Goal: Task Accomplishment & Management: Complete application form

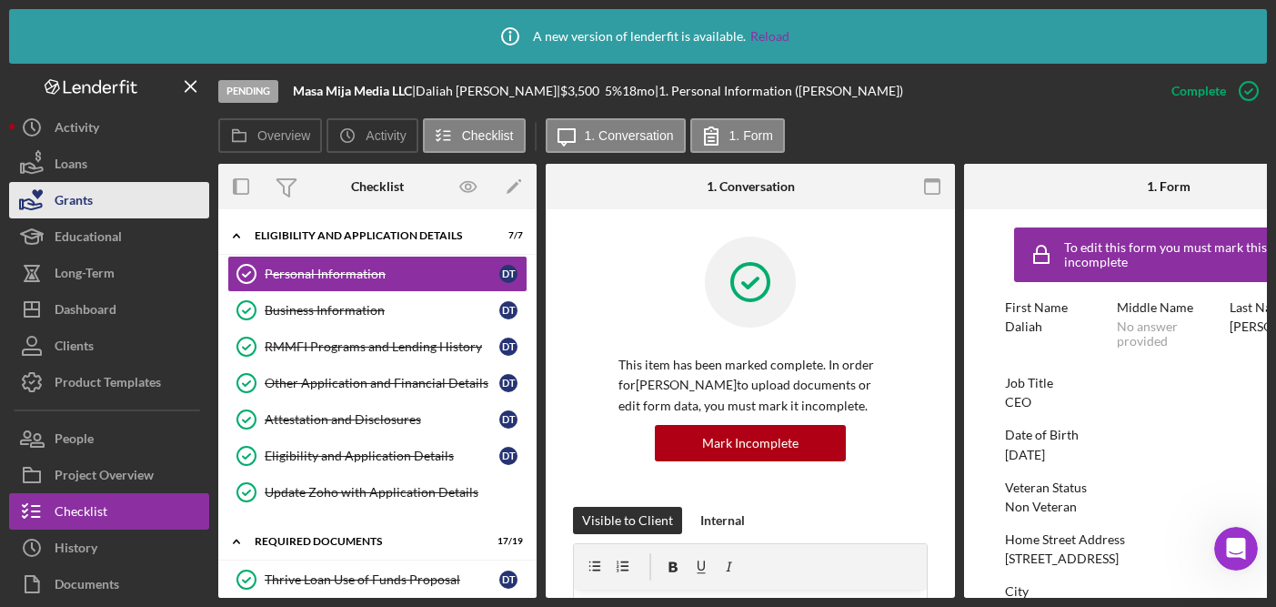
scroll to position [280, 0]
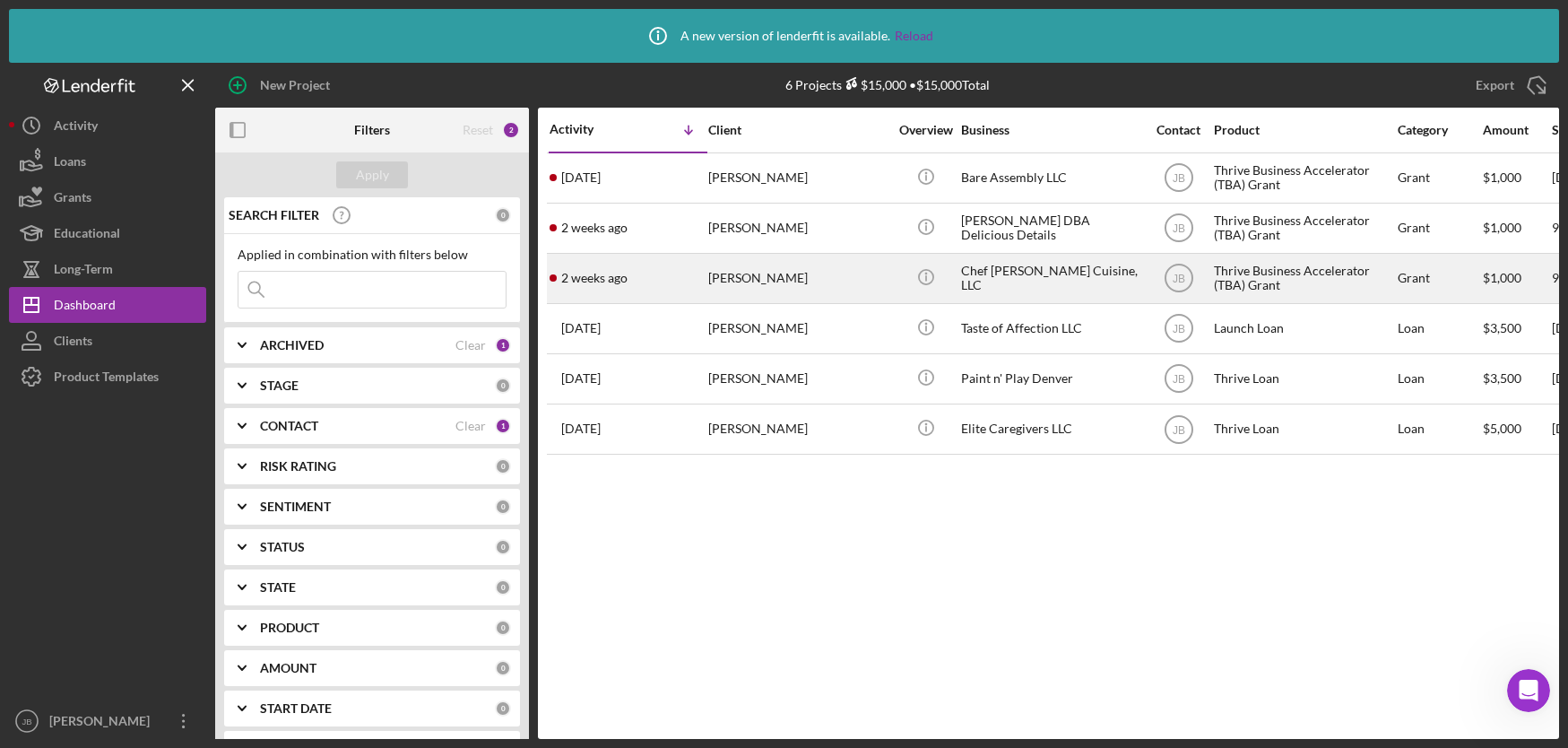
click at [770, 273] on div "Matthew Curry" at bounding box center [798, 278] width 179 height 47
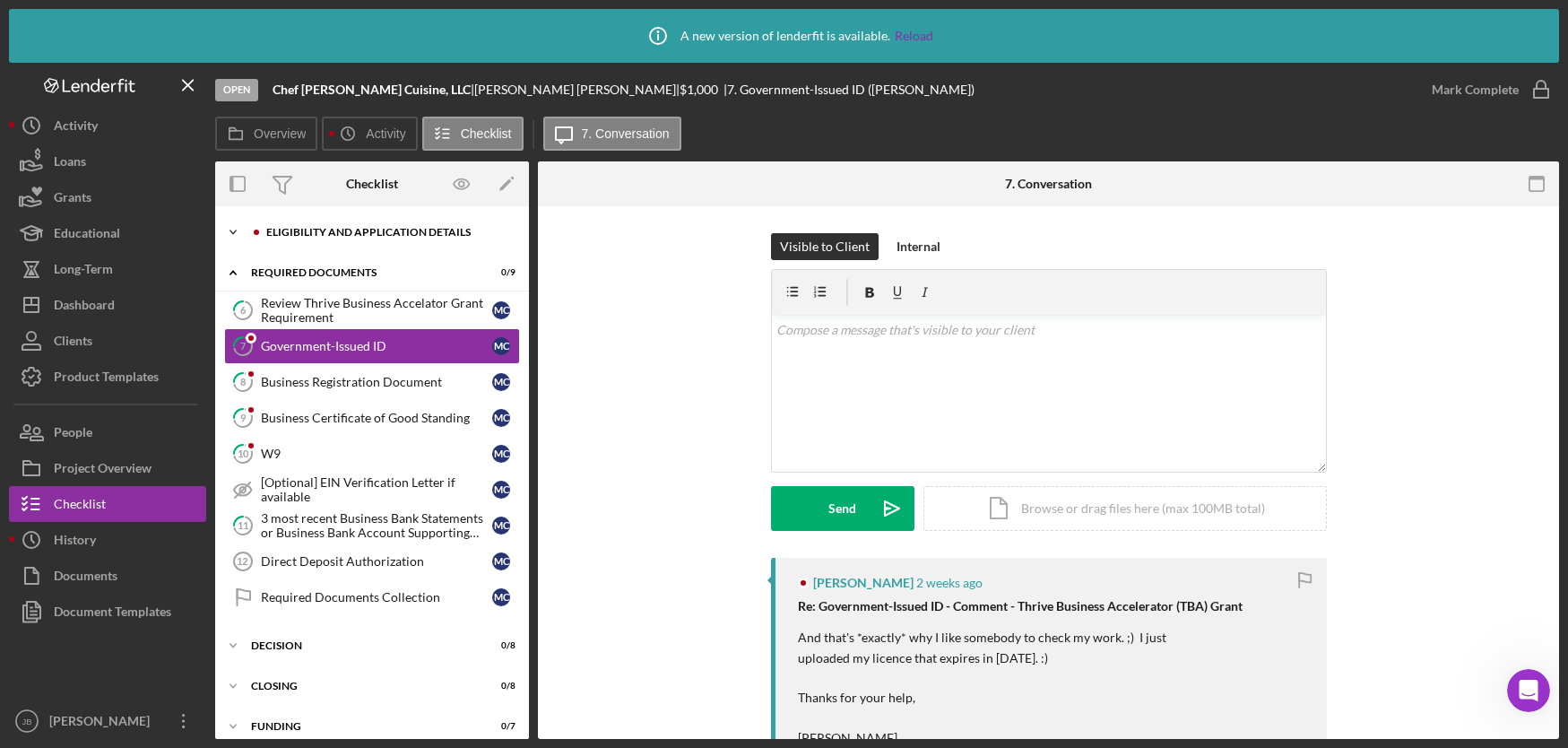
click at [375, 234] on div "Eligibility and Application Details" at bounding box center [386, 232] width 240 height 11
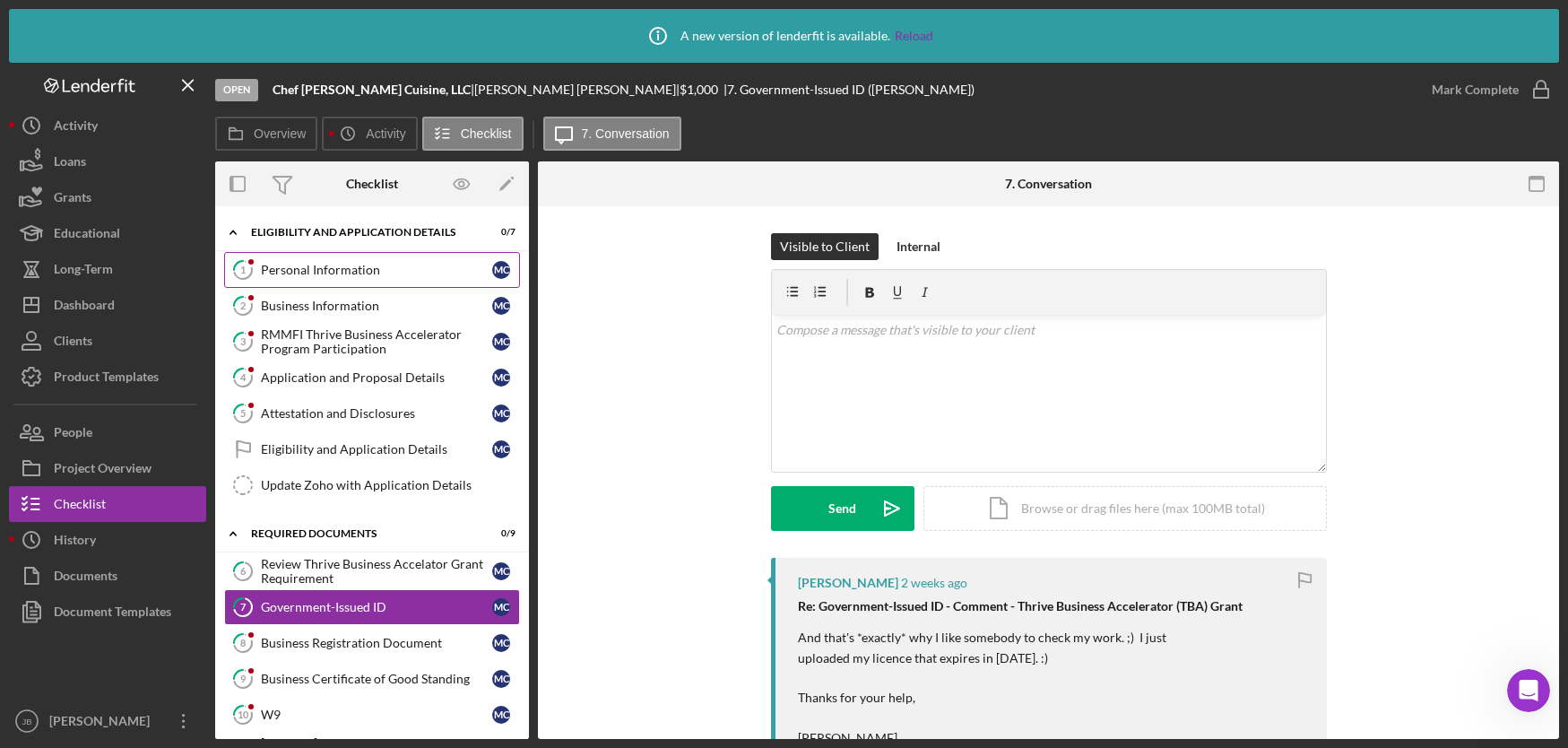
click at [372, 263] on div "Personal Information" at bounding box center [376, 270] width 232 height 15
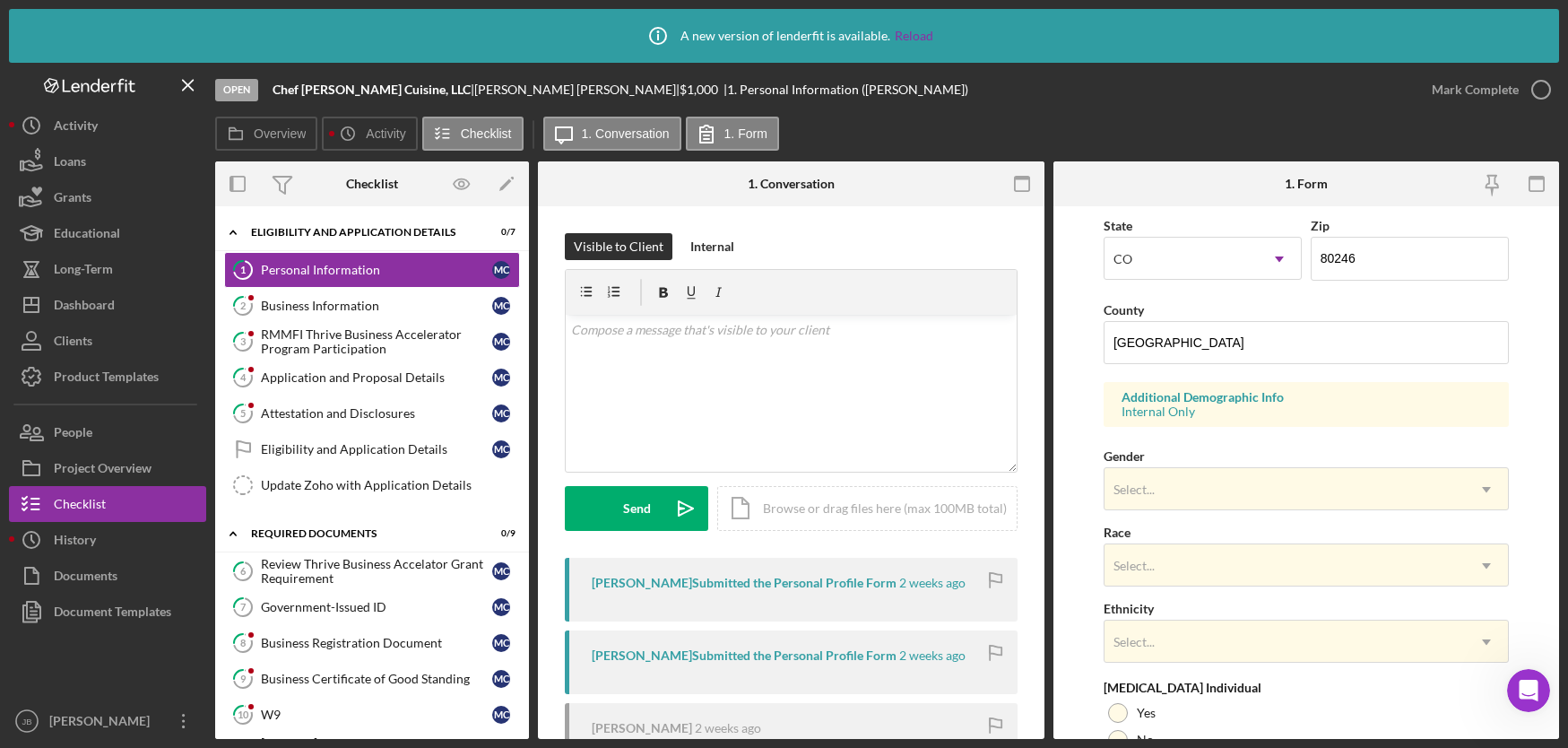
scroll to position [664, 0]
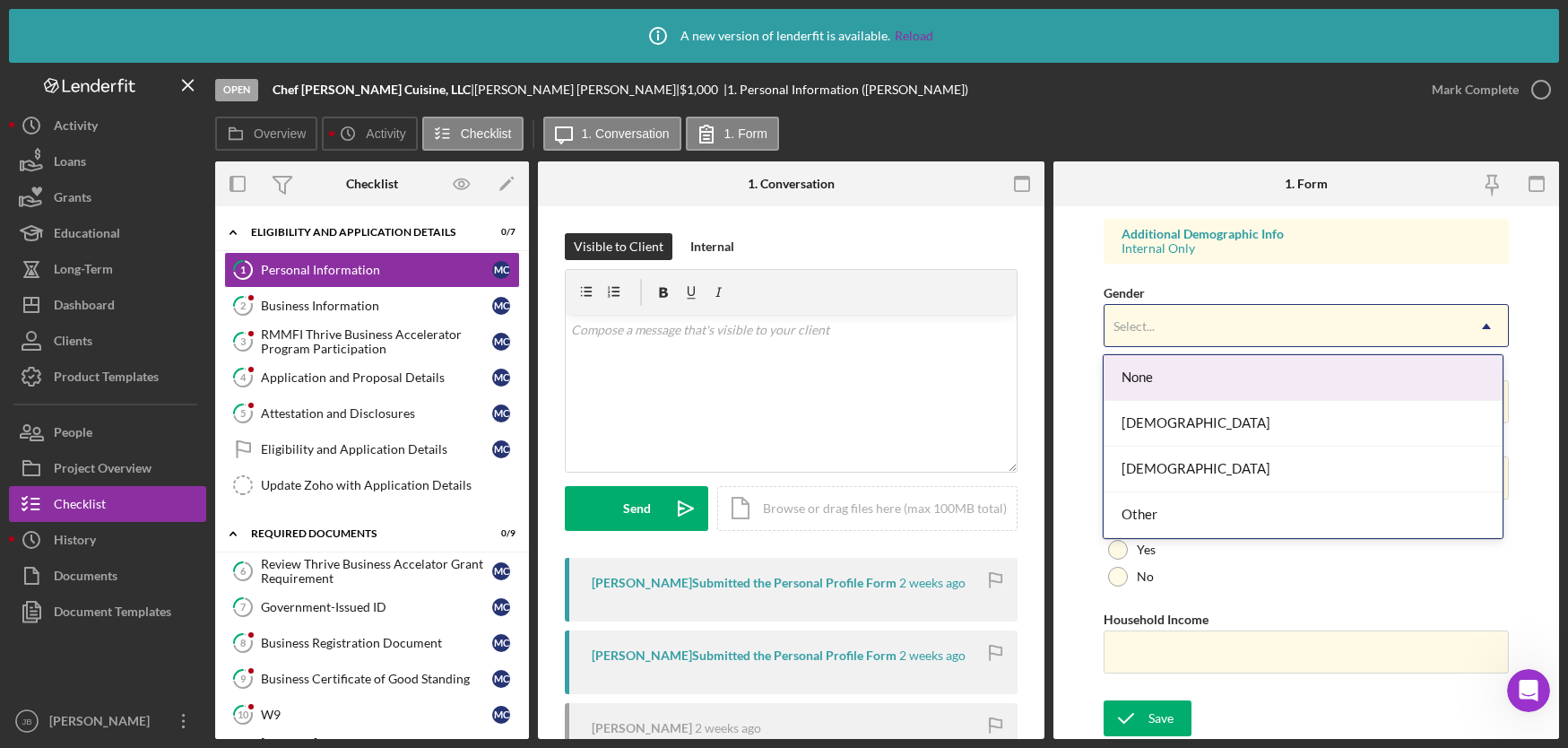
click at [1428, 329] on div "Select..." at bounding box center [1285, 326] width 361 height 41
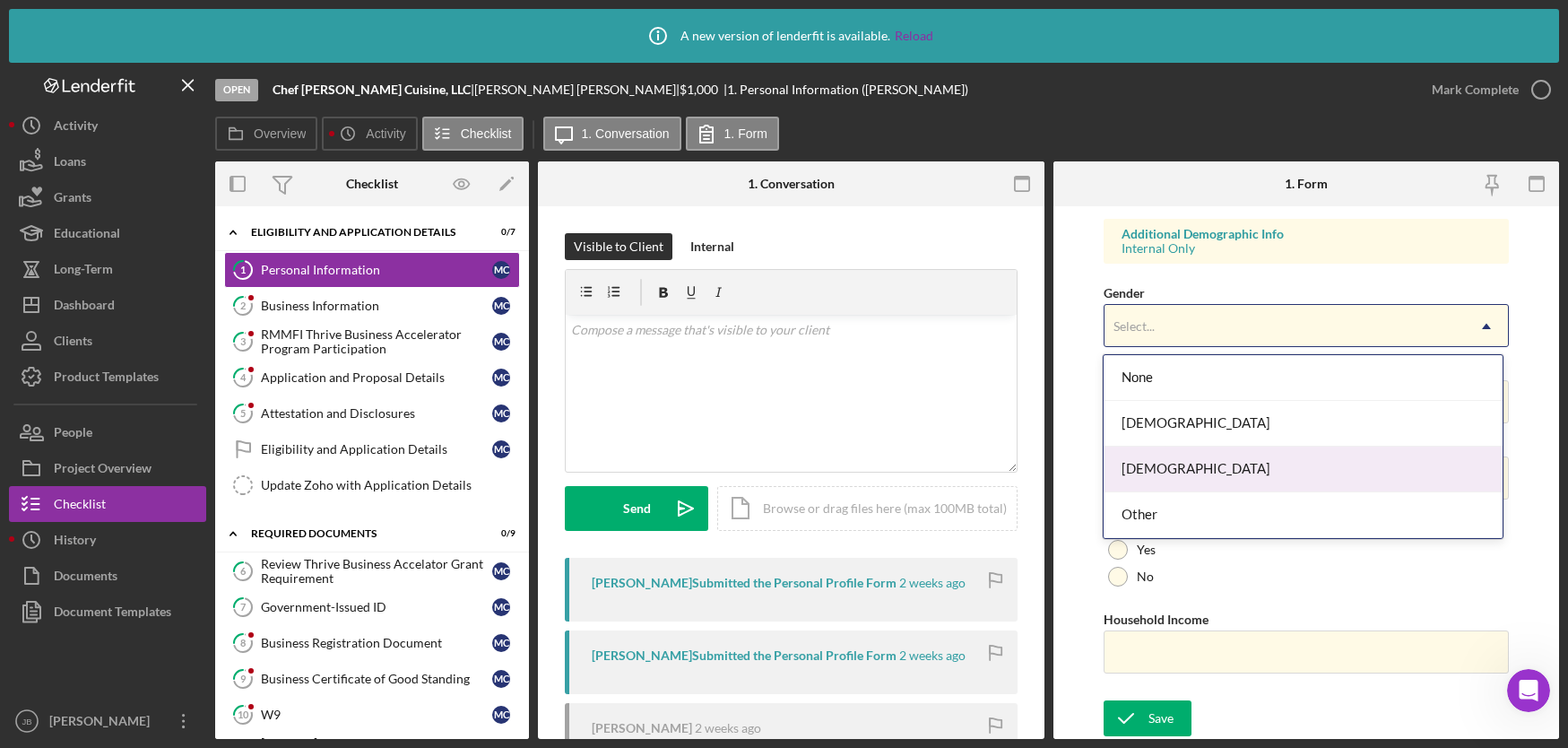
click at [1259, 460] on div "Male" at bounding box center [1303, 469] width 399 height 45
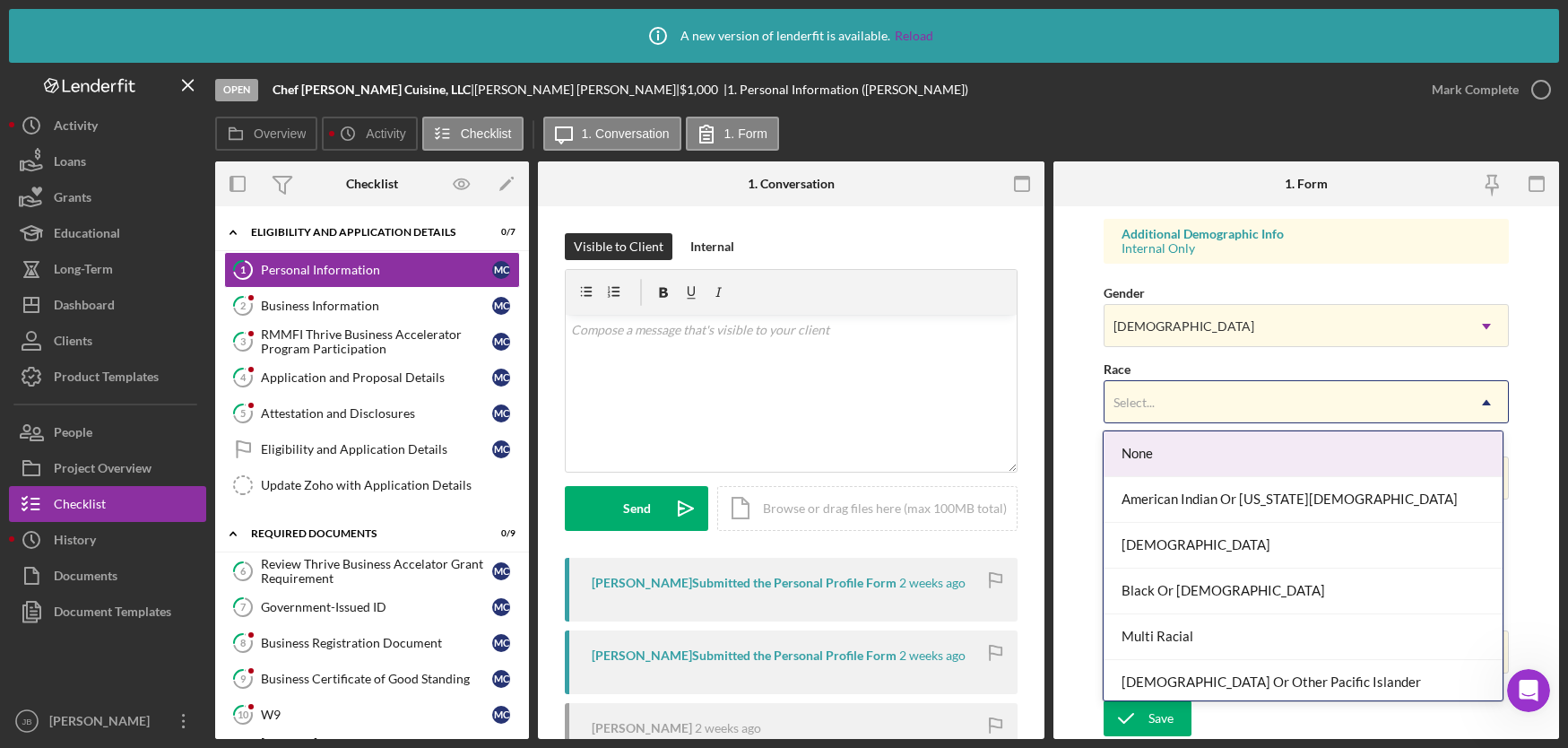
click at [1251, 416] on div "Select..." at bounding box center [1285, 403] width 361 height 41
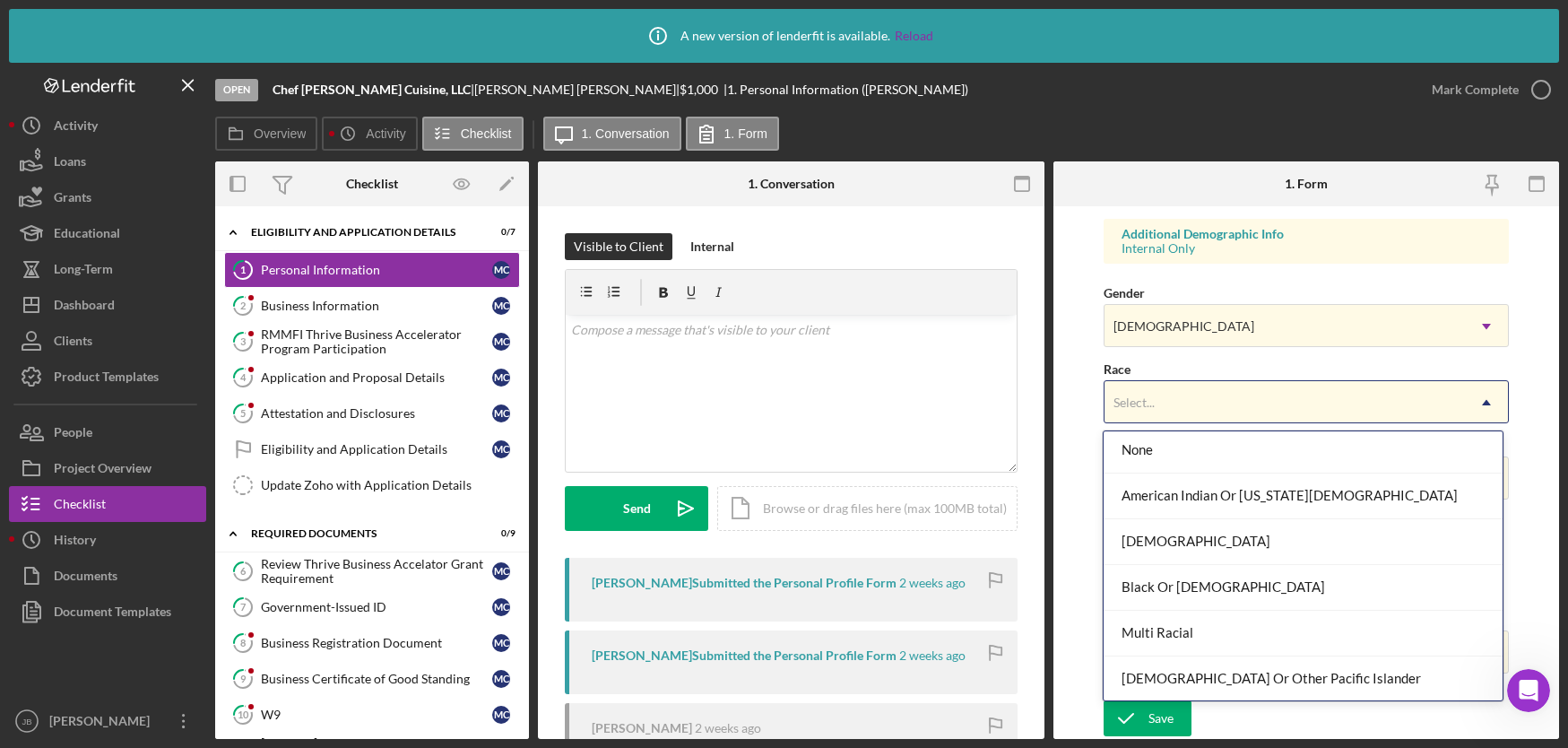
scroll to position [97, 0]
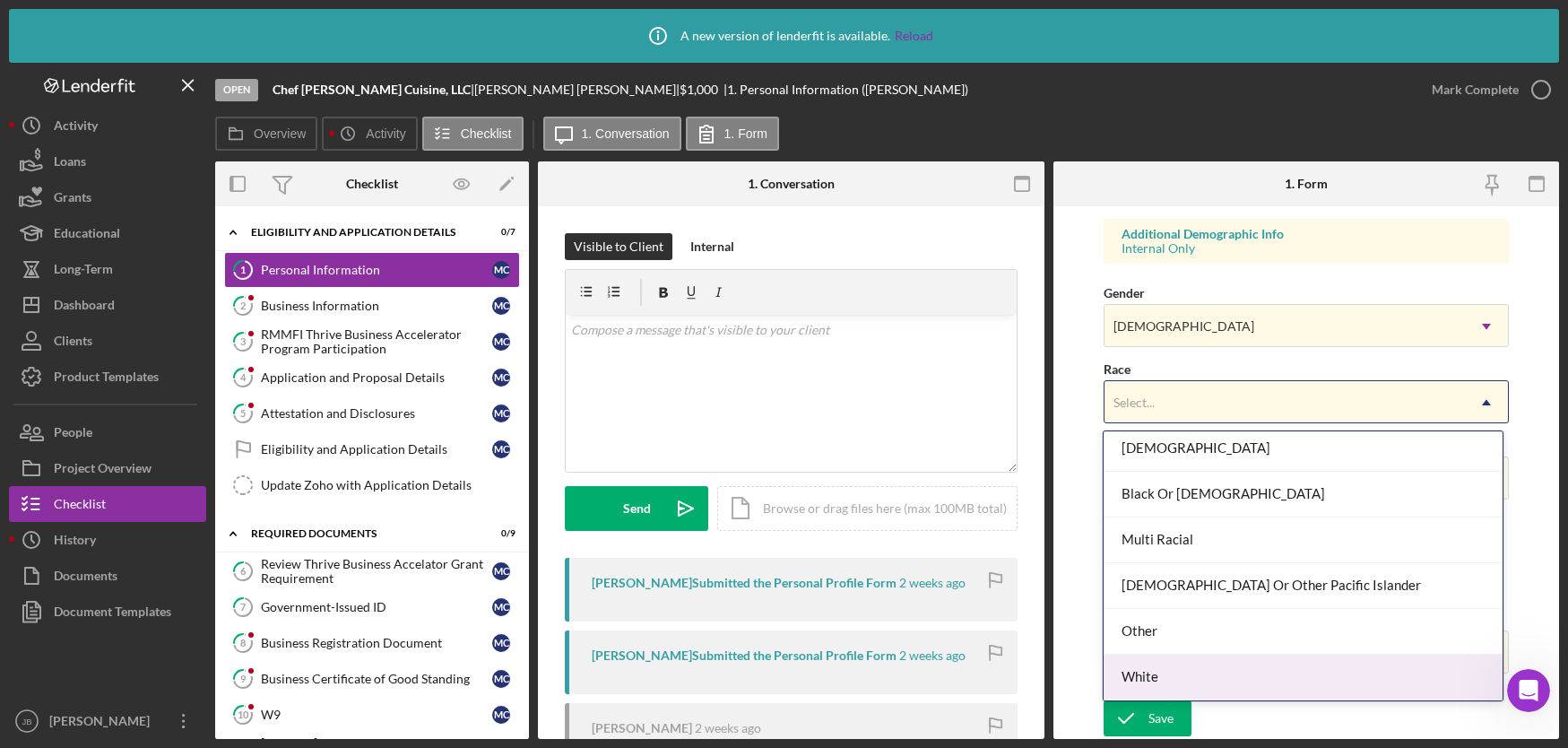
click at [1196, 675] on div "White" at bounding box center [1303, 677] width 399 height 45
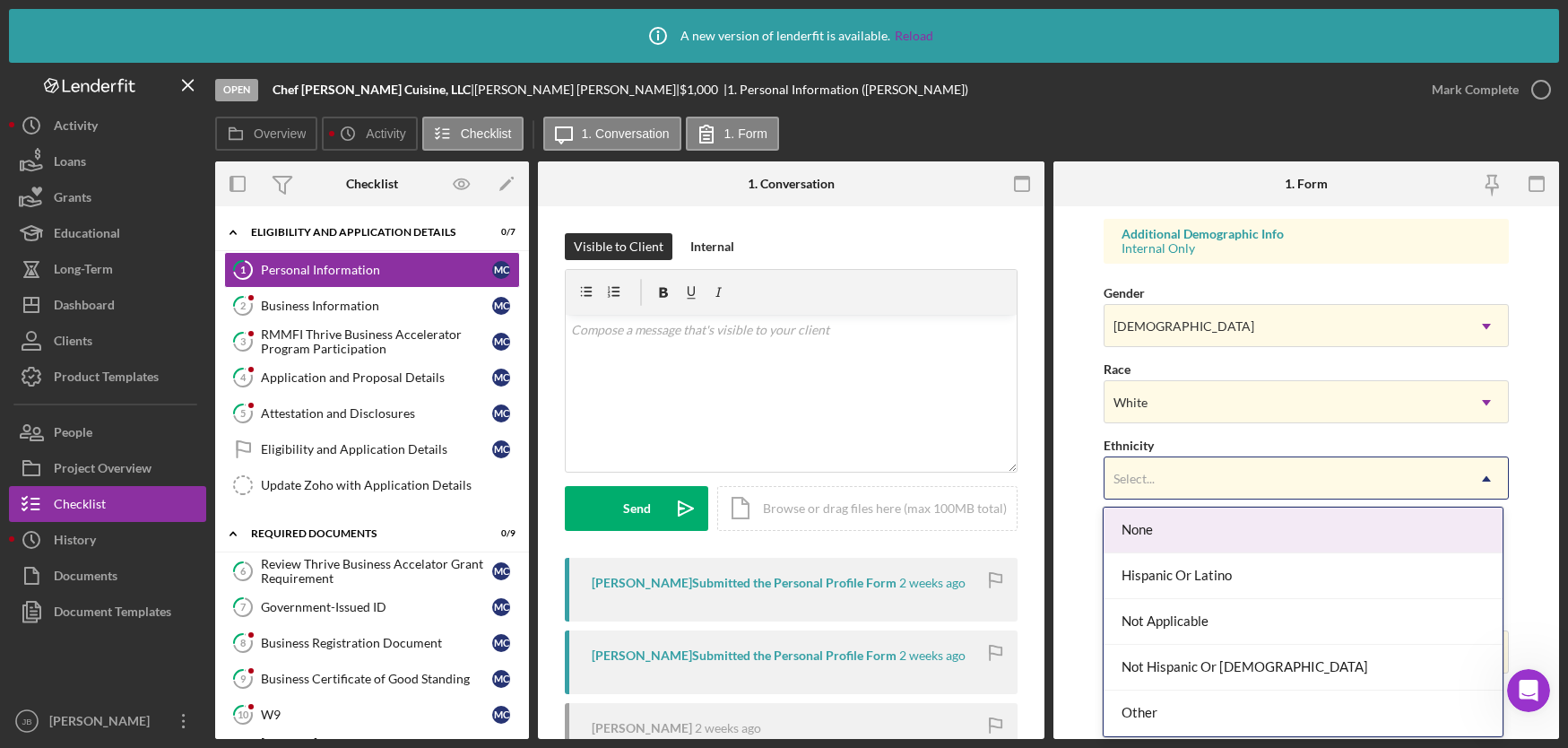
click at [1242, 489] on div "Select..." at bounding box center [1285, 479] width 361 height 41
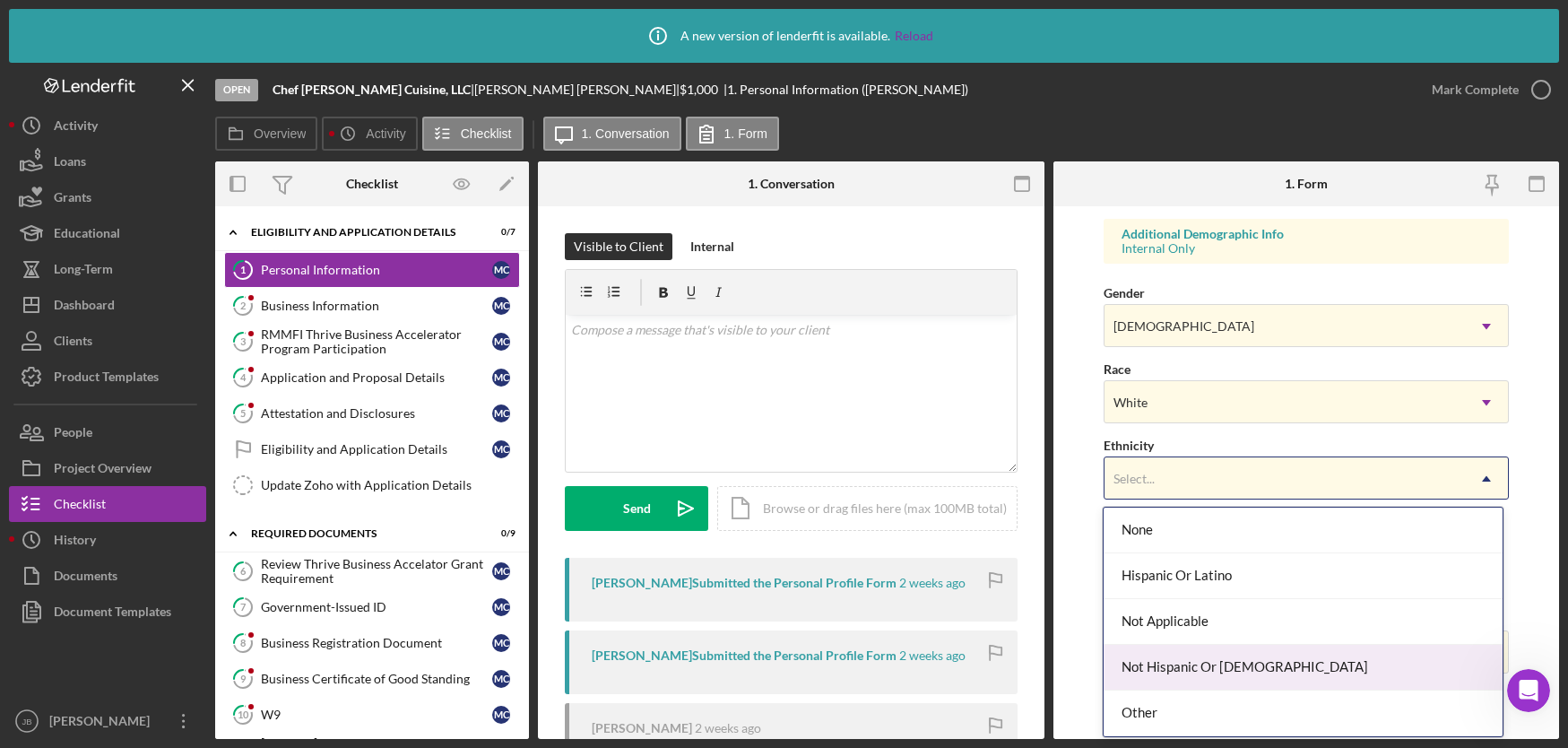
click at [1244, 666] on div "Not Hispanic Or Latino" at bounding box center [1303, 667] width 399 height 45
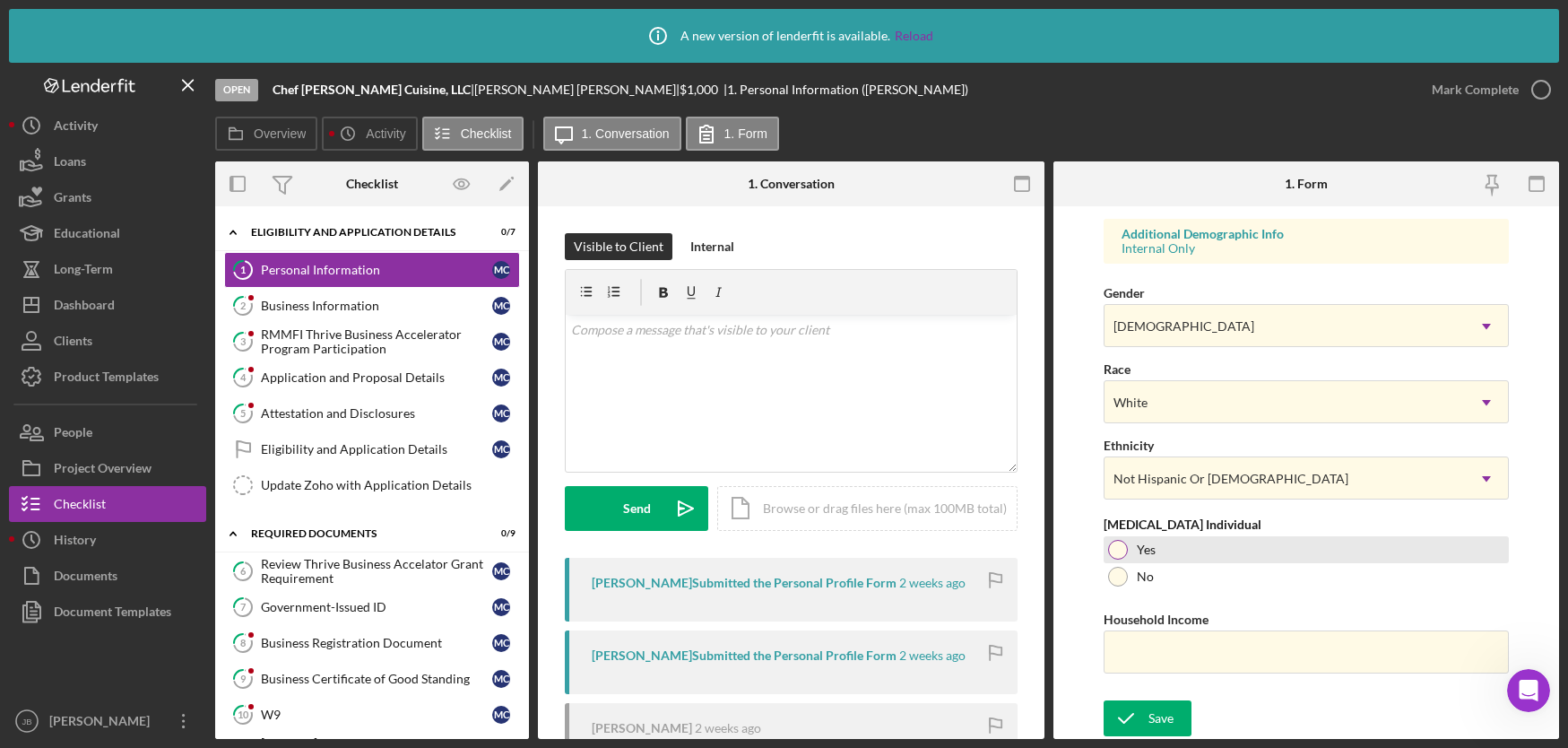
click at [1120, 546] on div at bounding box center [1118, 550] width 20 height 20
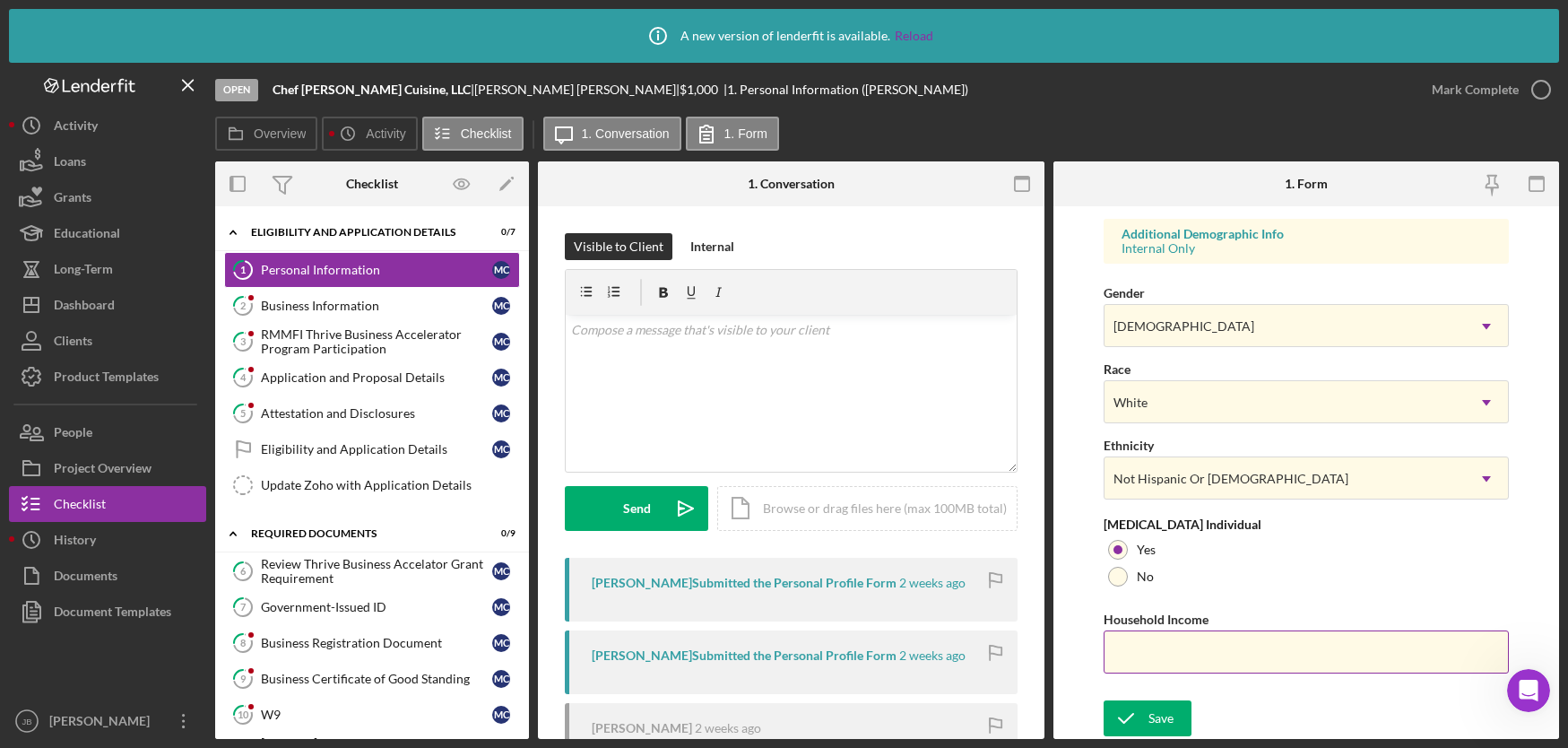
drag, startPoint x: 1125, startPoint y: 640, endPoint x: 1135, endPoint y: 644, distance: 10.8
click at [1131, 642] on input "Household Income" at bounding box center [1306, 651] width 405 height 43
type input "$45,000"
click at [1172, 717] on button "Save" at bounding box center [1147, 717] width 88 height 35
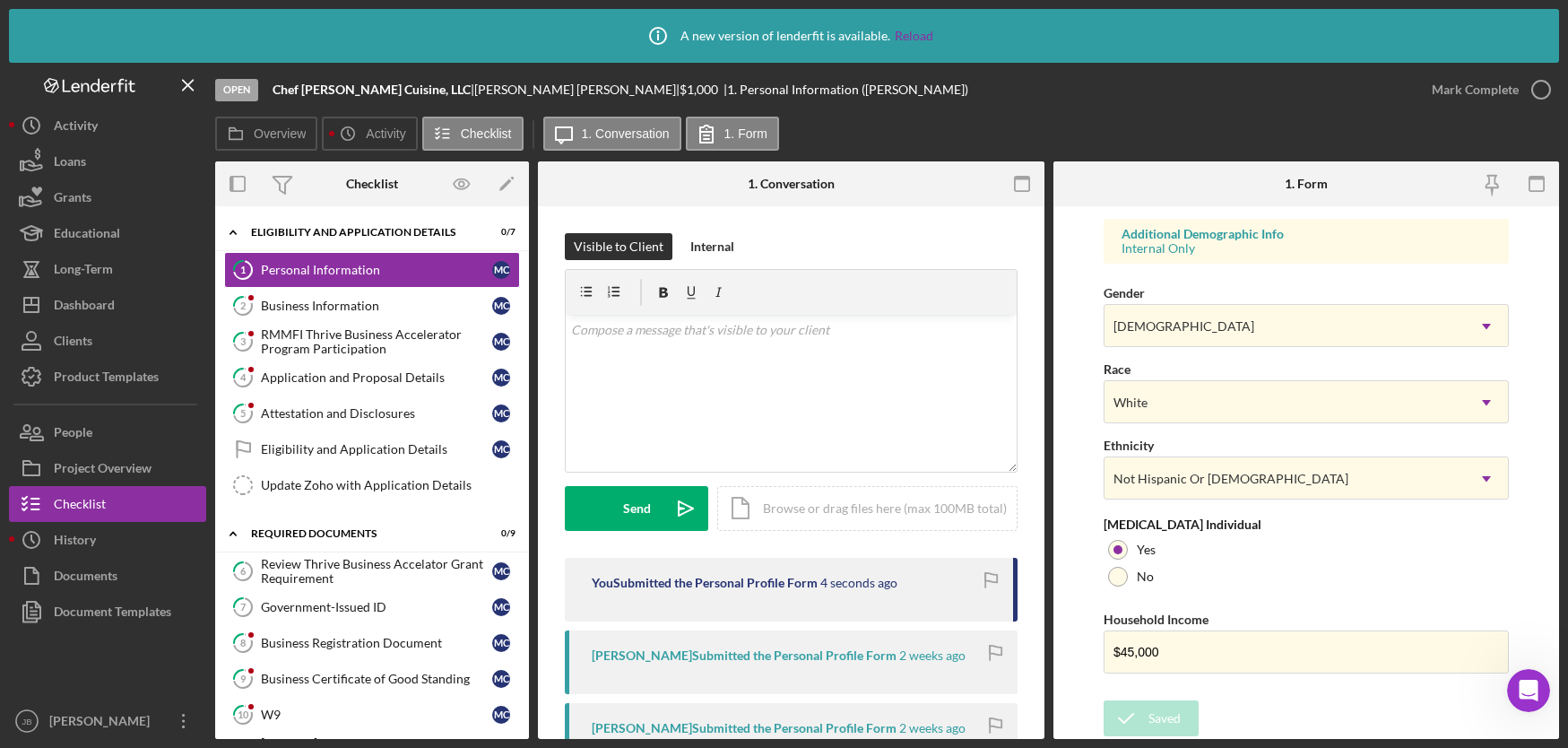
click at [1542, 91] on button "Mark Complete" at bounding box center [1485, 90] width 145 height 35
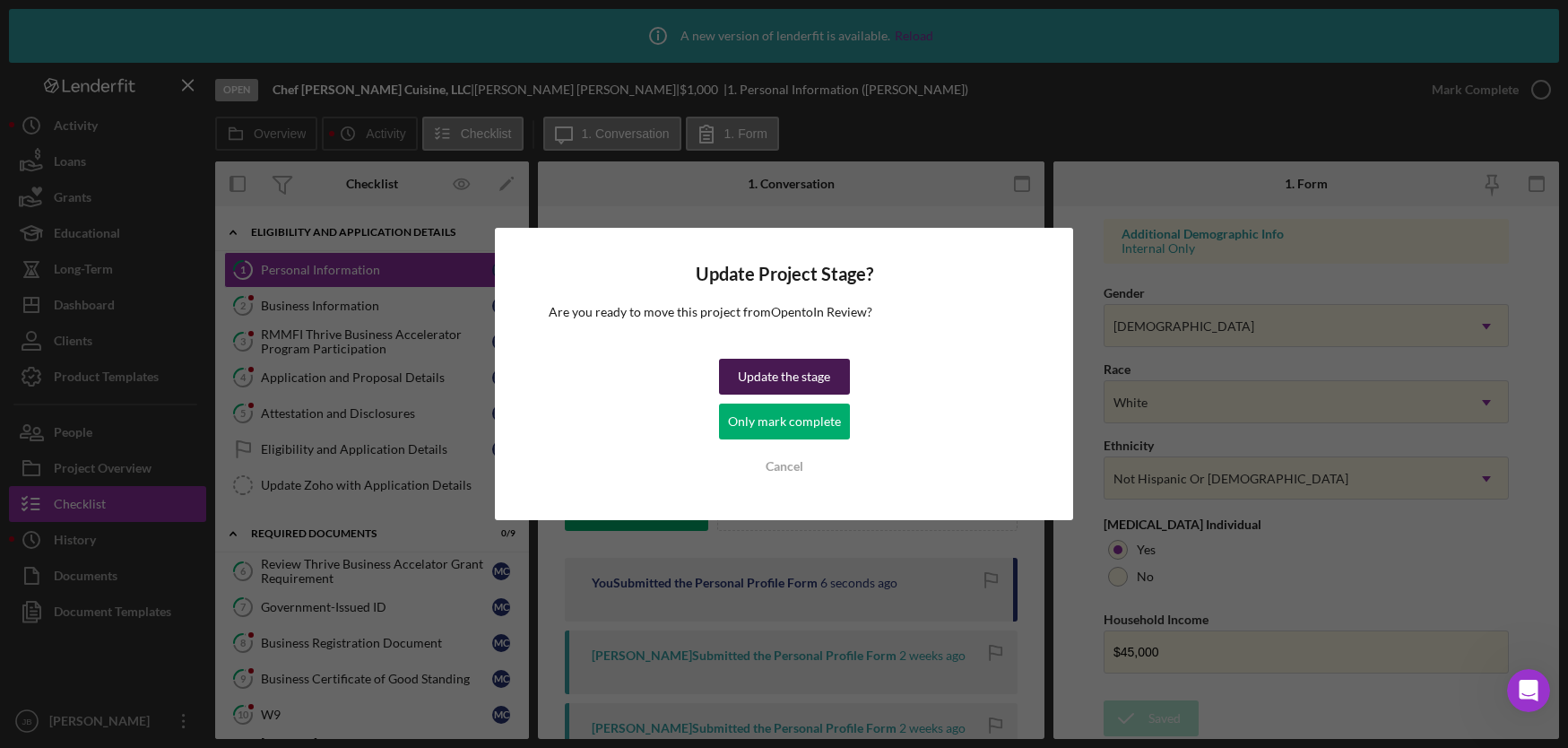
click at [763, 374] on div "Update the stage" at bounding box center [784, 376] width 93 height 35
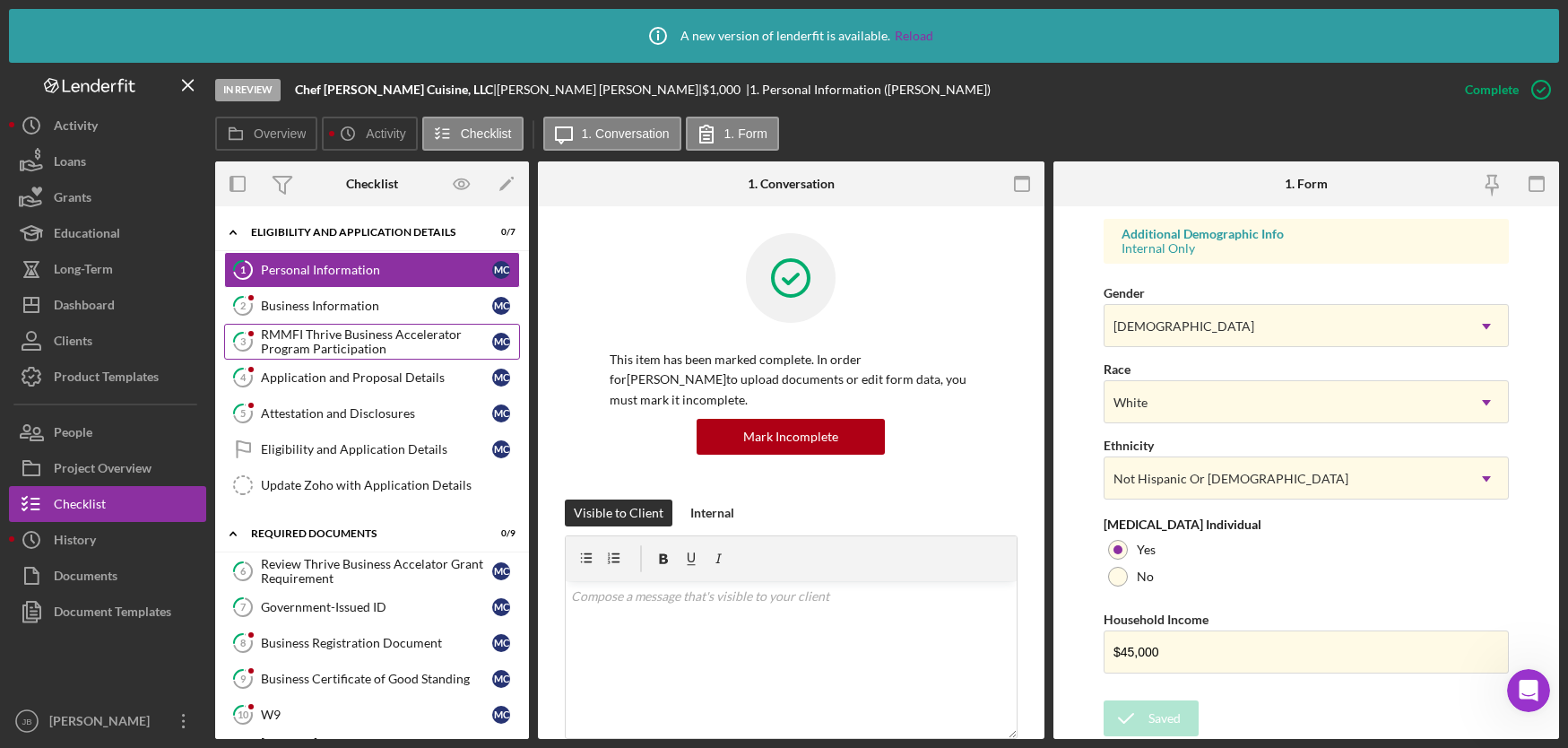
scroll to position [304, 0]
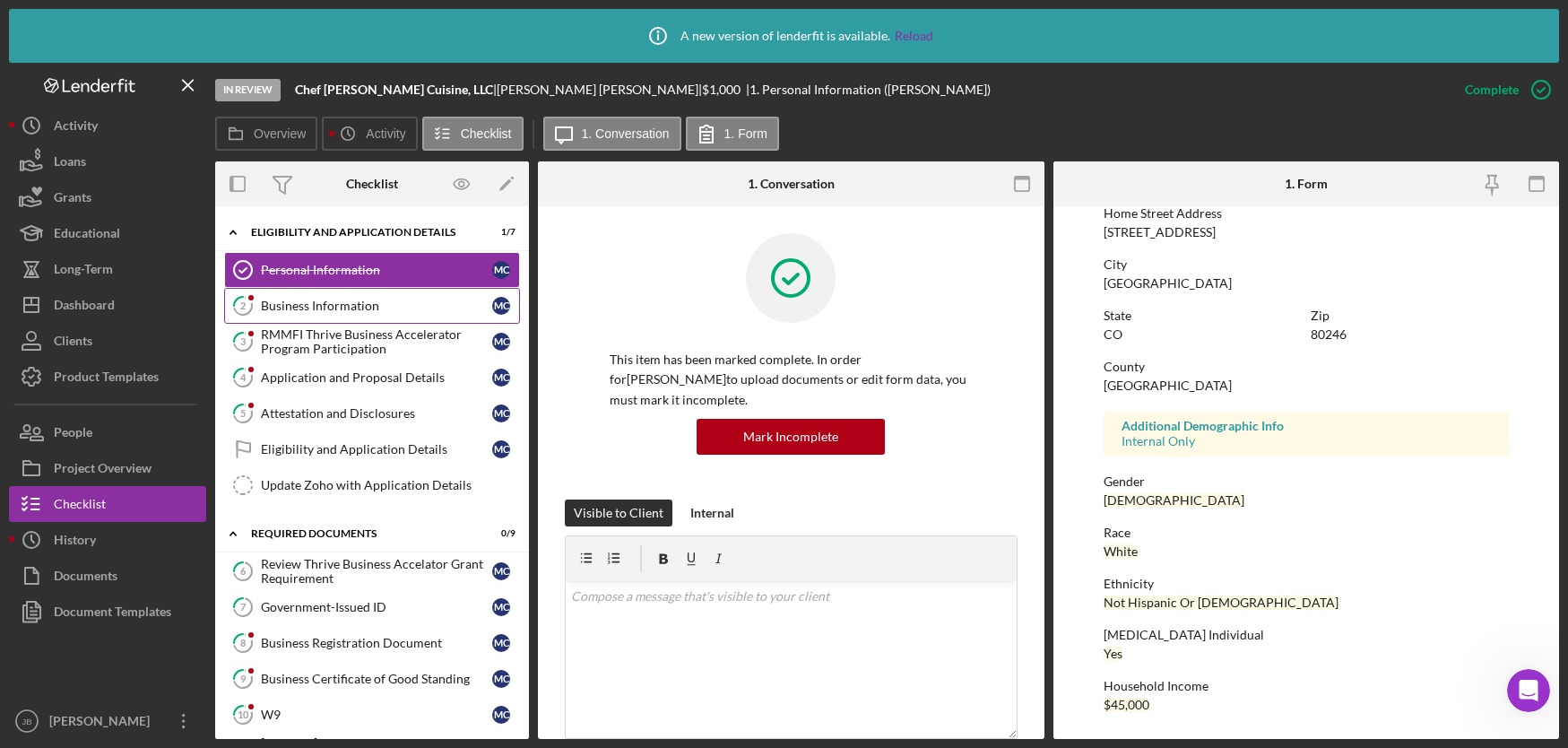
click at [329, 304] on div "Business Information" at bounding box center [376, 306] width 232 height 15
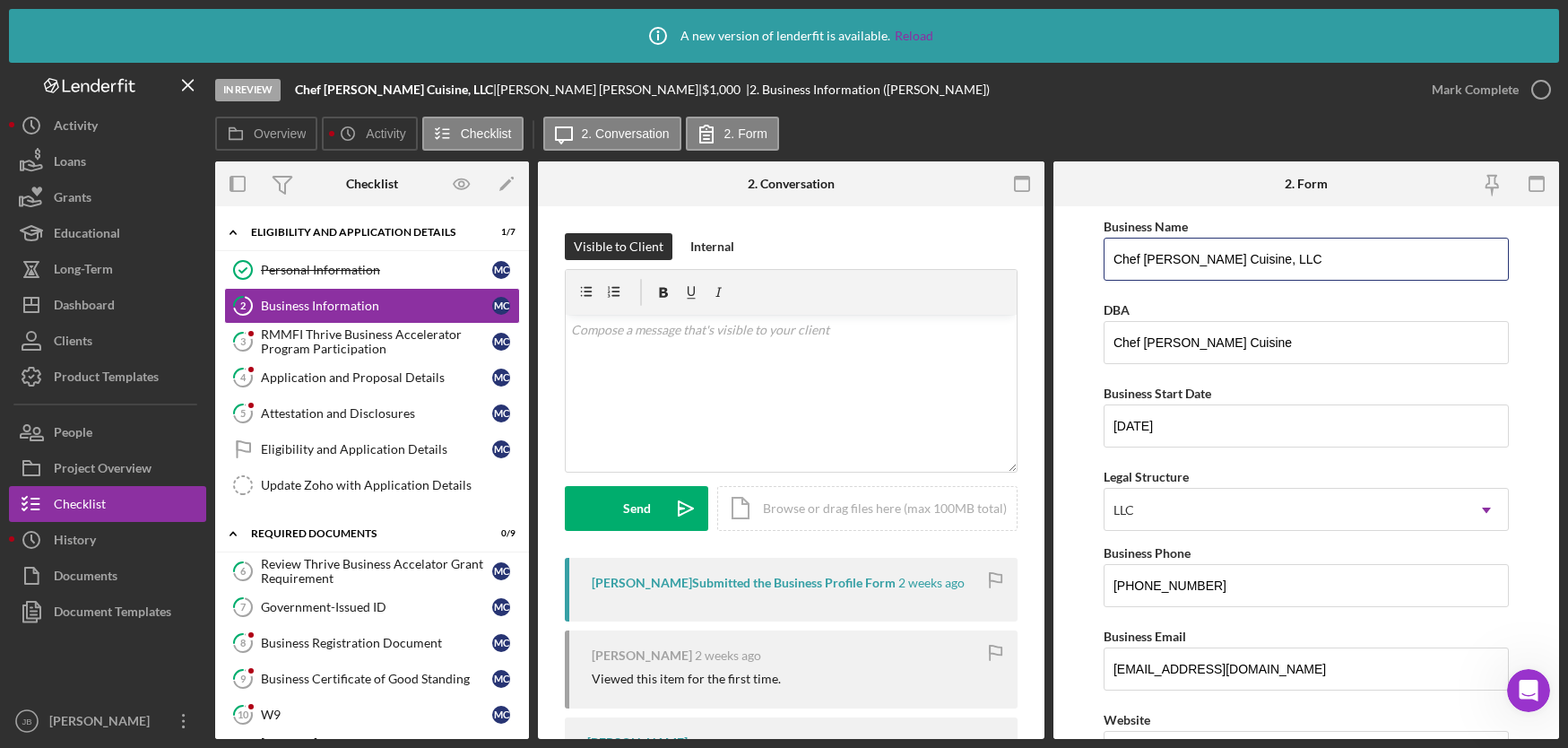
drag, startPoint x: 1308, startPoint y: 266, endPoint x: 1100, endPoint y: 253, distance: 208.4
click at [1100, 253] on form "Business Name Chef Curry's Cuisine, LLC DBA Chef Curry's Cuisine Business Start…" at bounding box center [1307, 472] width 507 height 532
click at [1283, 258] on input "Chef Curry's Cuisine, LLC" at bounding box center [1306, 259] width 405 height 43
drag, startPoint x: 1283, startPoint y: 258, endPoint x: 1097, endPoint y: 240, distance: 186.9
click at [1097, 240] on form "Business Name Chef Curry's Cuisine, LLC DBA Chef Curry's Cuisine Business Start…" at bounding box center [1307, 472] width 507 height 532
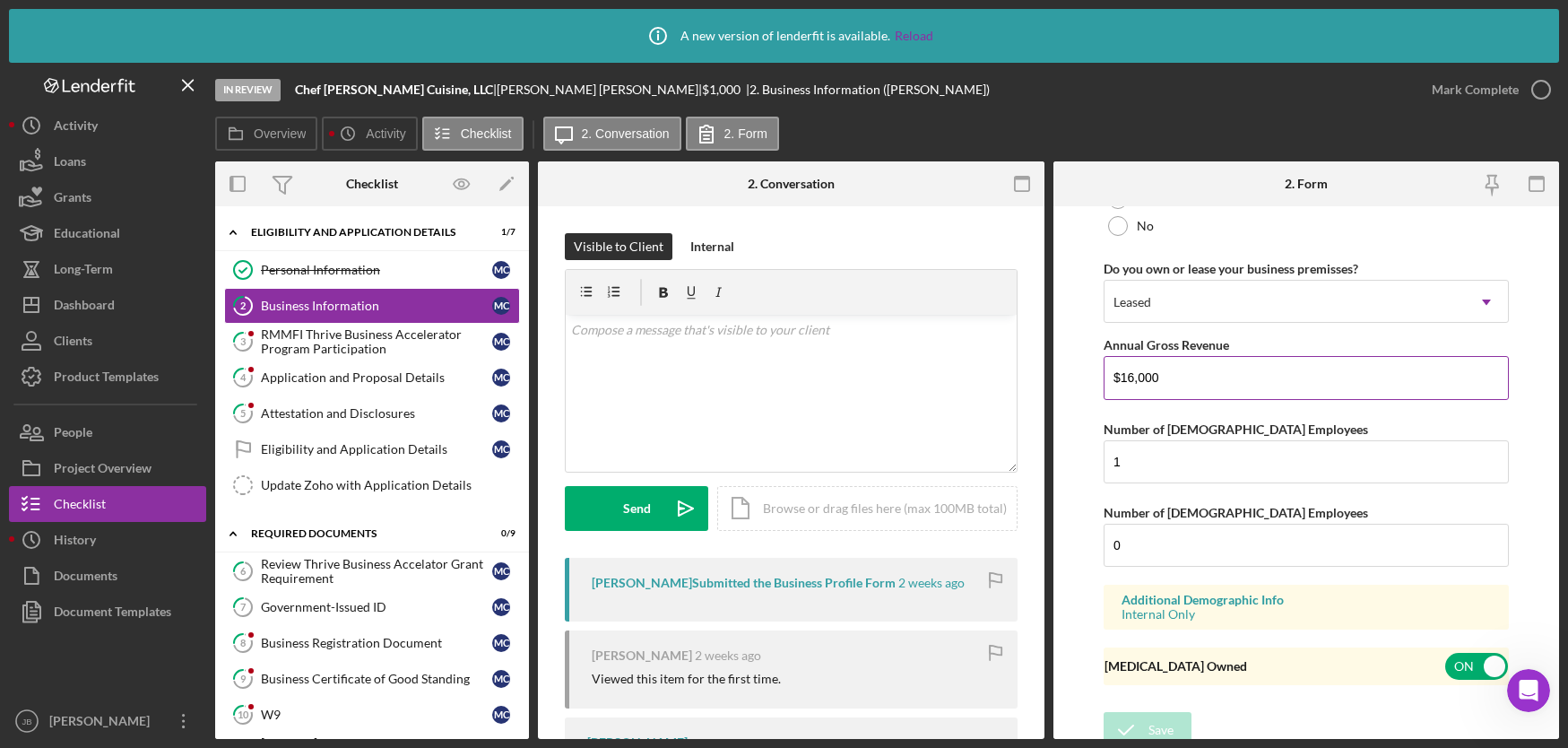
scroll to position [1458, 0]
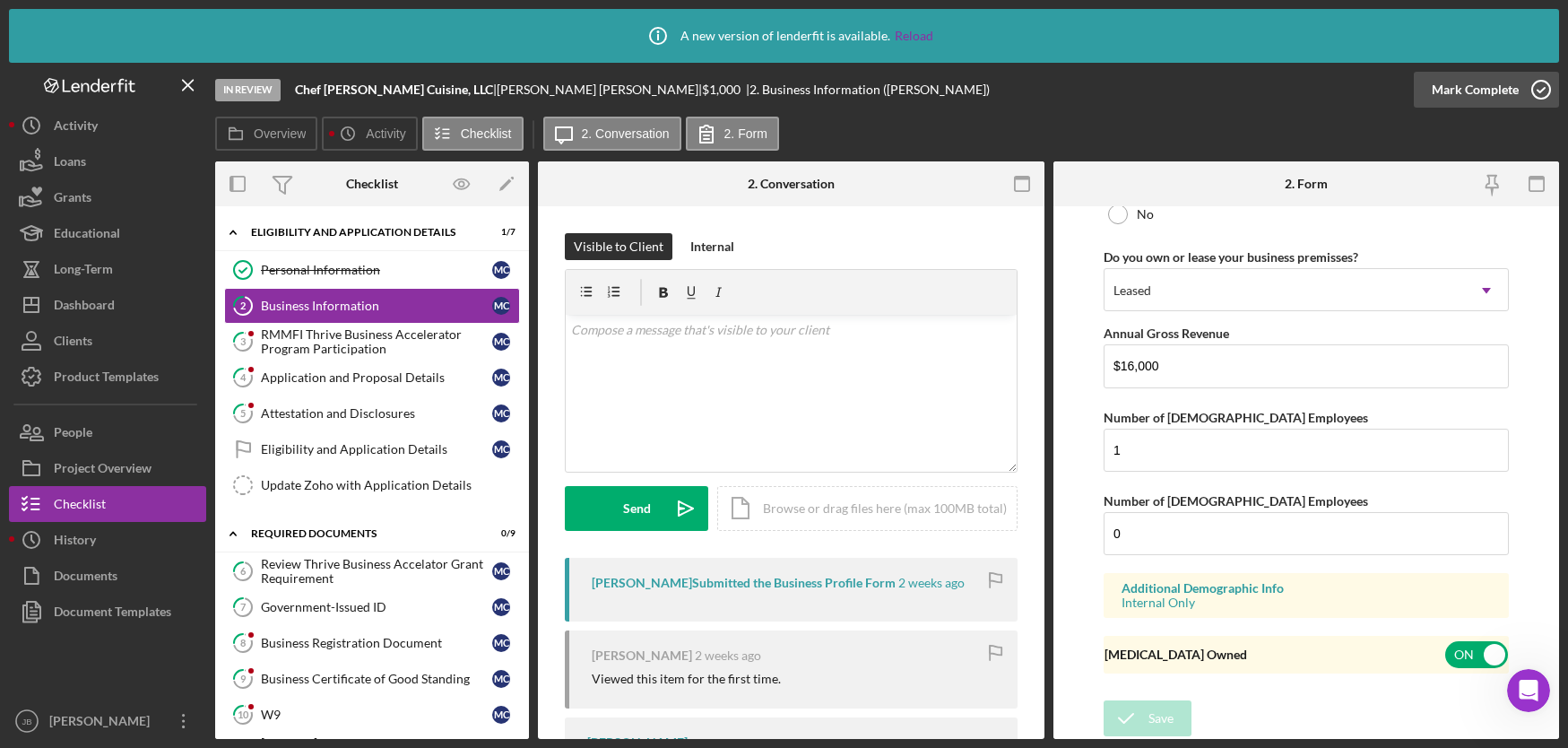
click at [1538, 95] on icon "button" at bounding box center [1540, 89] width 44 height 44
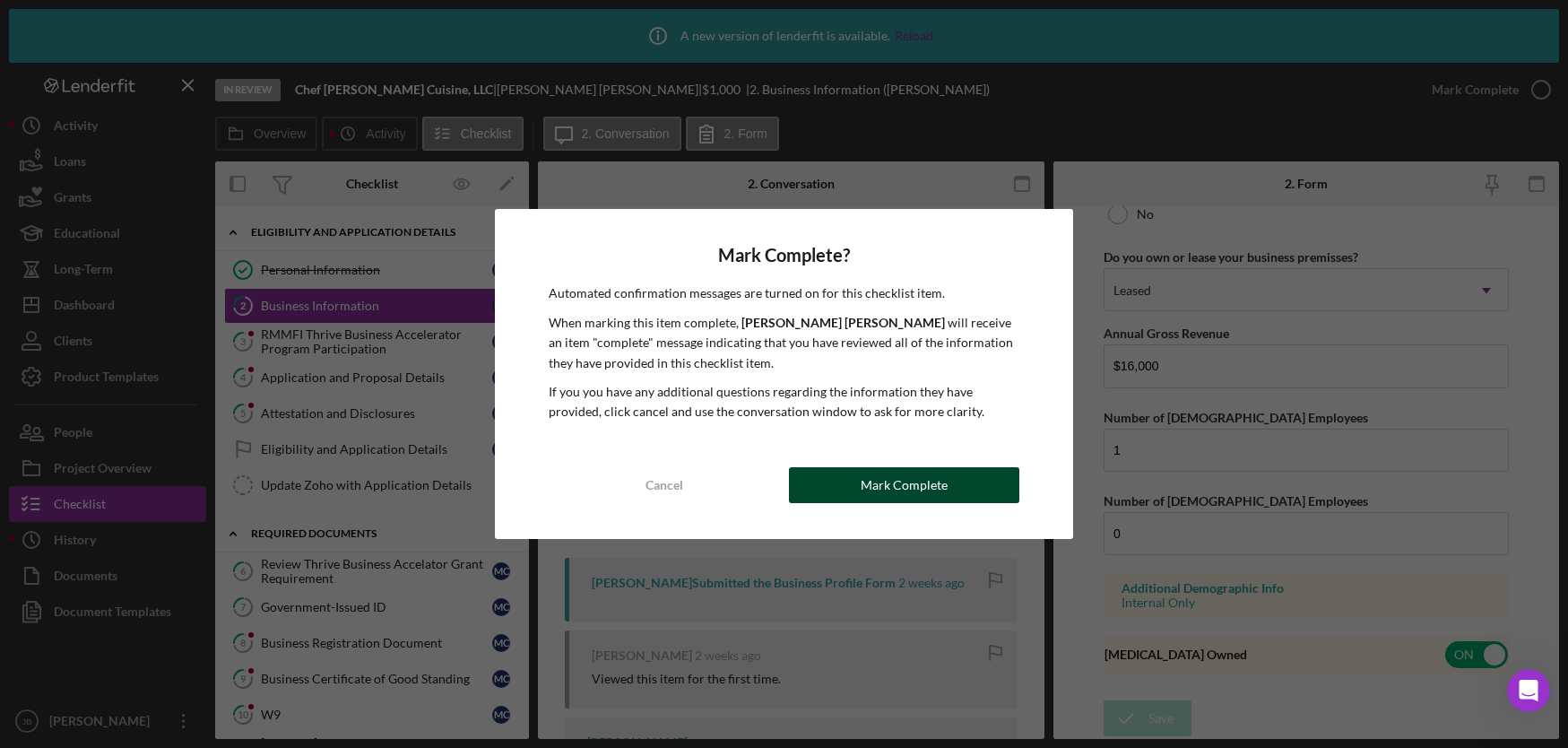
click at [831, 470] on button "Mark Complete" at bounding box center [904, 485] width 231 height 35
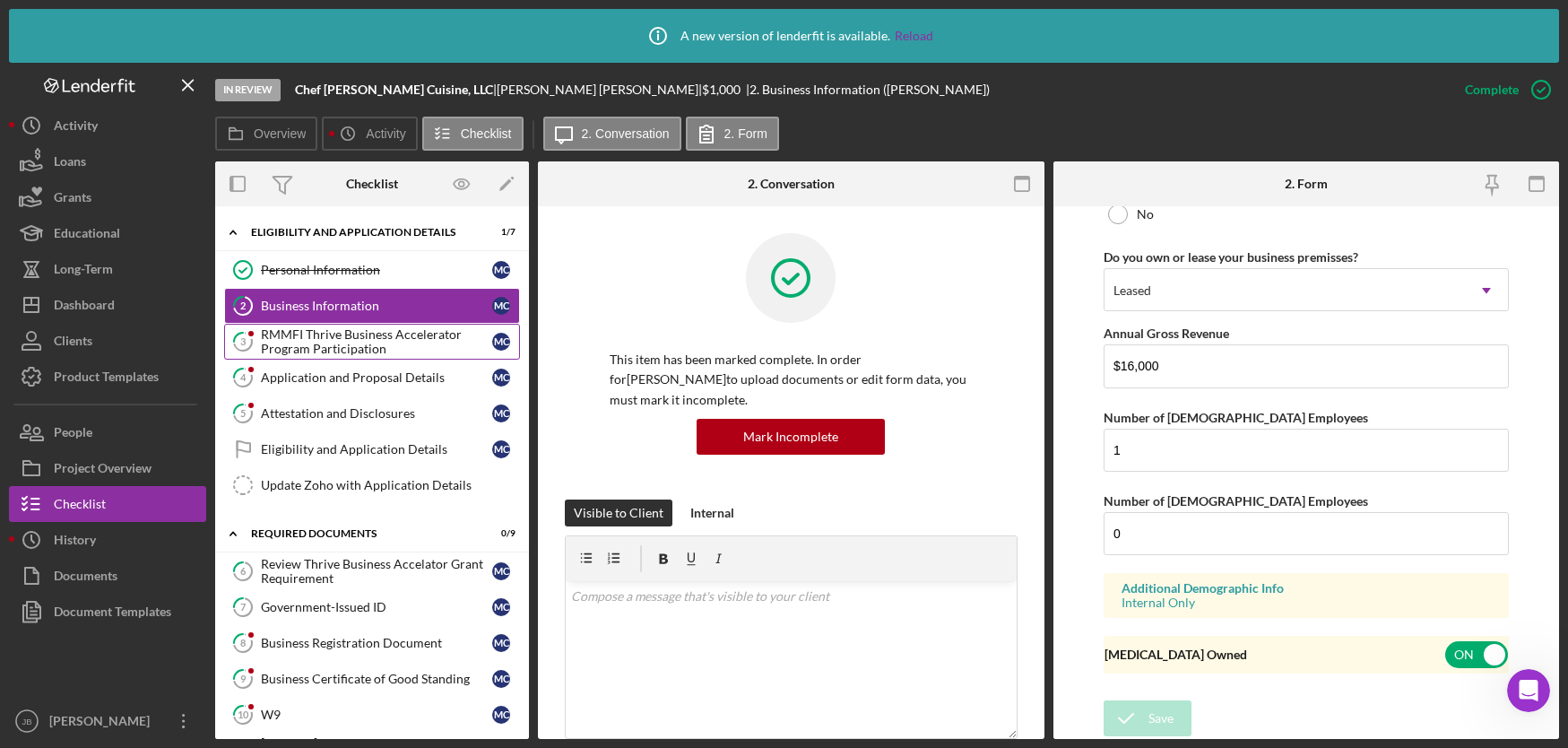
scroll to position [819, 0]
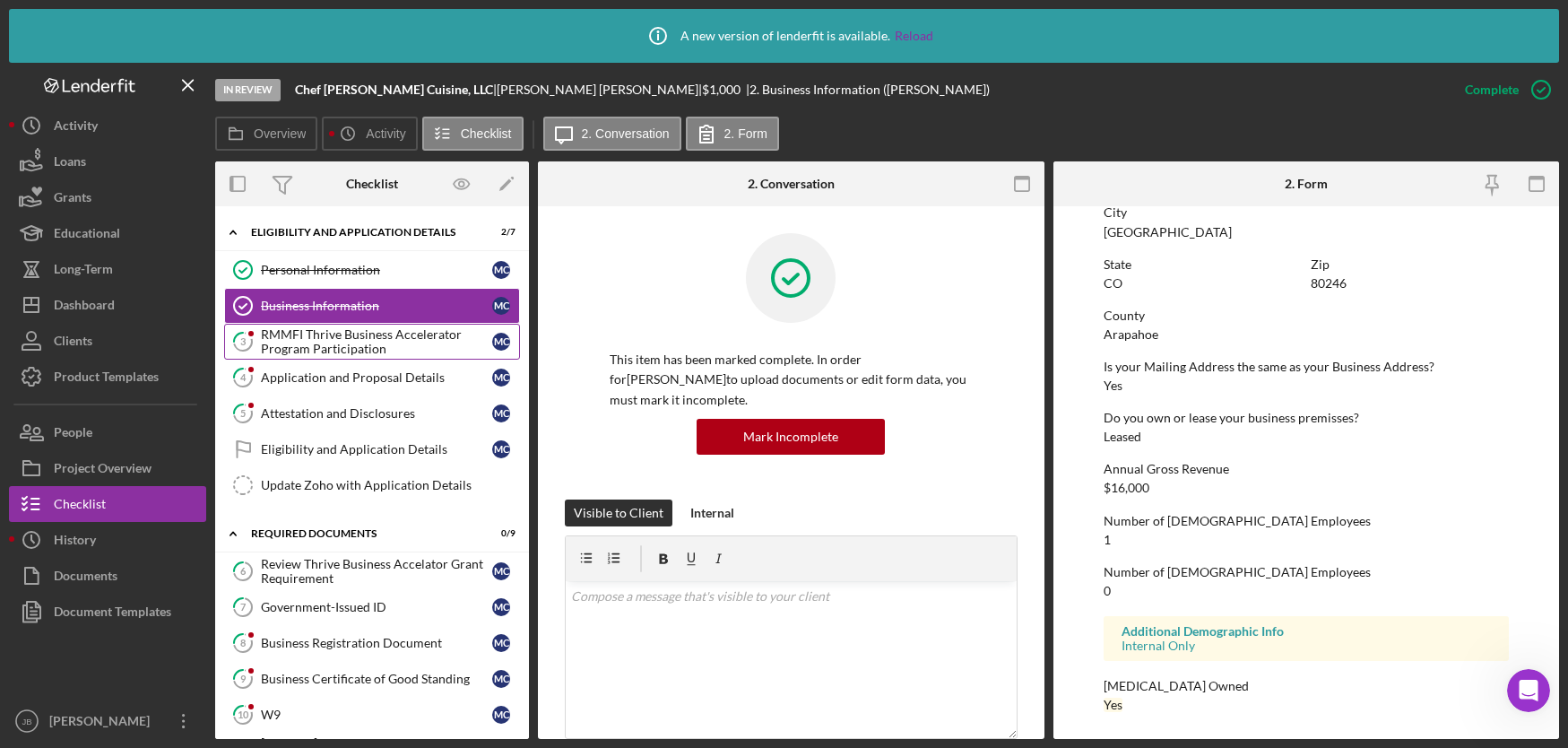
click at [338, 352] on div "RMMFI Thrive Business Accelerator Program Participation" at bounding box center [376, 341] width 232 height 29
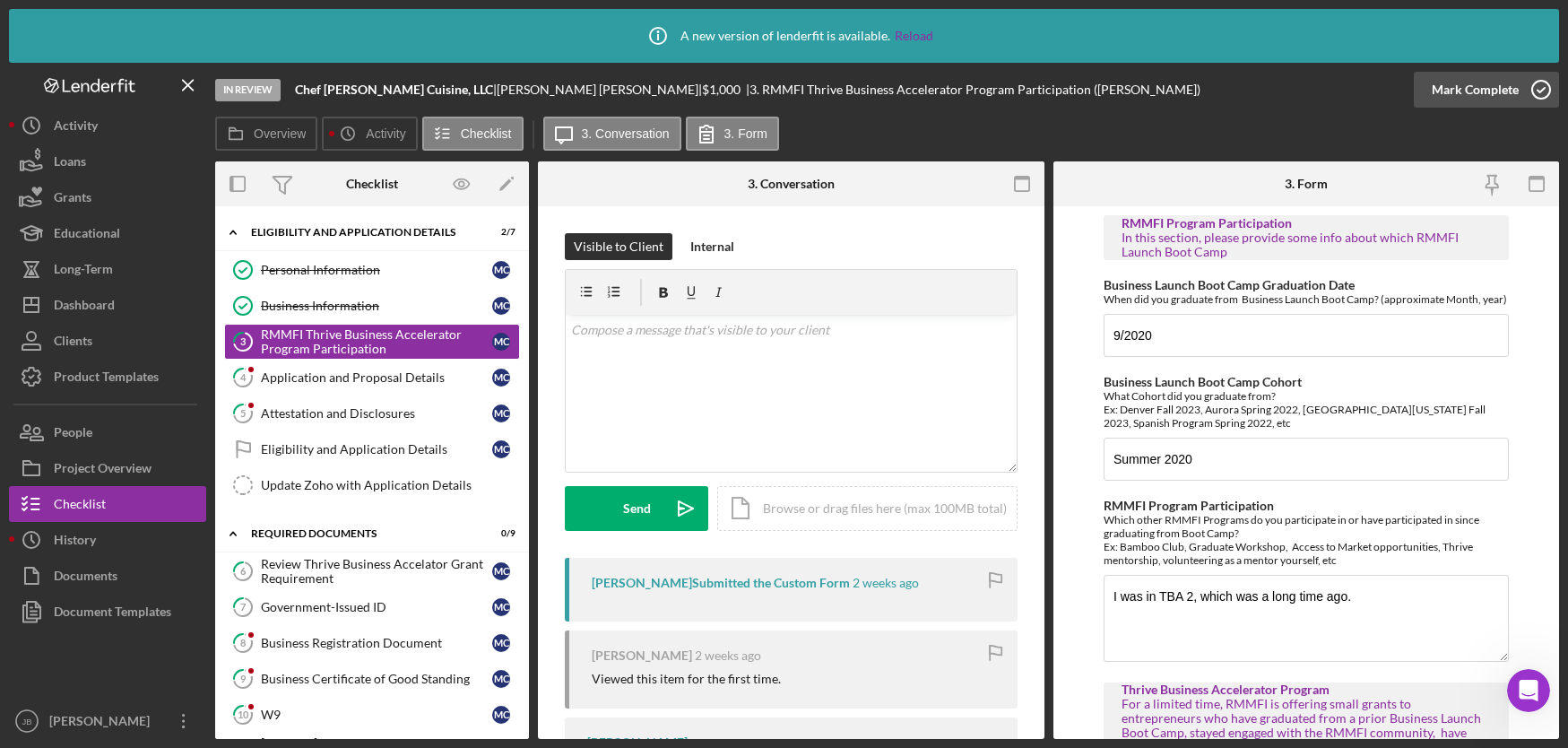
click at [1547, 93] on icon "button" at bounding box center [1540, 89] width 44 height 44
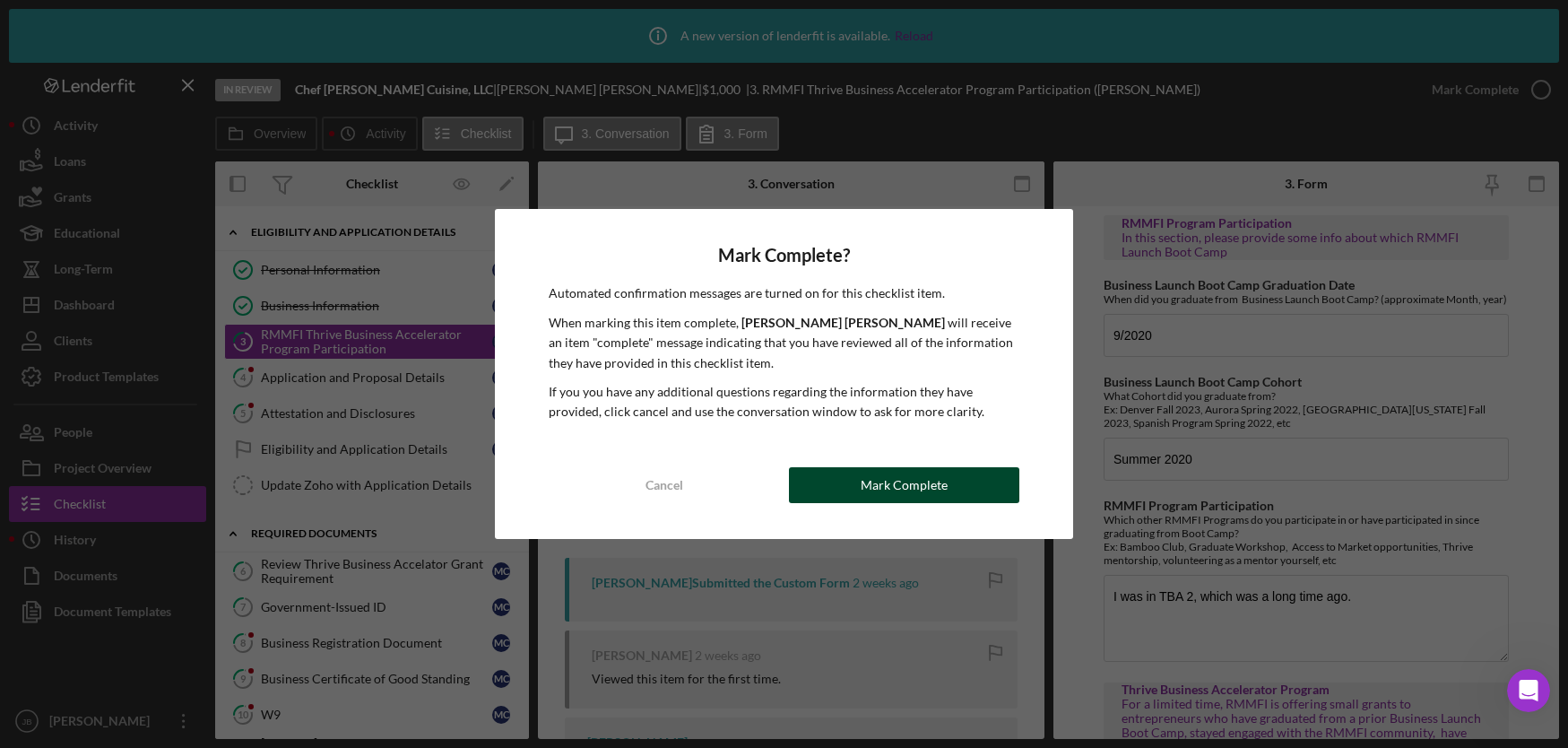
click at [899, 492] on div "Mark Complete" at bounding box center [904, 485] width 87 height 35
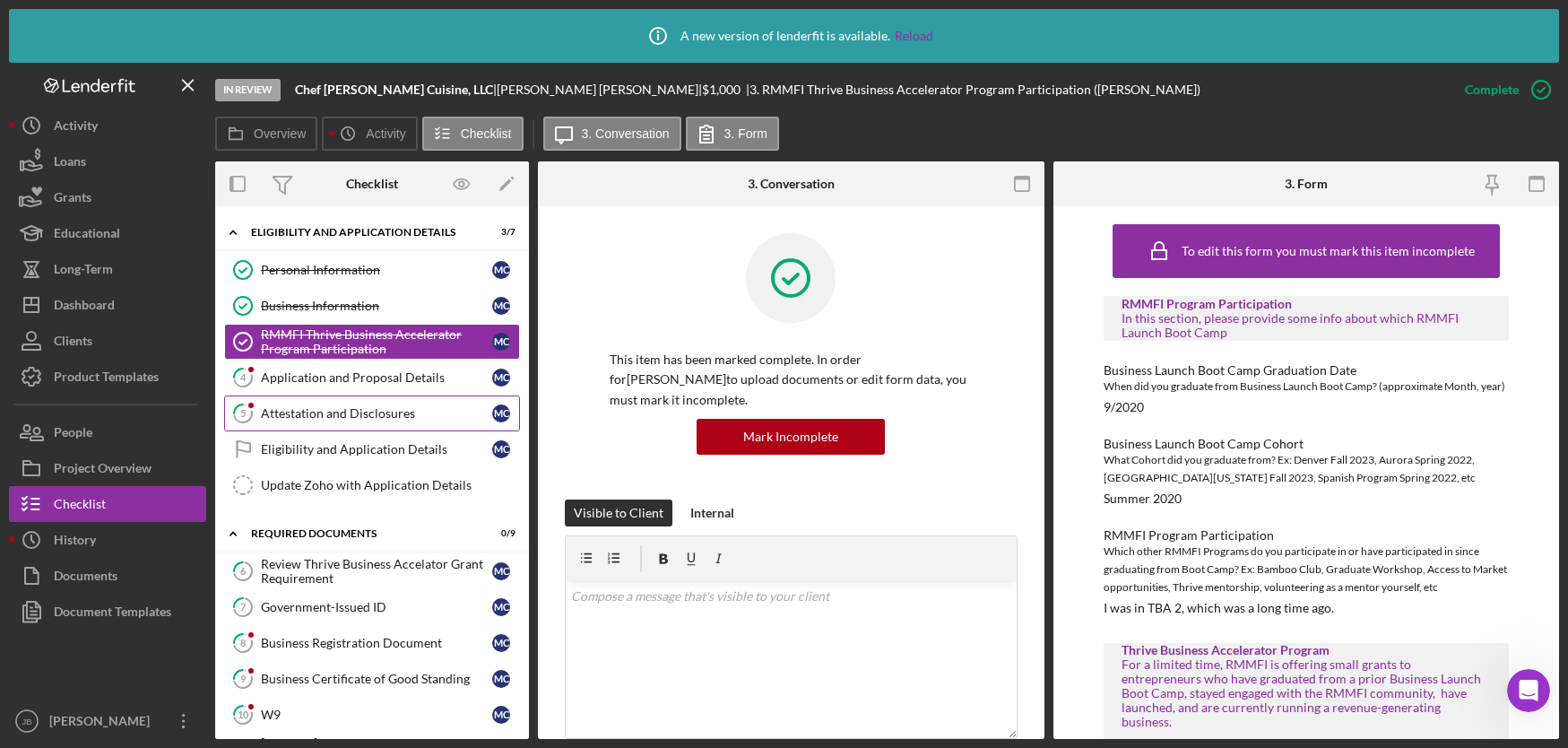
drag, startPoint x: 291, startPoint y: 375, endPoint x: 349, endPoint y: 414, distance: 69.9
click at [293, 375] on div "Application and Proposal Details" at bounding box center [376, 377] width 232 height 15
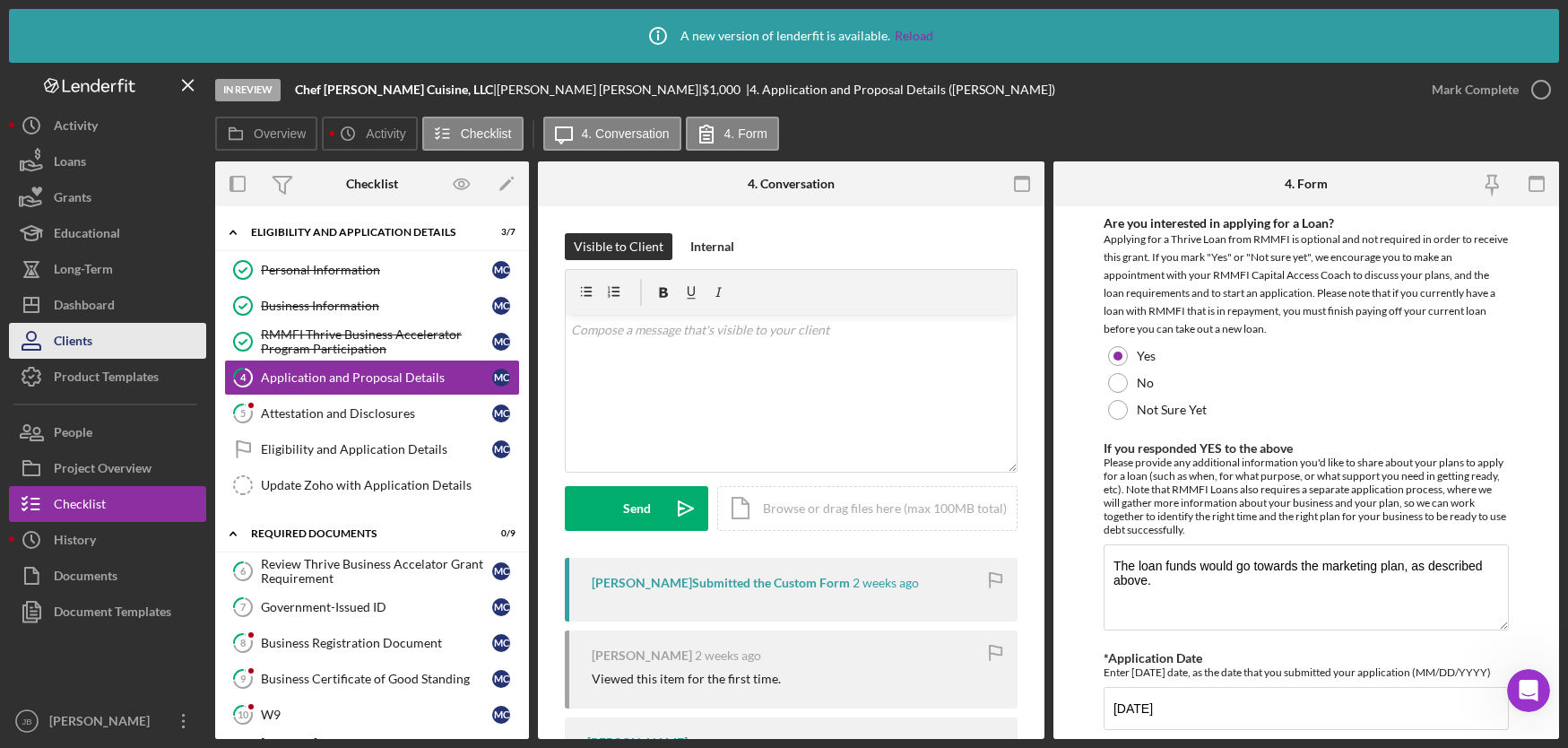
scroll to position [2341, 0]
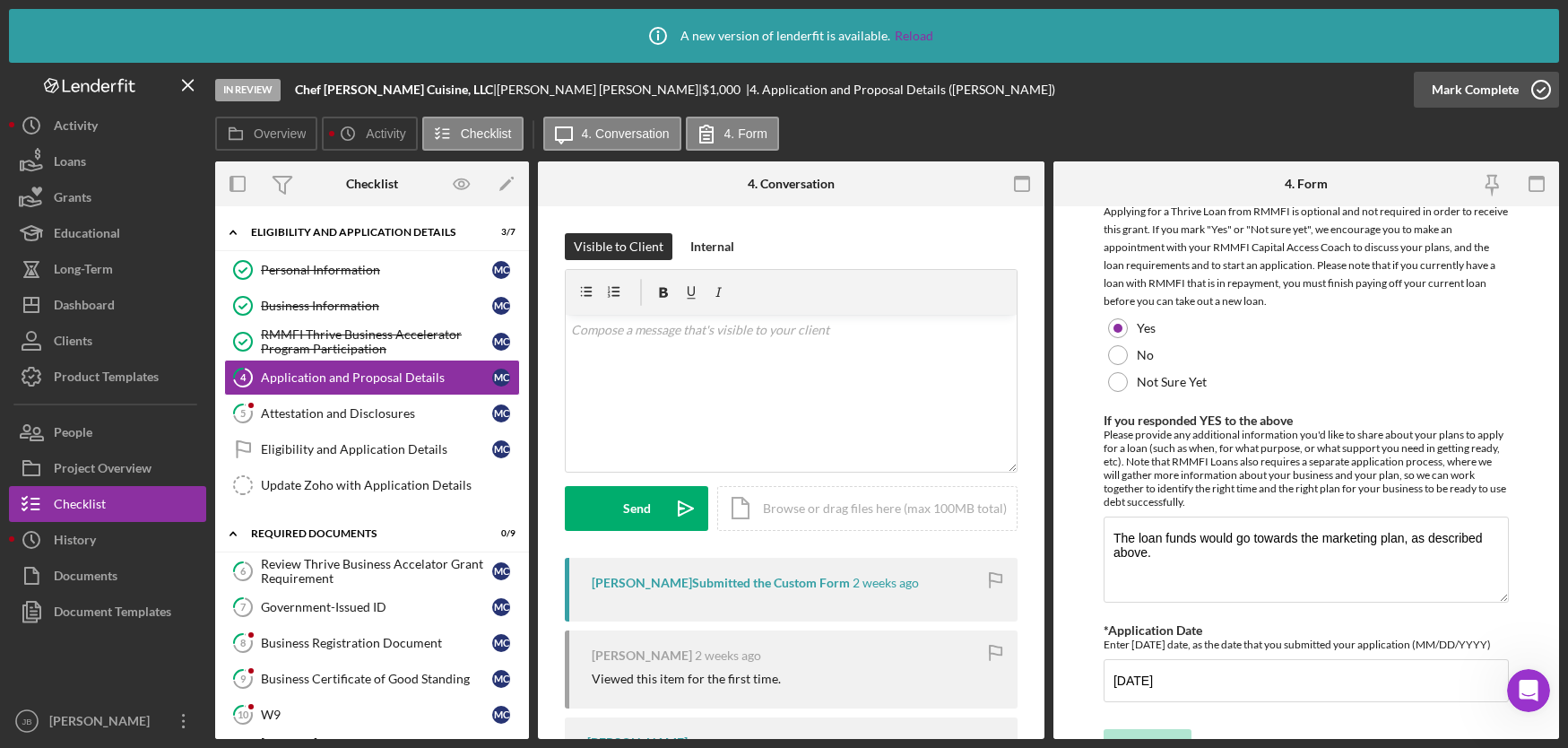
click at [1541, 95] on icon "button" at bounding box center [1540, 89] width 44 height 44
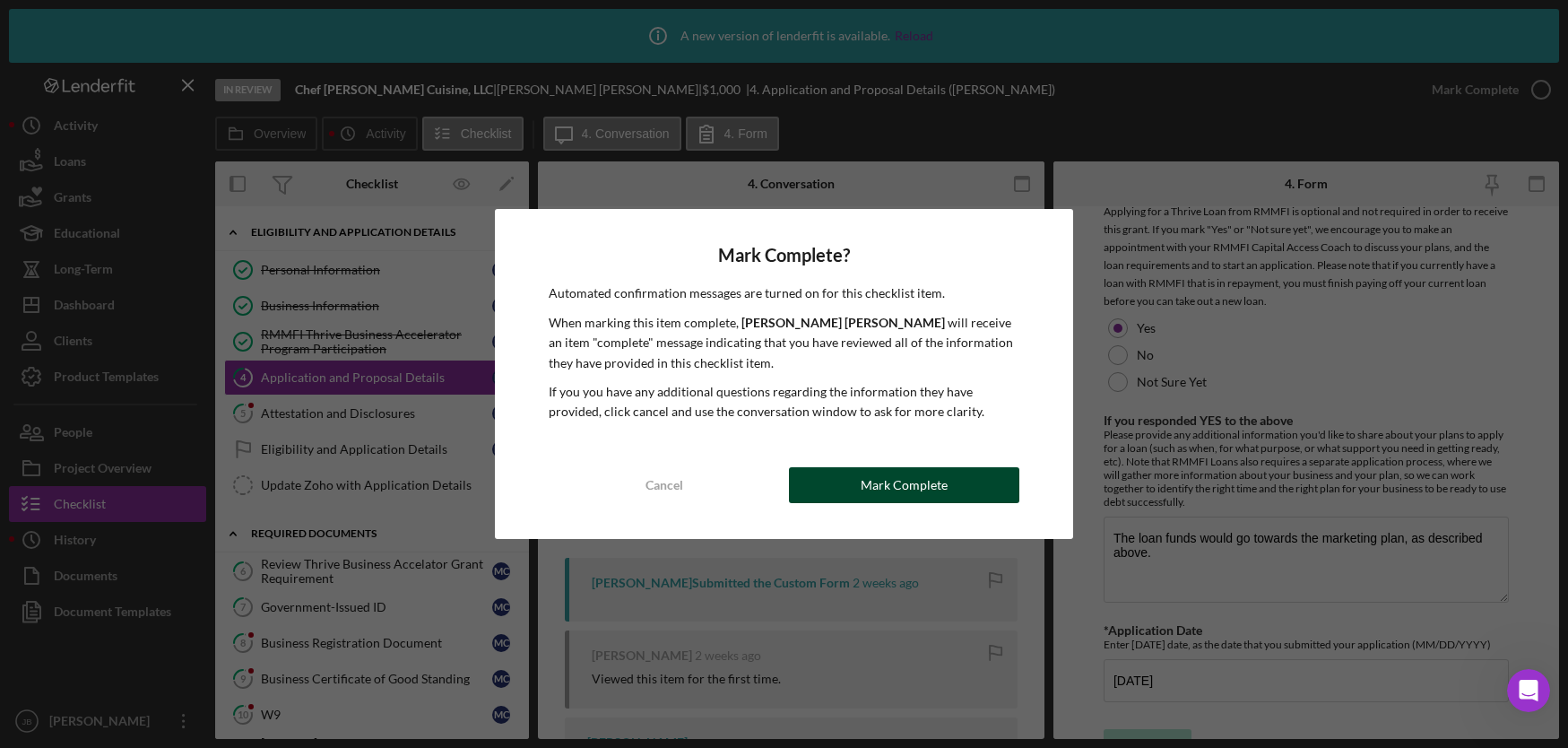
click at [926, 481] on div "Mark Complete" at bounding box center [904, 485] width 87 height 35
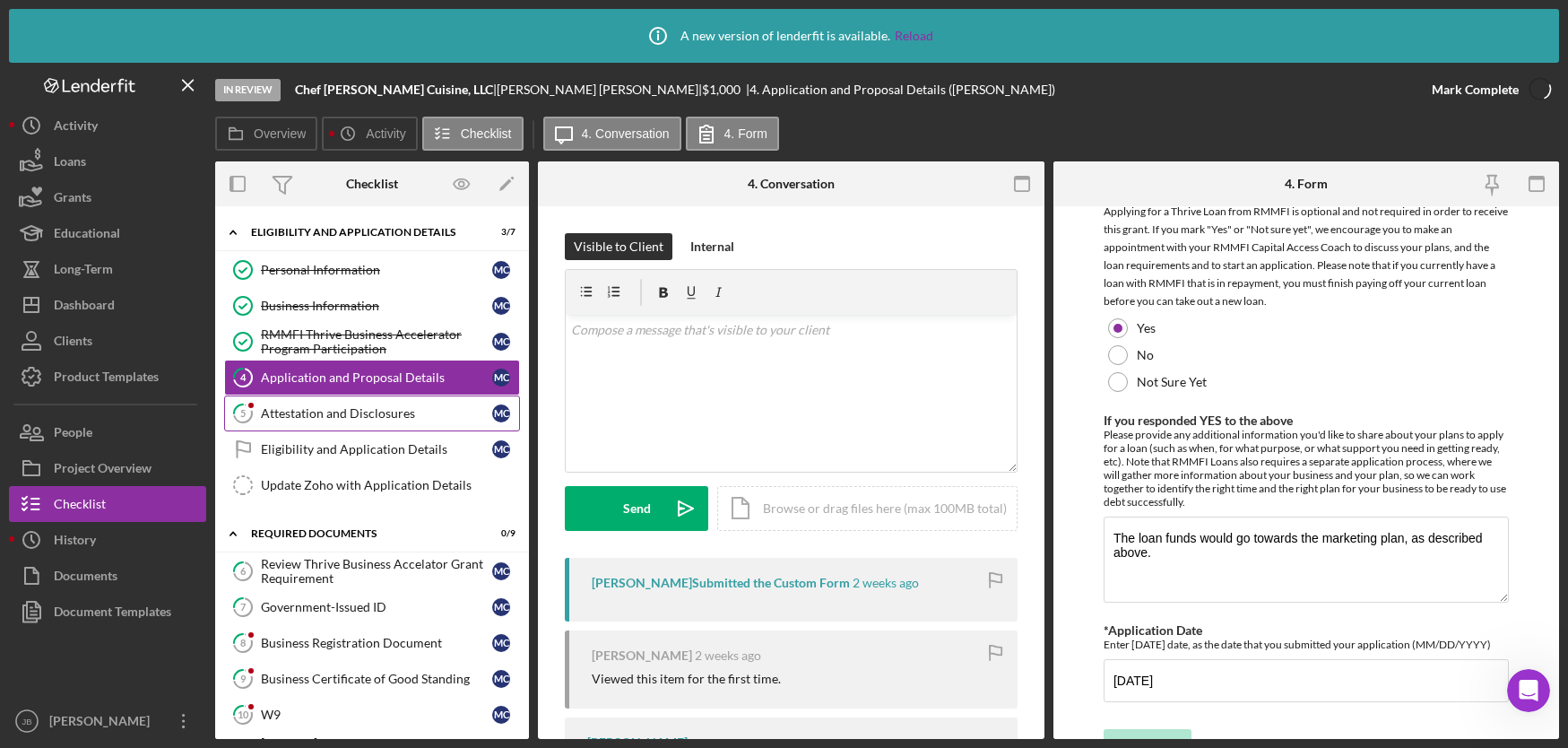
scroll to position [2413, 0]
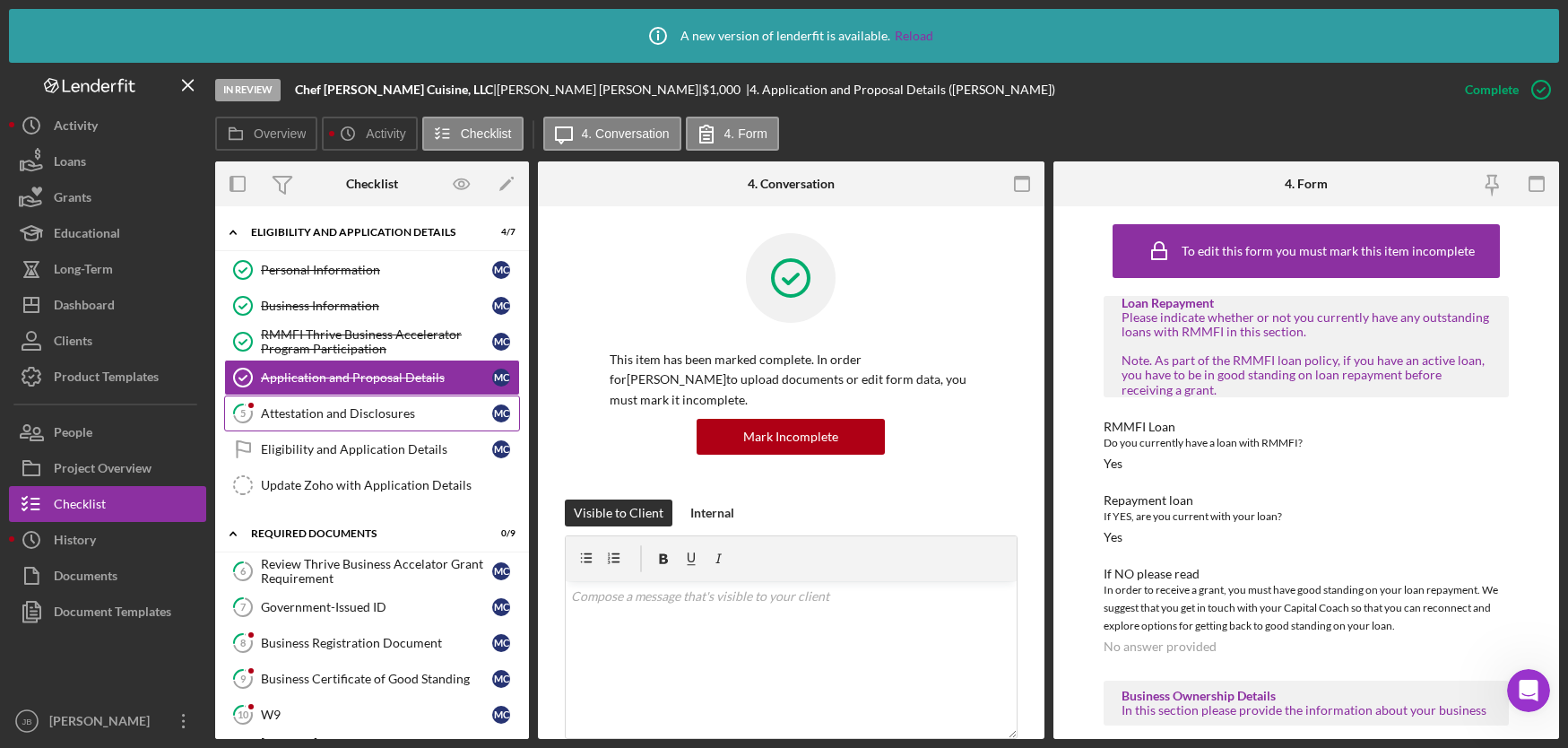
click at [380, 417] on div "Attestation and Disclosures" at bounding box center [376, 413] width 232 height 15
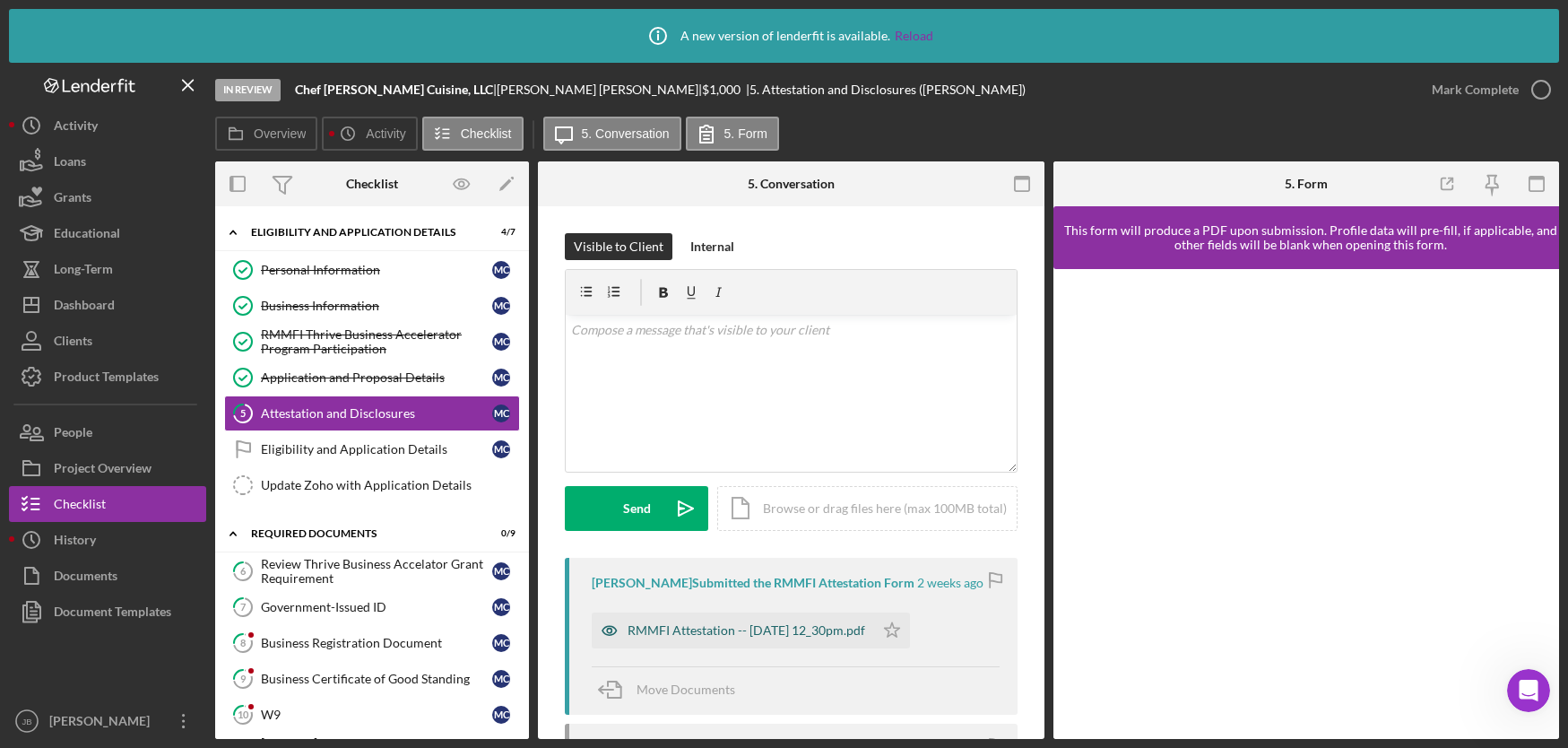
click at [741, 637] on div "RMMFI Attestation -- 2025-09-03 12_30pm.pdf" at bounding box center [746, 630] width 238 height 15
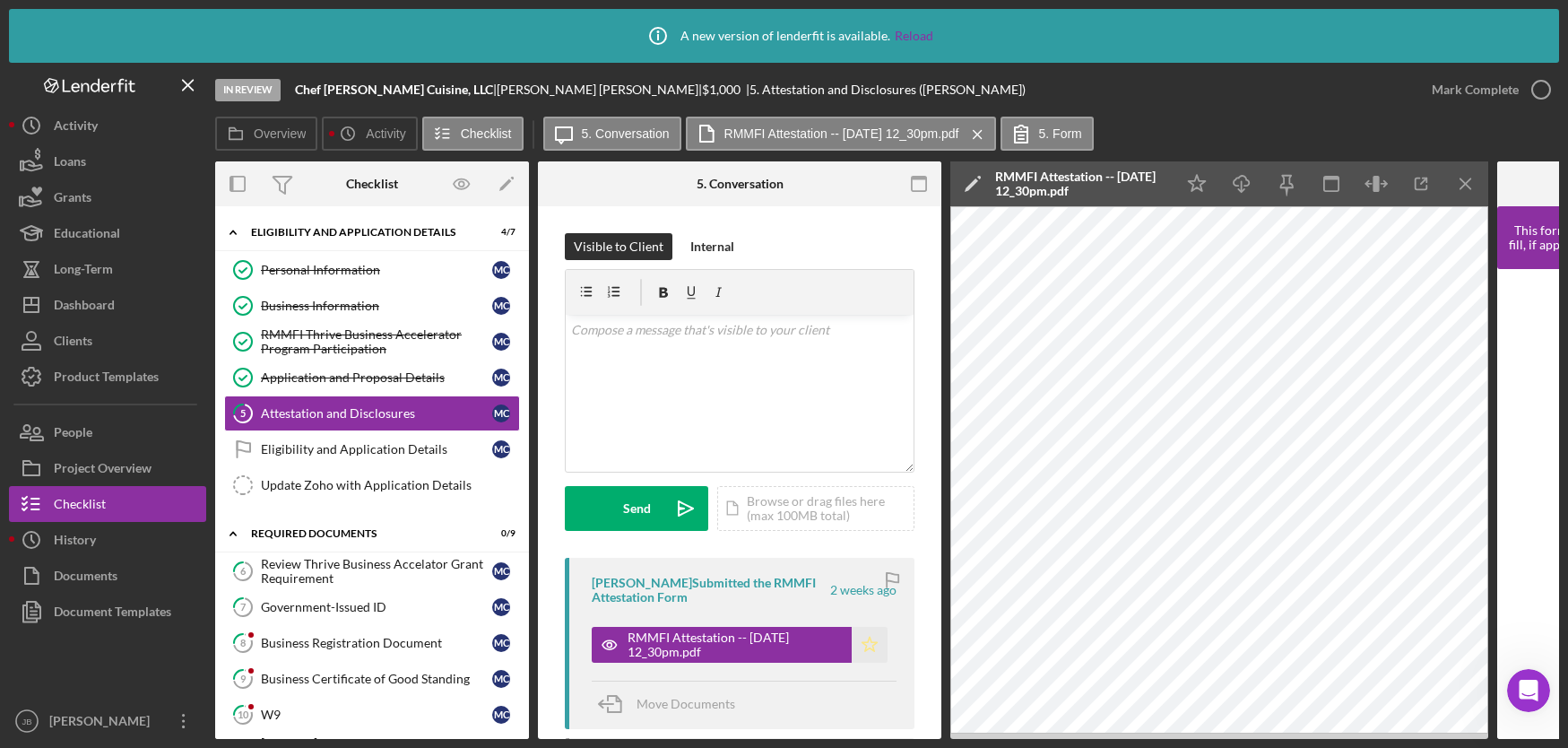
click at [859, 640] on icon "Icon/Star" at bounding box center [869, 645] width 35 height 35
click at [1538, 85] on icon "button" at bounding box center [1540, 89] width 44 height 44
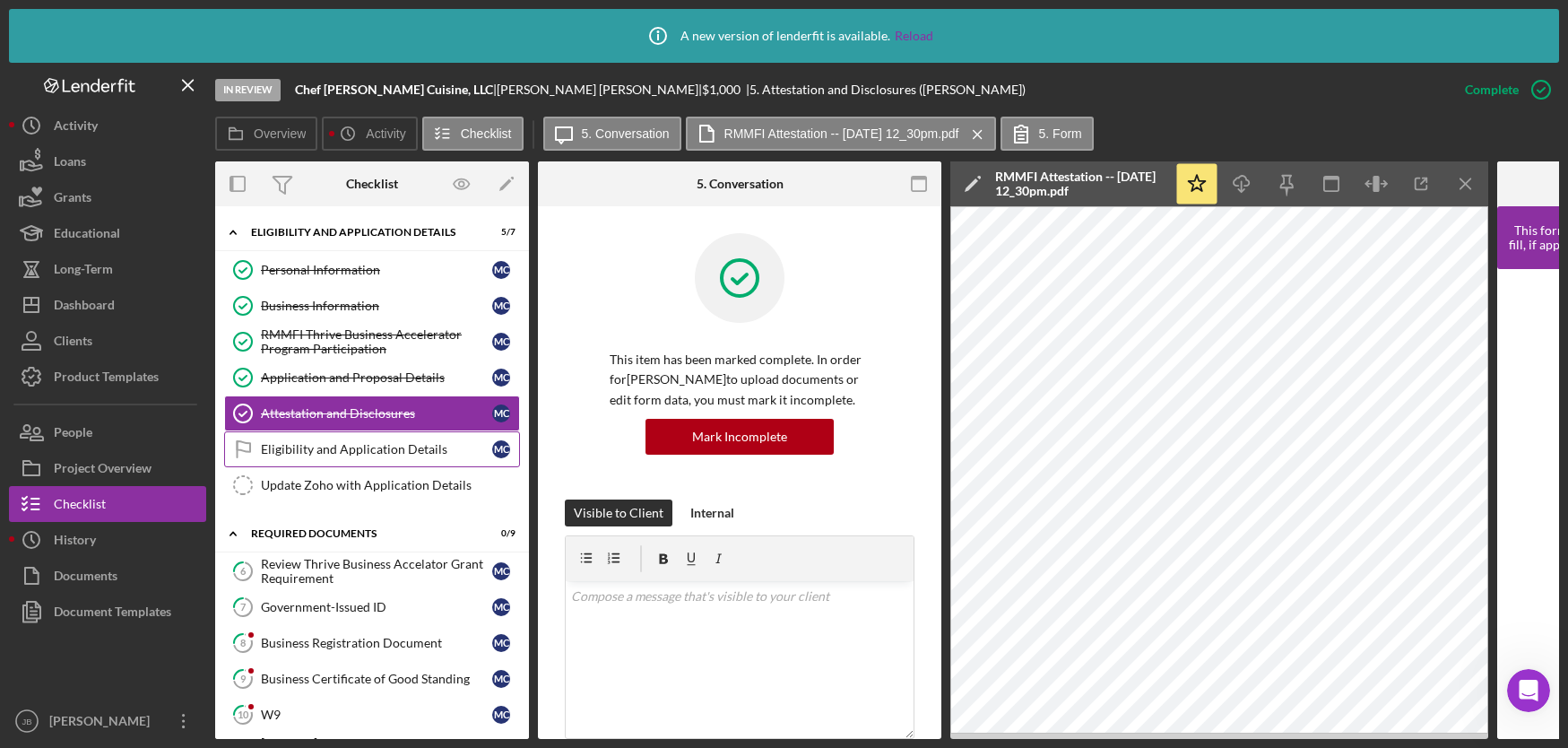
click at [313, 450] on div "Eligibility and Application Details" at bounding box center [376, 448] width 232 height 15
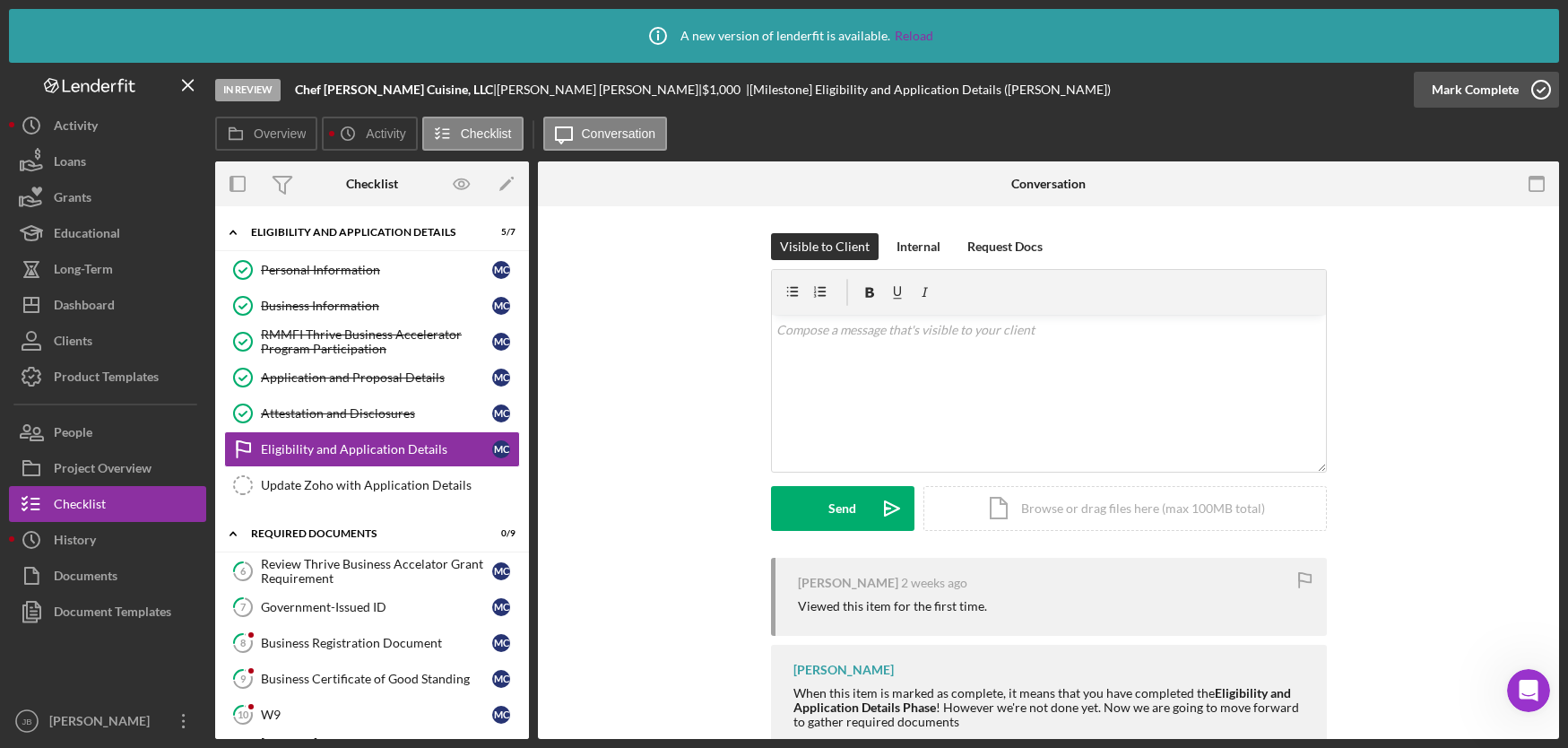
click at [1543, 92] on icon "button" at bounding box center [1540, 89] width 44 height 44
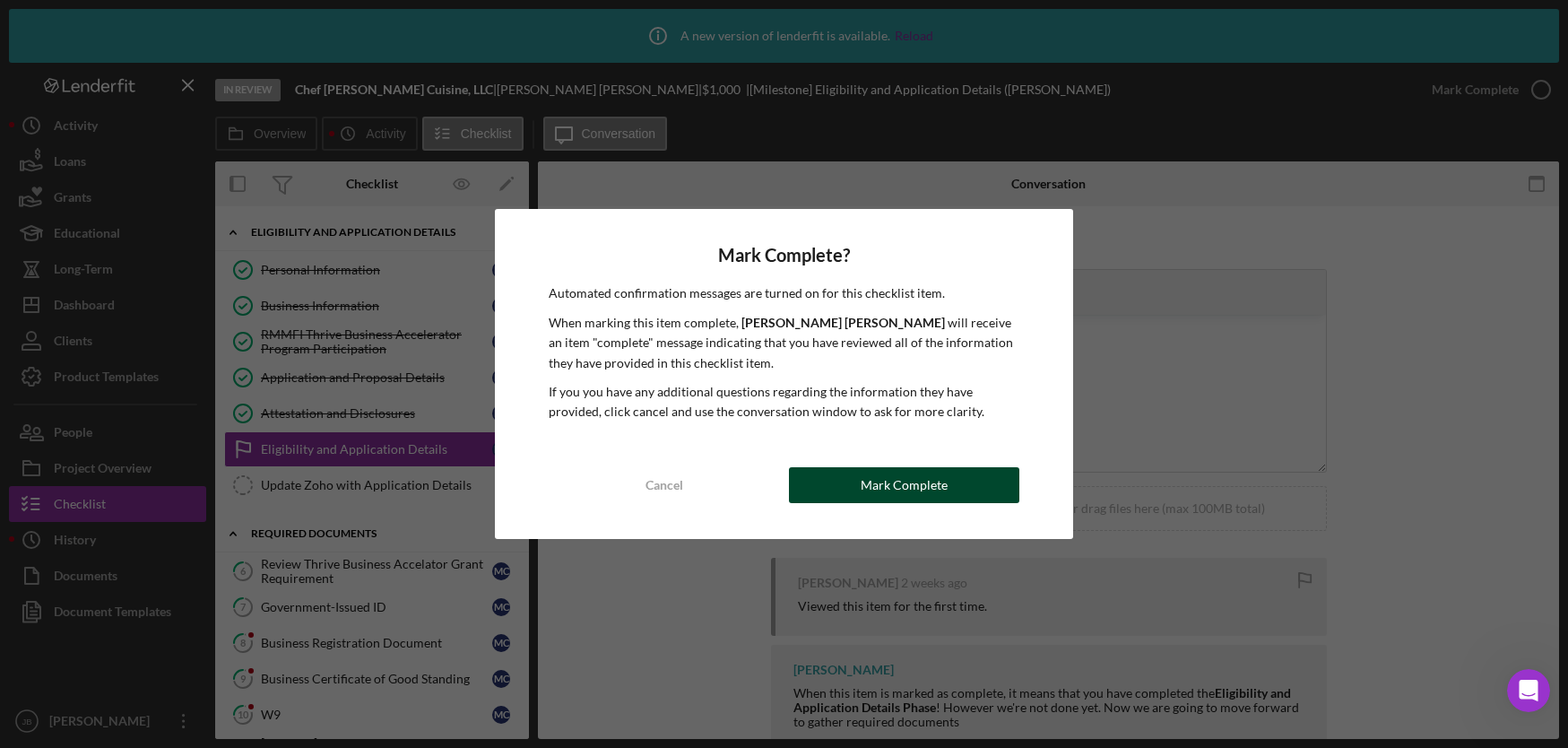
click at [842, 484] on button "Mark Complete" at bounding box center [904, 485] width 231 height 35
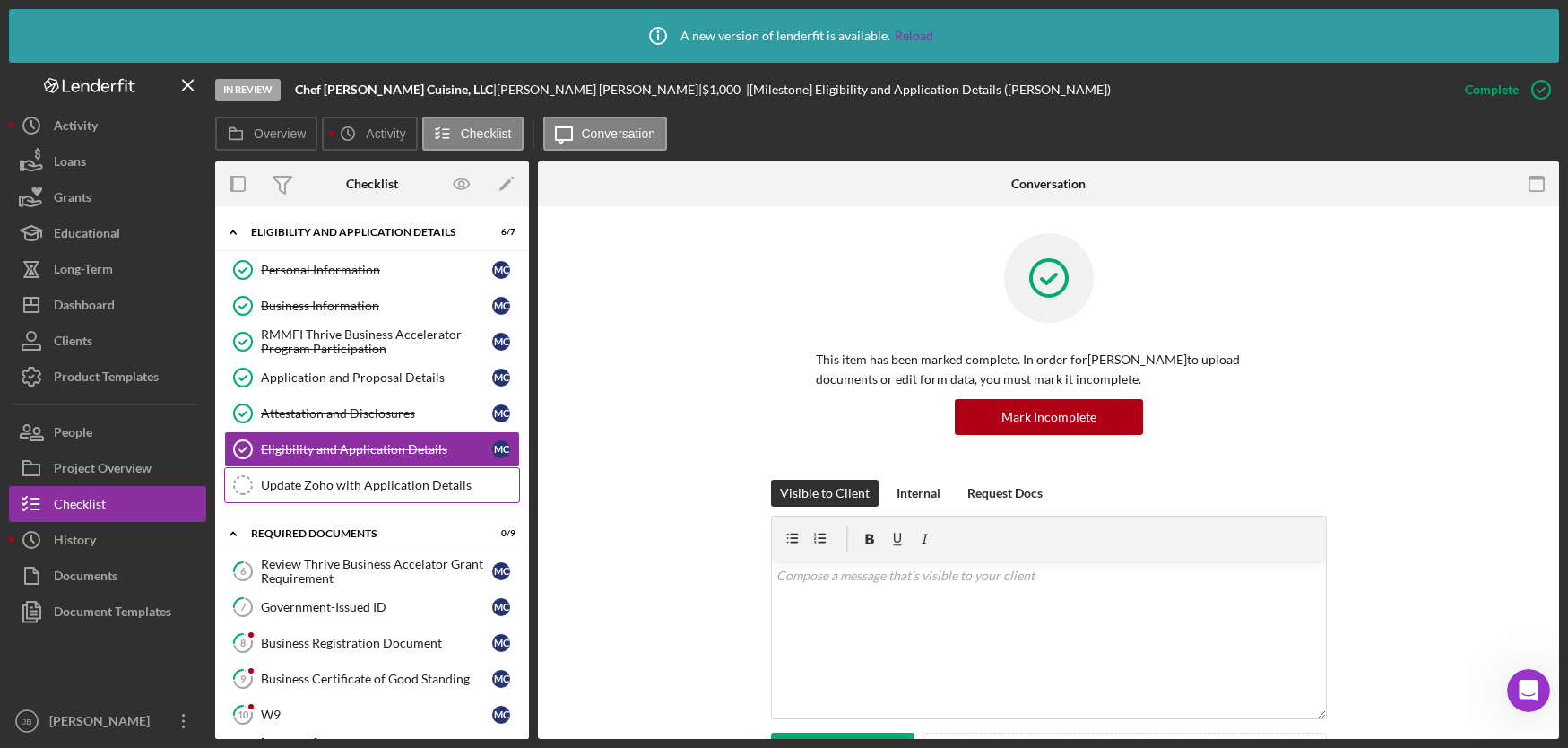
click at [406, 491] on div "Update Zoho with Application Details" at bounding box center [390, 485] width 258 height 15
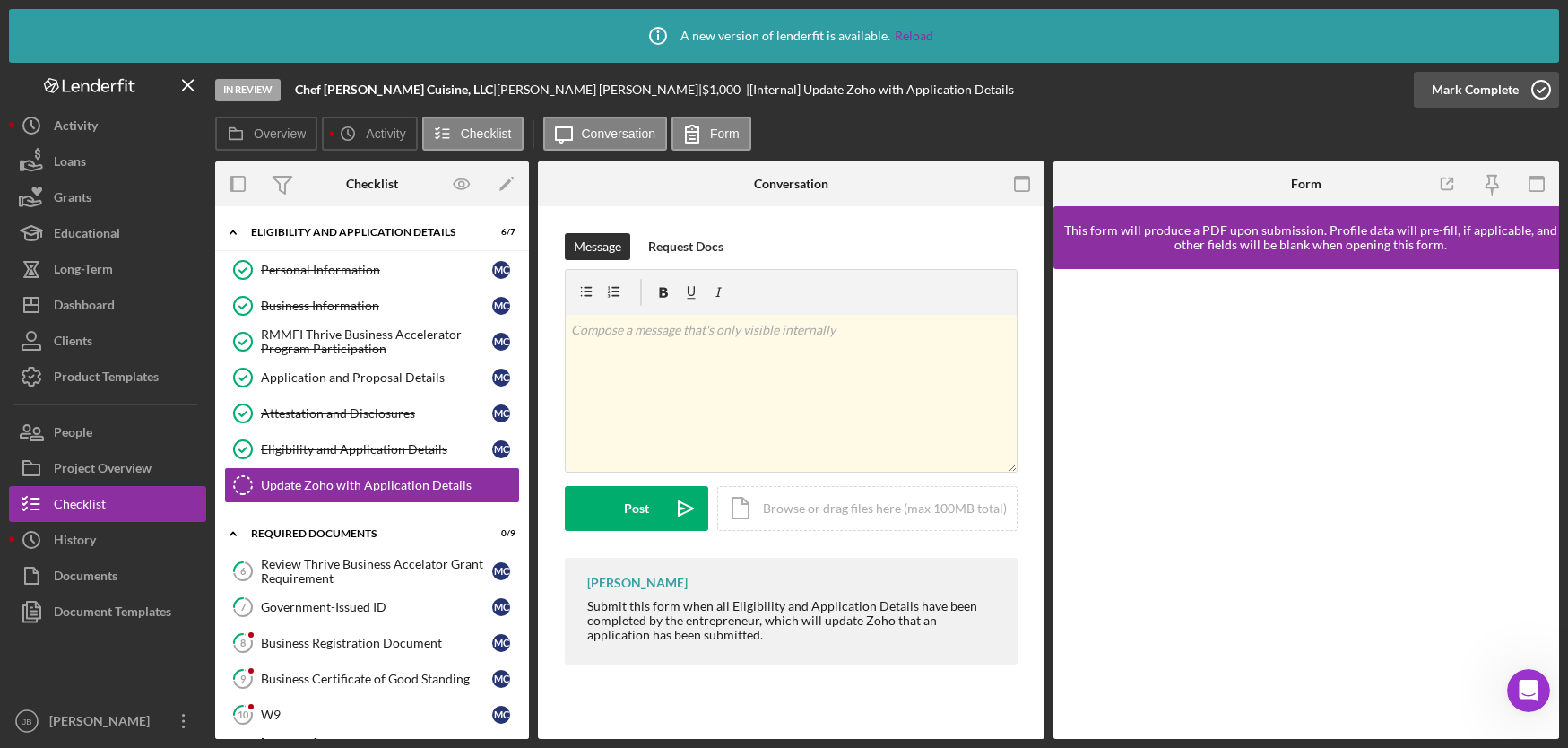
click at [1545, 83] on icon "button" at bounding box center [1540, 89] width 44 height 44
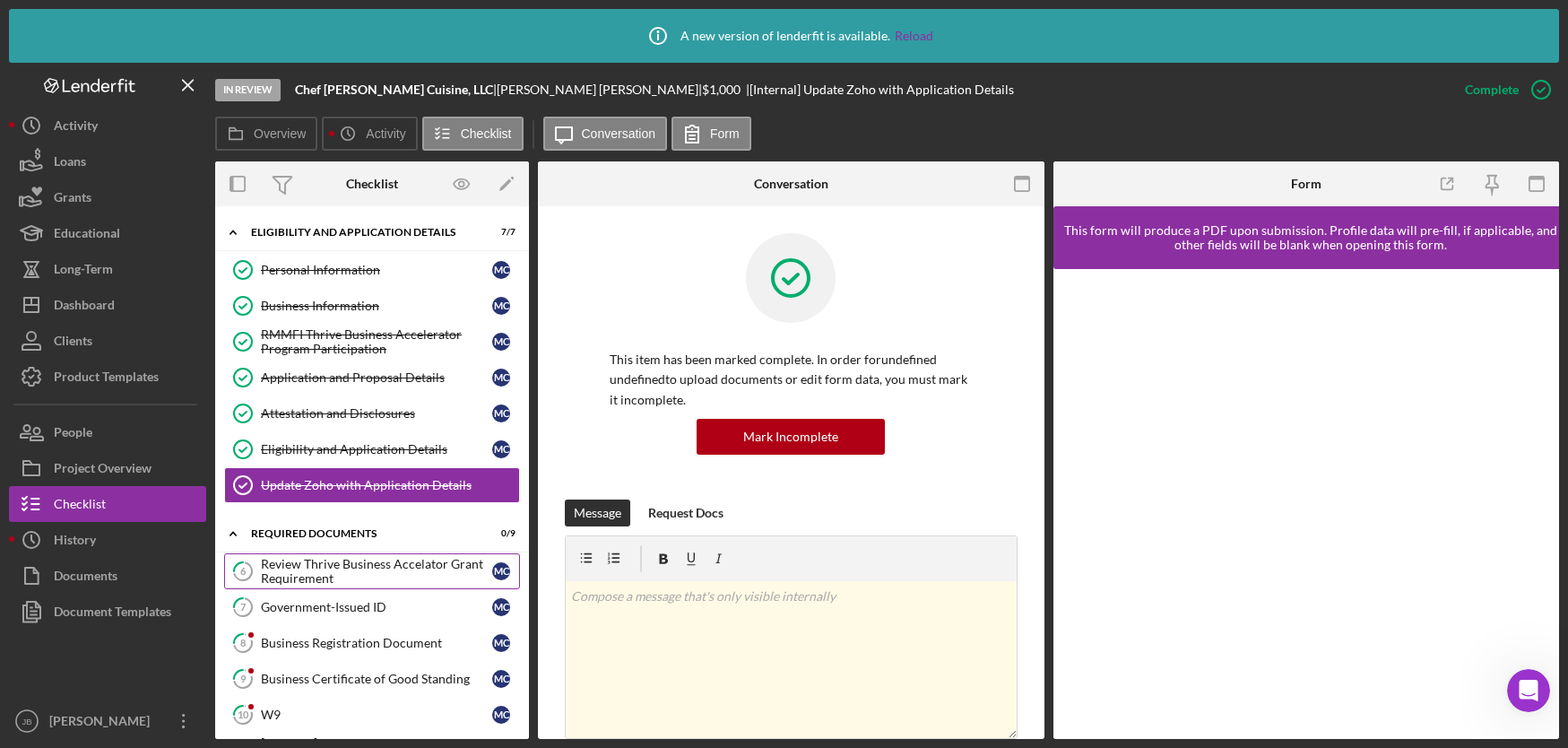
click at [358, 568] on div "Review Thrive Business Accelator Grant Requirement" at bounding box center [376, 571] width 232 height 29
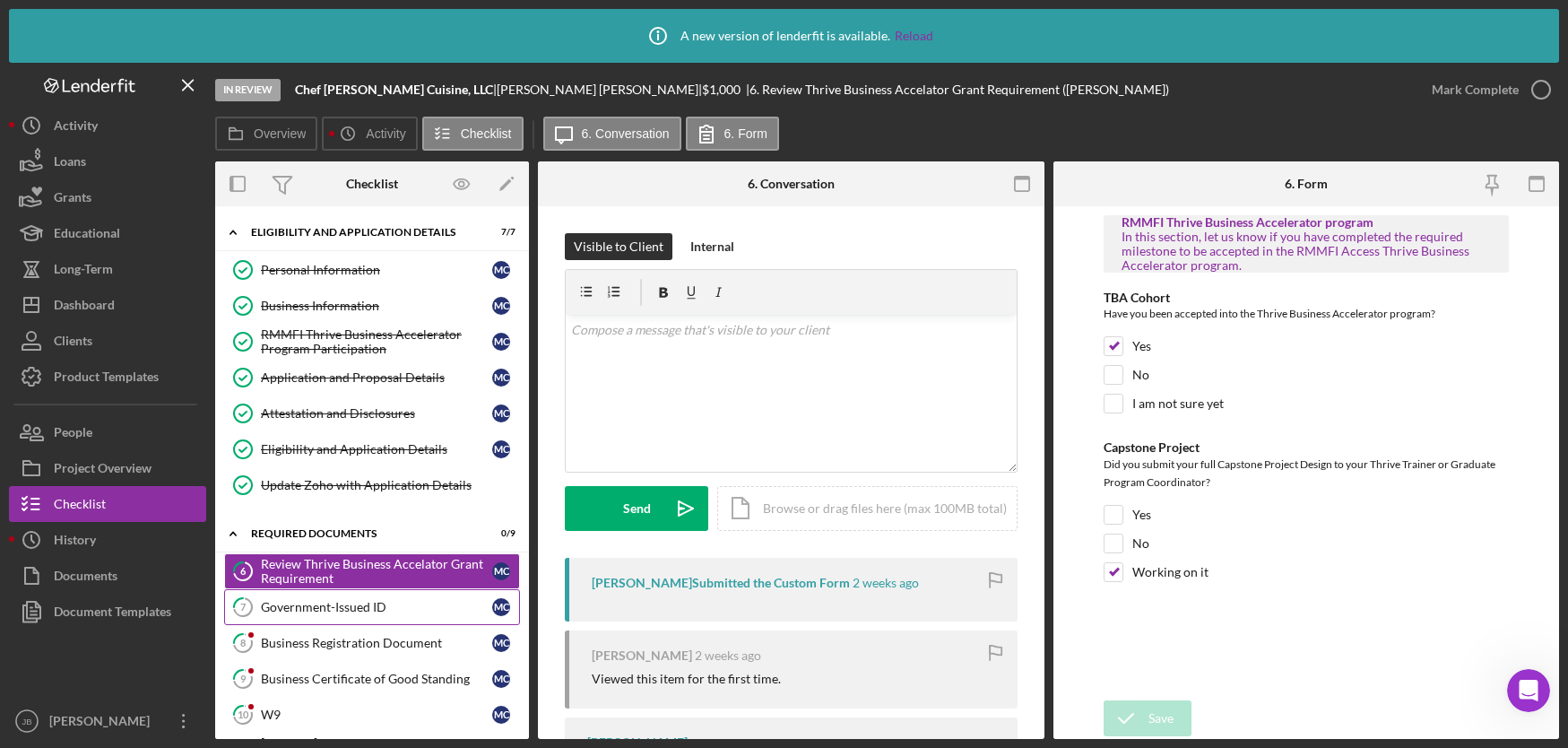
click at [326, 613] on div "Government-Issued ID" at bounding box center [376, 607] width 232 height 15
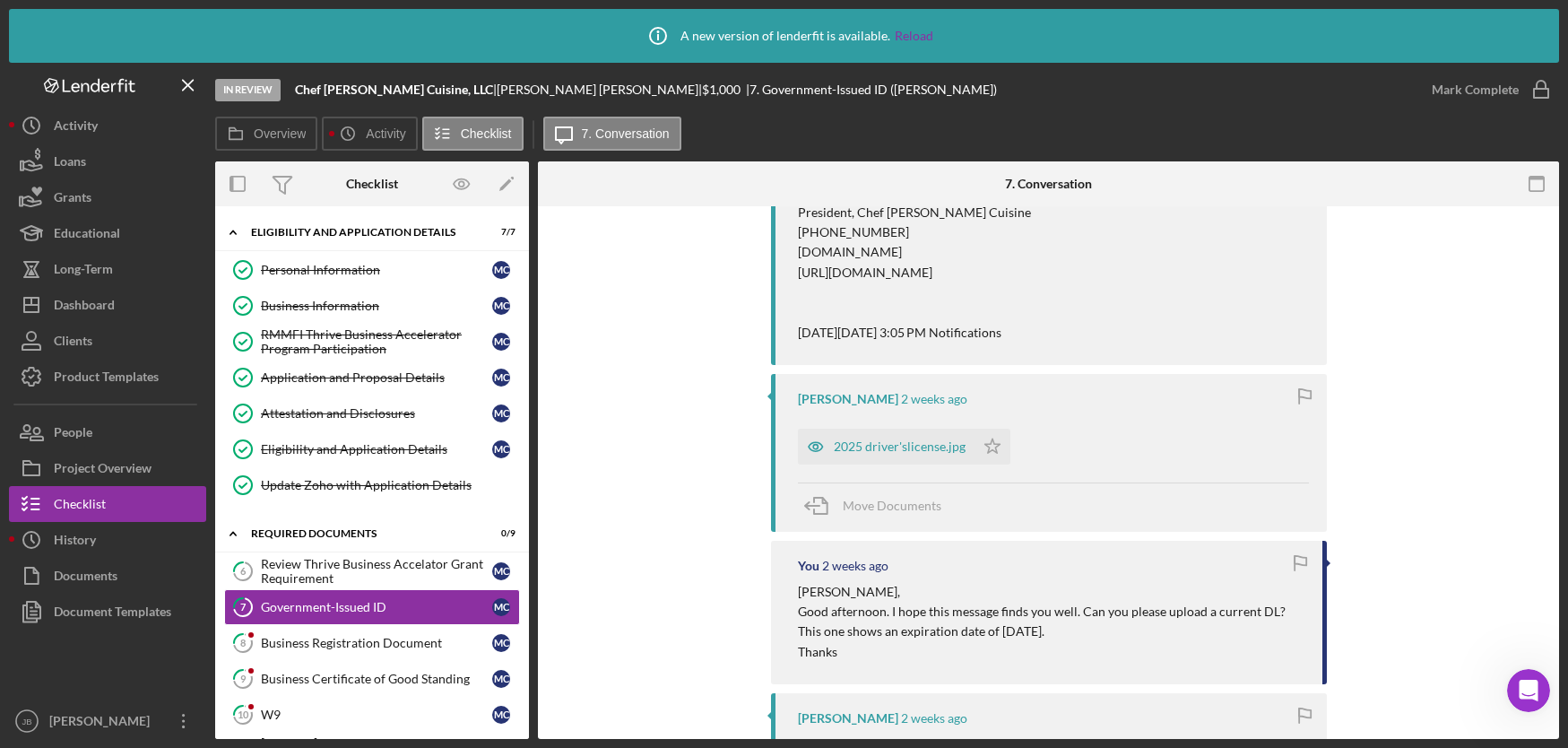
scroll to position [552, 0]
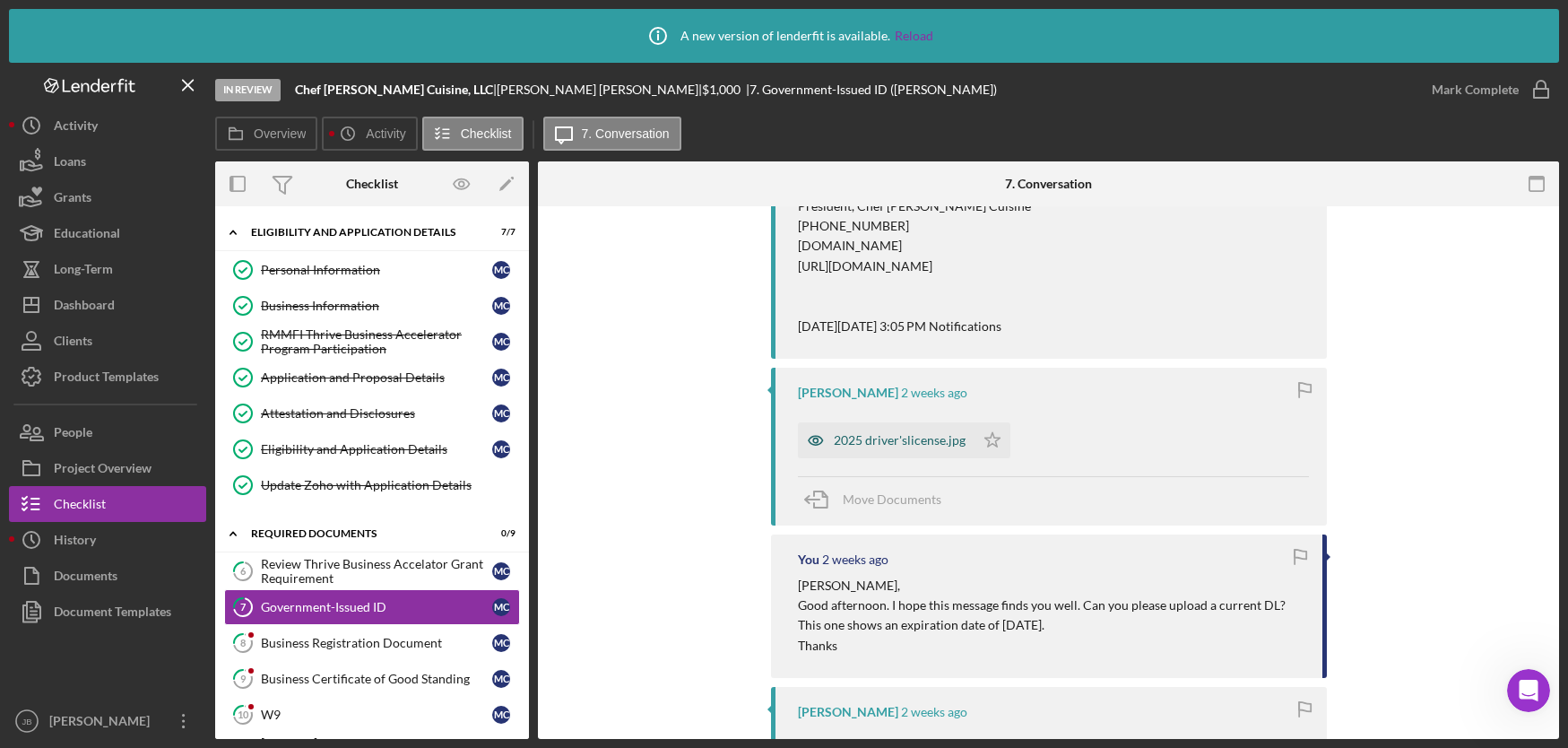
click at [874, 443] on div "2025 driver'slicense.jpg" at bounding box center [900, 440] width 132 height 15
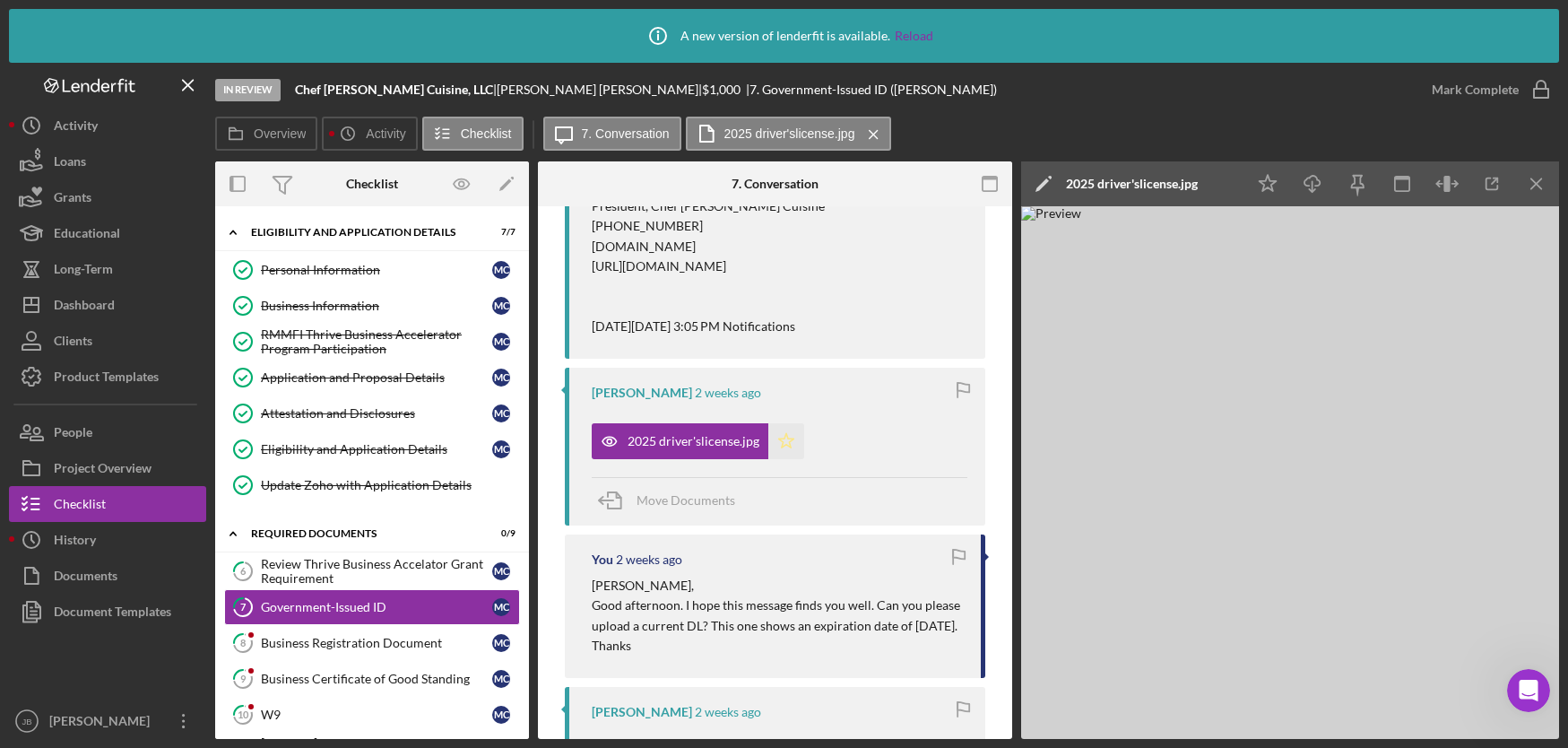
click at [788, 442] on polygon "button" at bounding box center [785, 440] width 15 height 15
click at [1539, 91] on icon "button" at bounding box center [1540, 89] width 44 height 44
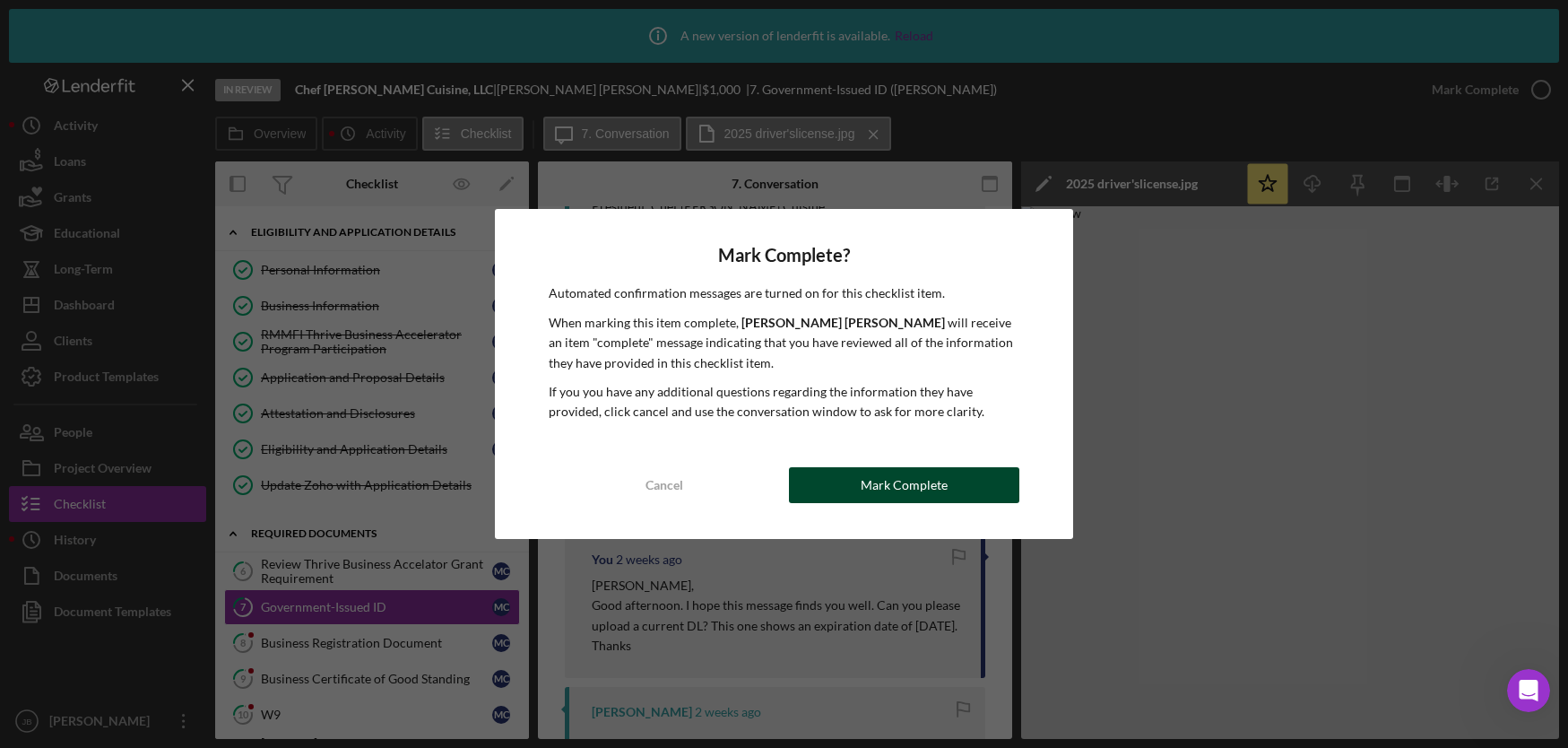
click at [852, 481] on button "Mark Complete" at bounding box center [904, 485] width 231 height 35
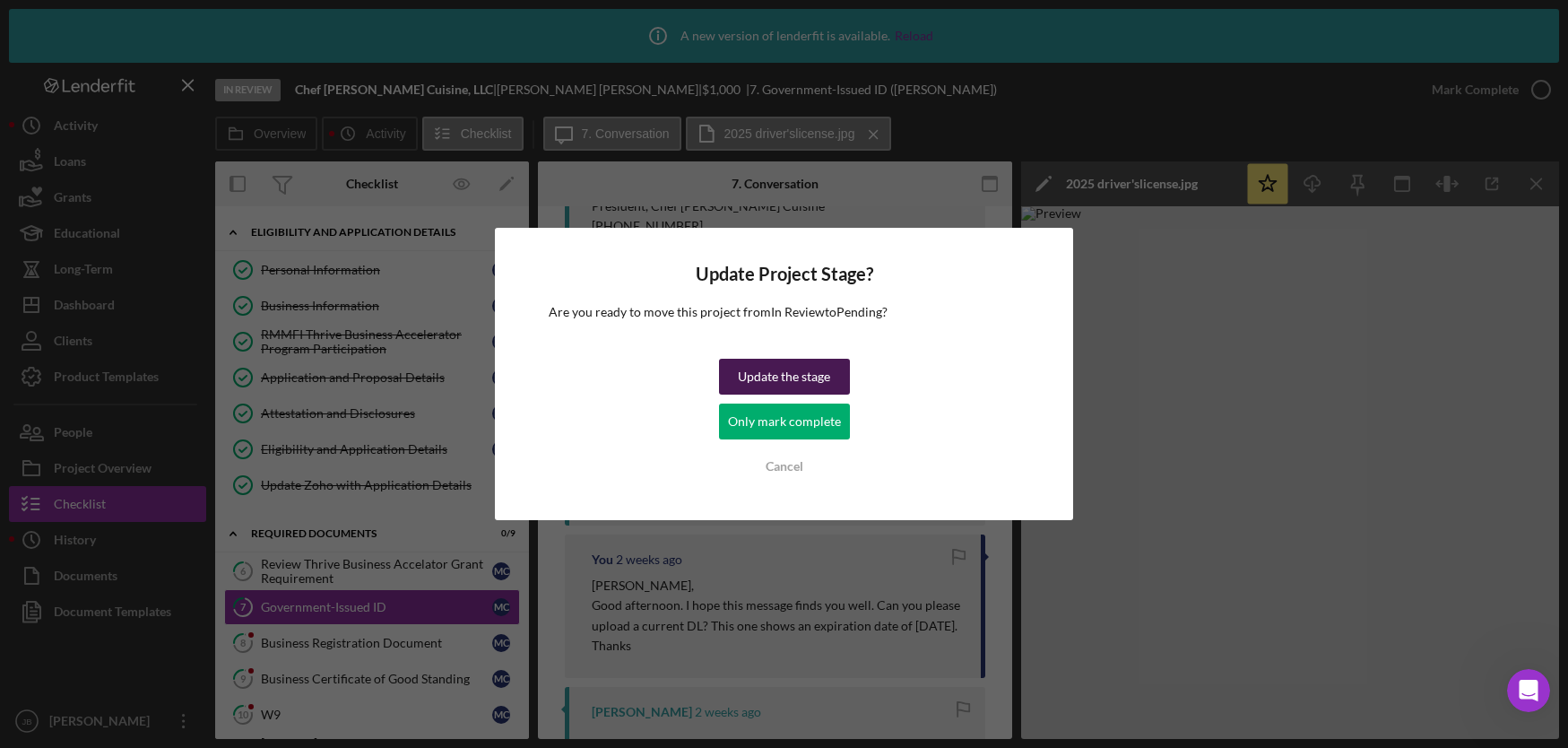
click at [760, 369] on div "Update the stage" at bounding box center [784, 376] width 93 height 35
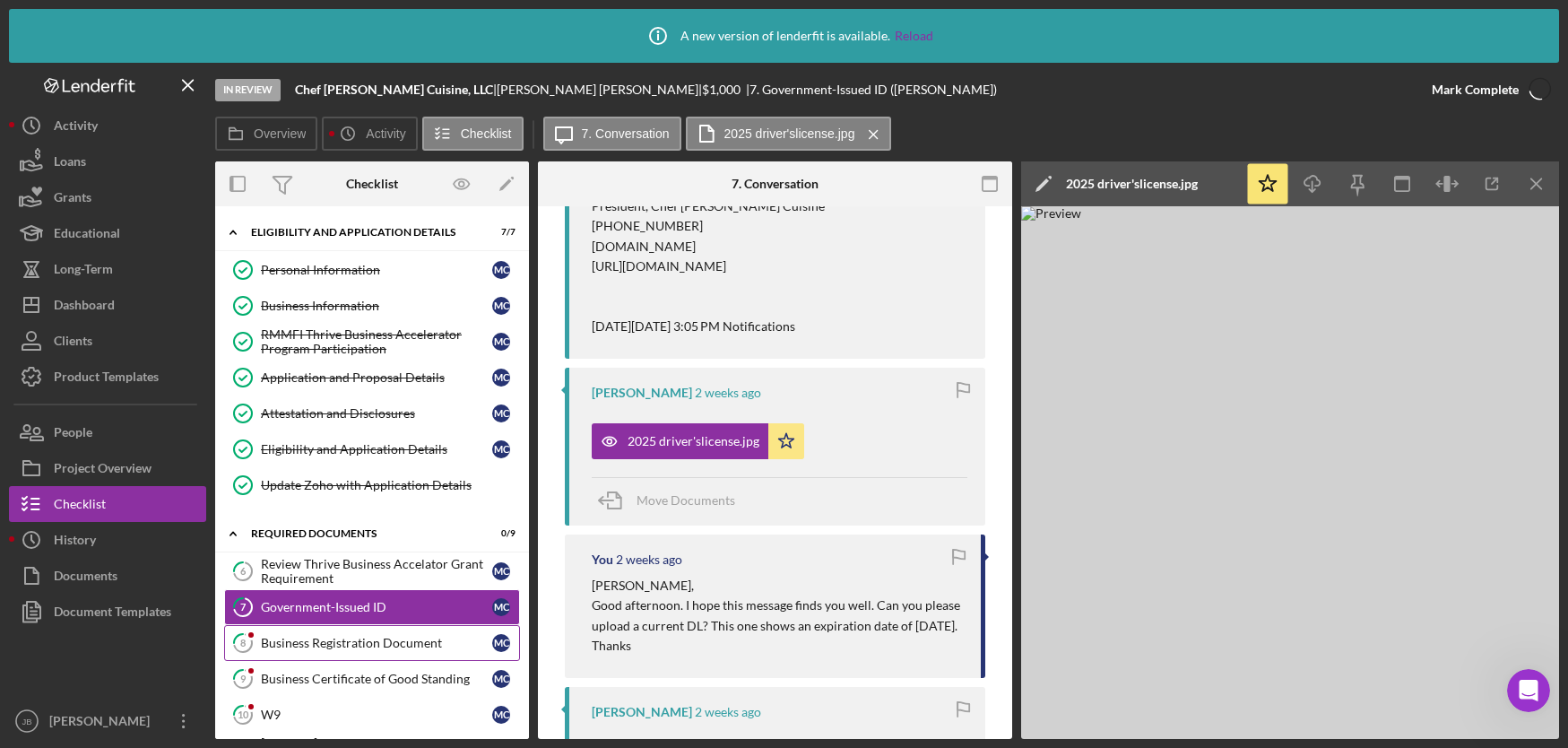
scroll to position [897, 0]
click at [380, 640] on div "Business Registration Document" at bounding box center [376, 643] width 232 height 15
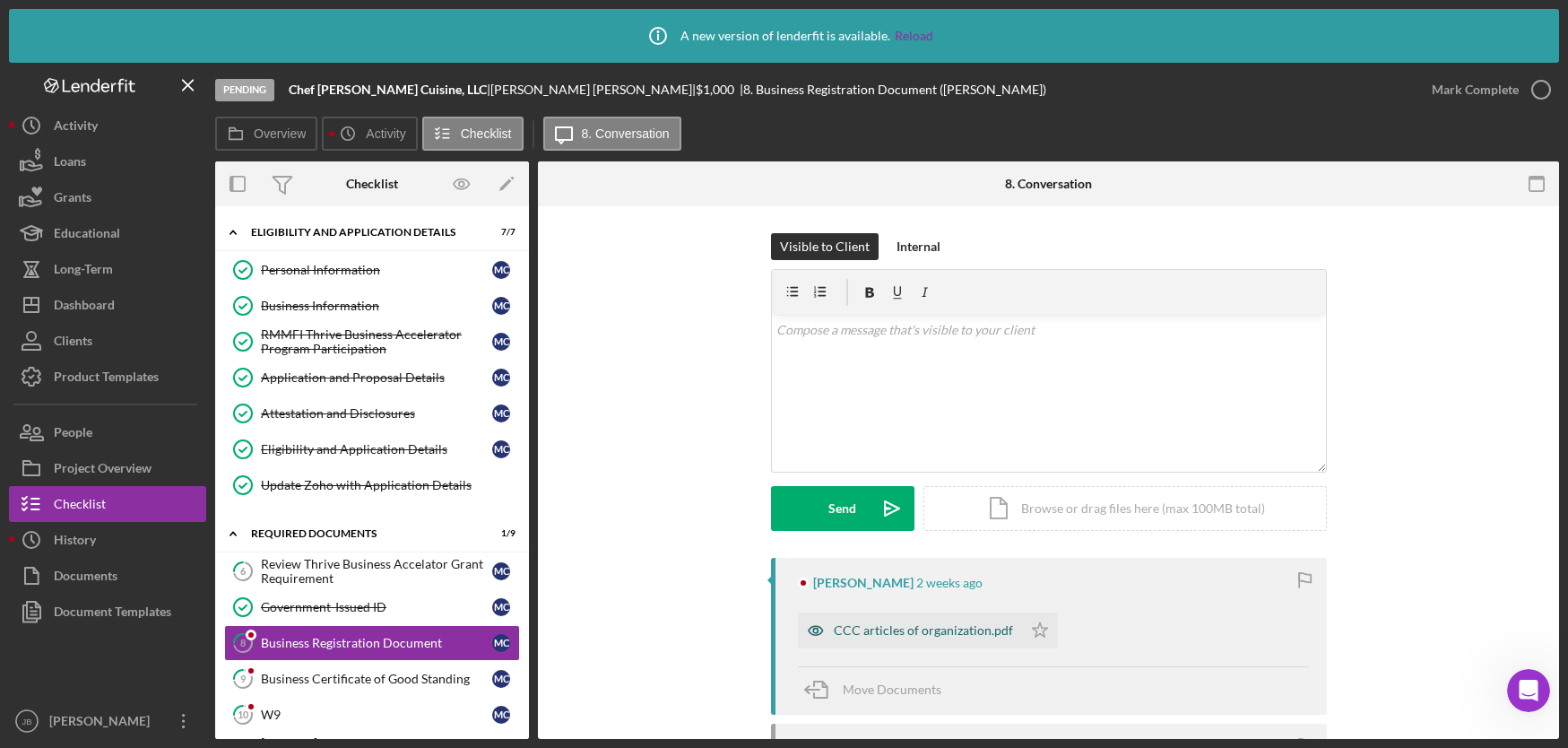
click at [901, 625] on div "CCC articles of organization.pdf" at bounding box center [923, 630] width 179 height 15
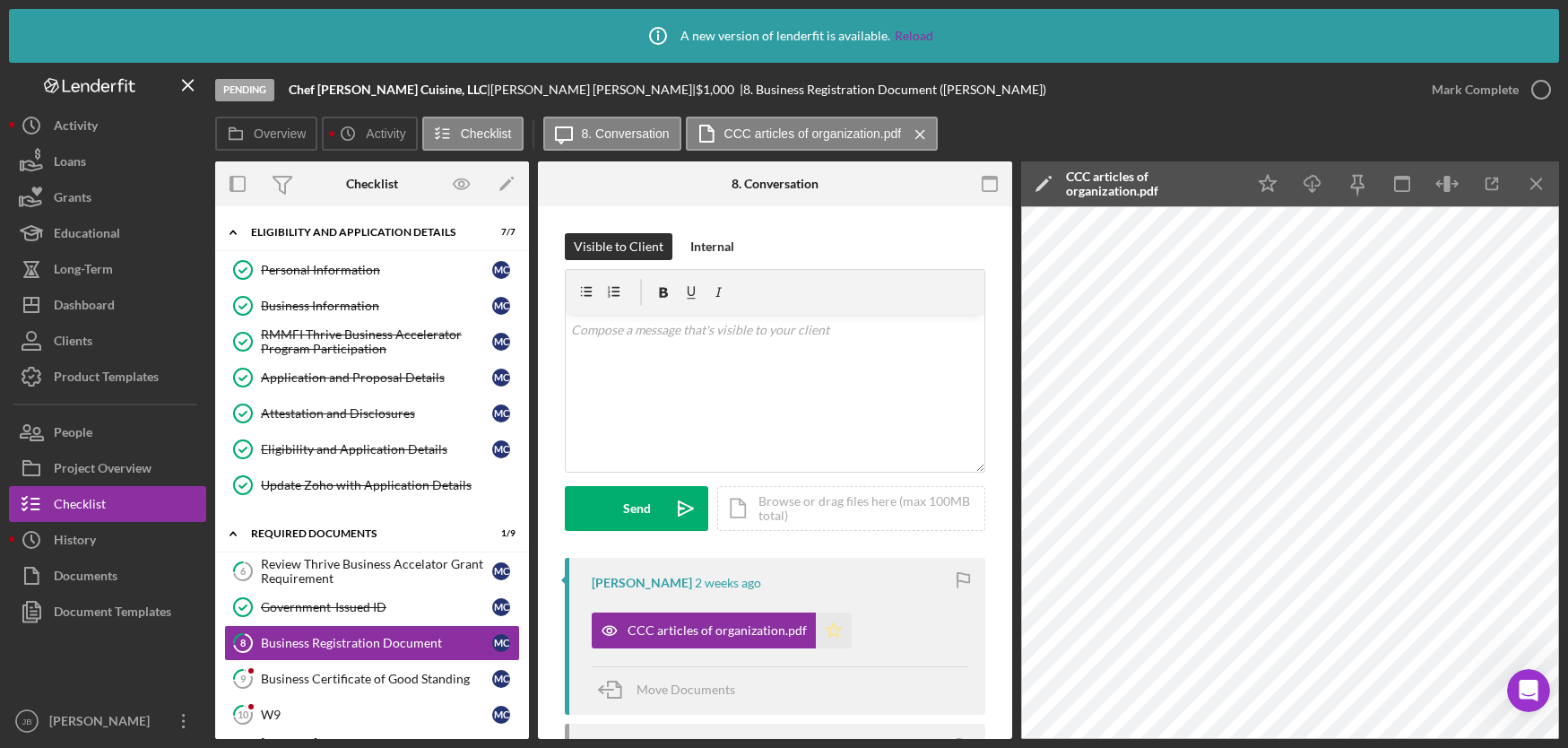
click at [827, 634] on polygon "button" at bounding box center [834, 629] width 15 height 15
click at [1537, 86] on icon "button" at bounding box center [1540, 89] width 44 height 44
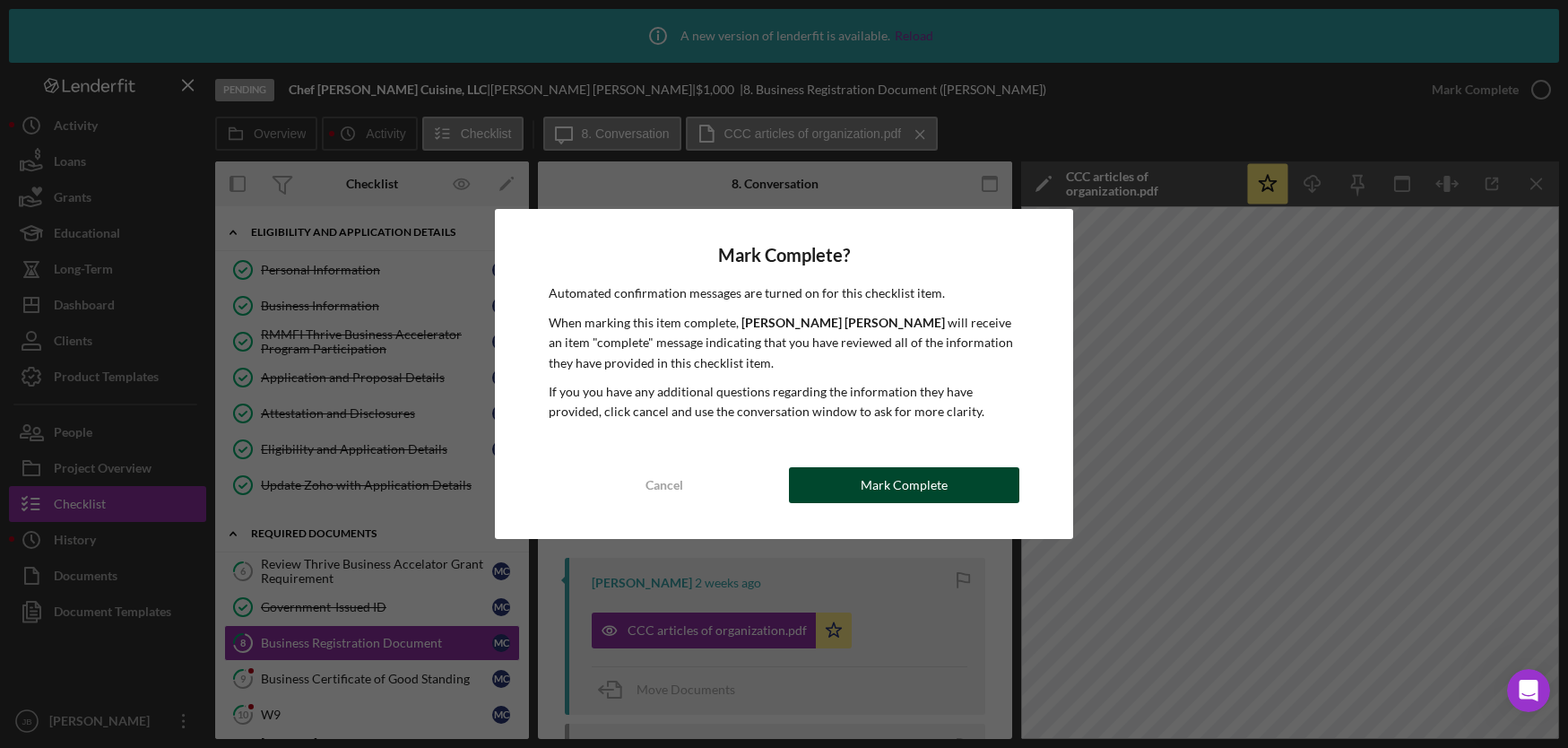
click at [823, 490] on button "Mark Complete" at bounding box center [904, 485] width 231 height 35
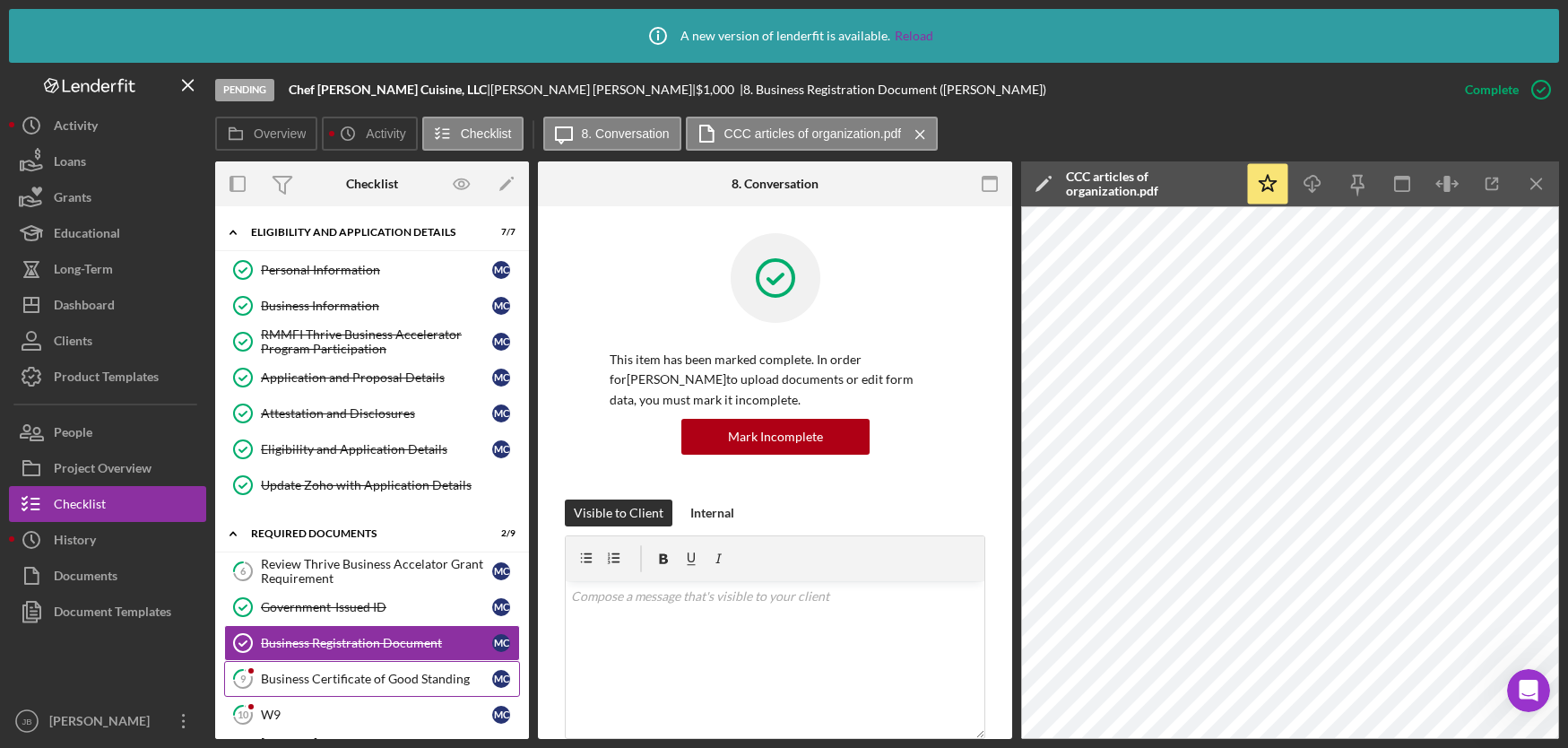
click at [394, 675] on div "Business Certificate of Good Standing" at bounding box center [376, 678] width 232 height 15
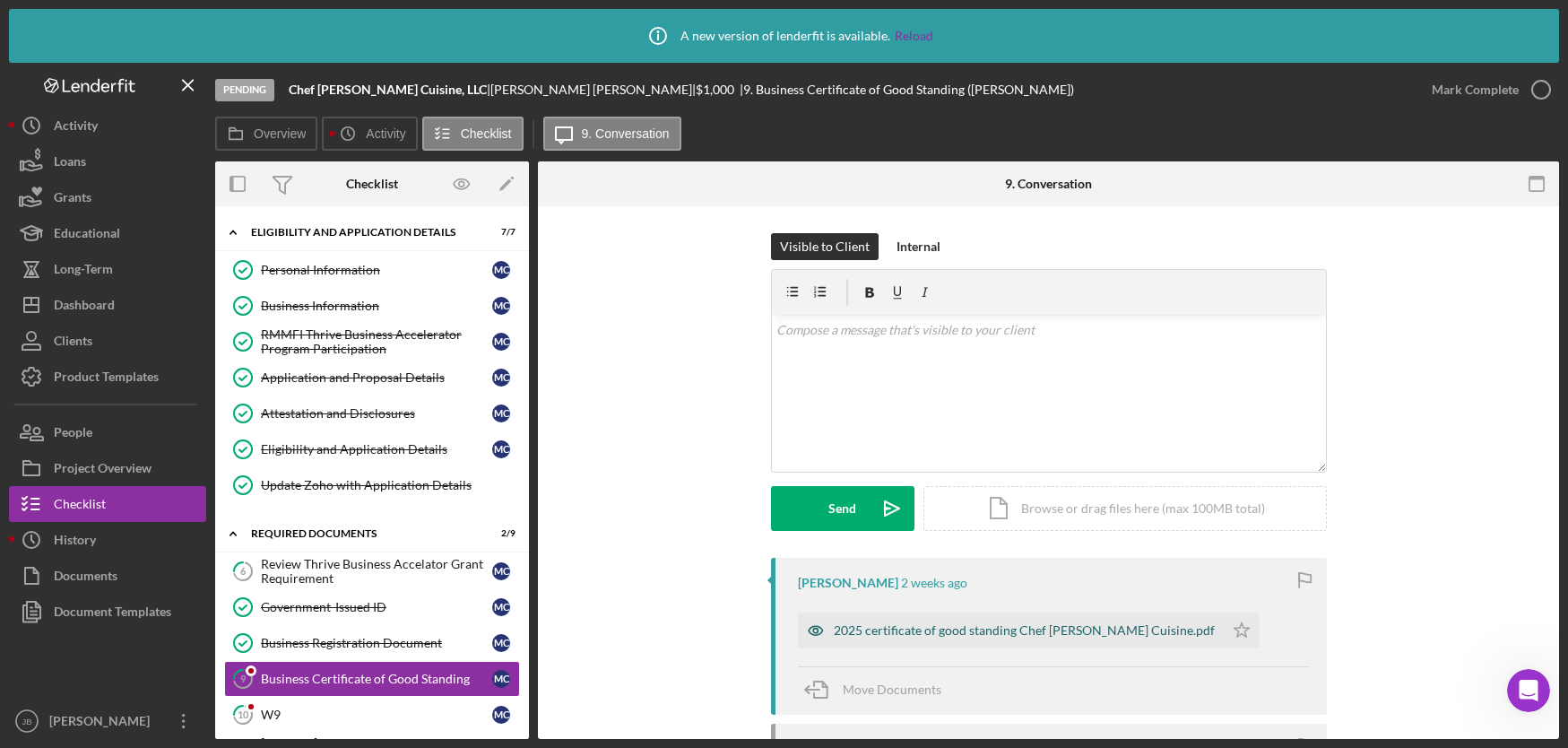
click at [909, 625] on div "2025 certificate of good standing Chef Curry's Cuisine.pdf" at bounding box center [1024, 630] width 381 height 15
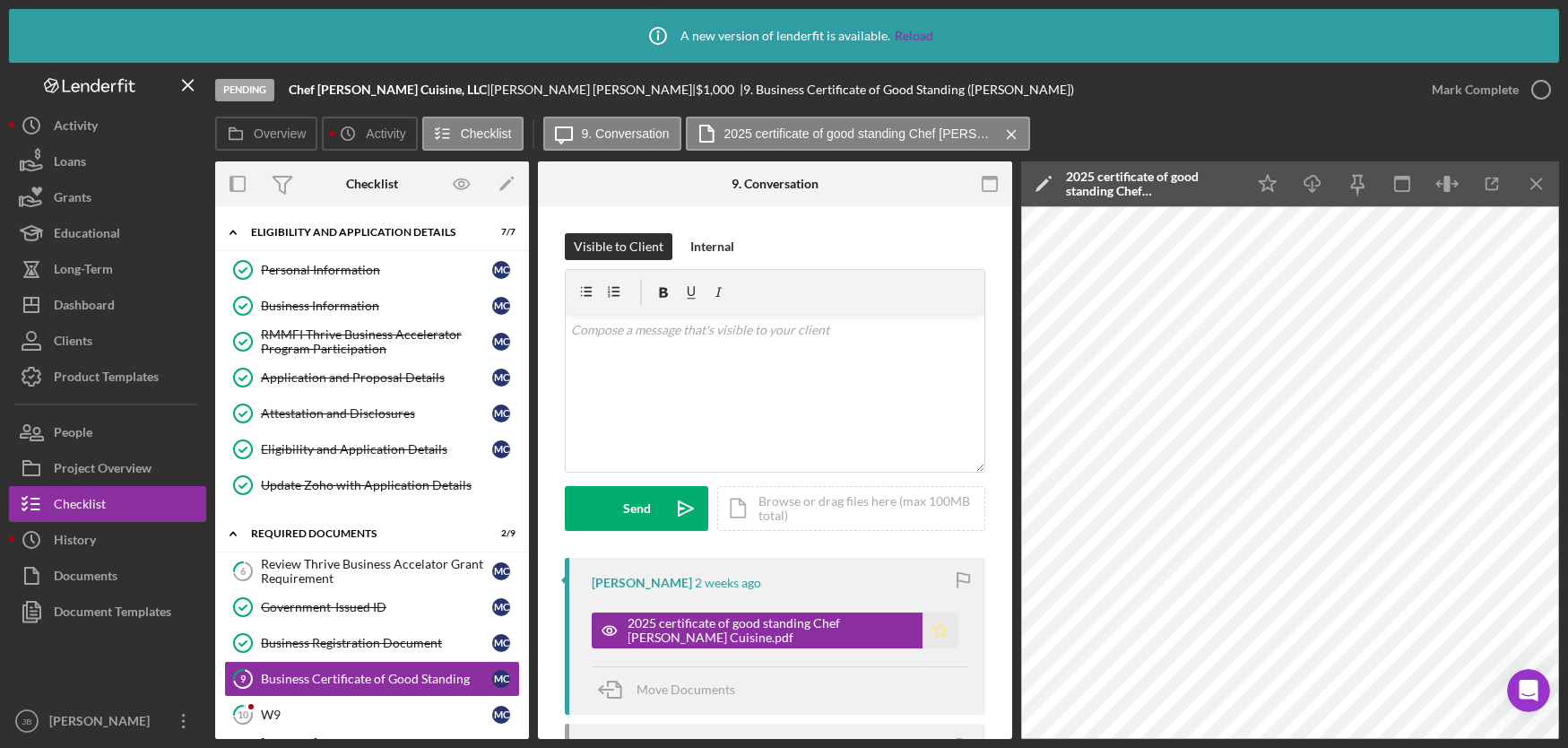
click at [931, 626] on icon "Icon/Star" at bounding box center [940, 630] width 35 height 35
click at [1544, 90] on icon "button" at bounding box center [1540, 89] width 44 height 44
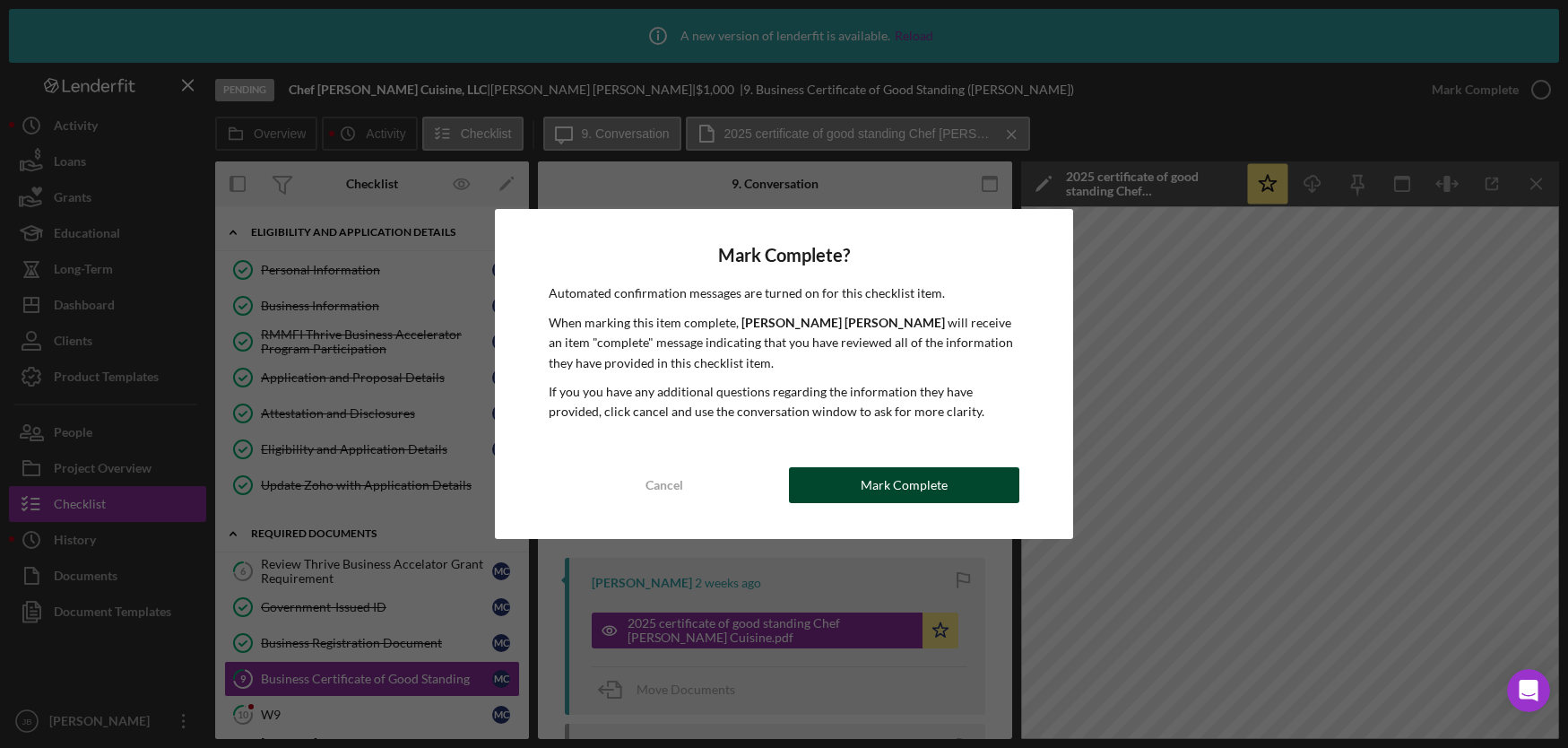
click at [872, 481] on div "Mark Complete" at bounding box center [904, 485] width 87 height 35
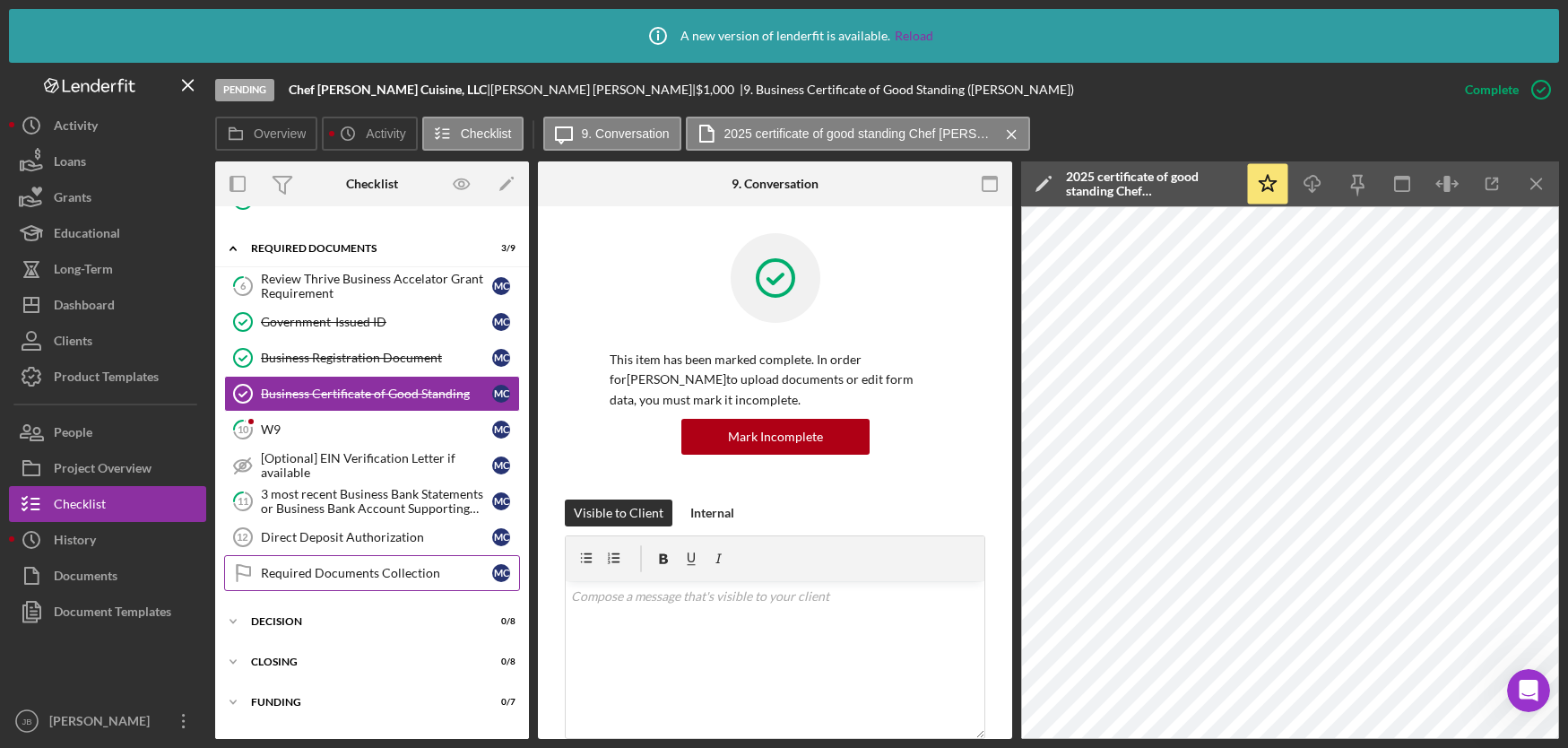
scroll to position [316, 0]
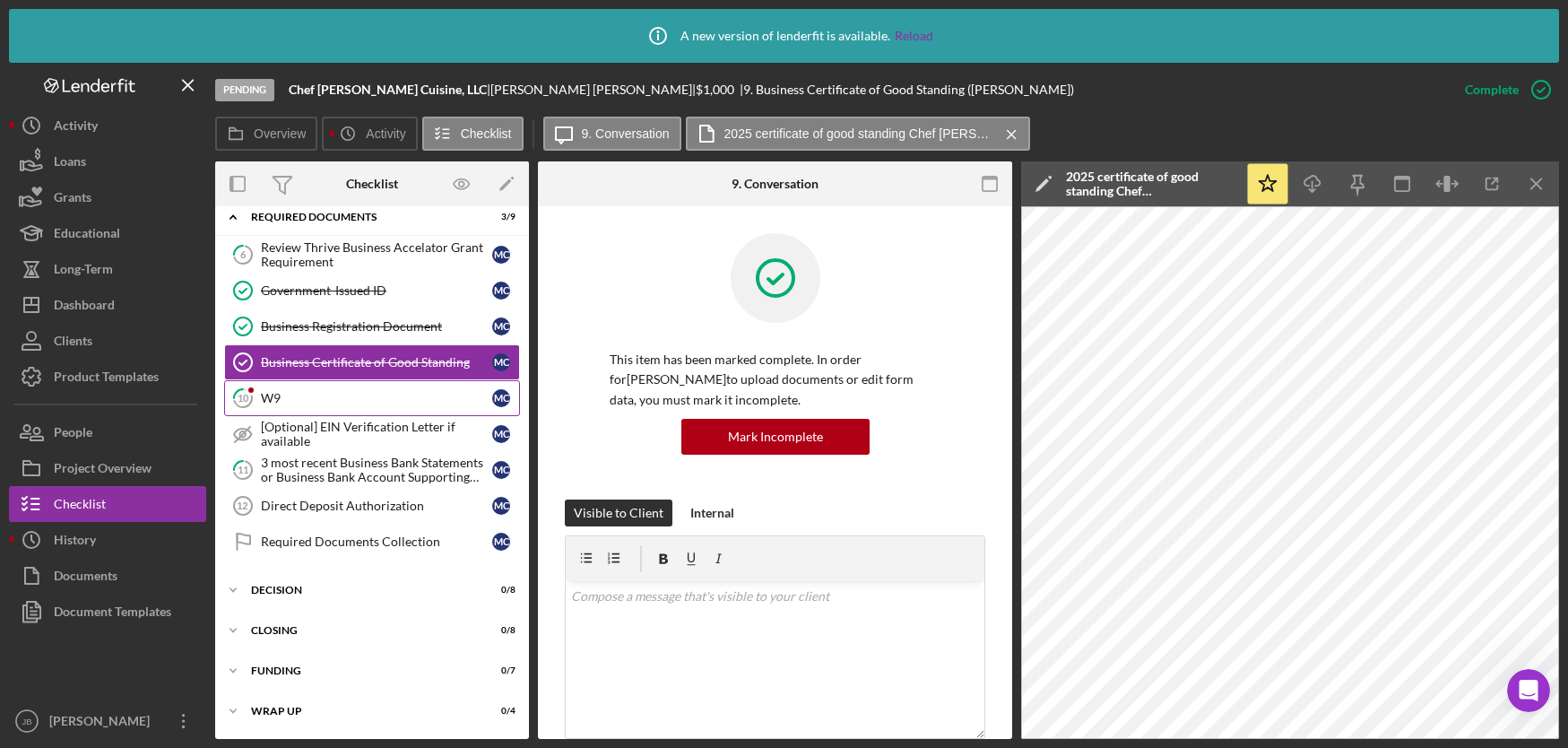
click at [376, 401] on div "W9" at bounding box center [376, 398] width 232 height 15
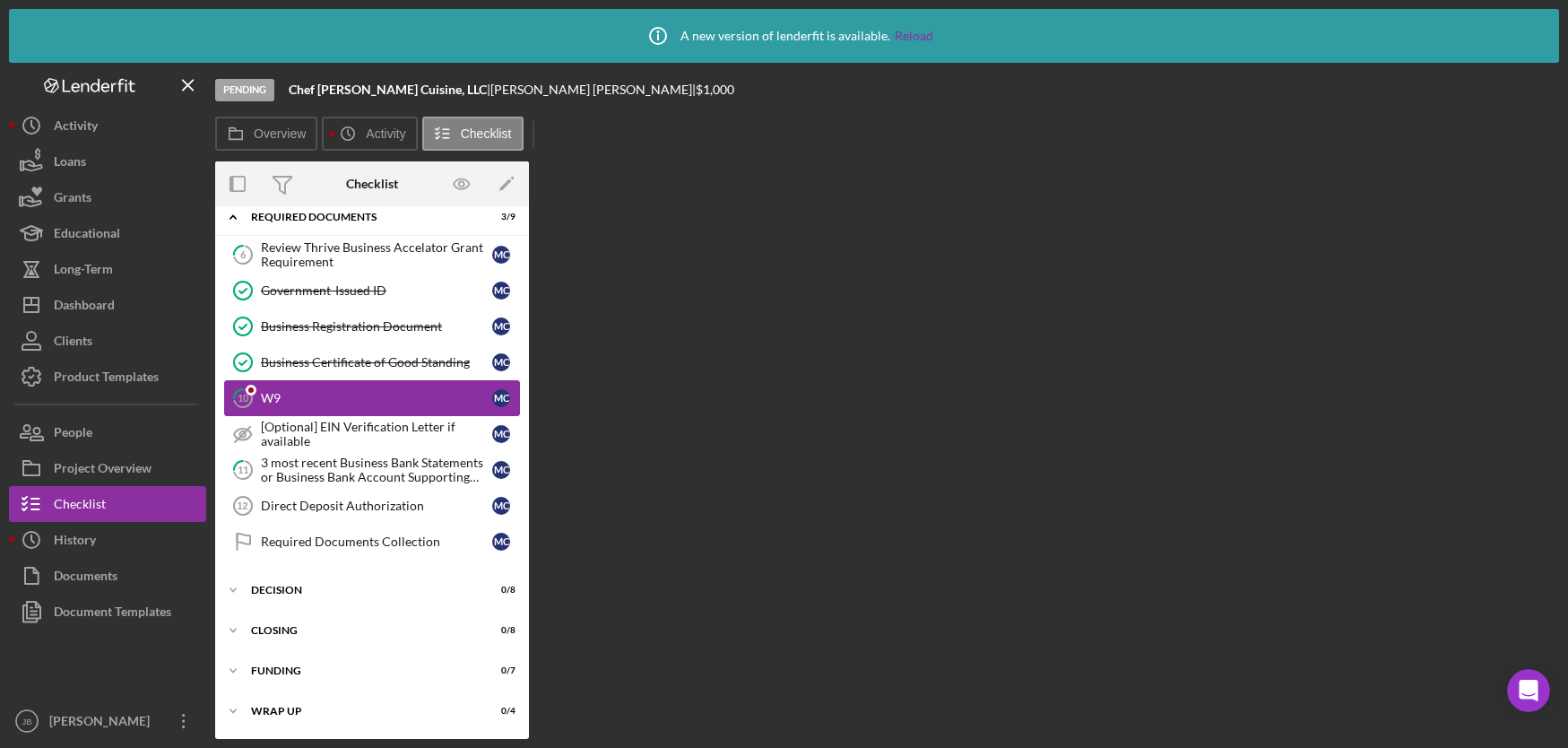
scroll to position [314, 0]
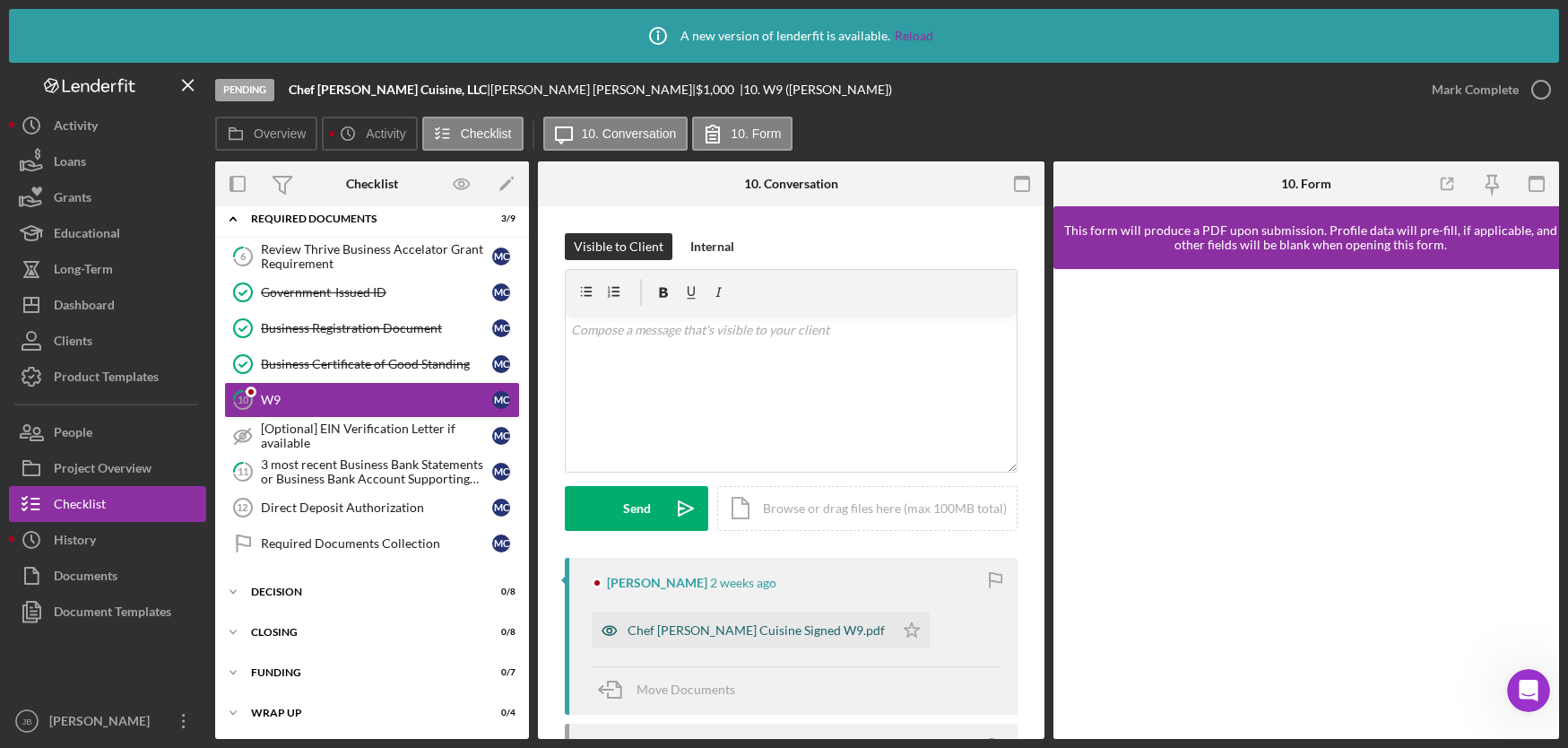
click at [691, 627] on div "Chef Curry's Cuisine Signed W9.pdf" at bounding box center [756, 630] width 257 height 15
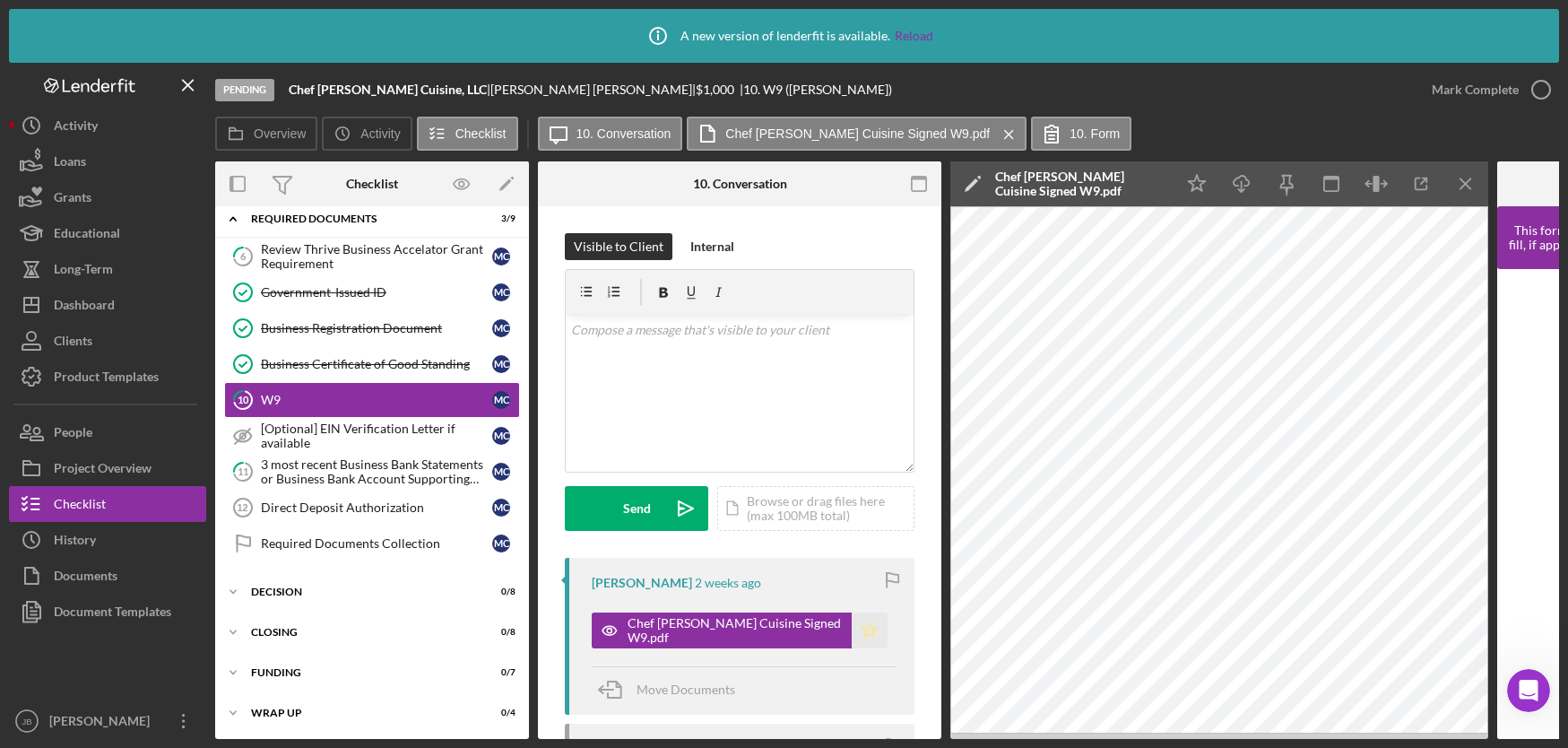
click at [862, 633] on polygon "button" at bounding box center [869, 629] width 15 height 15
click at [1536, 91] on icon "button" at bounding box center [1540, 89] width 44 height 44
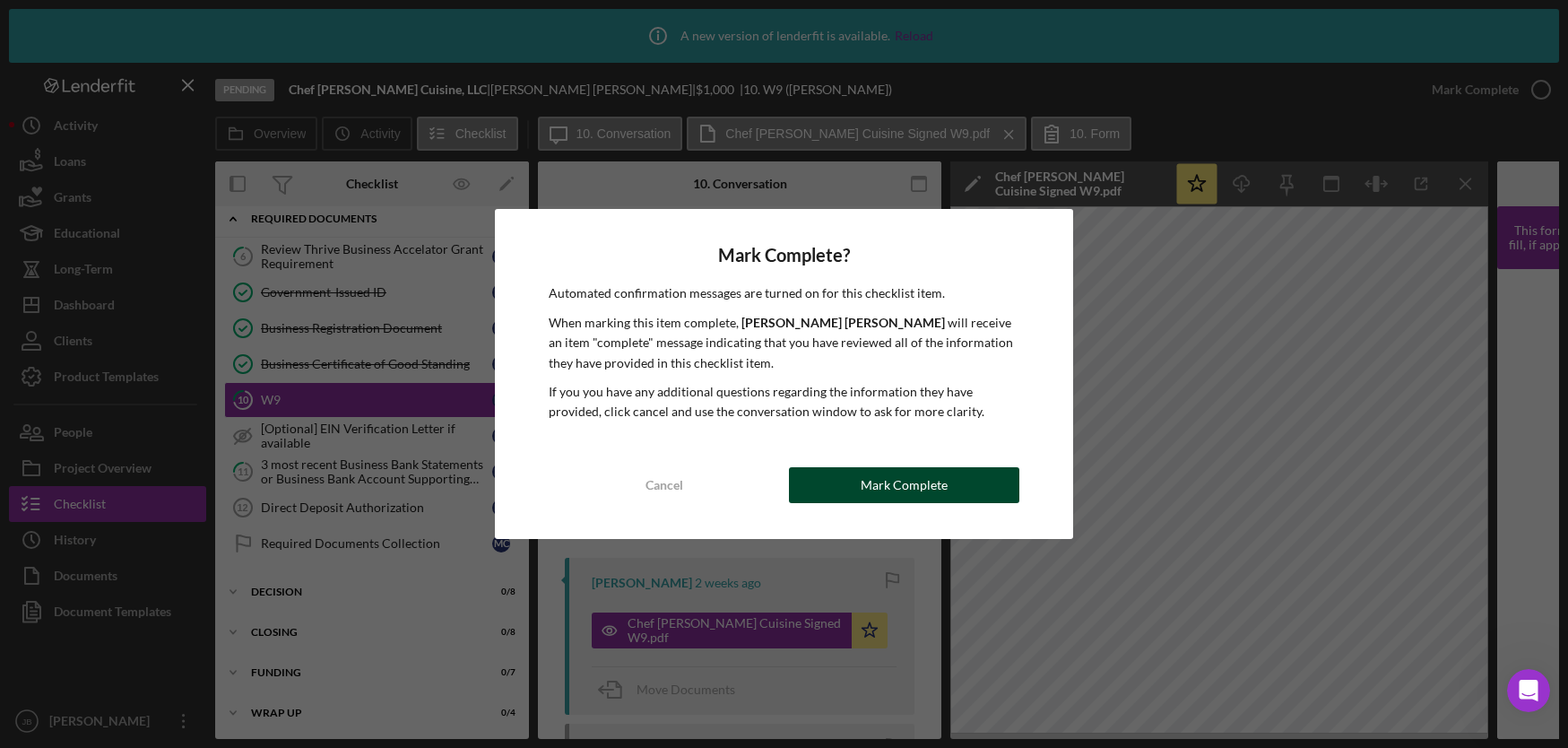
drag, startPoint x: 872, startPoint y: 491, endPoint x: 852, endPoint y: 497, distance: 20.9
click at [861, 494] on button "Mark Complete" at bounding box center [904, 485] width 231 height 35
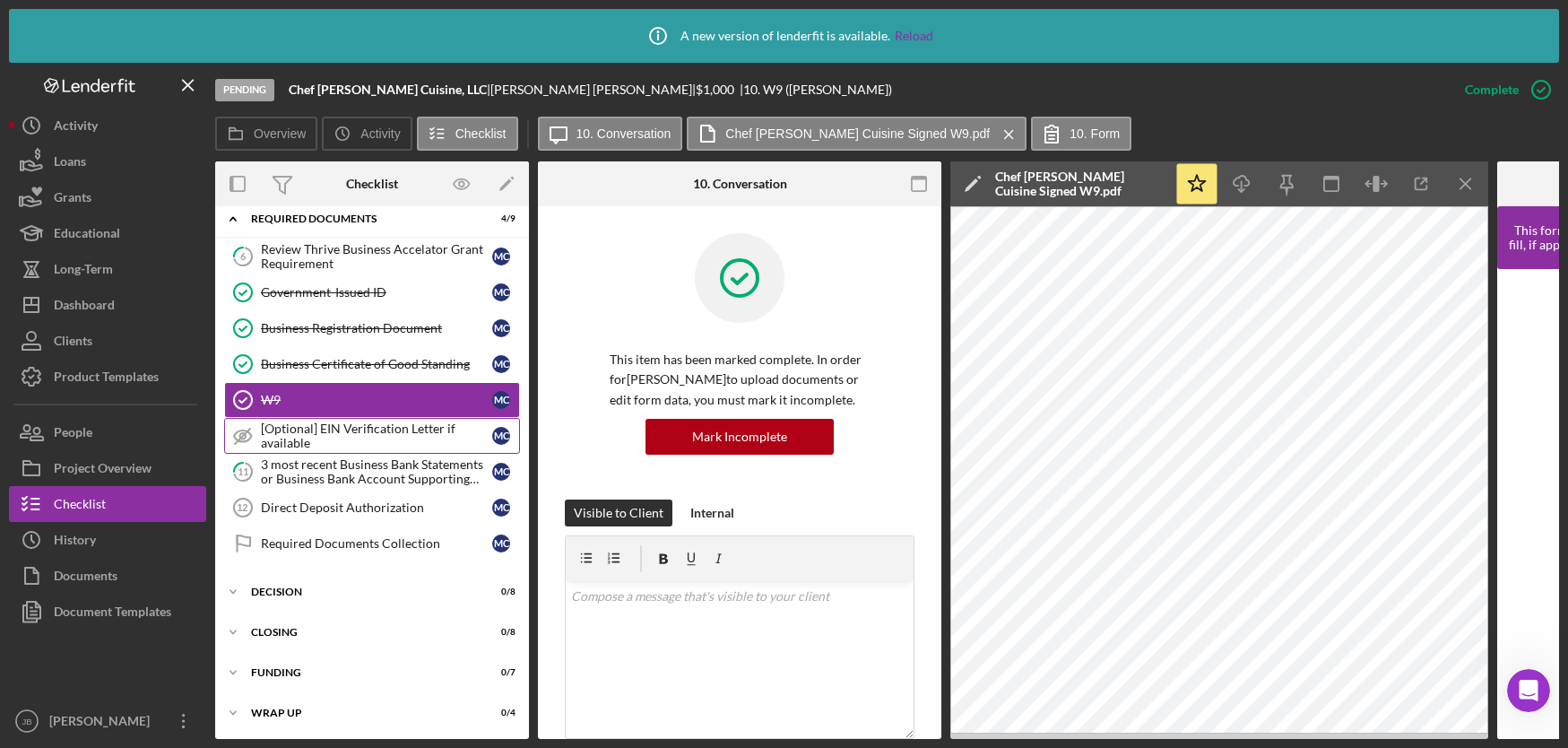
click at [352, 434] on div "[Optional] EIN Verification Letter if available" at bounding box center [376, 436] width 232 height 29
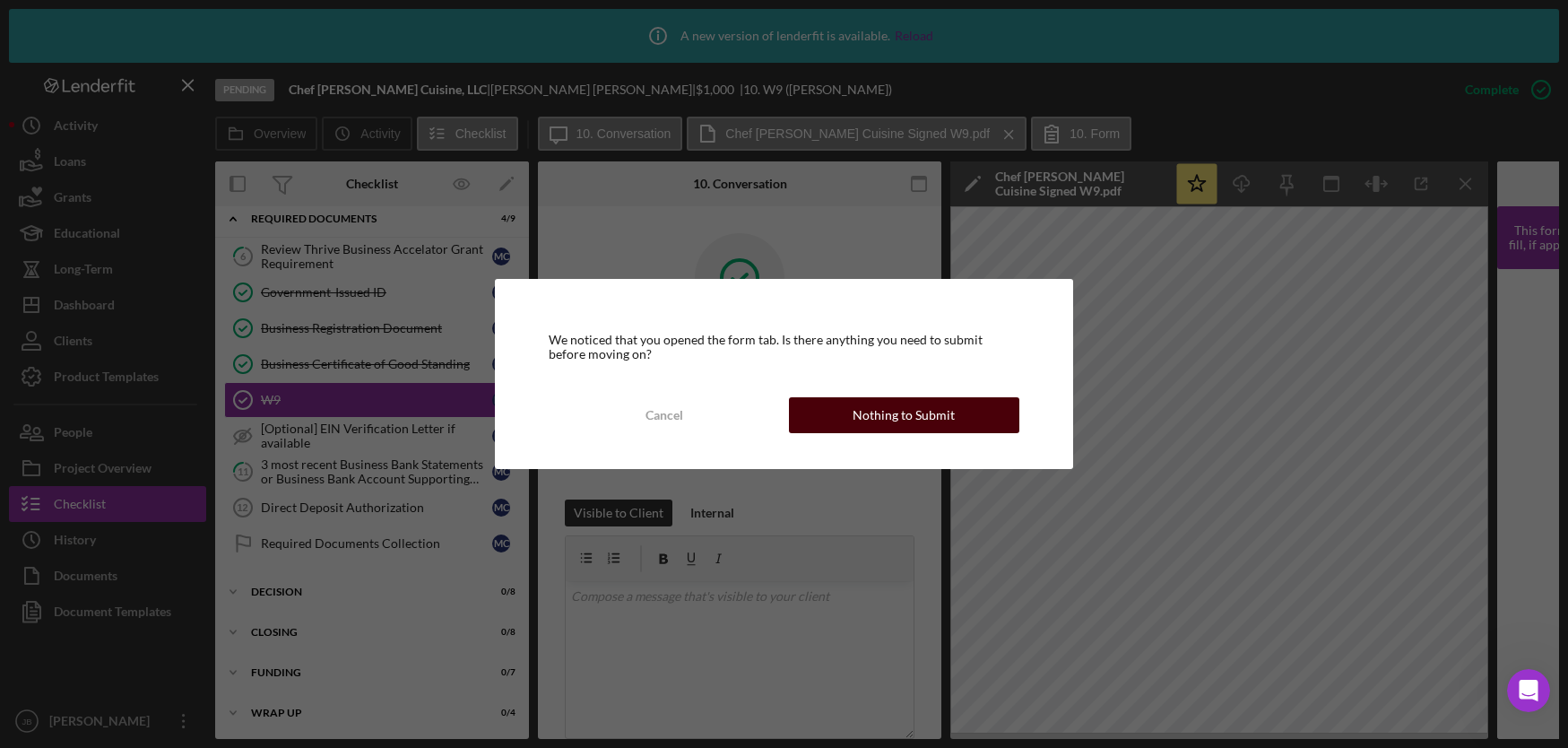
click at [836, 422] on button "Nothing to Submit" at bounding box center [904, 415] width 231 height 35
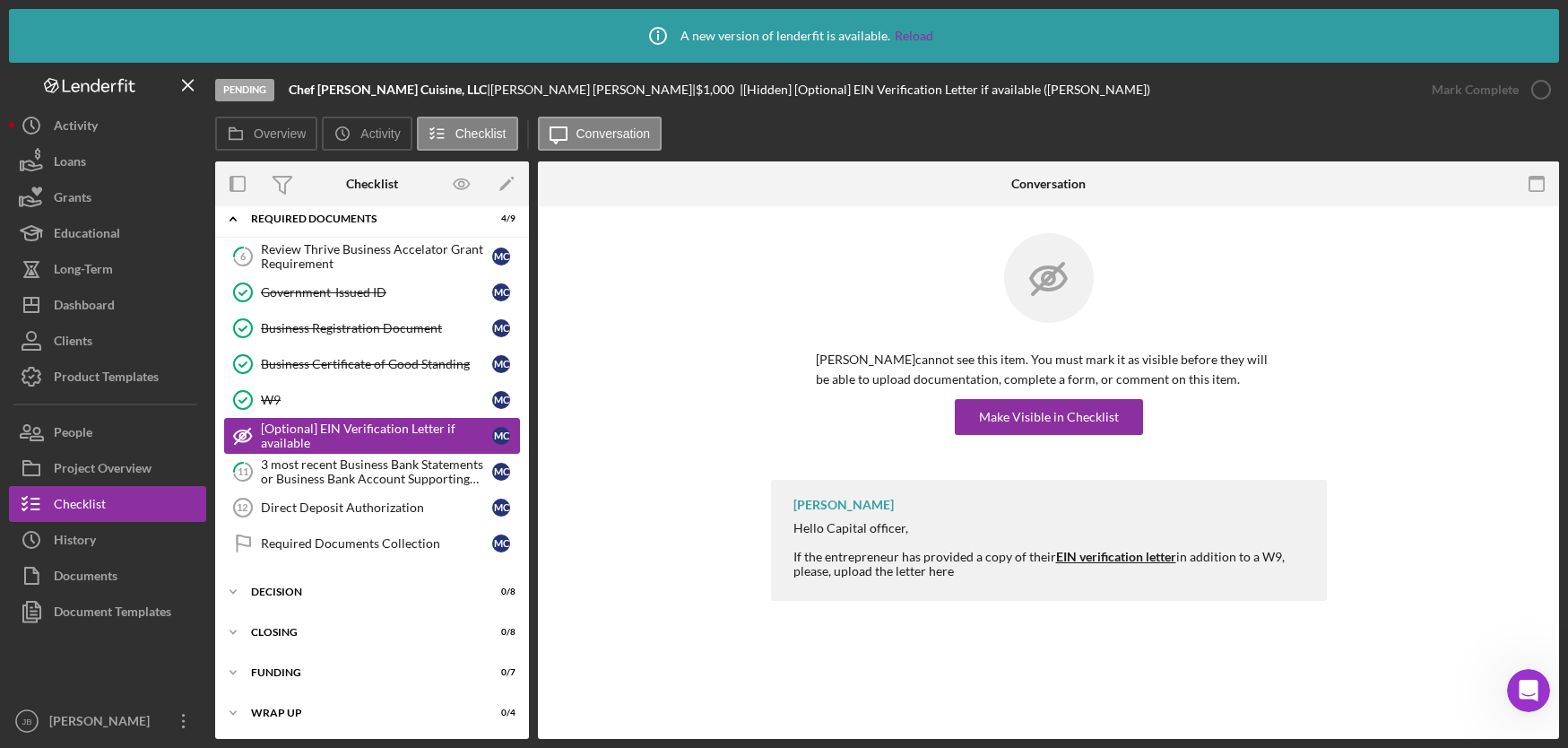
click at [436, 435] on div "[Optional] EIN Verification Letter if available" at bounding box center [376, 436] width 232 height 29
click at [1024, 423] on div "Make Visible in Checklist" at bounding box center [1049, 417] width 140 height 35
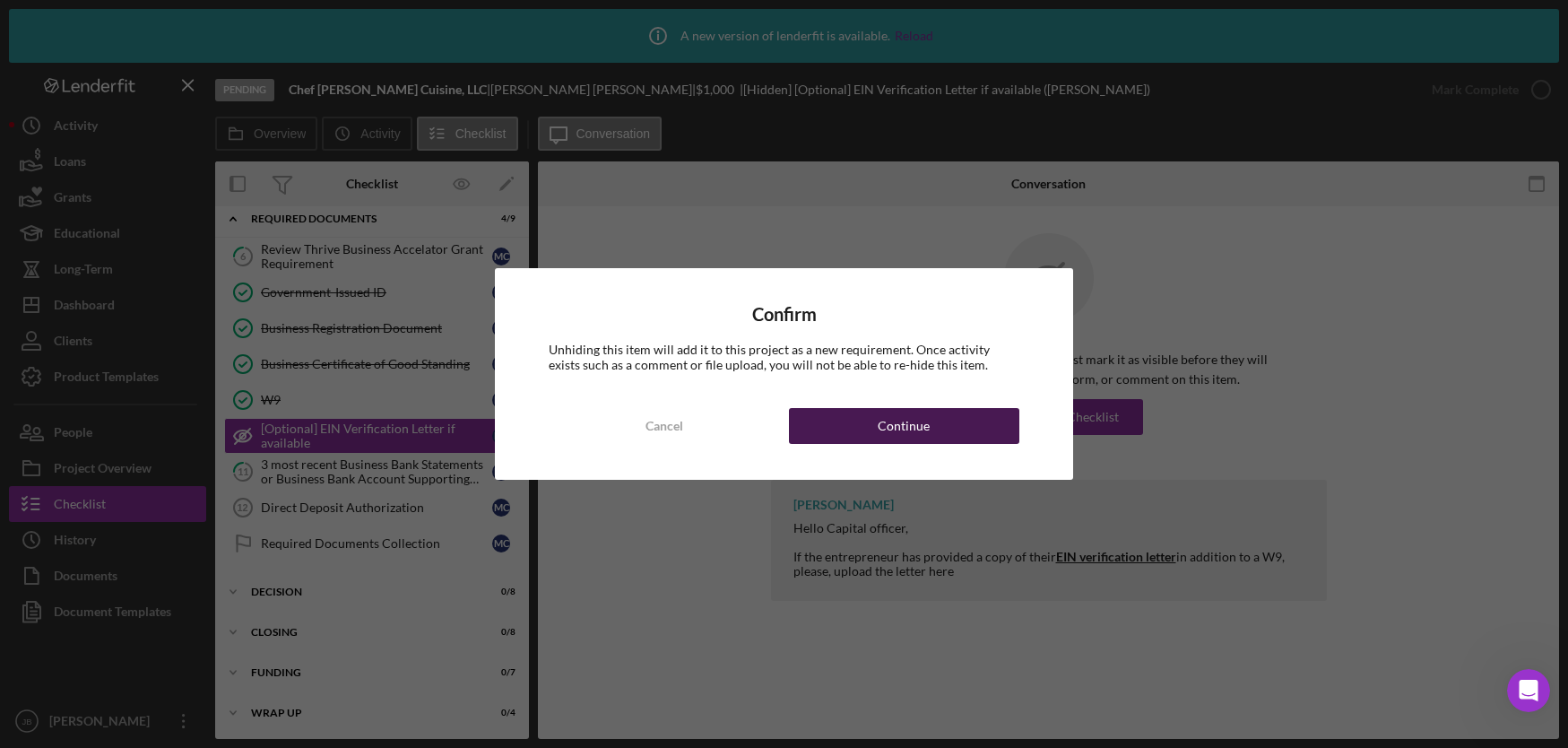
click at [964, 430] on button "Continue" at bounding box center [904, 426] width 231 height 35
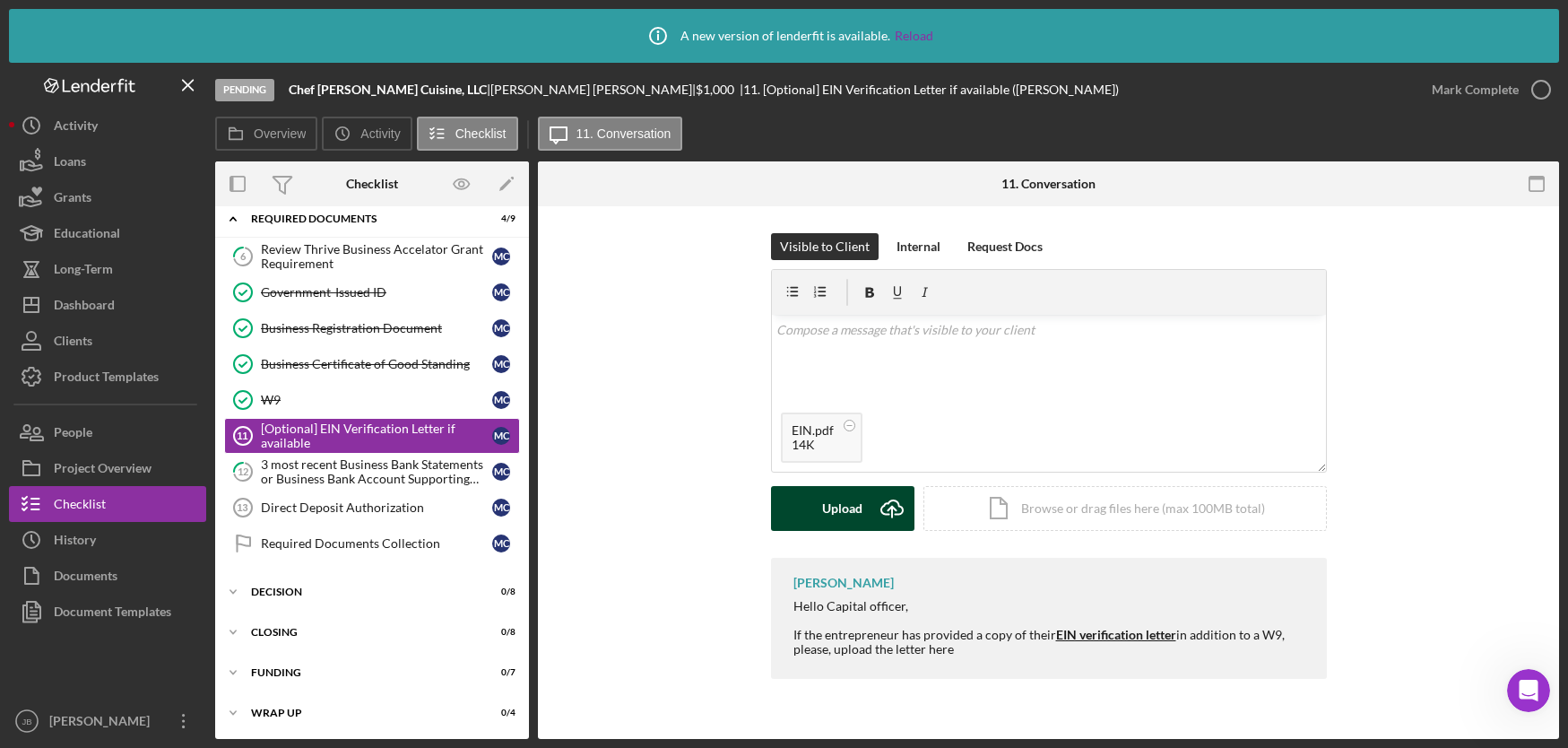
click at [889, 501] on icon "submit" at bounding box center [892, 508] width 22 height 14
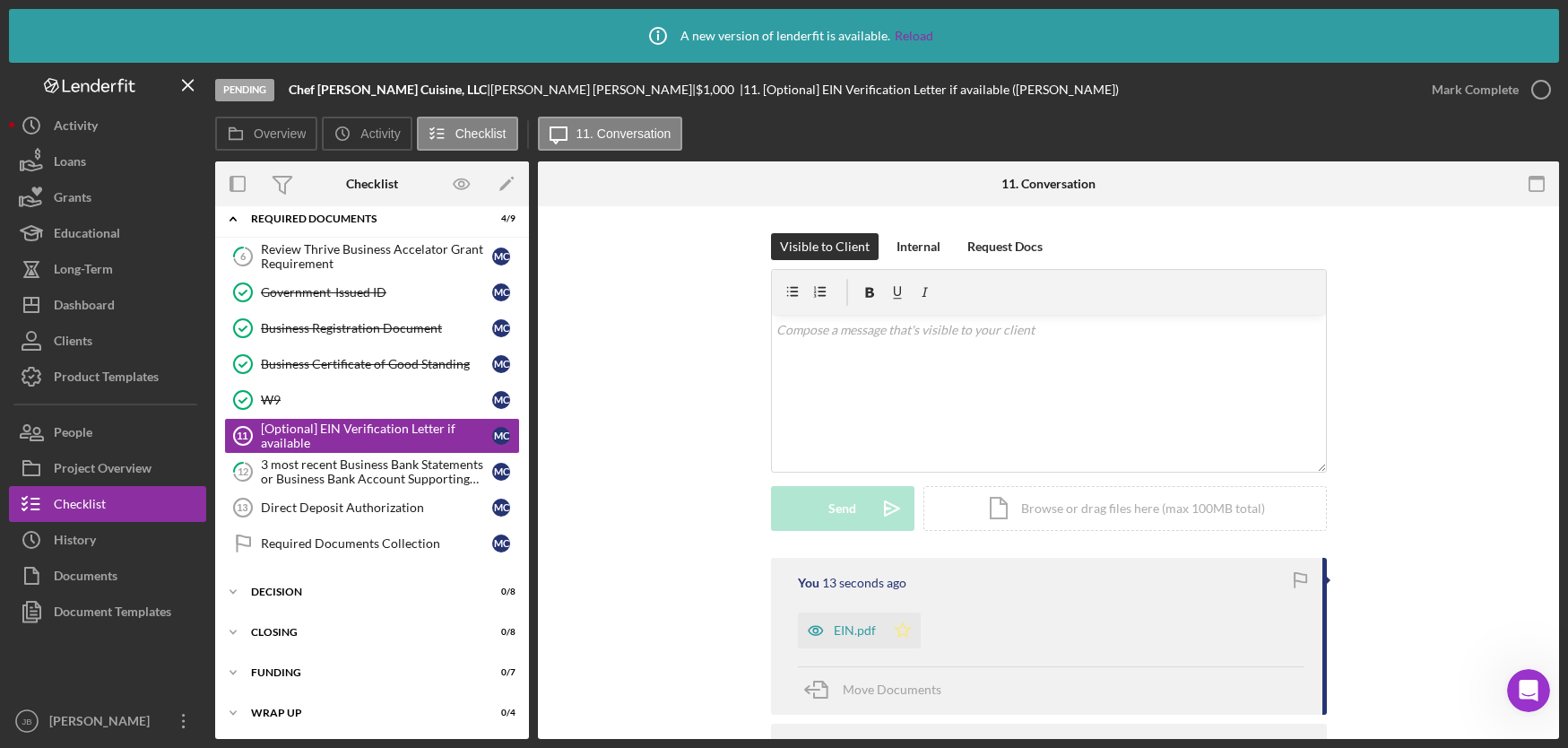
click at [901, 627] on polygon "button" at bounding box center [902, 629] width 15 height 15
click at [1542, 93] on icon "button" at bounding box center [1540, 89] width 44 height 44
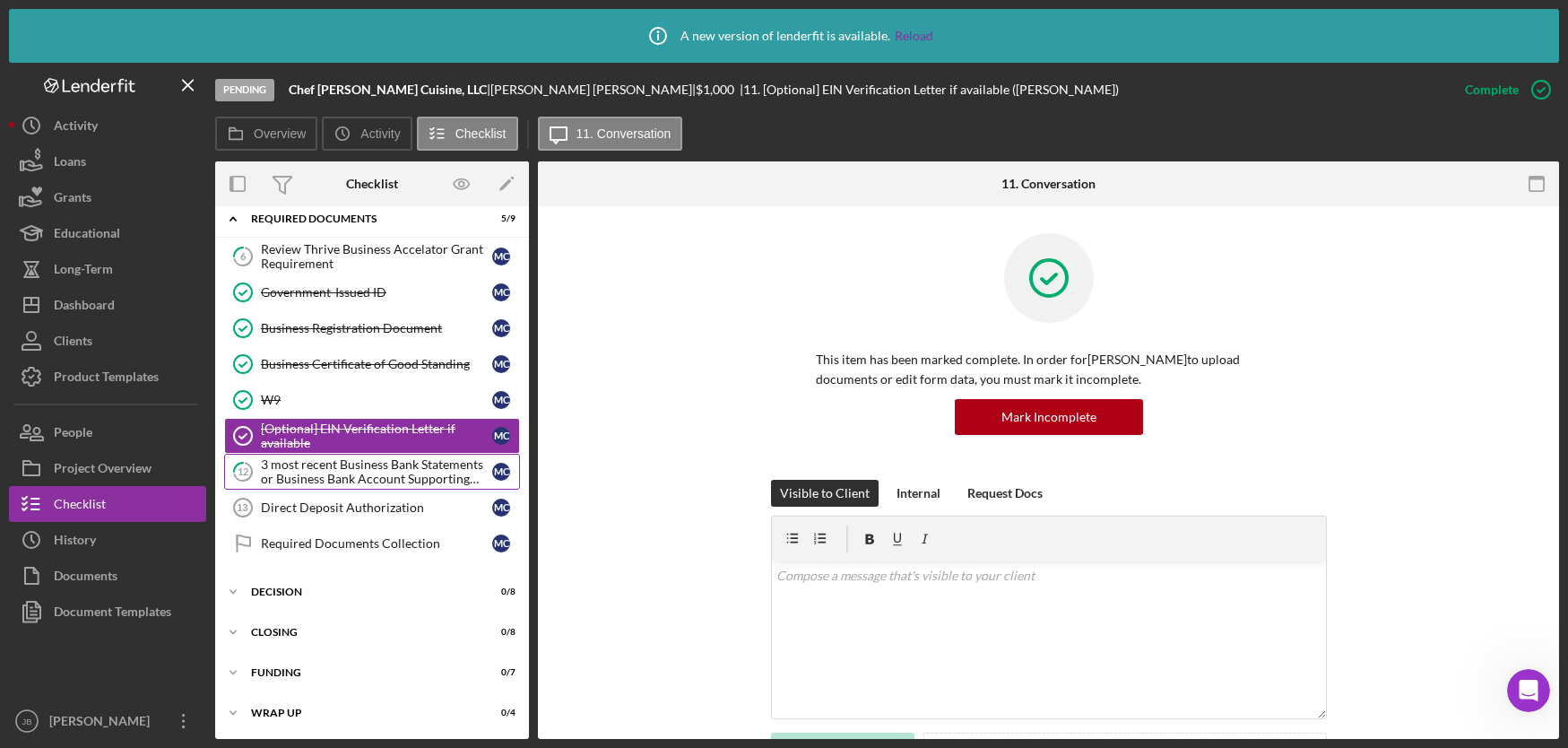
click at [332, 468] on div "3 most recent Business Bank Statements or Business Bank Account Supporting Docu…" at bounding box center [376, 471] width 232 height 29
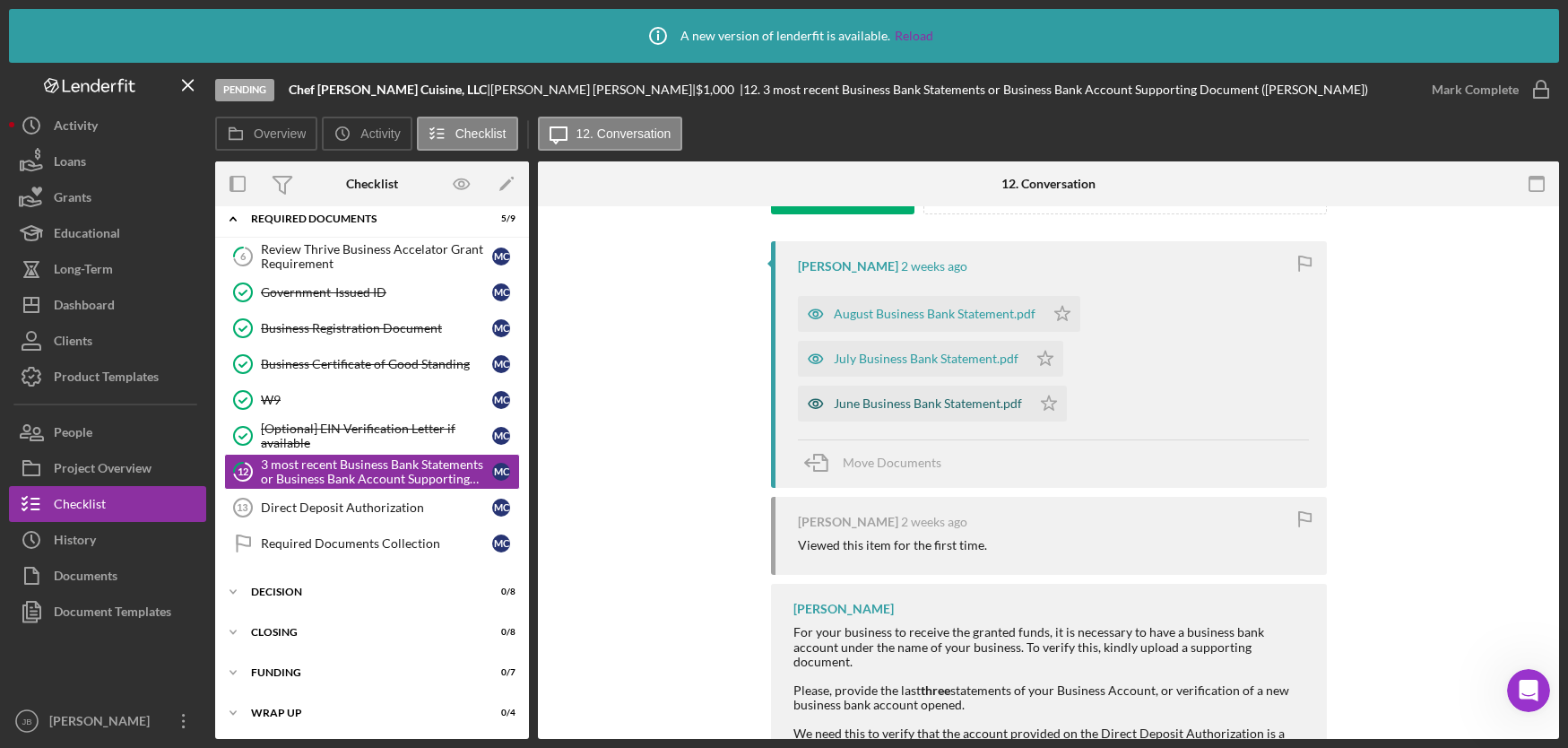
scroll to position [314, 0]
click at [877, 401] on div "June Business Bank Statement.pdf" at bounding box center [927, 405] width 188 height 15
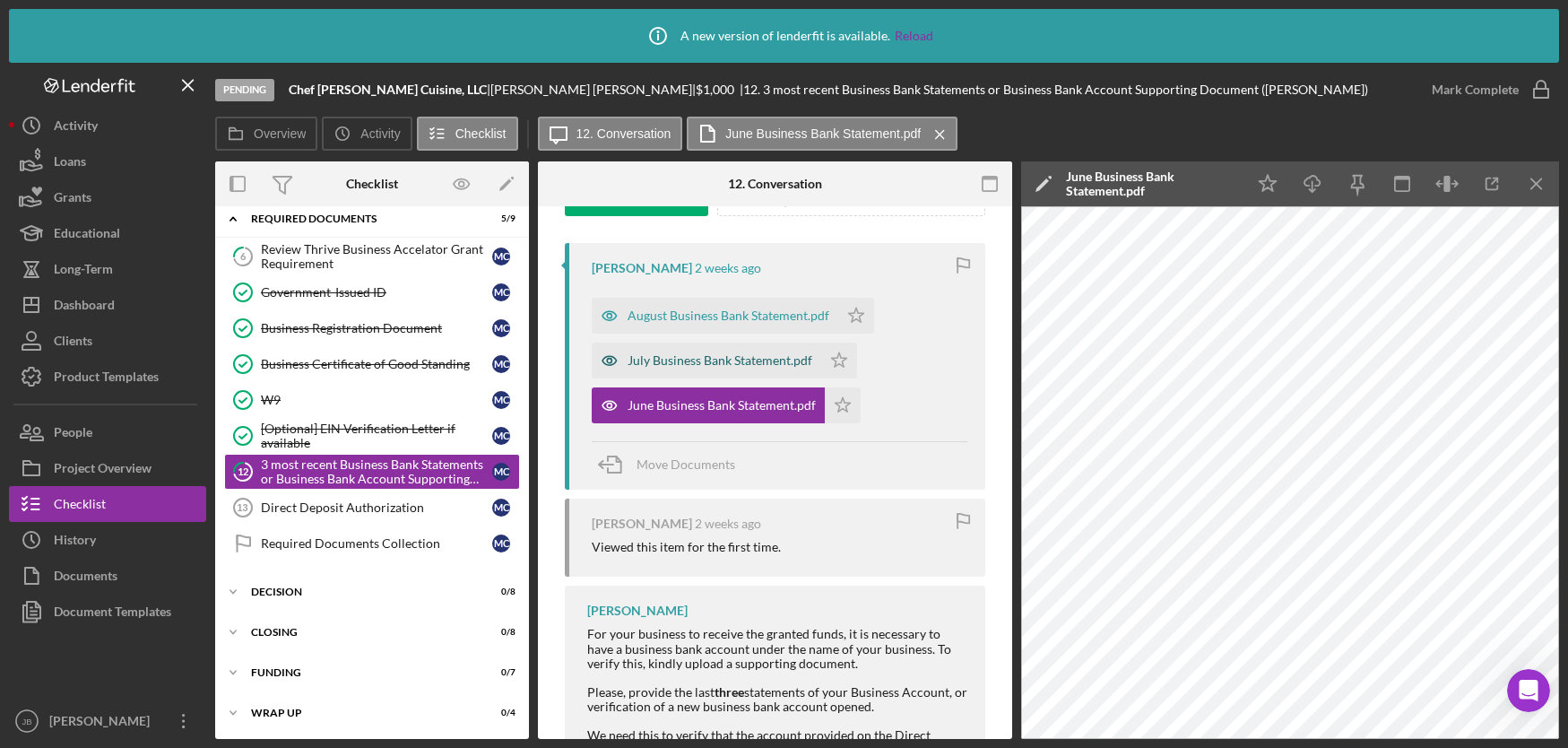
click at [782, 368] on div "July Business Bank Statement.pdf" at bounding box center [706, 360] width 230 height 35
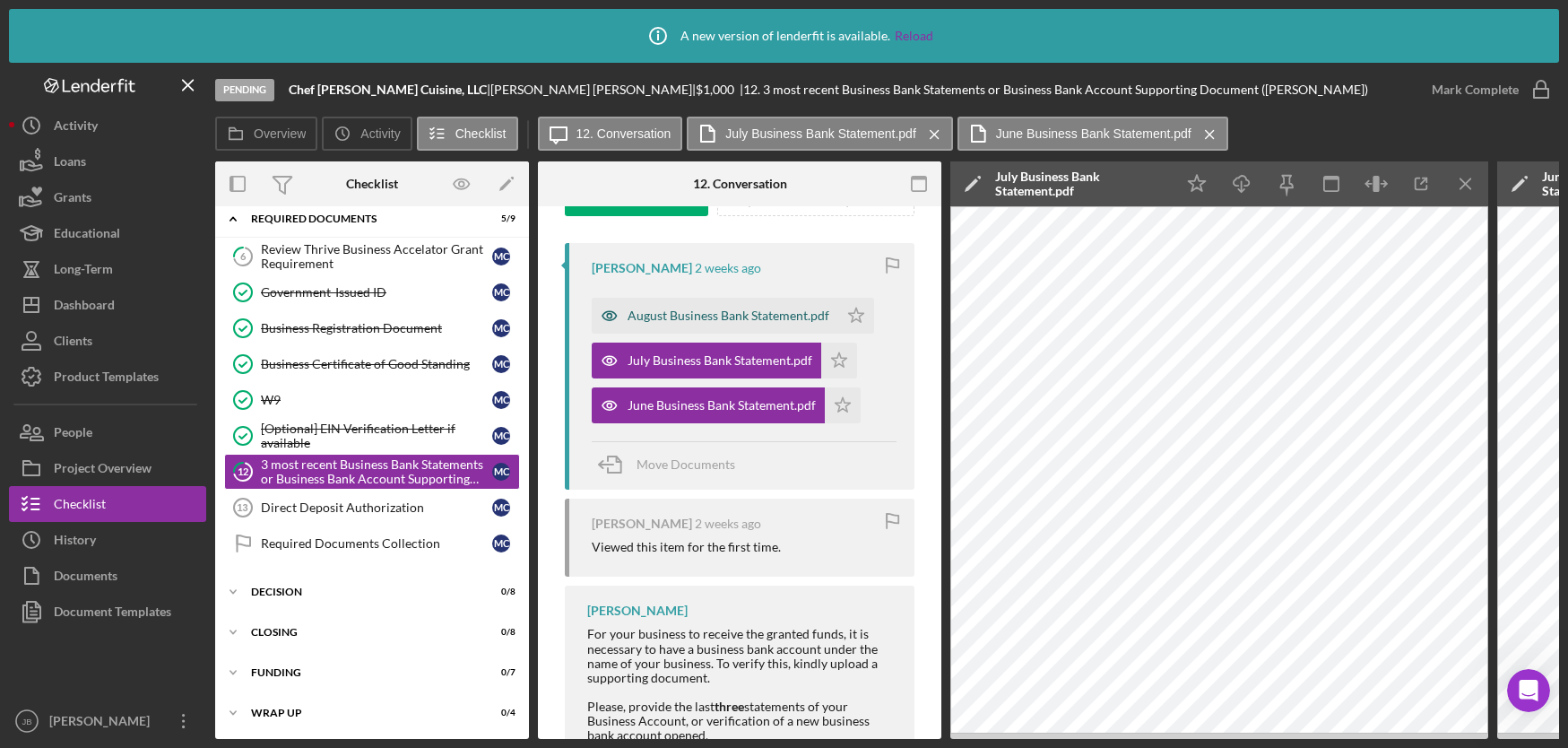
click at [772, 323] on div "August Business Bank Statement.pdf" at bounding box center [715, 315] width 246 height 35
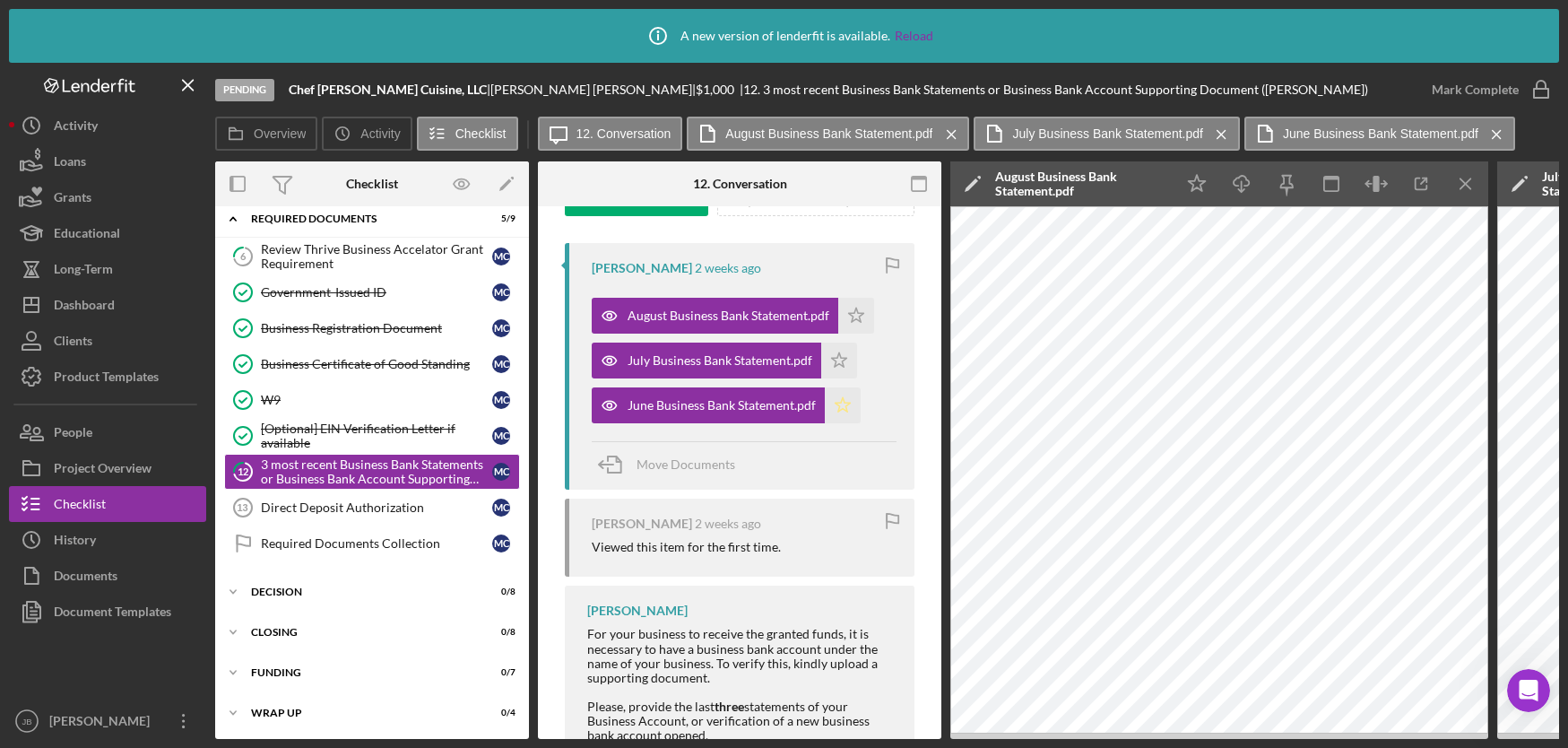
click at [833, 395] on icon "Icon/Star" at bounding box center [843, 405] width 35 height 35
click at [834, 367] on polygon "button" at bounding box center [839, 359] width 15 height 15
click at [852, 319] on icon "Icon/Star" at bounding box center [855, 315] width 35 height 35
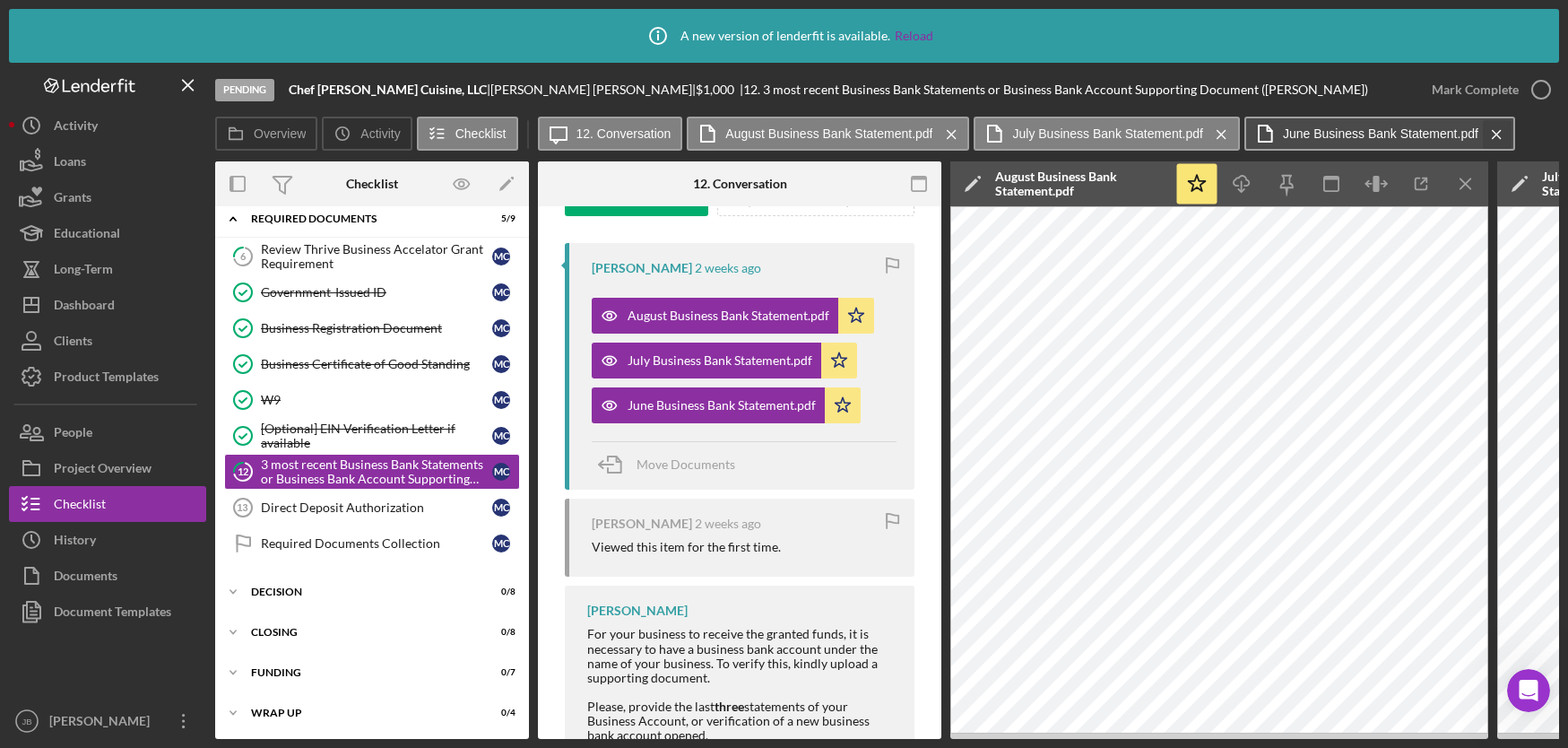
click at [1503, 126] on icon "Icon/Menu Close" at bounding box center [1497, 134] width 32 height 44
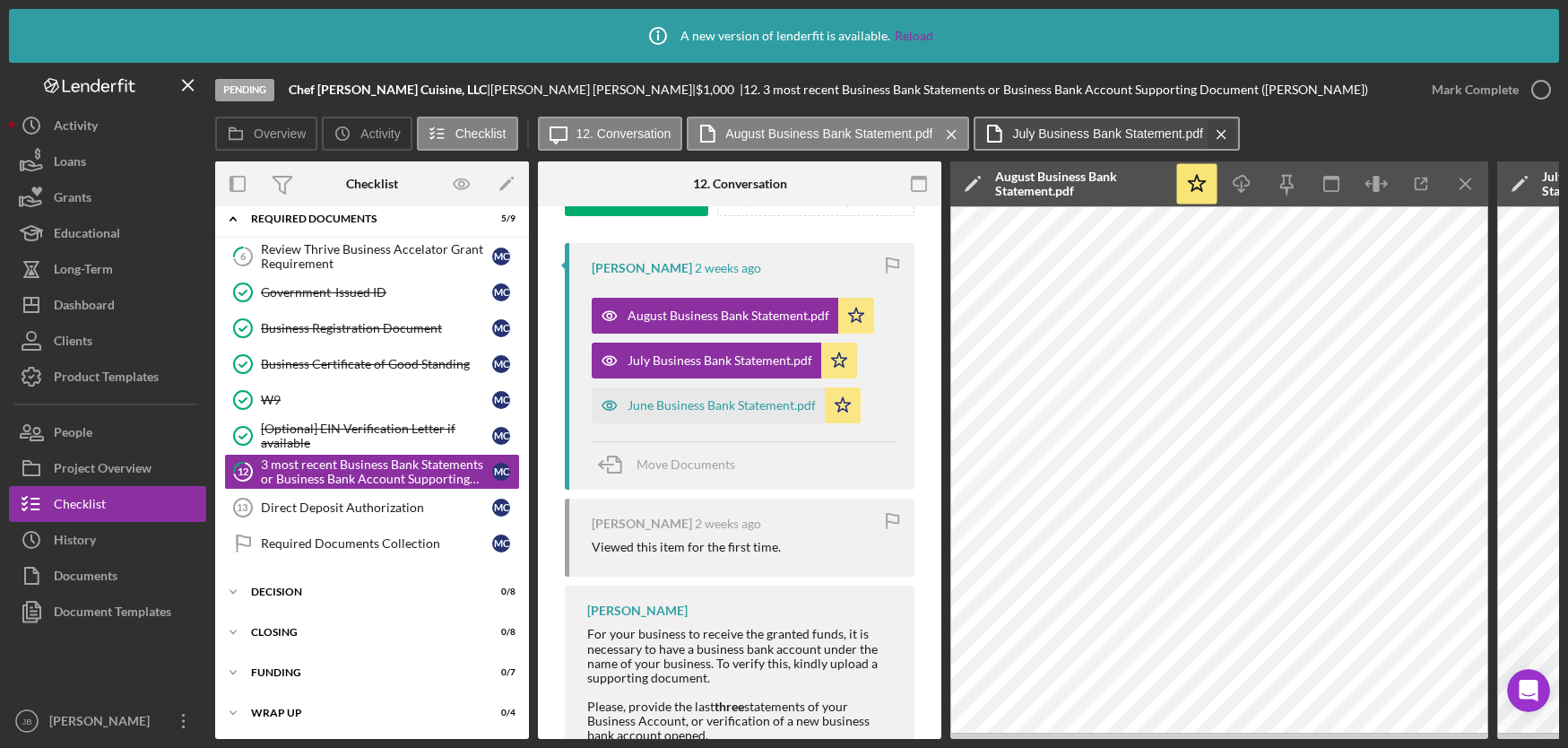
click at [1221, 128] on icon "Icon/Menu Close" at bounding box center [1221, 134] width 32 height 44
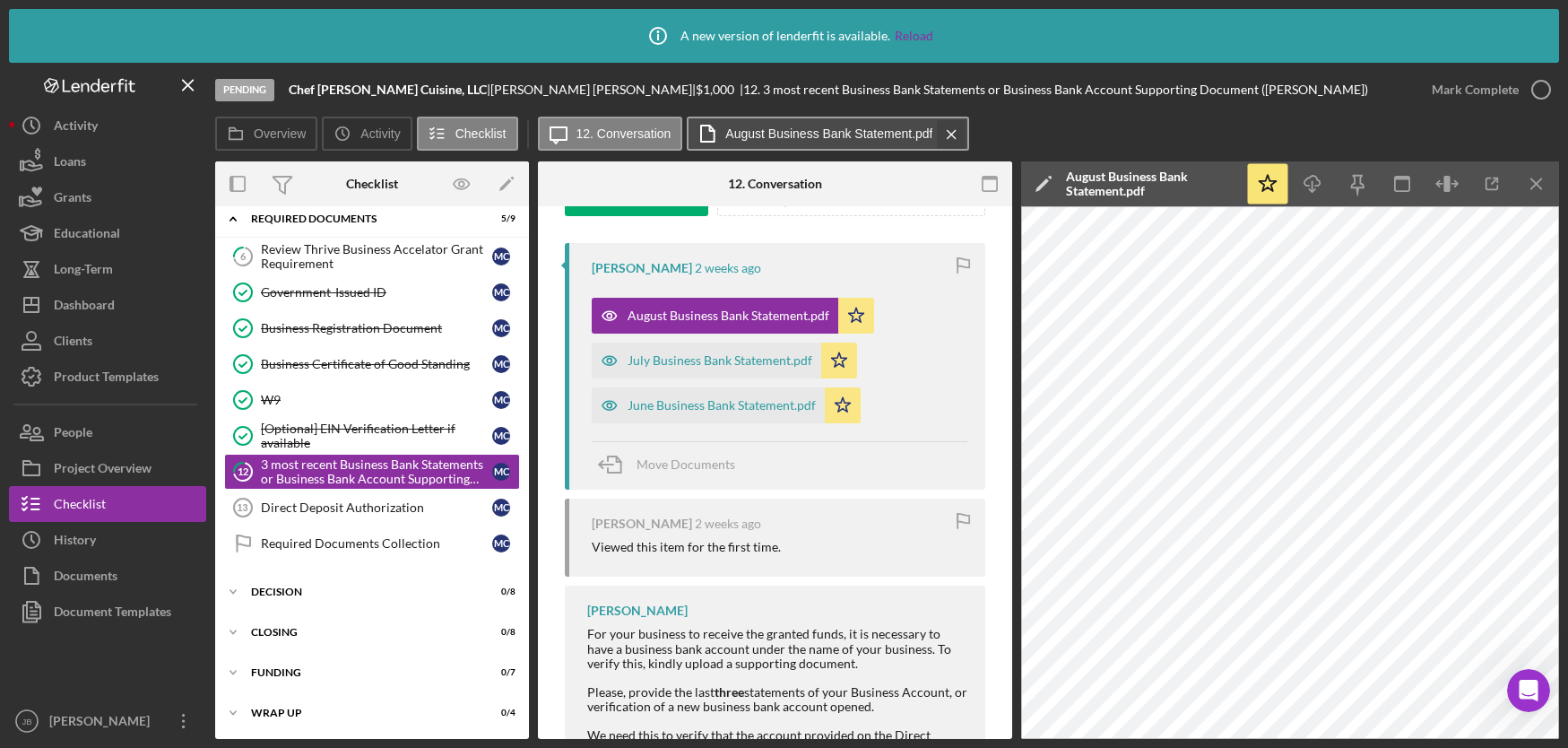
click at [954, 131] on icon "Icon/Menu Close" at bounding box center [952, 134] width 32 height 44
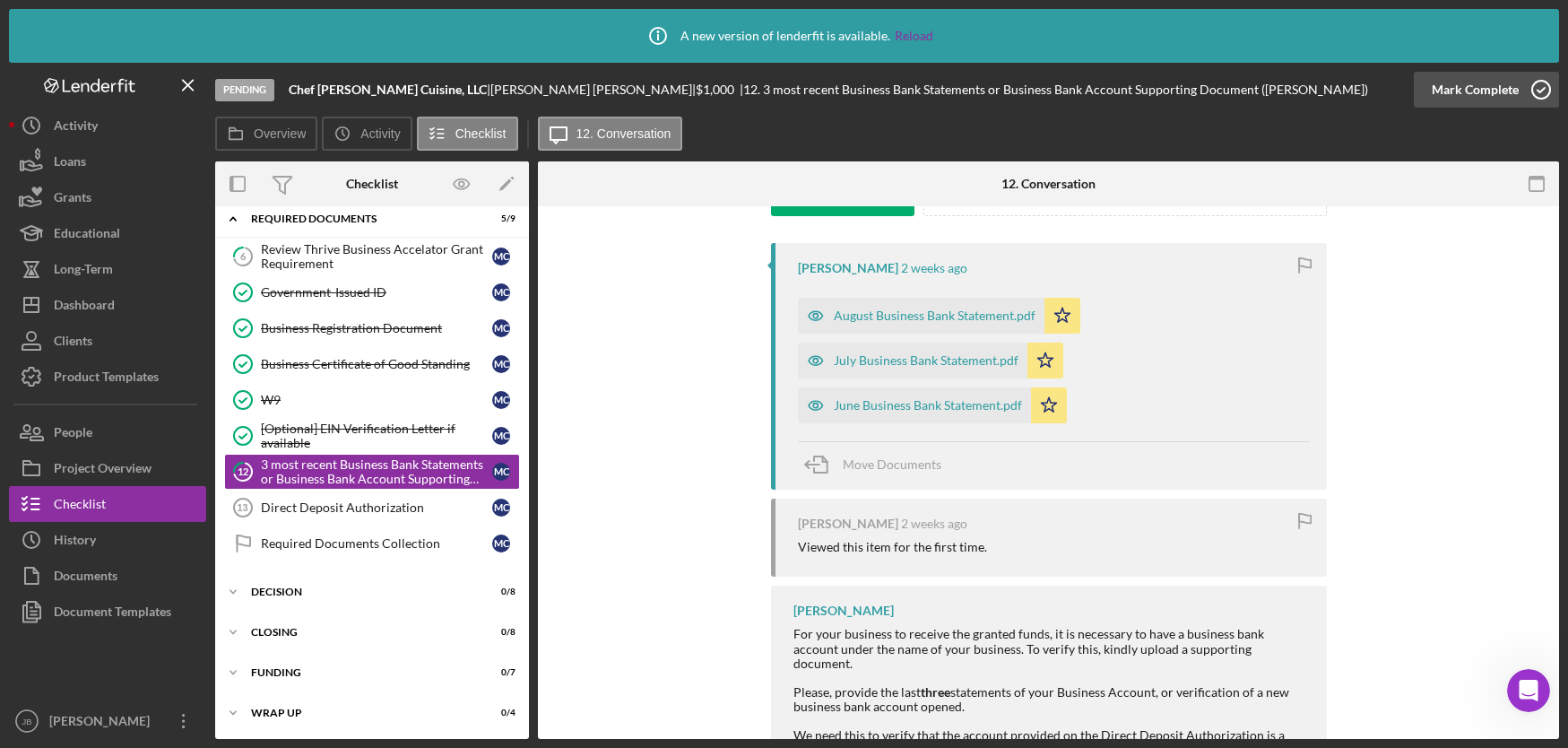
click at [1535, 94] on icon "button" at bounding box center [1540, 89] width 44 height 44
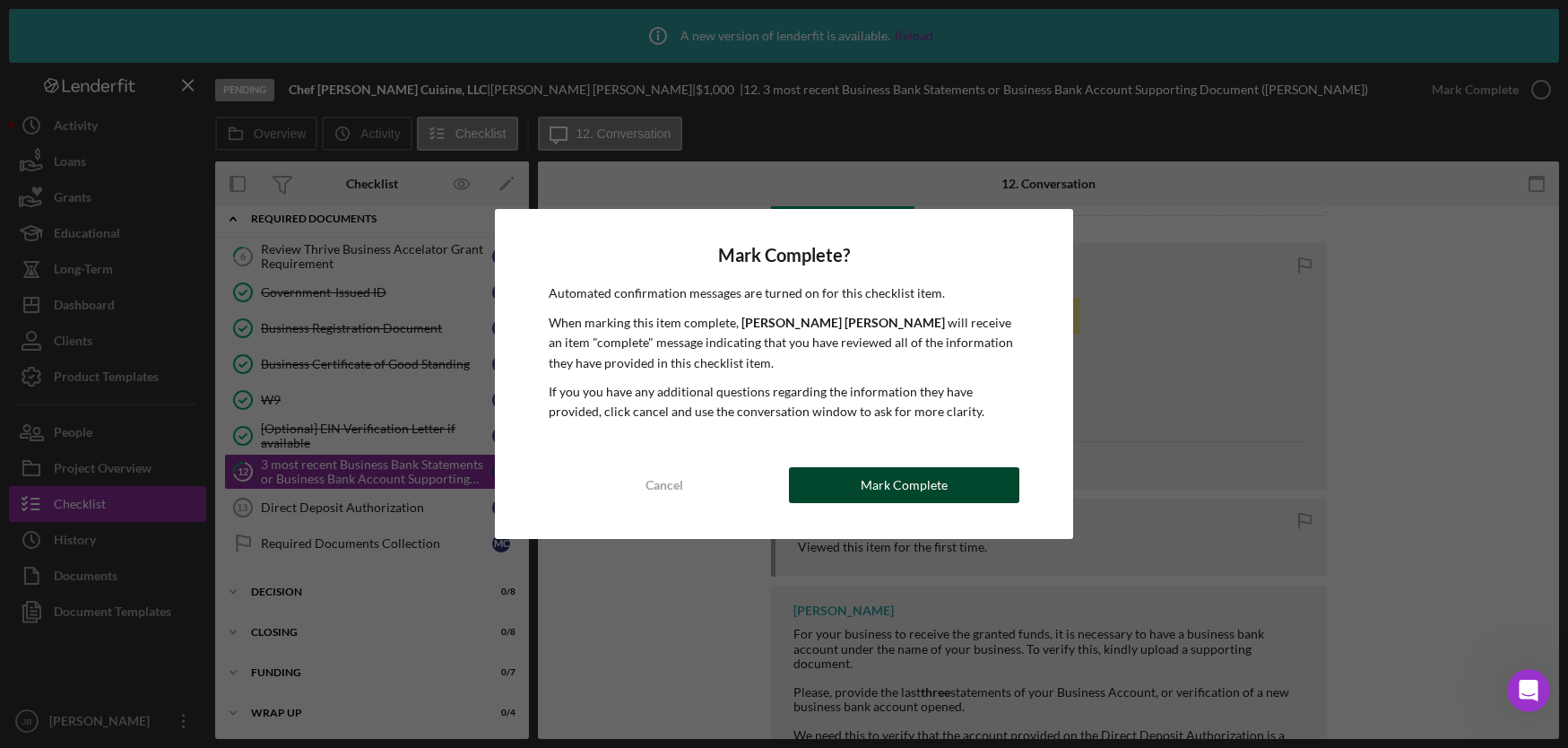
click at [901, 491] on div "Mark Complete" at bounding box center [904, 485] width 87 height 35
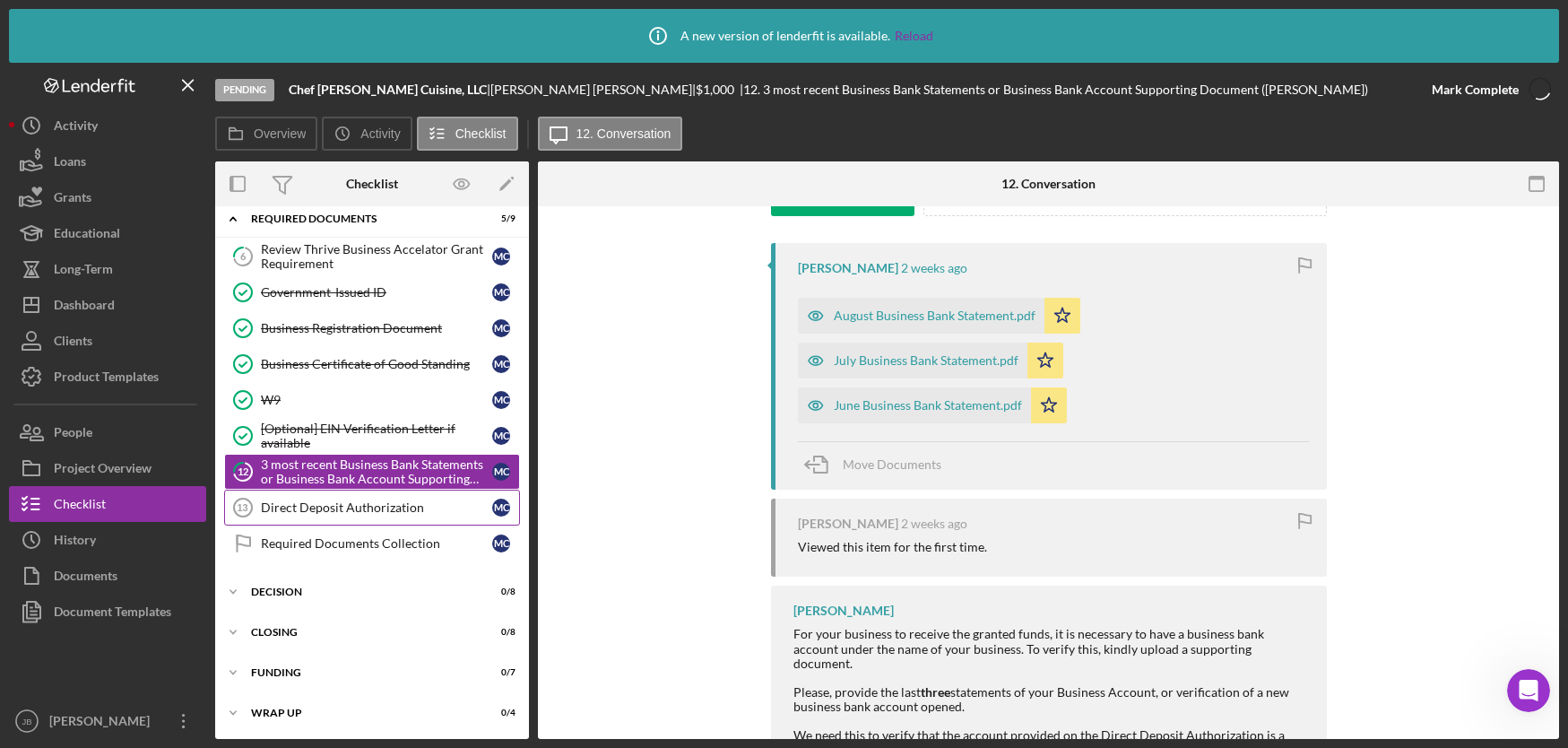
scroll to position [561, 0]
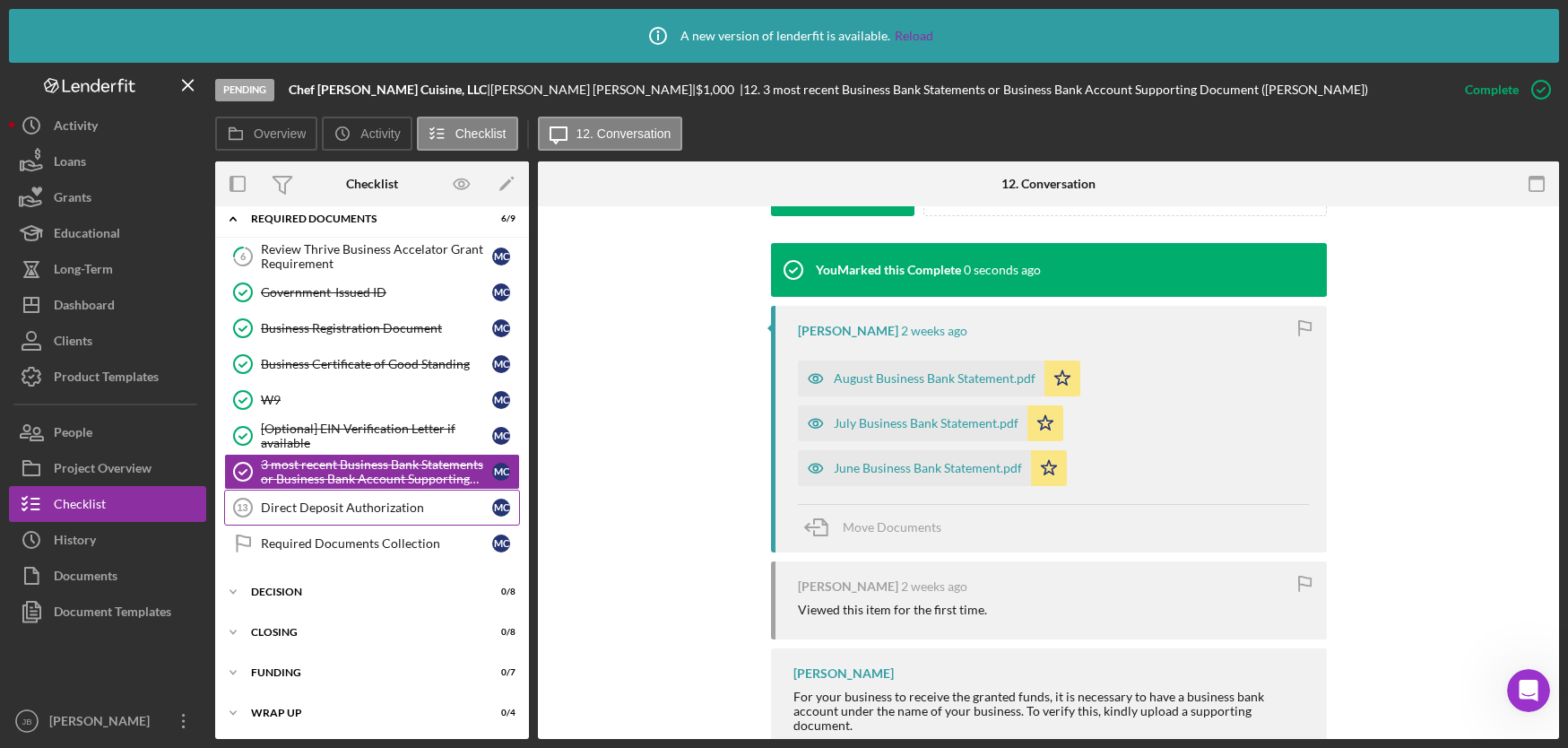
click at [415, 510] on div "Direct Deposit Authorization" at bounding box center [376, 508] width 232 height 15
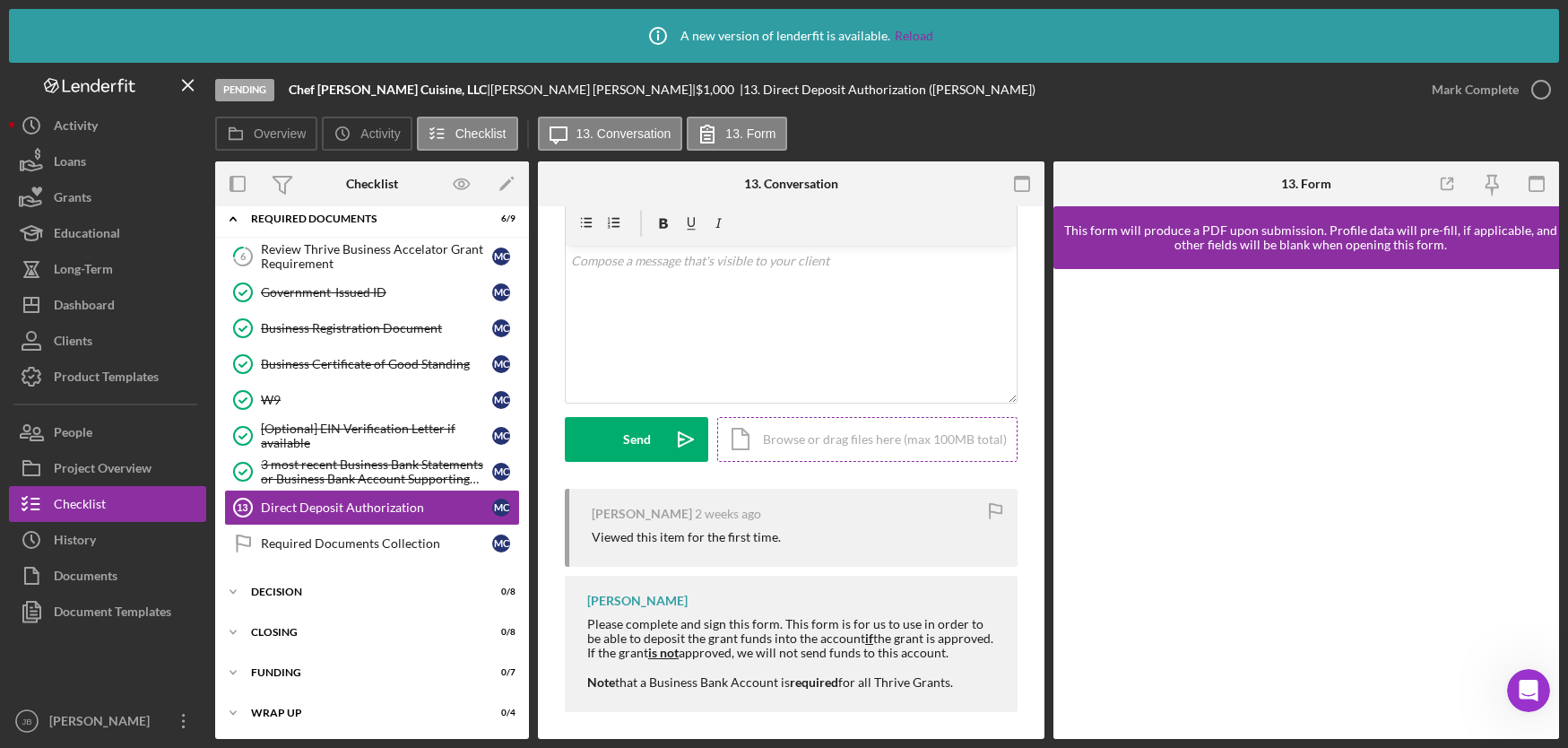
scroll to position [78, 0]
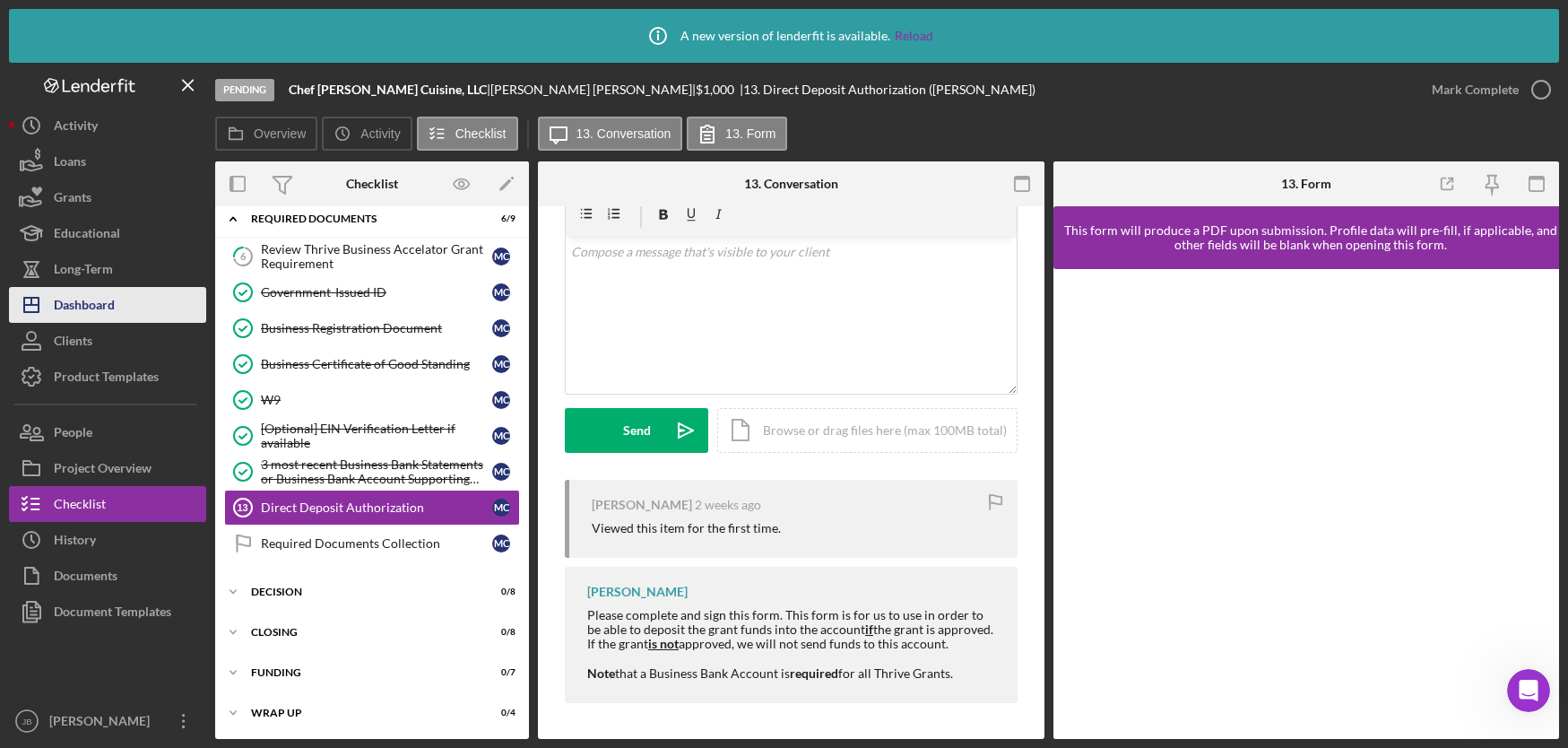
click at [99, 295] on div "Dashboard" at bounding box center [85, 306] width 61 height 40
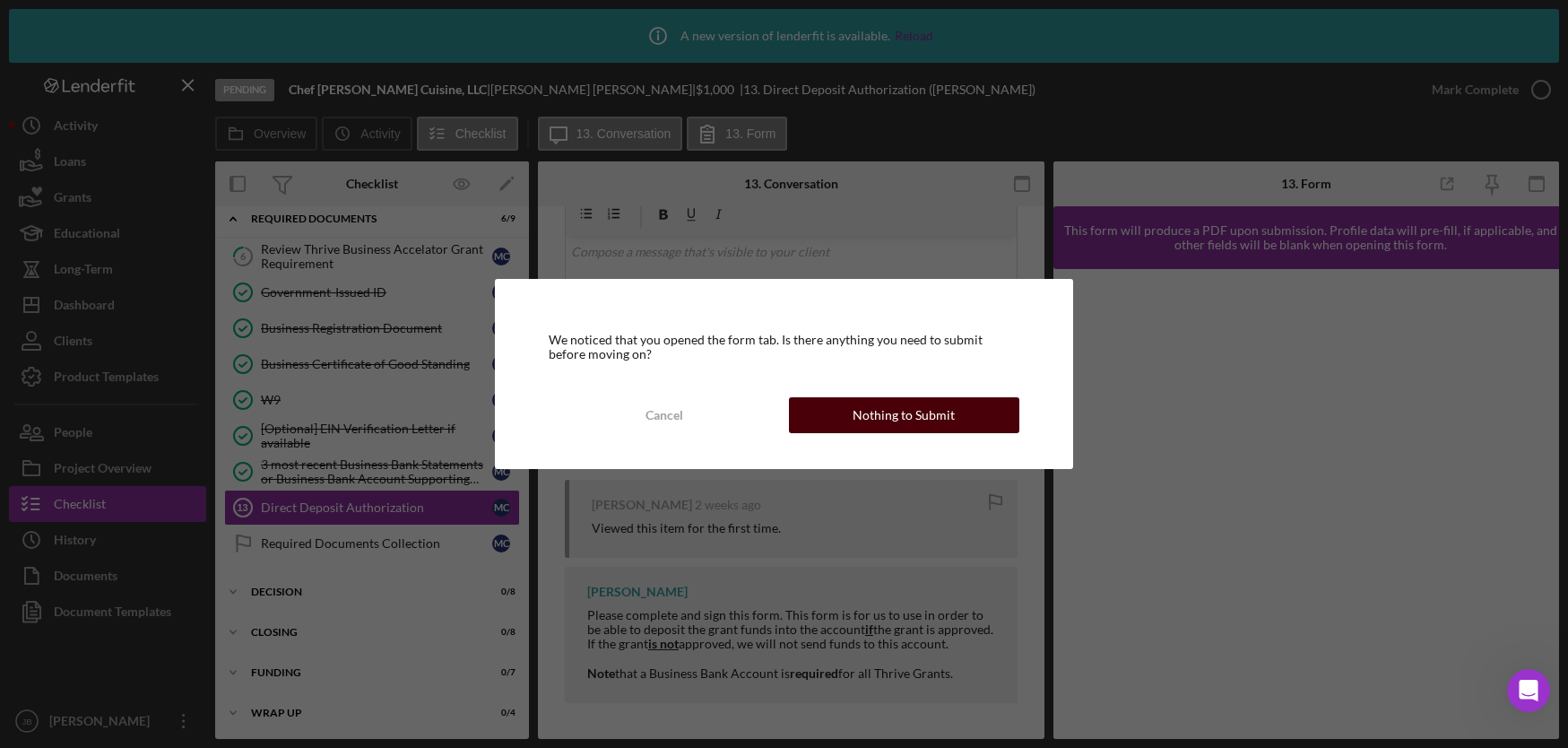
click at [844, 410] on button "Nothing to Submit" at bounding box center [904, 415] width 231 height 35
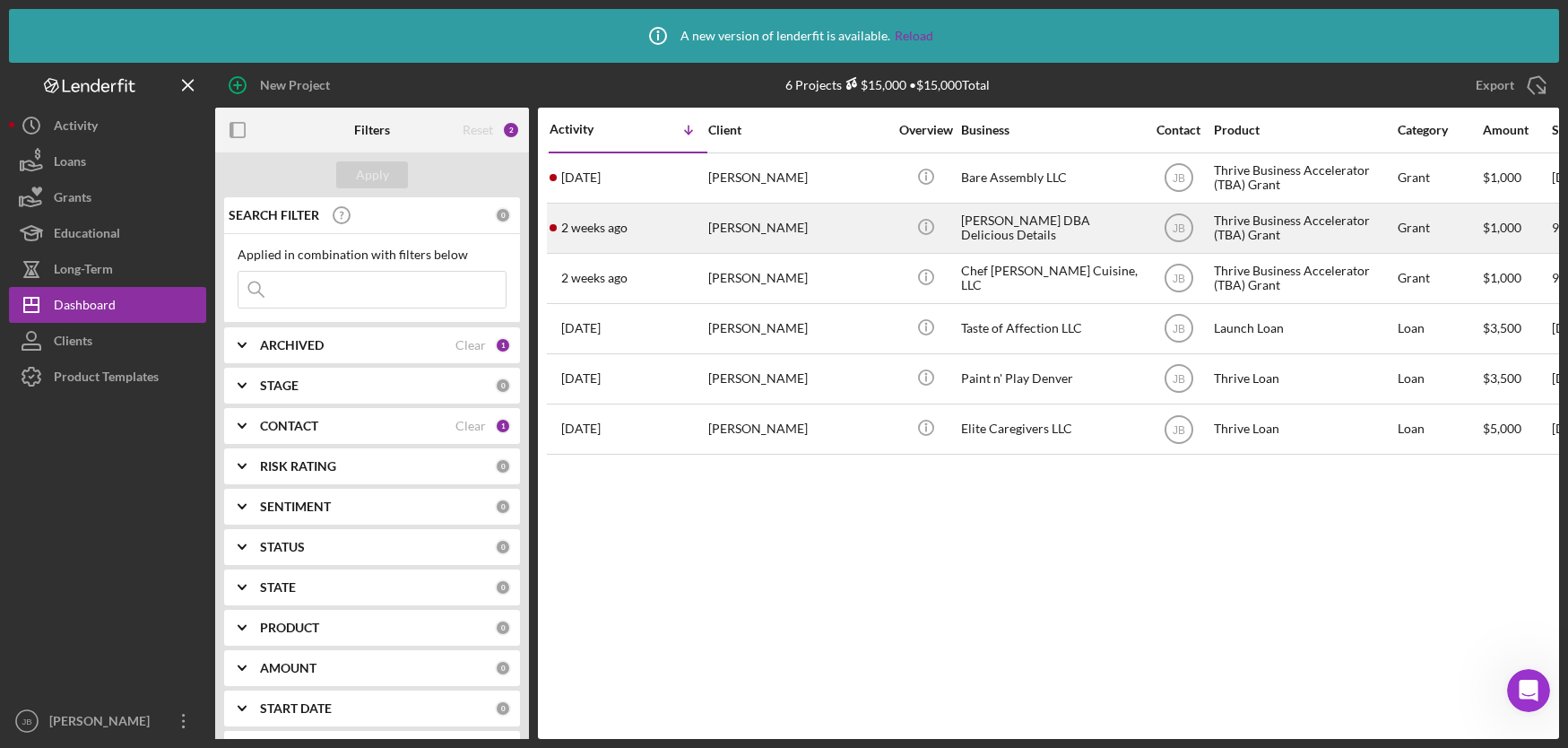
click at [703, 225] on div "2 weeks ago Heather Hinsley" at bounding box center [628, 228] width 157 height 47
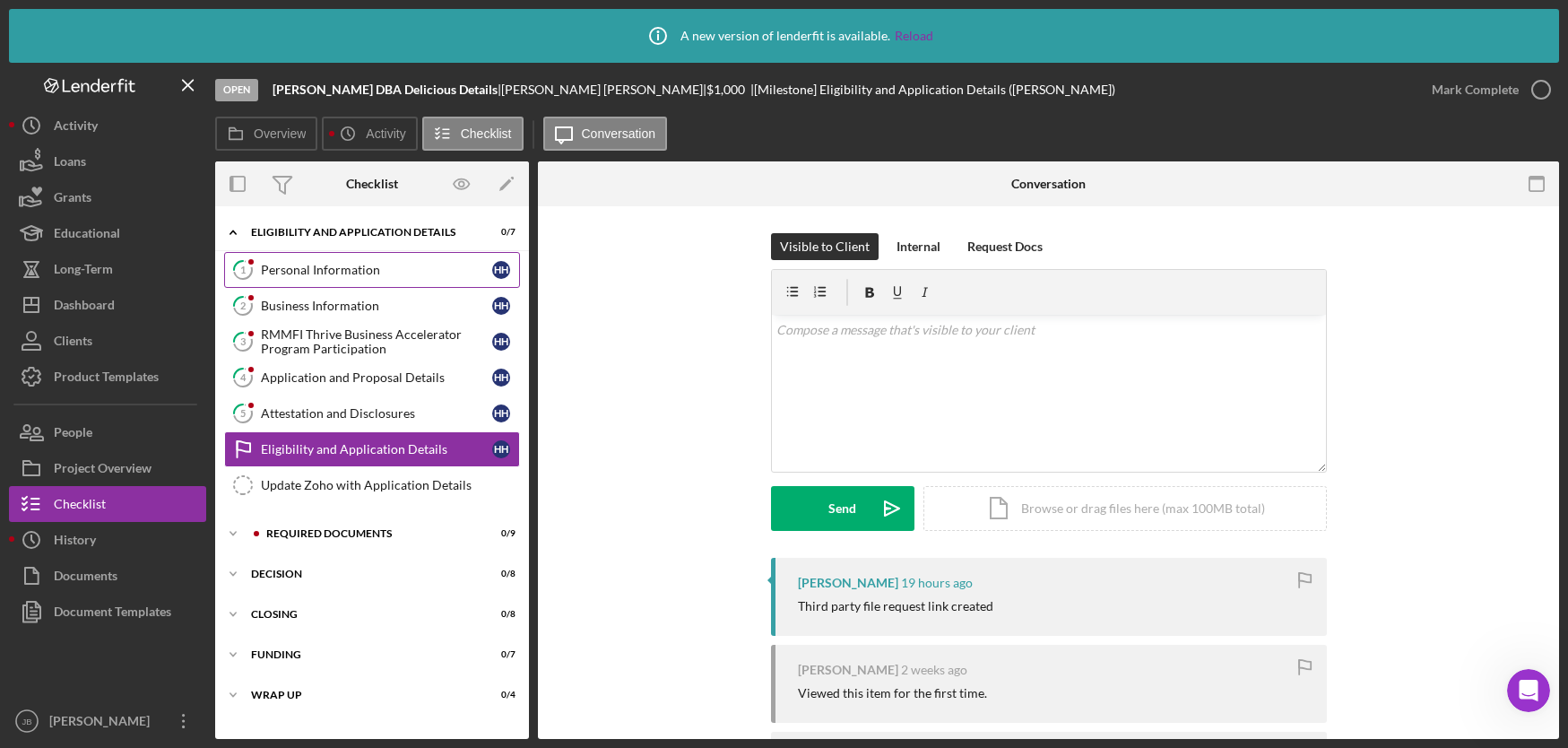
click at [356, 278] on link "1 Personal Information H H" at bounding box center [372, 270] width 296 height 35
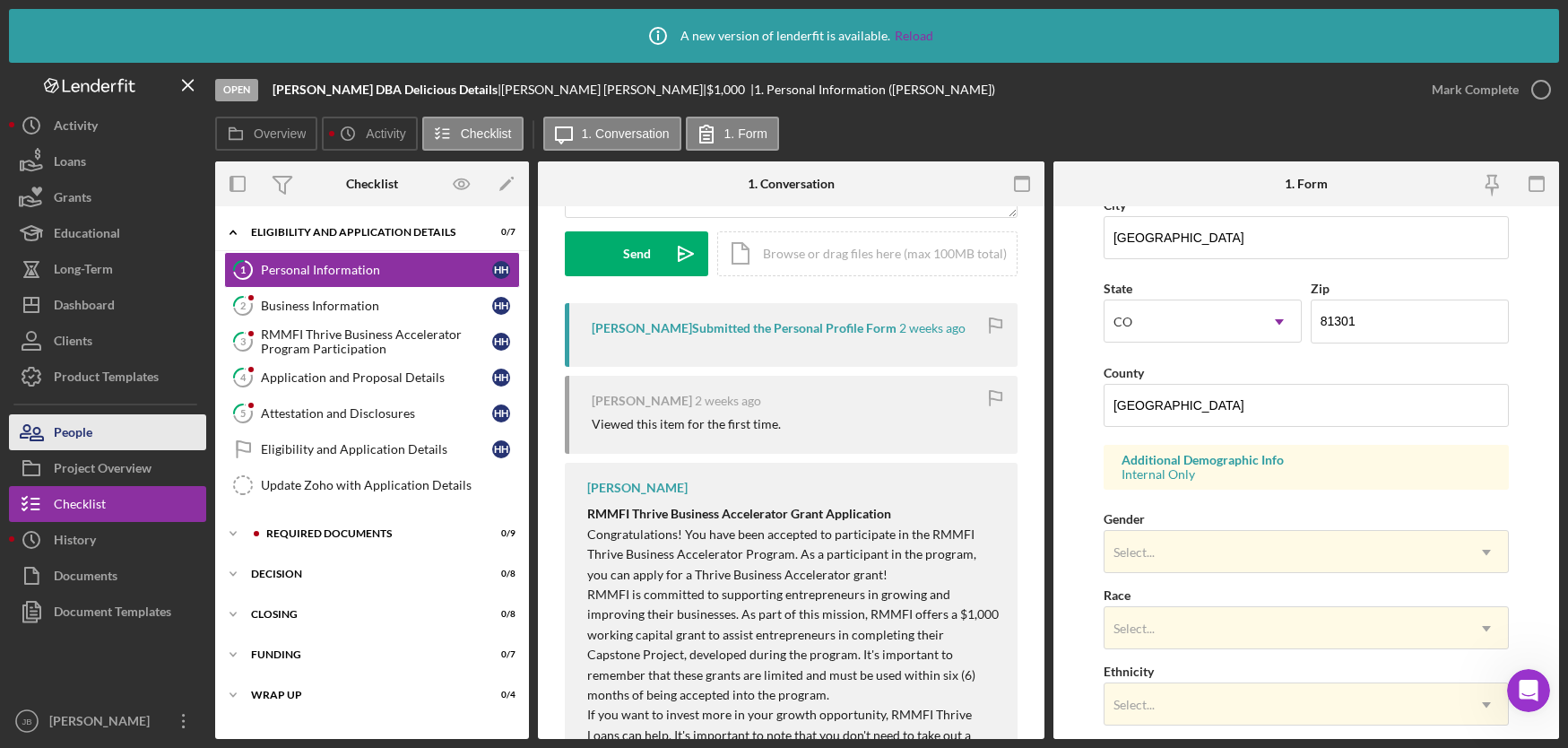
scroll to position [440, 0]
drag, startPoint x: 1262, startPoint y: 557, endPoint x: 1246, endPoint y: 567, distance: 18.9
click at [1264, 556] on div "Select..." at bounding box center [1285, 551] width 361 height 41
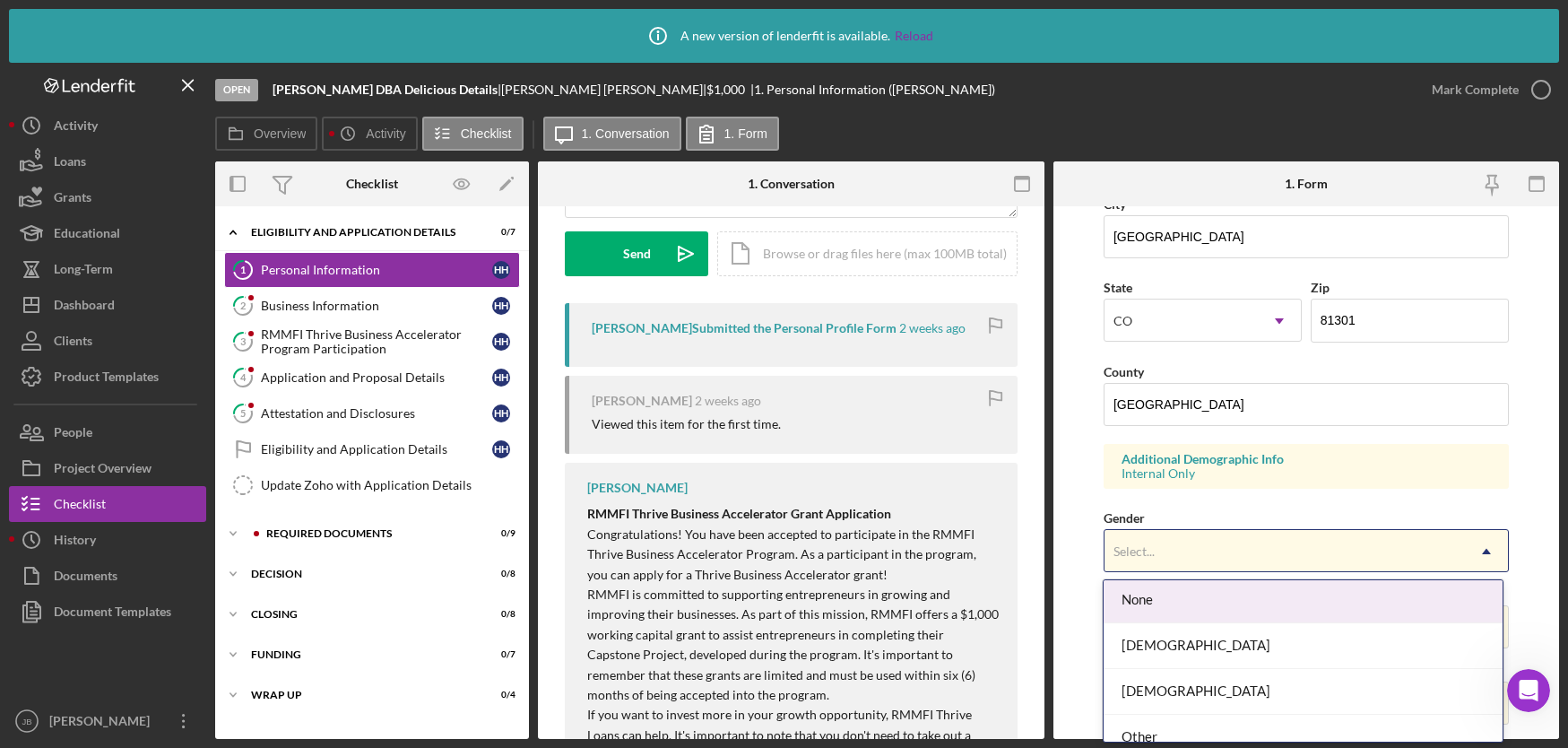
scroll to position [4, 0]
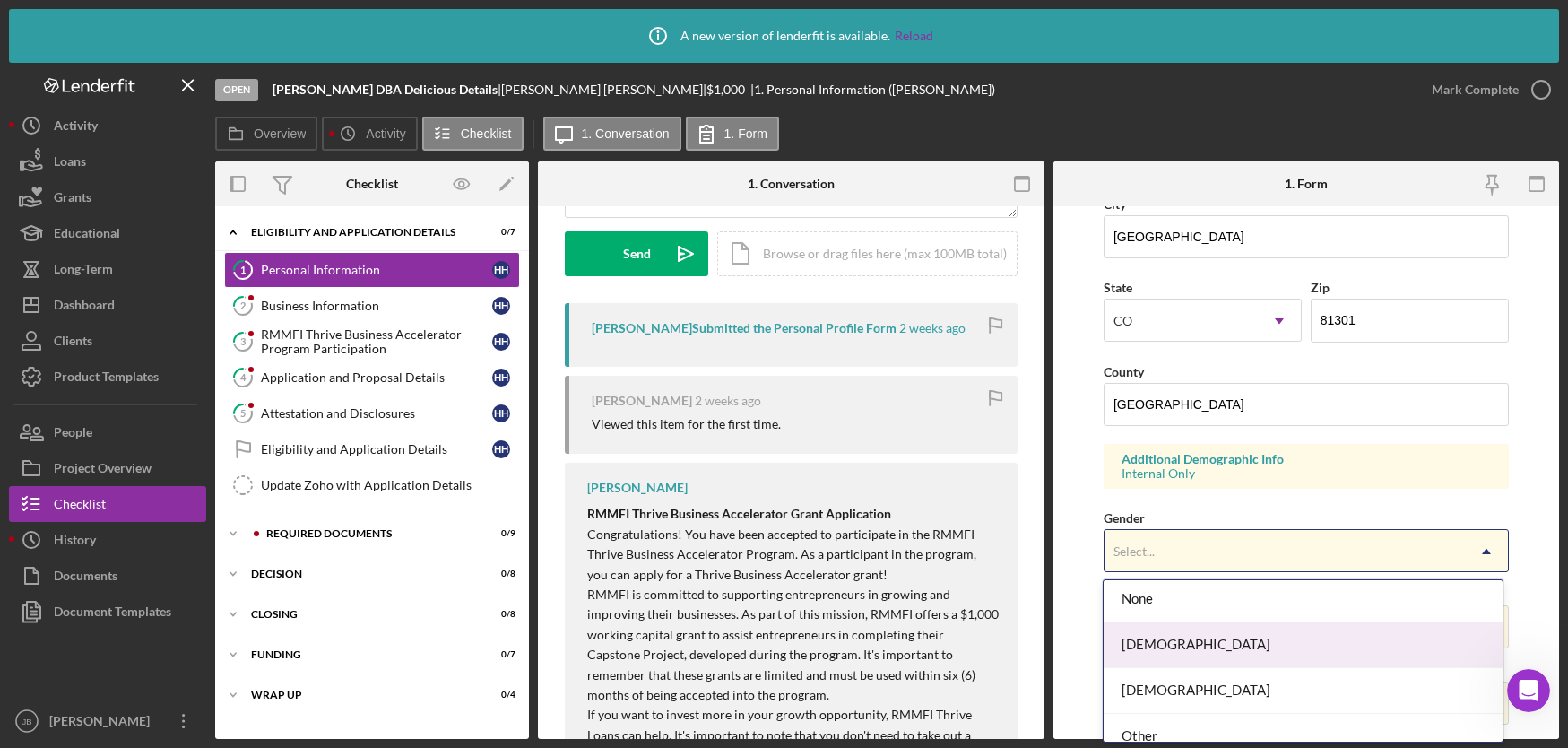
click at [1193, 631] on div "[DEMOGRAPHIC_DATA]" at bounding box center [1303, 645] width 399 height 45
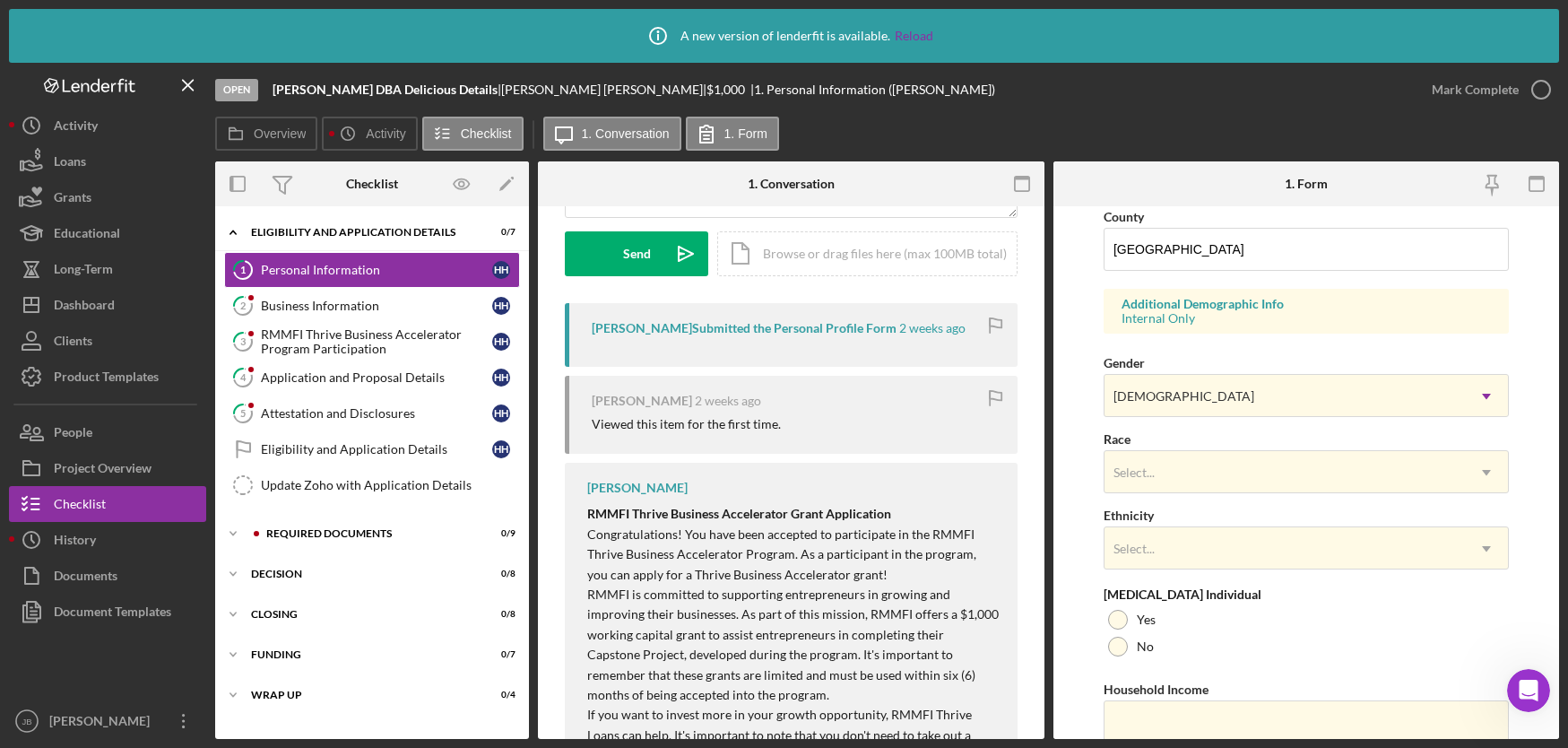
scroll to position [664, 0]
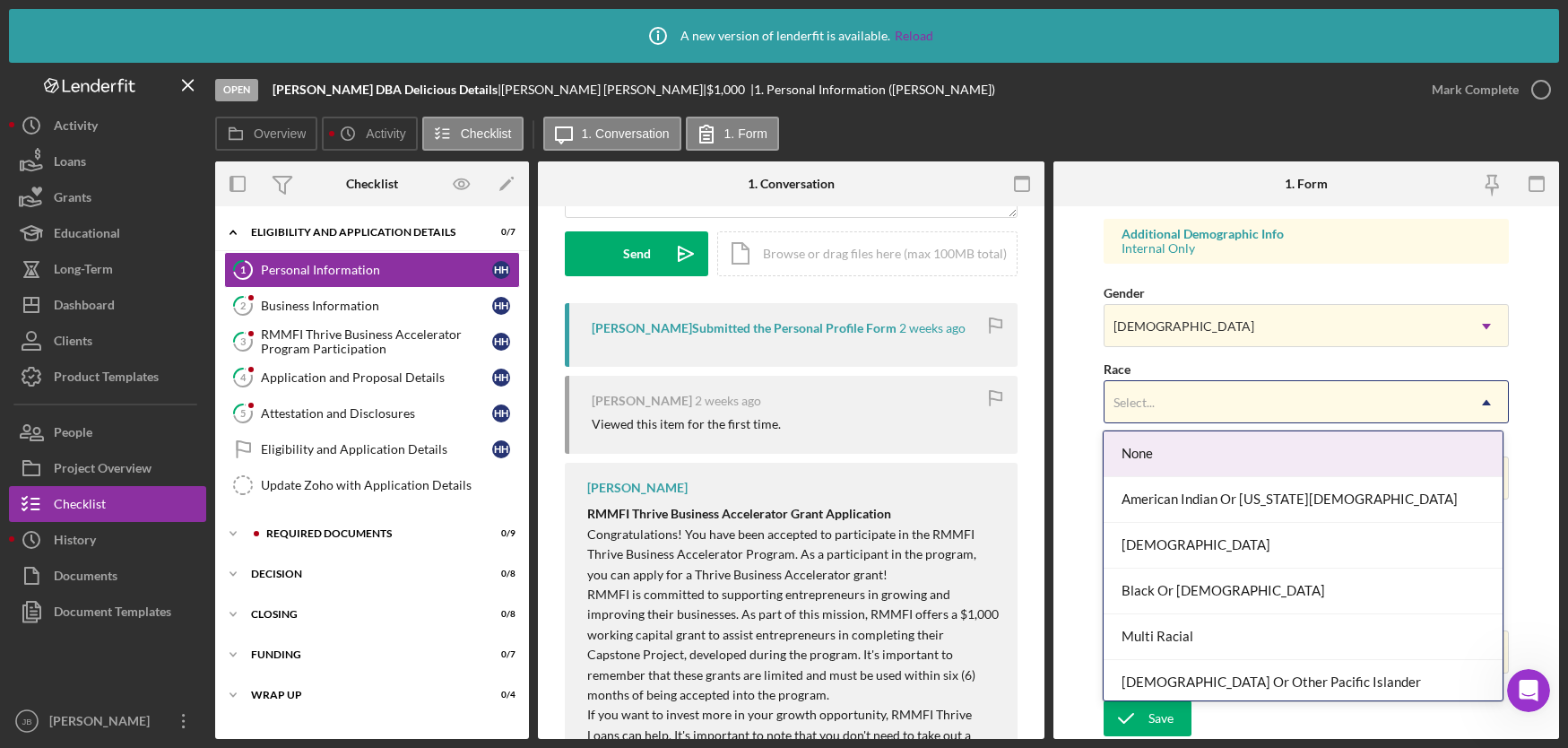
click at [1281, 392] on div "Select..." at bounding box center [1285, 403] width 361 height 41
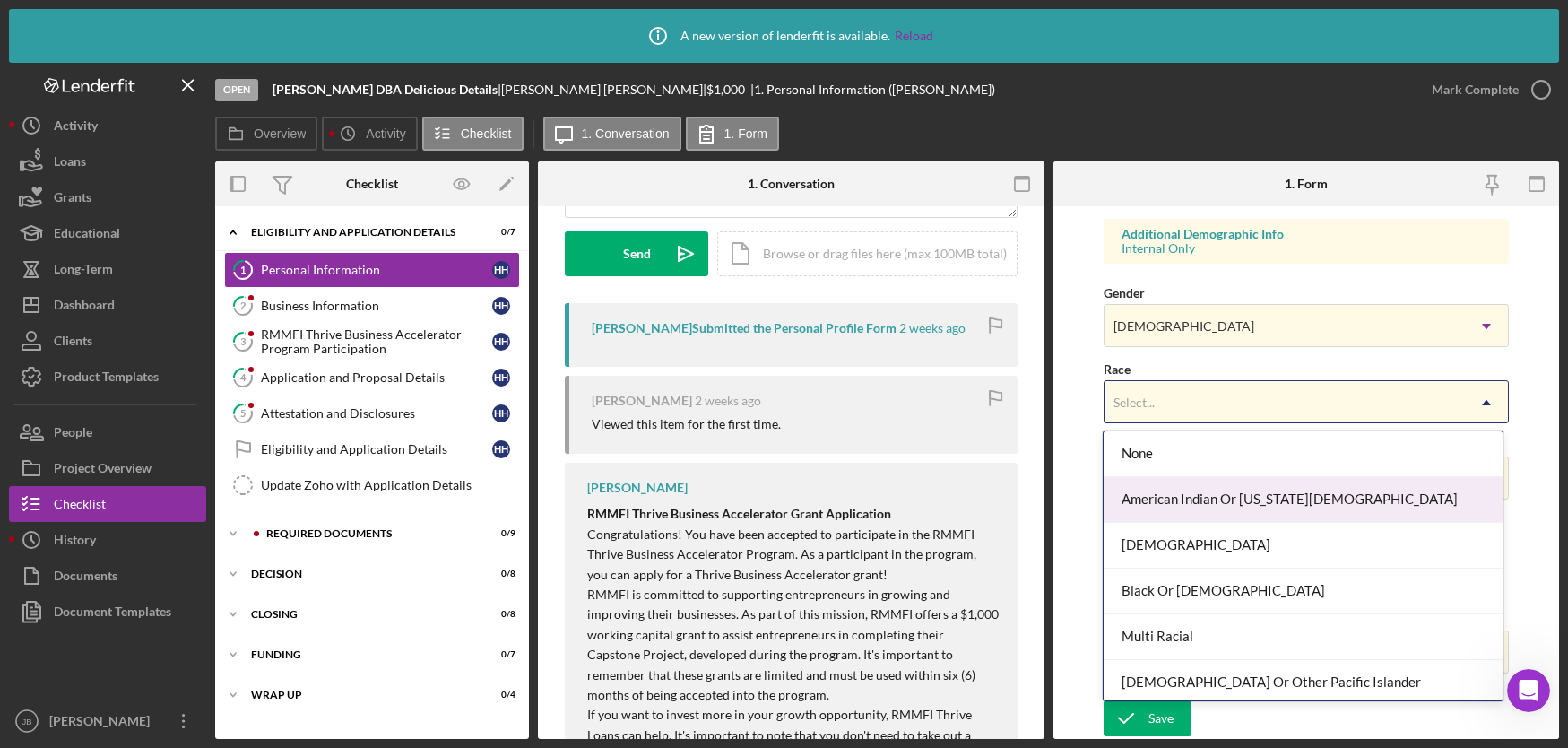
scroll to position [4, 0]
click at [1230, 501] on div "American Indian Or Alaska Native" at bounding box center [1303, 496] width 399 height 45
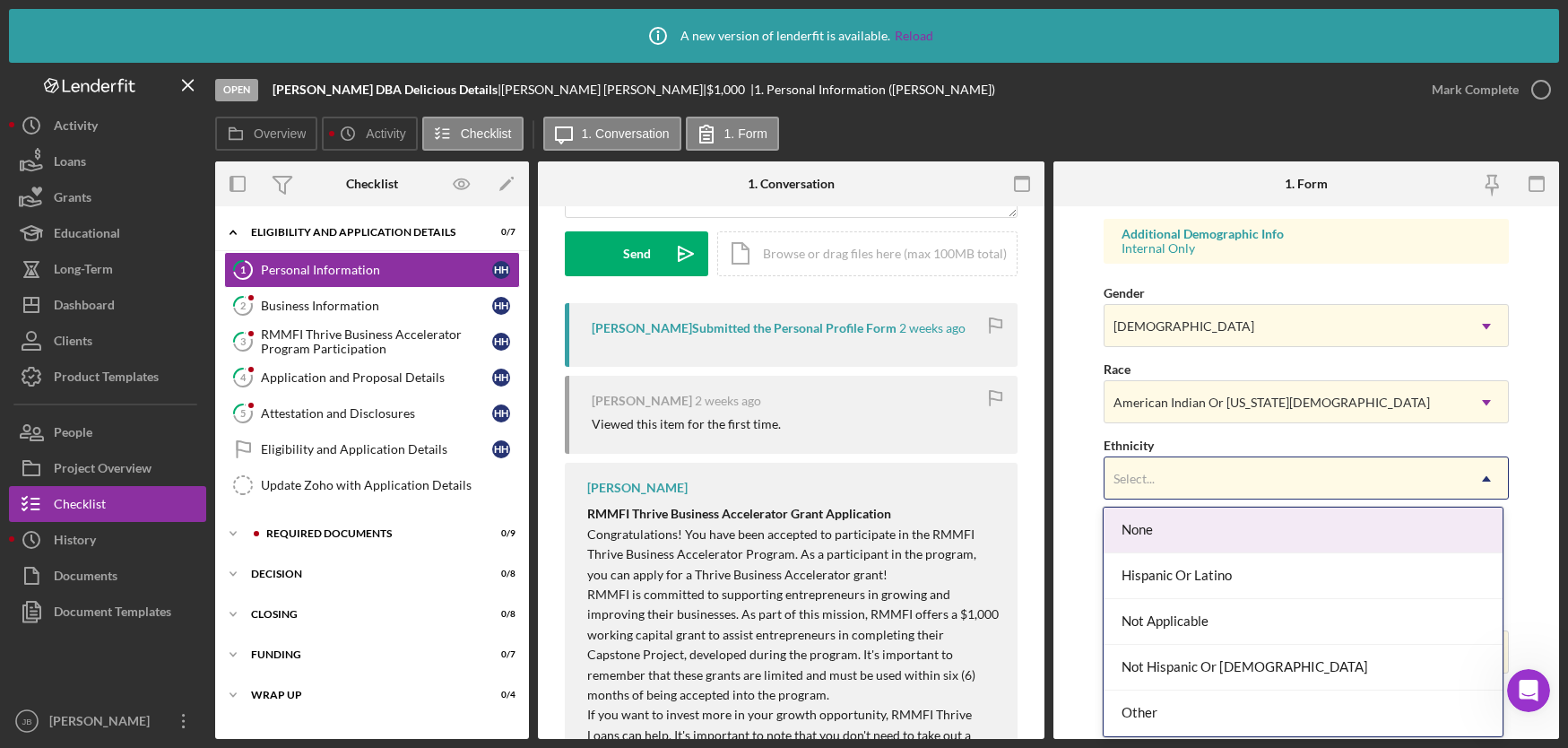
click at [1284, 490] on div "Select..." at bounding box center [1285, 479] width 361 height 41
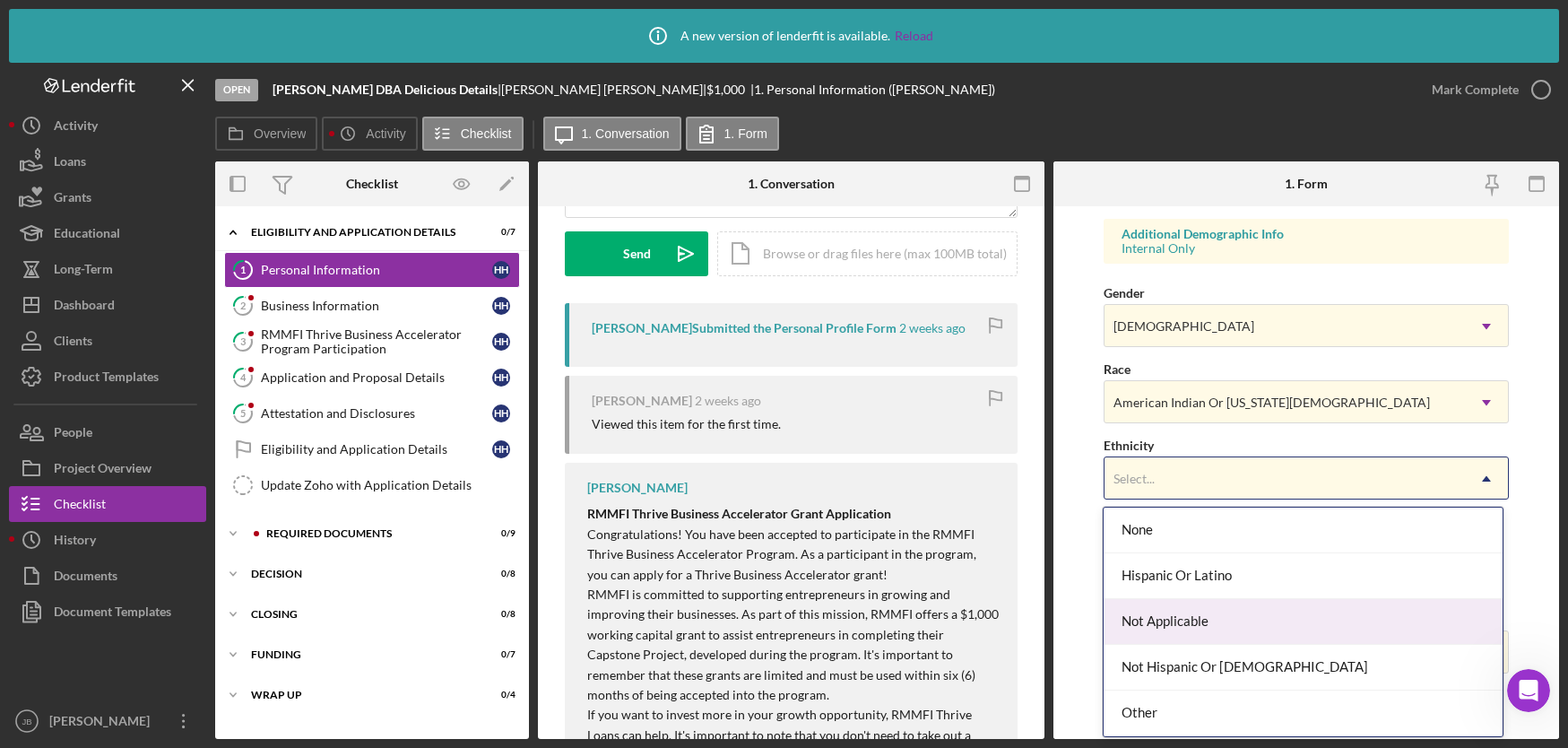
click at [1176, 623] on div "Not Applicable" at bounding box center [1303, 622] width 399 height 45
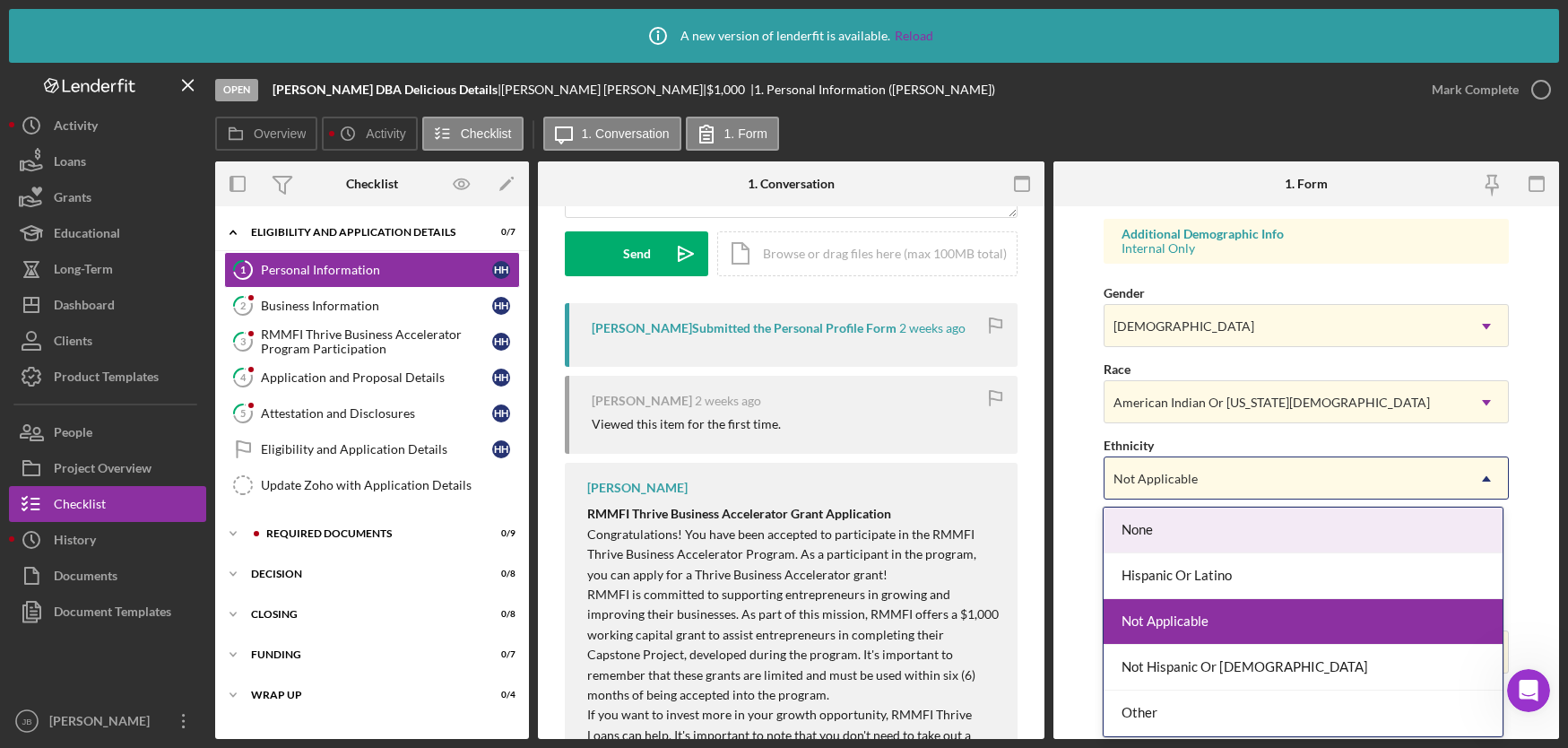
click at [1248, 478] on div "Not Applicable" at bounding box center [1285, 479] width 361 height 41
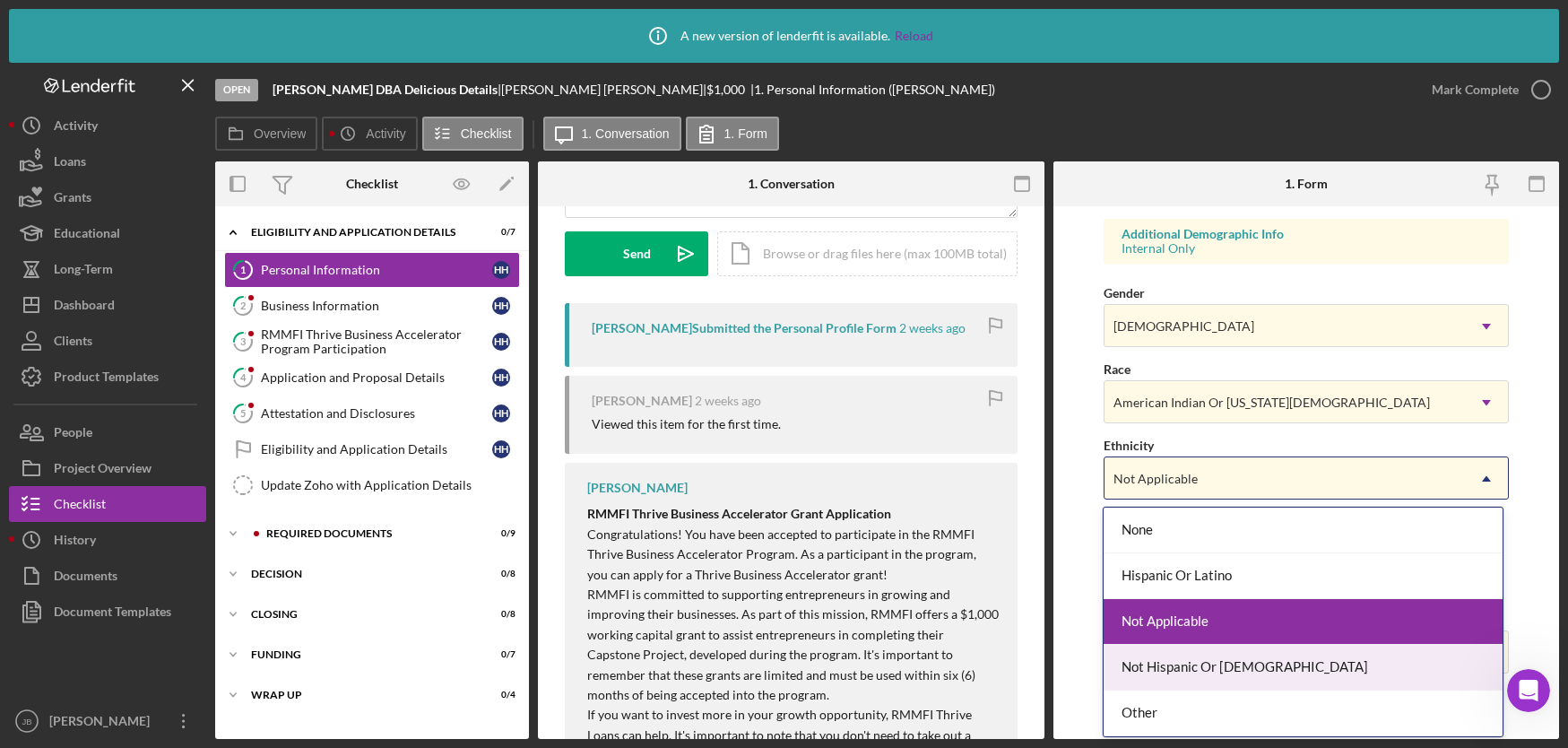
click at [1166, 667] on div "Not Hispanic Or Latino" at bounding box center [1303, 667] width 399 height 45
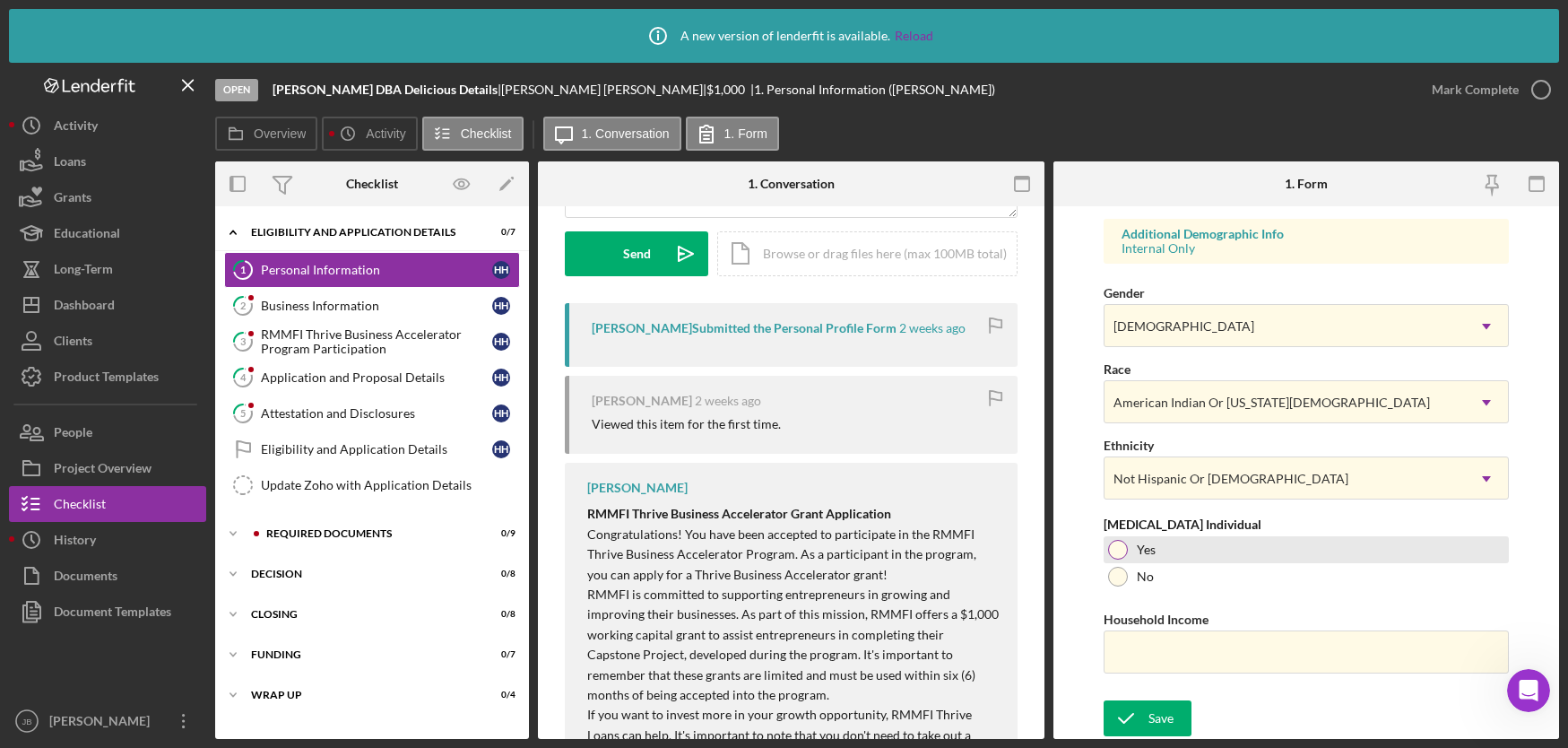
click at [1117, 548] on div at bounding box center [1118, 550] width 20 height 20
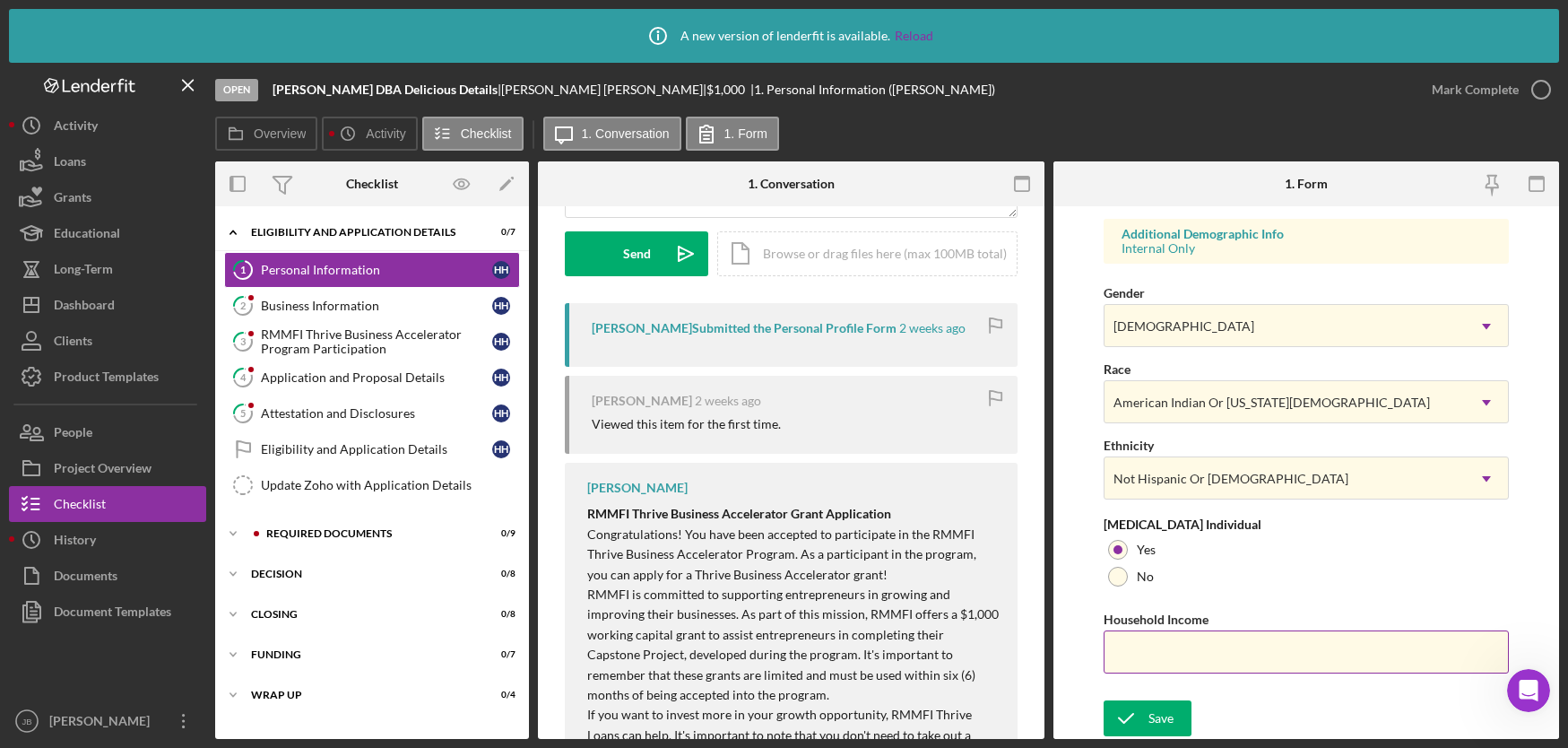
click at [1115, 661] on input "Household Income" at bounding box center [1306, 651] width 405 height 43
type input "$3,000"
click at [1150, 712] on div "Save" at bounding box center [1160, 717] width 25 height 35
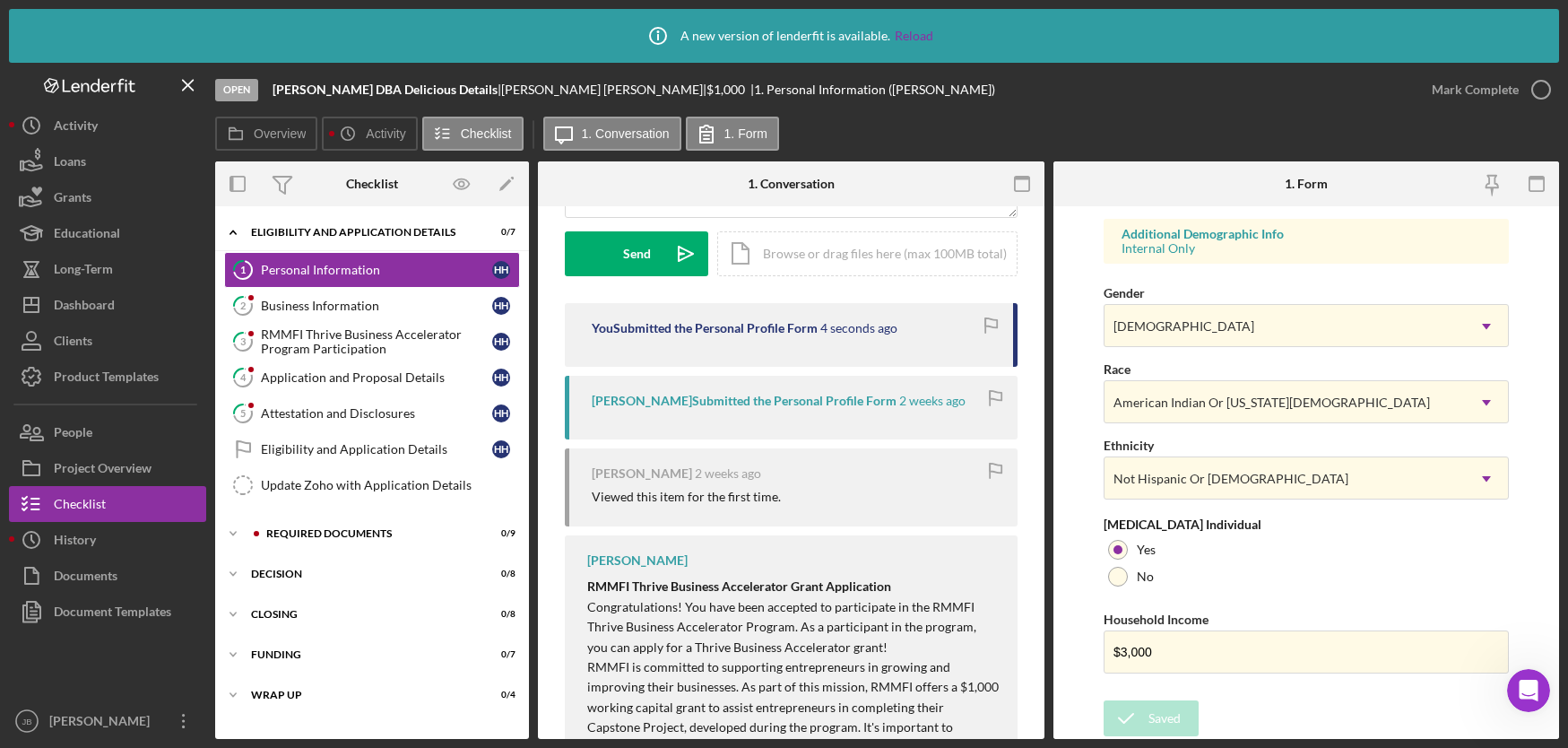
click at [0, 0] on icon "button" at bounding box center [0, 0] width 0 height 0
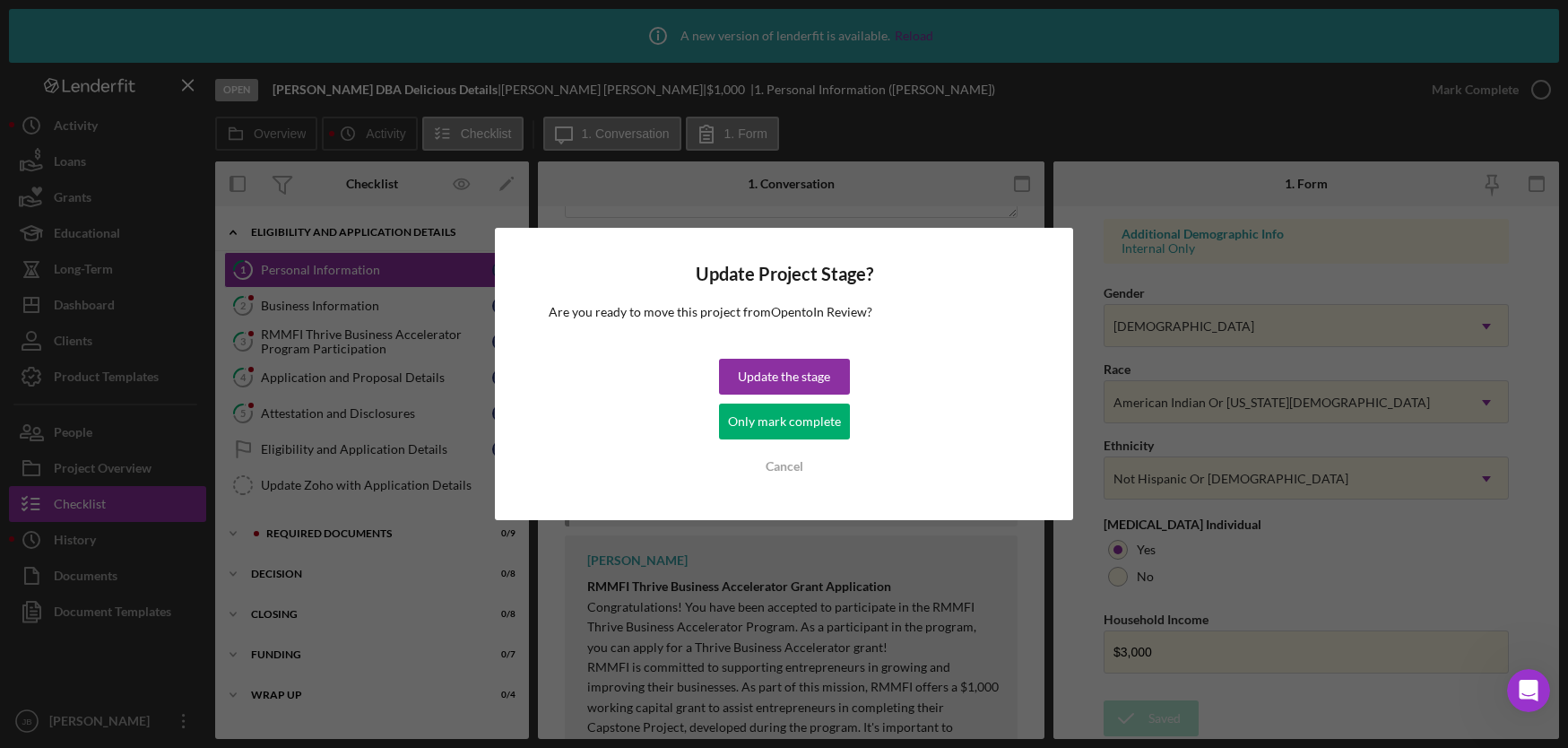
click at [785, 372] on div "Update the stage" at bounding box center [784, 376] width 93 height 35
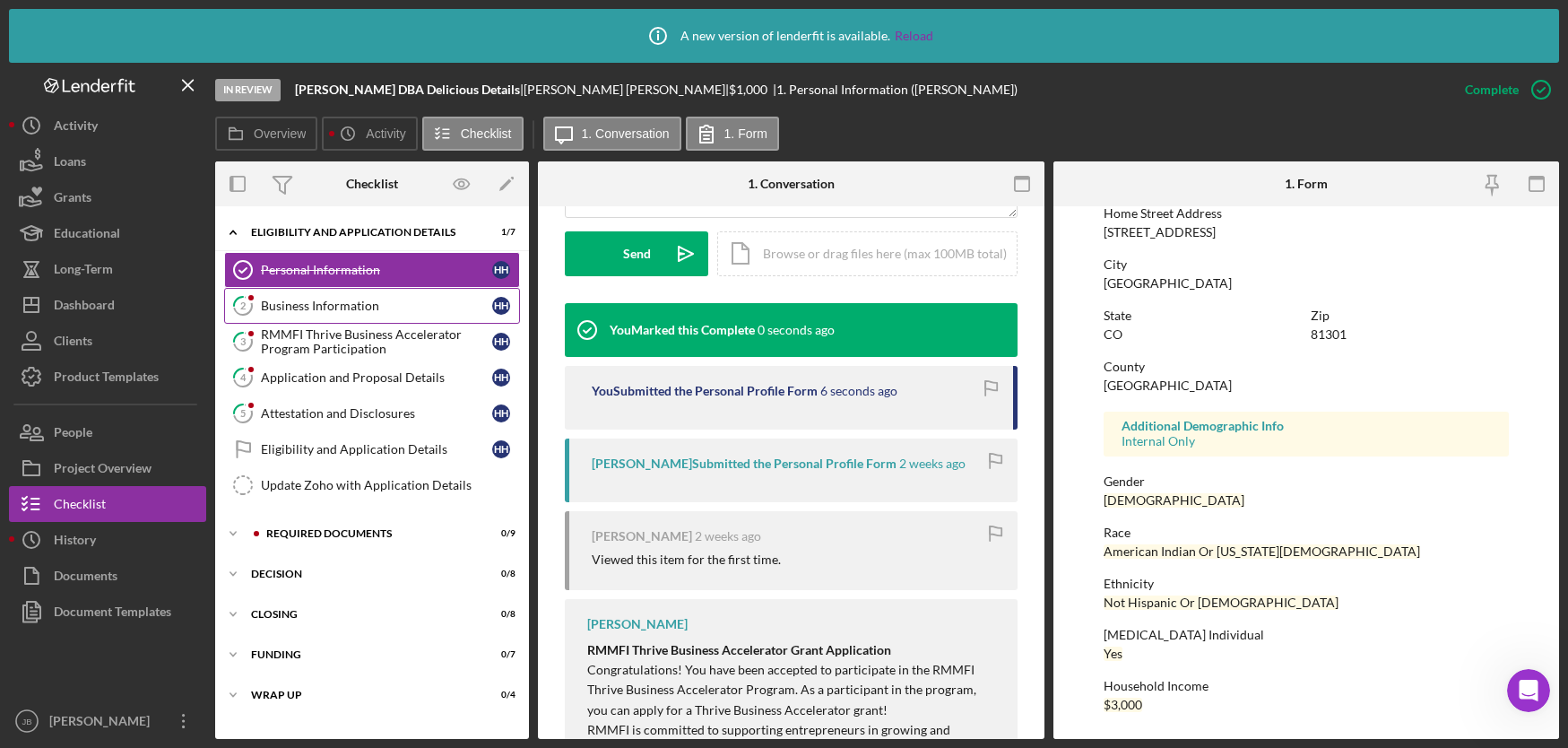
scroll to position [304, 0]
click at [384, 312] on link "2 Business Information H H" at bounding box center [372, 306] width 296 height 35
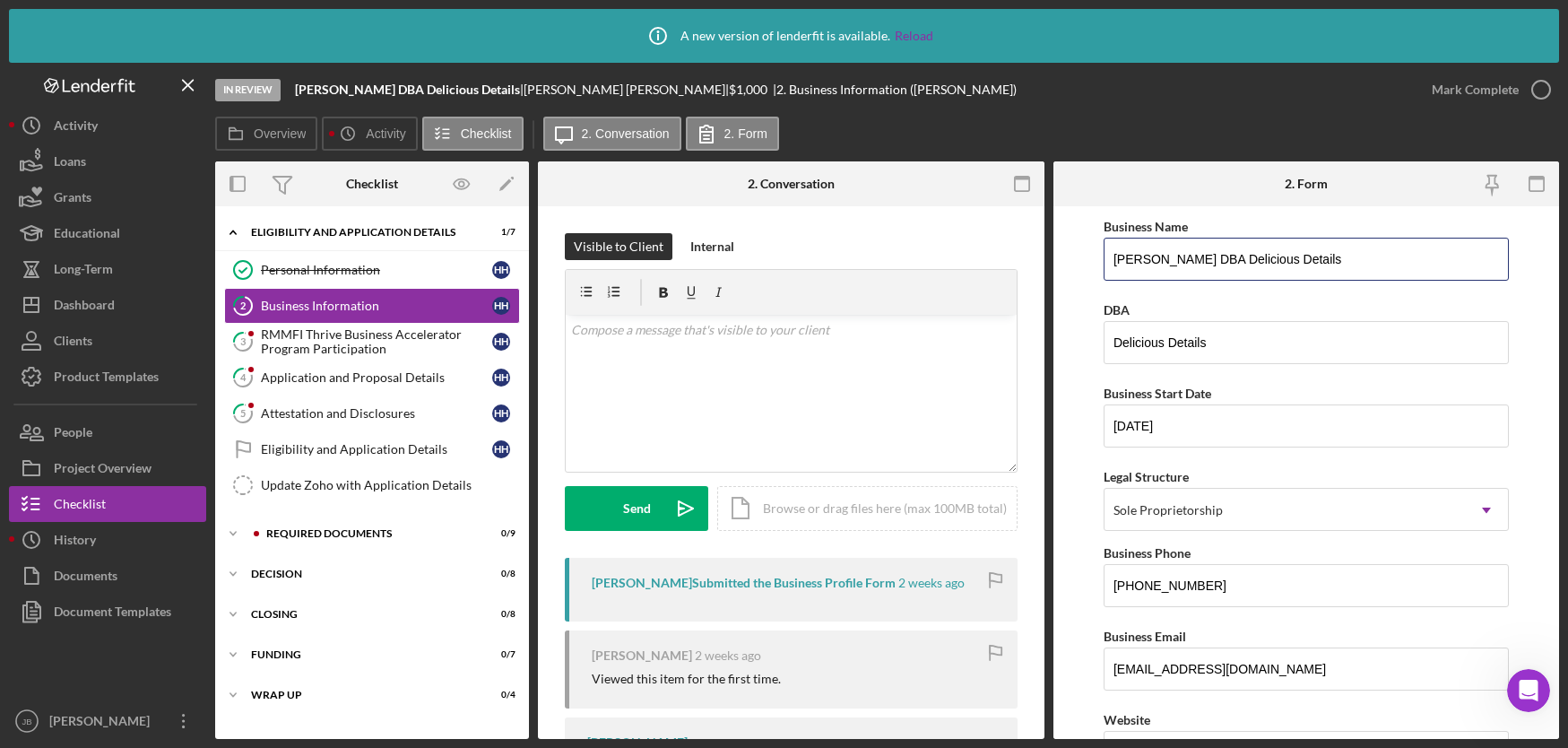
drag, startPoint x: 1344, startPoint y: 260, endPoint x: 1066, endPoint y: 255, distance: 278.0
click at [1066, 255] on form "Business Name Heather Hinsley DBA Delicious Details DBA Delicious Details Busin…" at bounding box center [1307, 472] width 507 height 532
paste input
click at [1140, 263] on input "Delicious Details" at bounding box center [1306, 259] width 405 height 43
type input "Delicious Details"
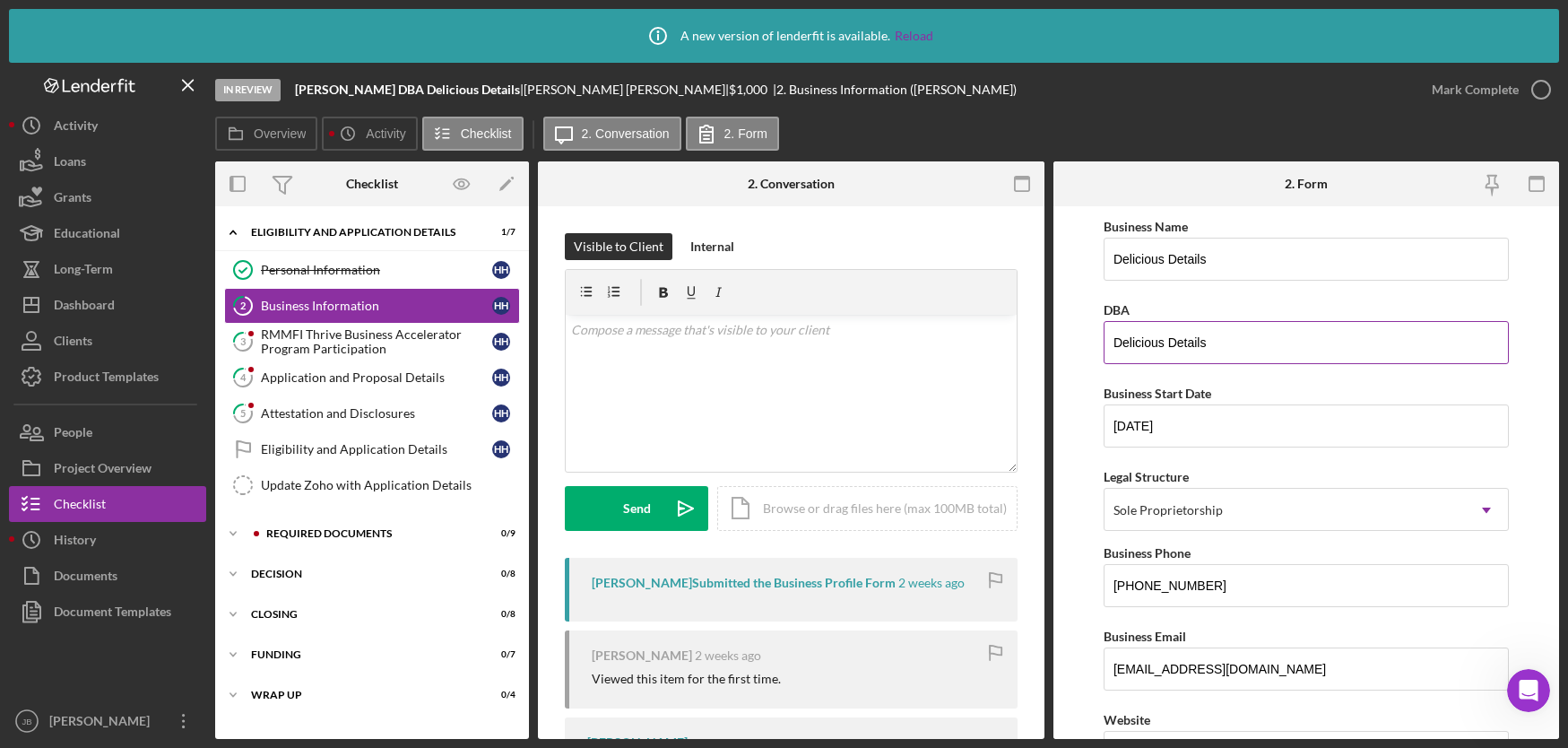
click at [1114, 343] on input "Delicious Details" at bounding box center [1306, 343] width 405 height 43
paste input "HEATHER HINSLEY"
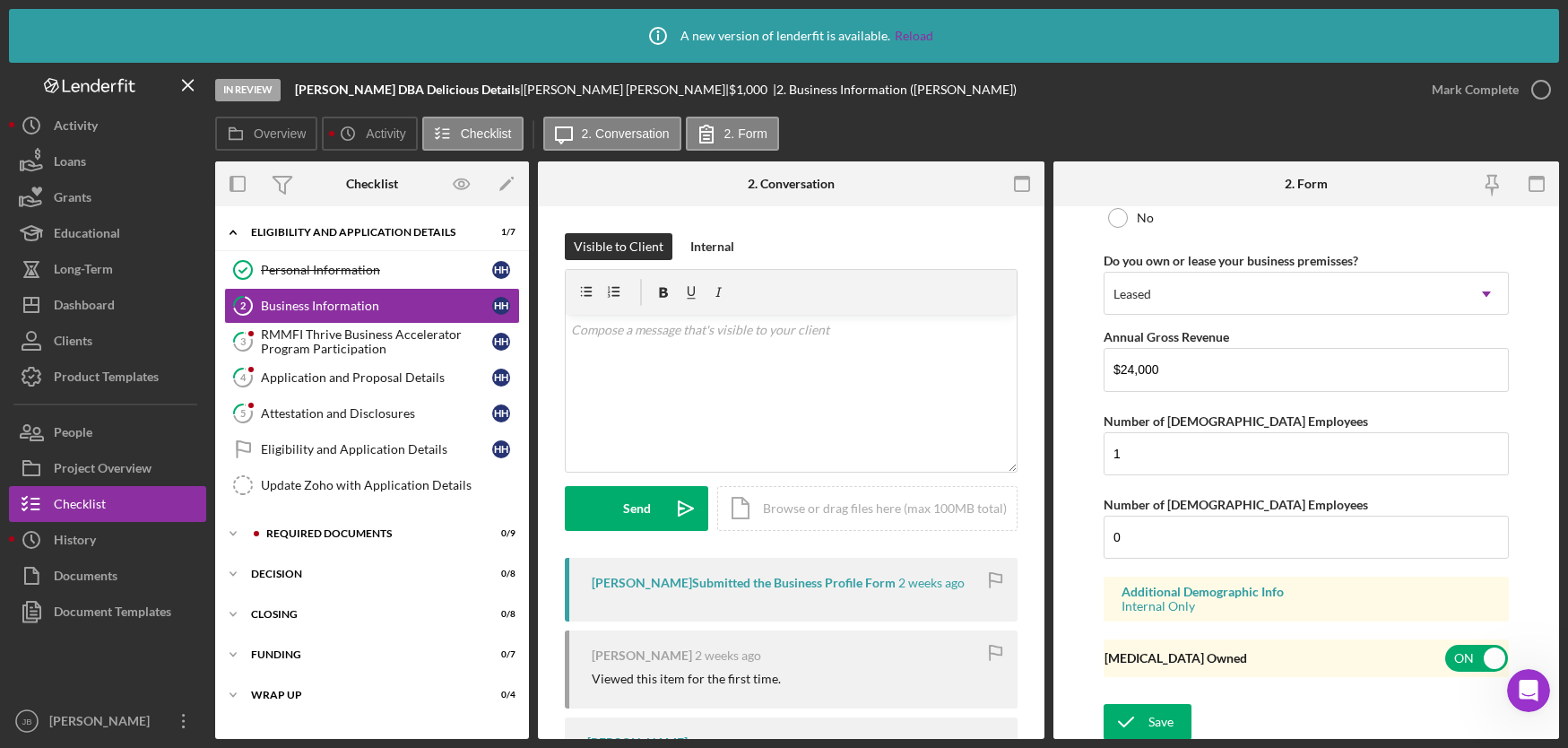
scroll to position [1458, 0]
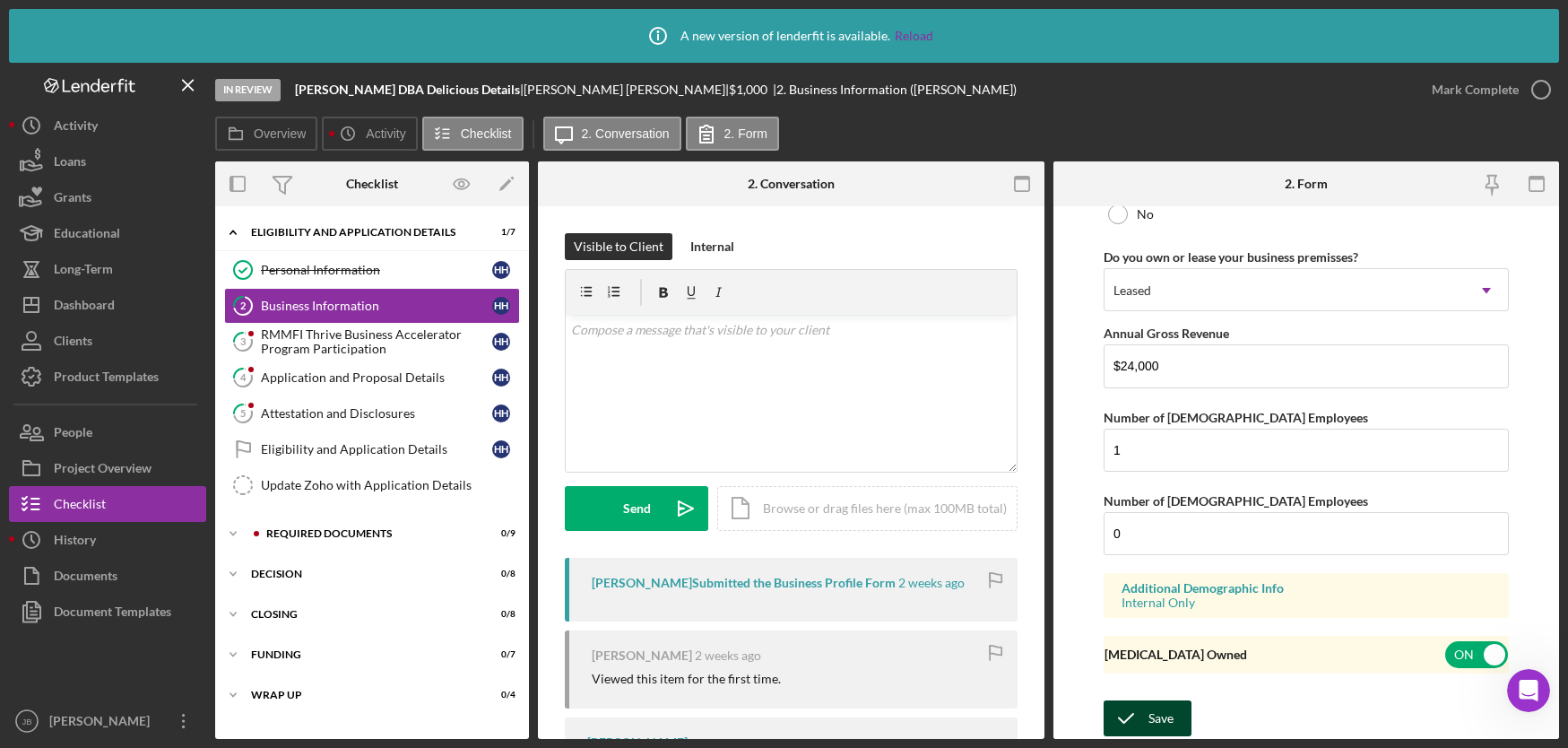
type input "HEATHER HINSLEY Details"
click at [1143, 720] on icon "submit" at bounding box center [1125, 717] width 44 height 44
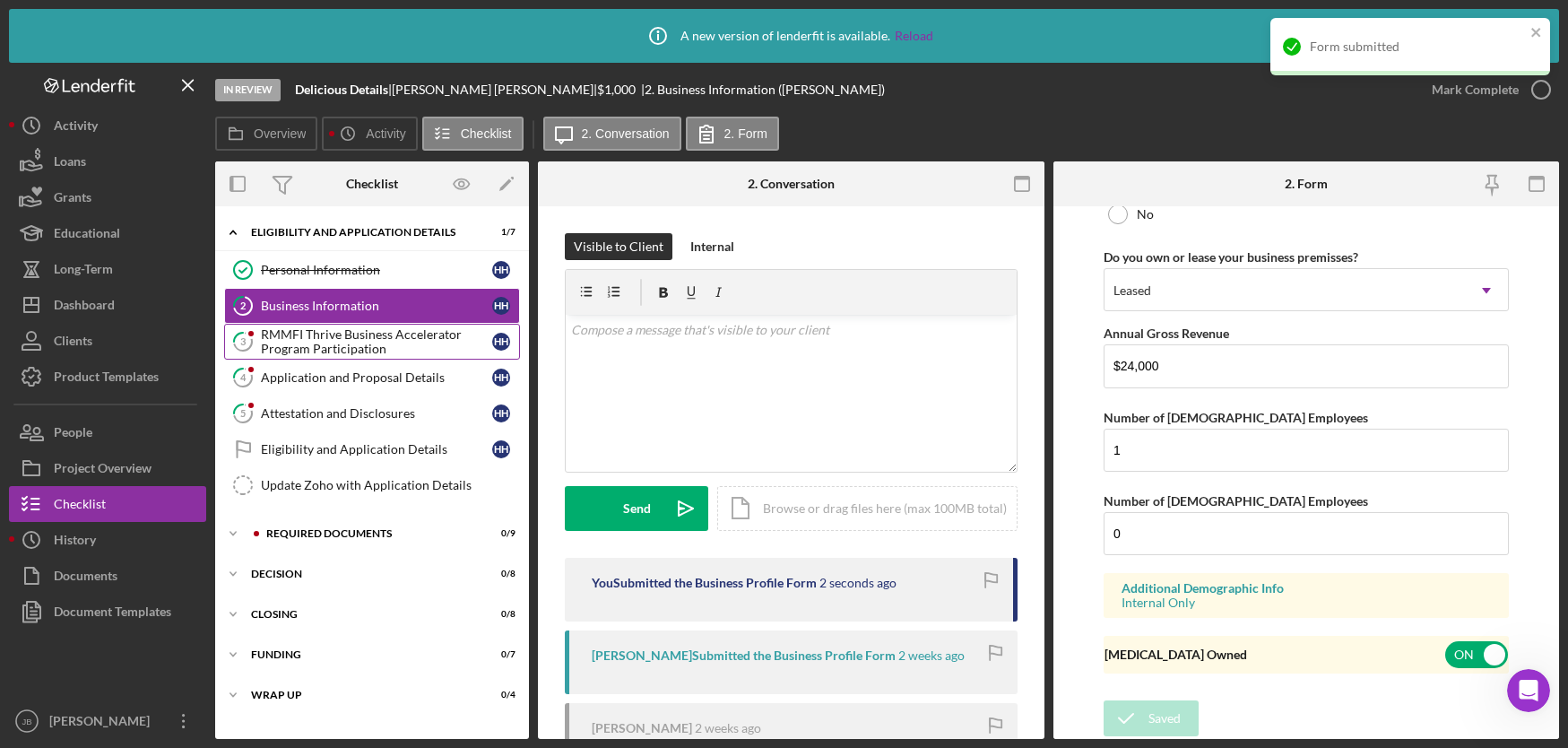
click at [406, 338] on div "RMMFI Thrive Business Accelerator Program Participation" at bounding box center [376, 341] width 232 height 29
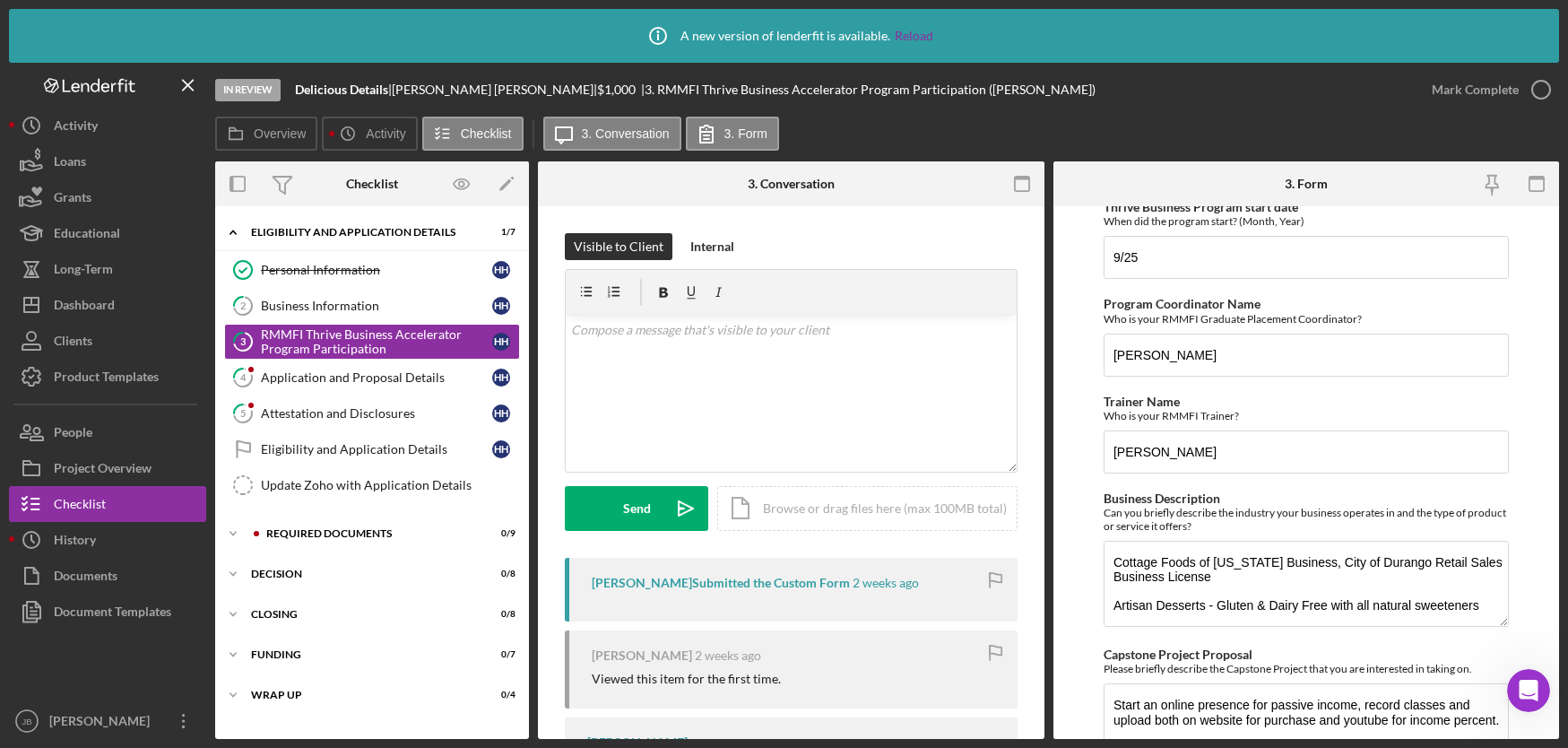
scroll to position [786, 0]
click at [1156, 354] on input "Pablo" at bounding box center [1306, 353] width 405 height 43
type input "Pablo Saavedra"
click at [1159, 451] on input "Jose" at bounding box center [1306, 449] width 405 height 43
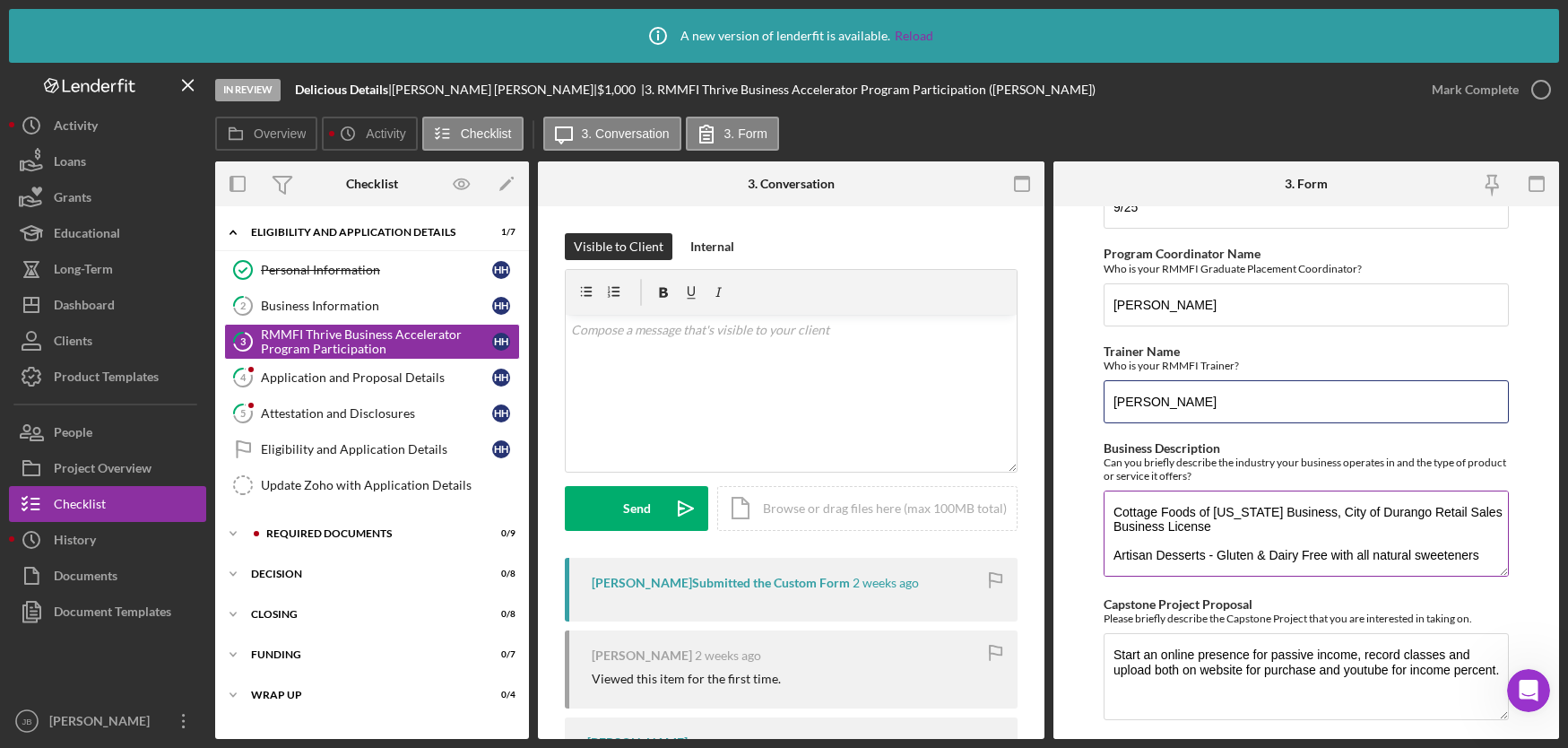
scroll to position [882, 0]
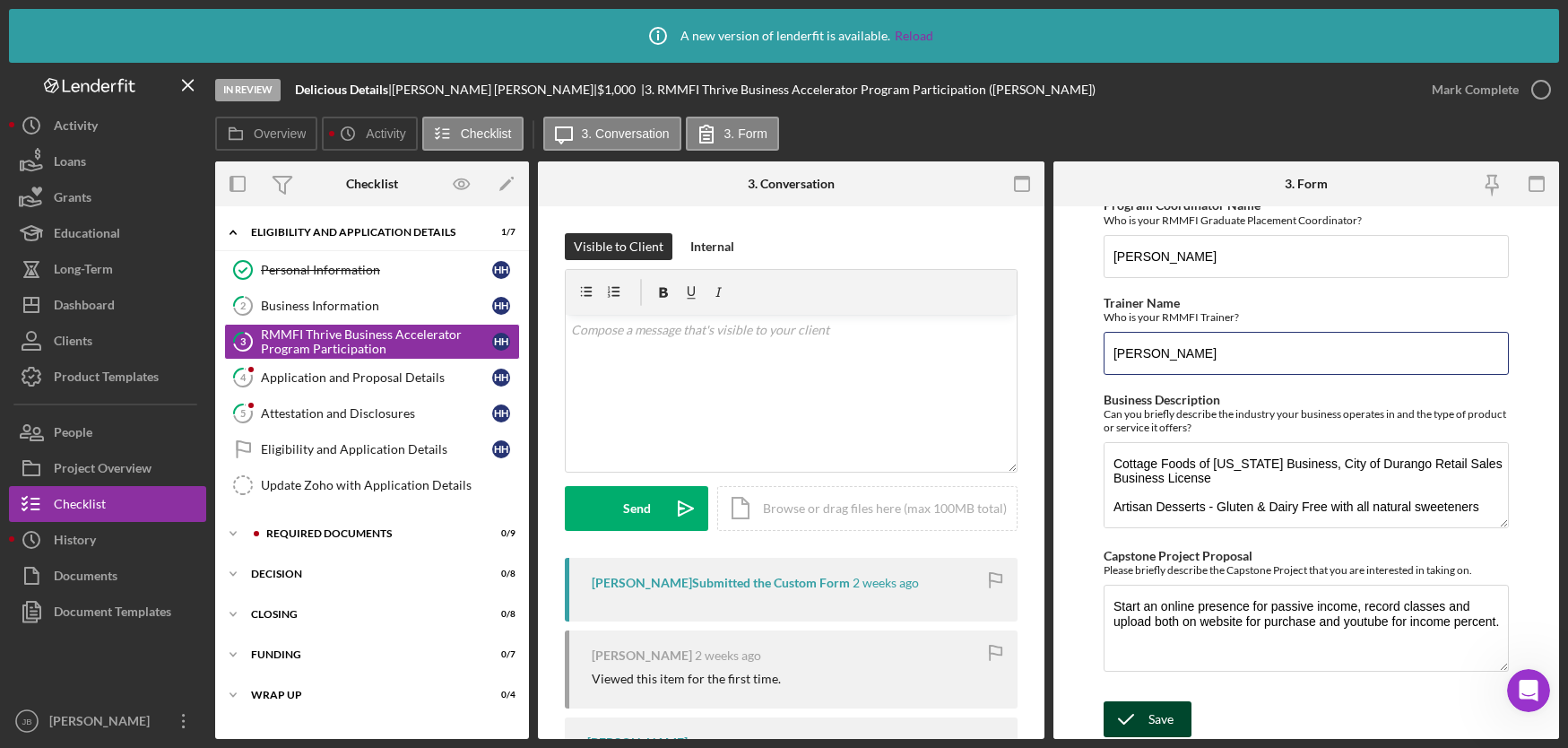
type input "Jose Carapia"
click at [1142, 728] on icon "submit" at bounding box center [1125, 718] width 44 height 44
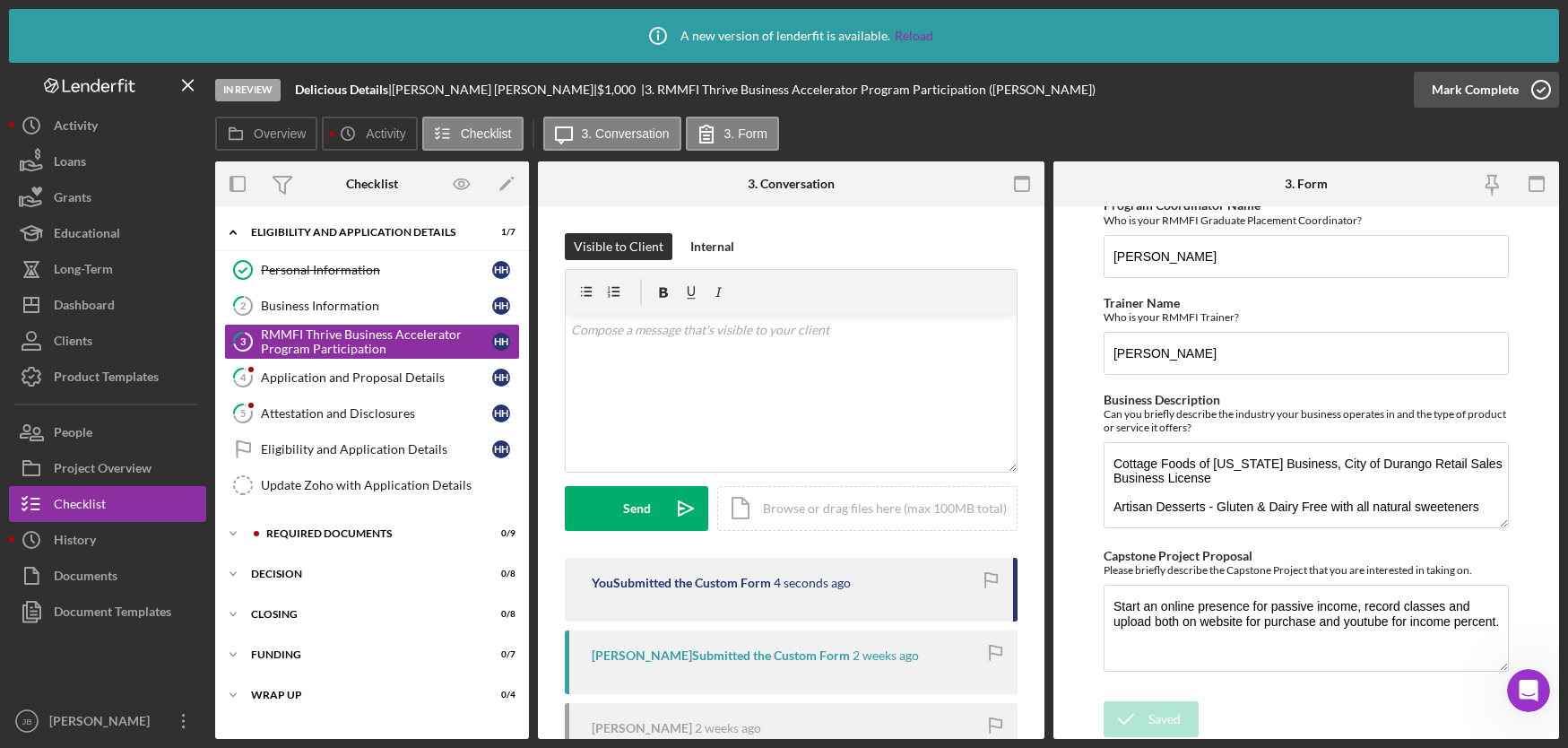
click at [1543, 90] on icon "button" at bounding box center [1540, 89] width 44 height 44
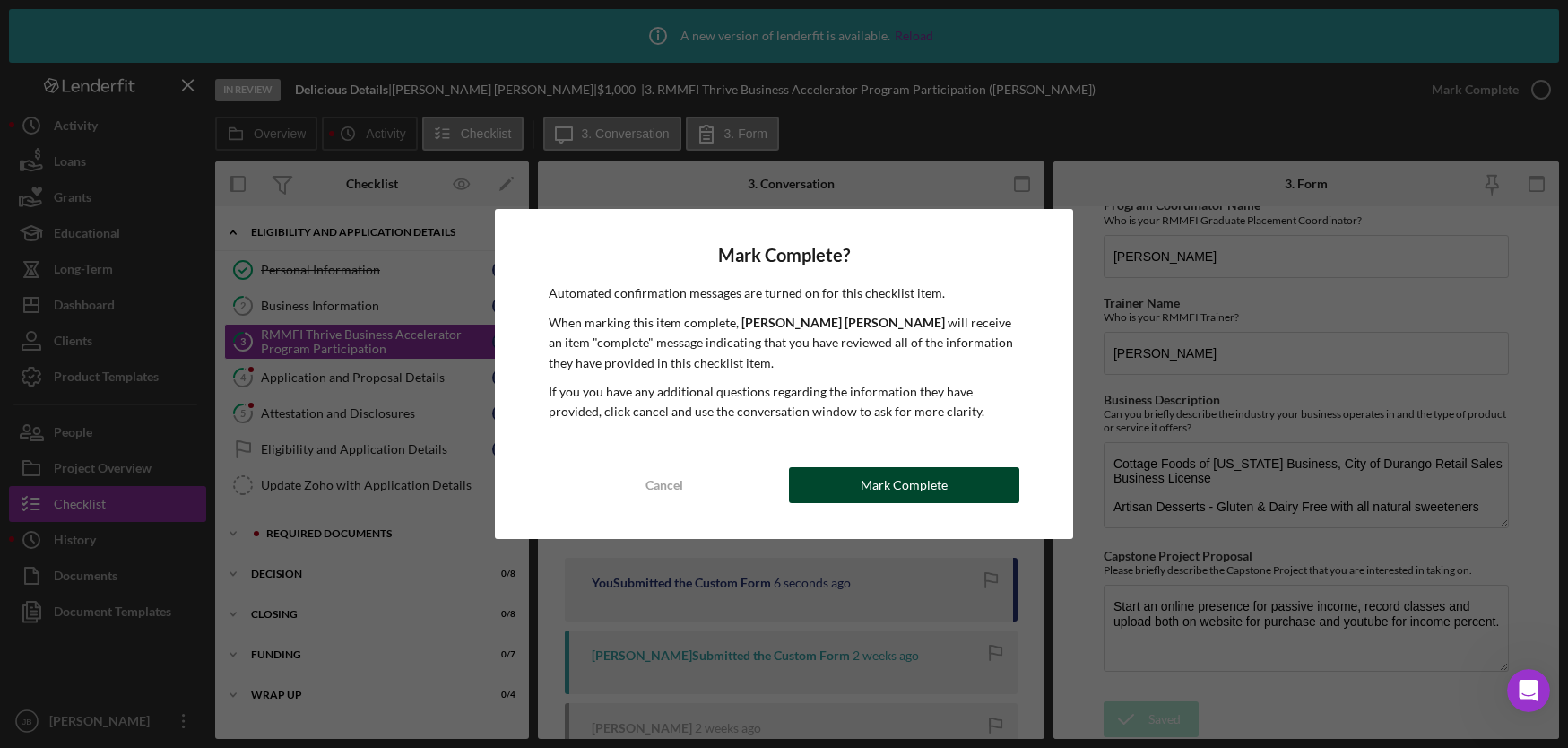
click at [845, 488] on button "Mark Complete" at bounding box center [904, 485] width 231 height 35
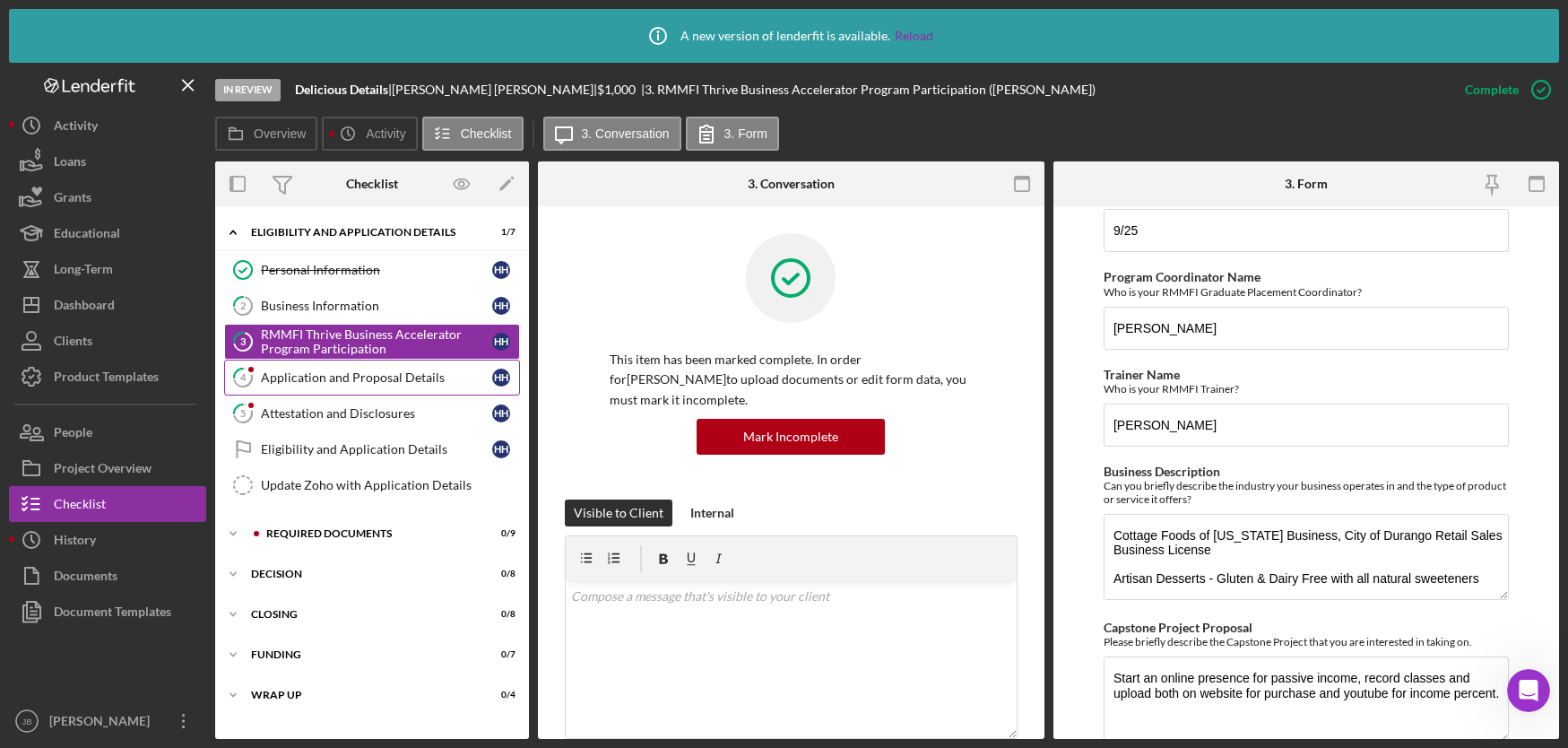
scroll to position [954, 0]
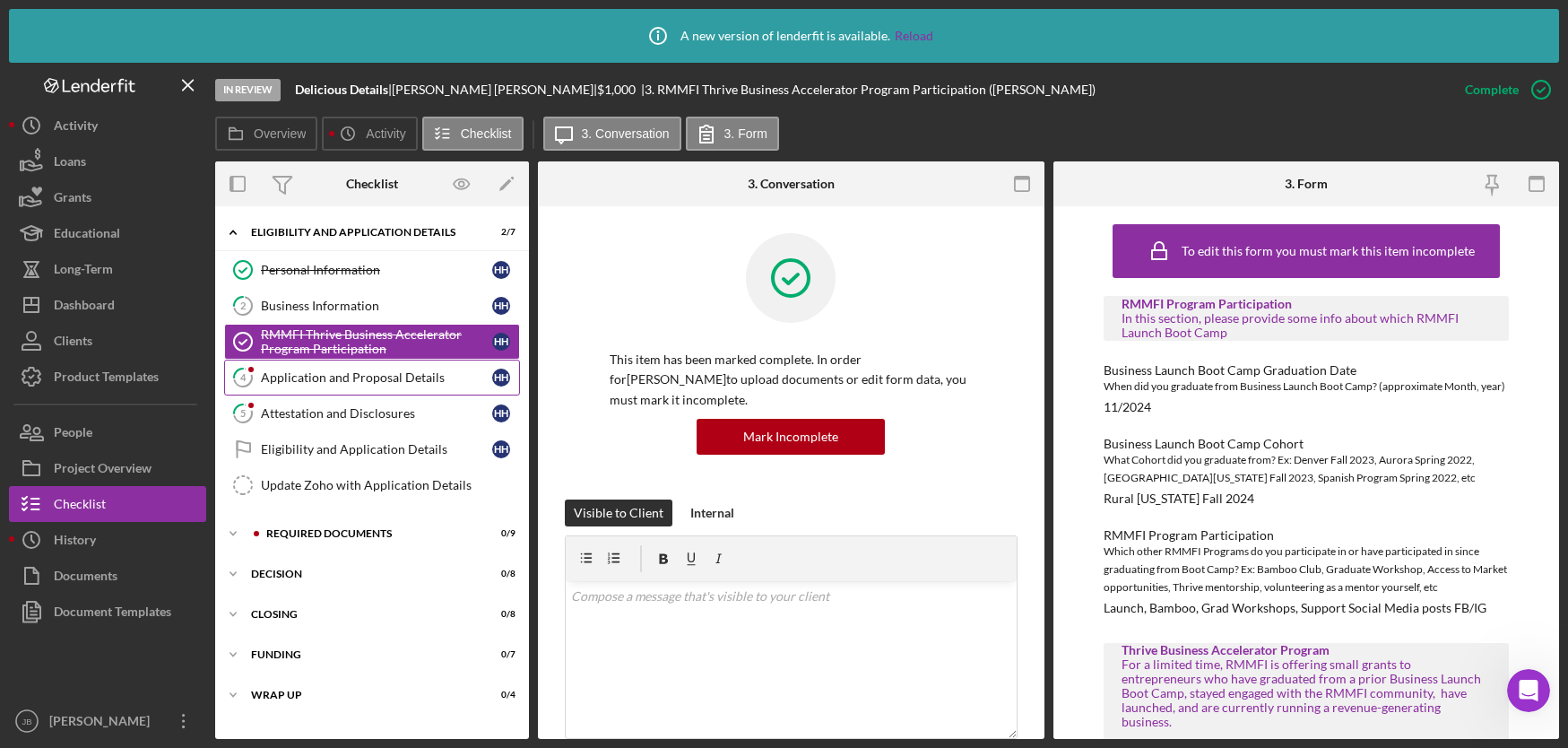
click at [323, 377] on div "Application and Proposal Details" at bounding box center [376, 377] width 232 height 15
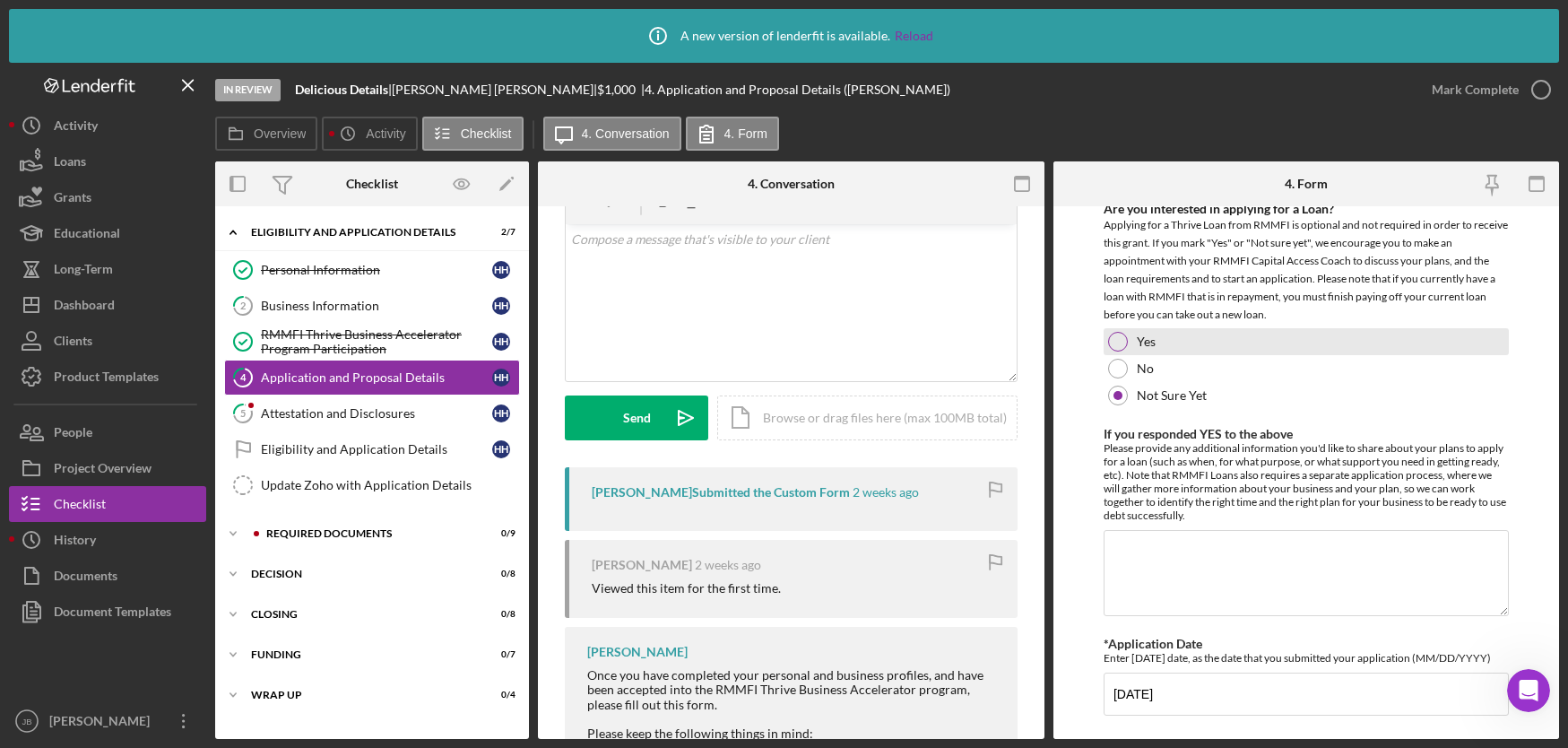
scroll to position [2341, 0]
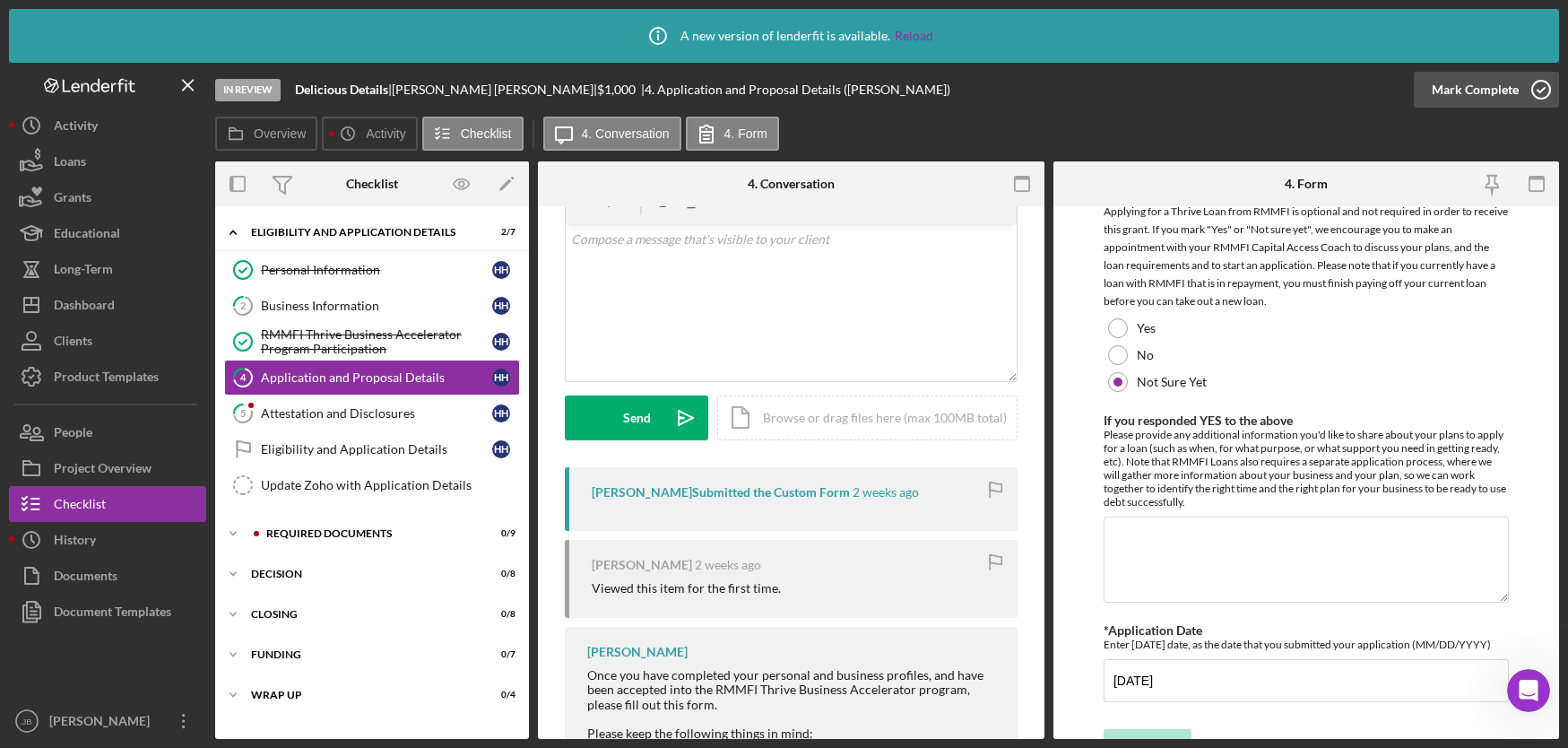
click at [1543, 91] on icon "button" at bounding box center [1540, 89] width 44 height 44
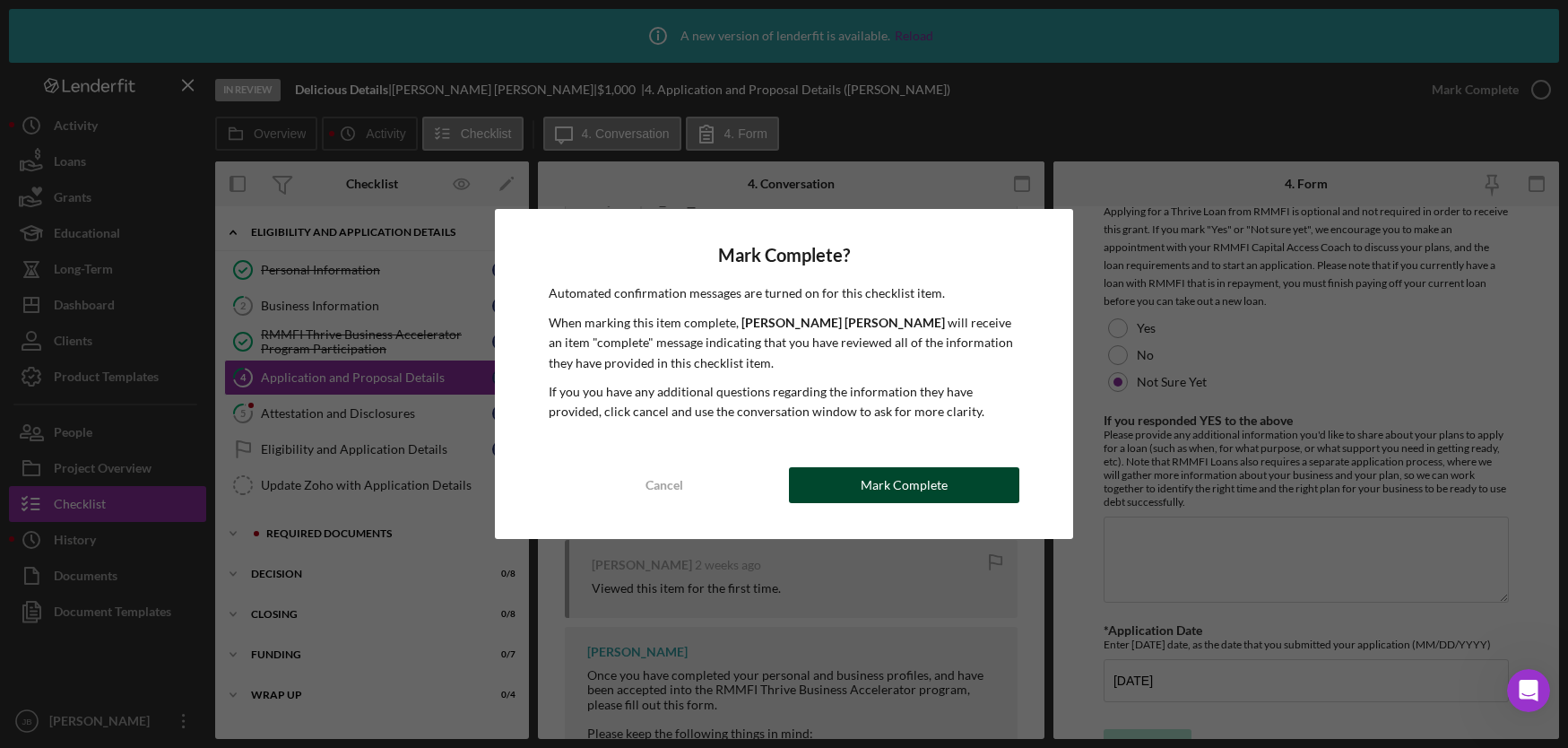
click at [878, 488] on div "Mark Complete" at bounding box center [904, 485] width 87 height 35
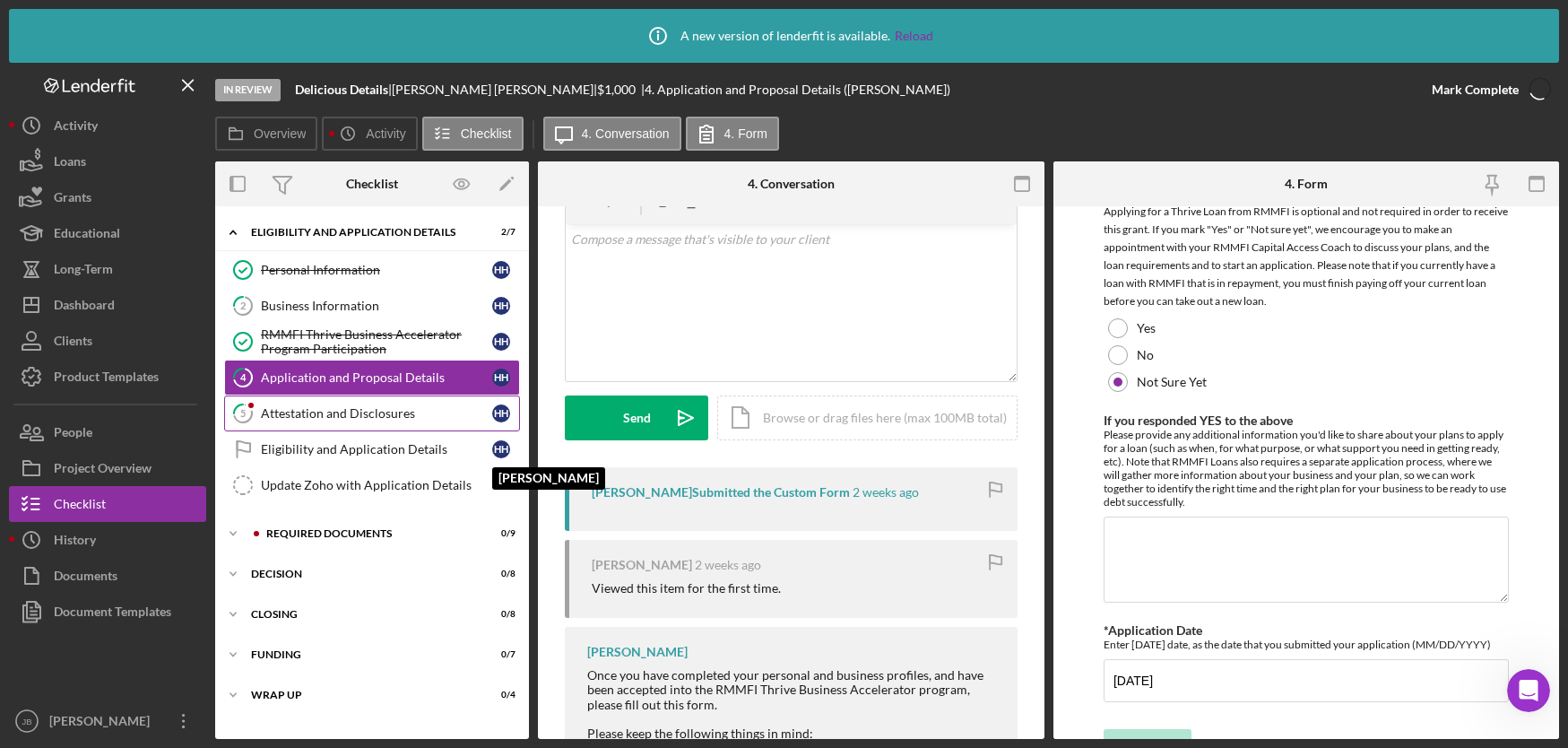
scroll to position [2413, 0]
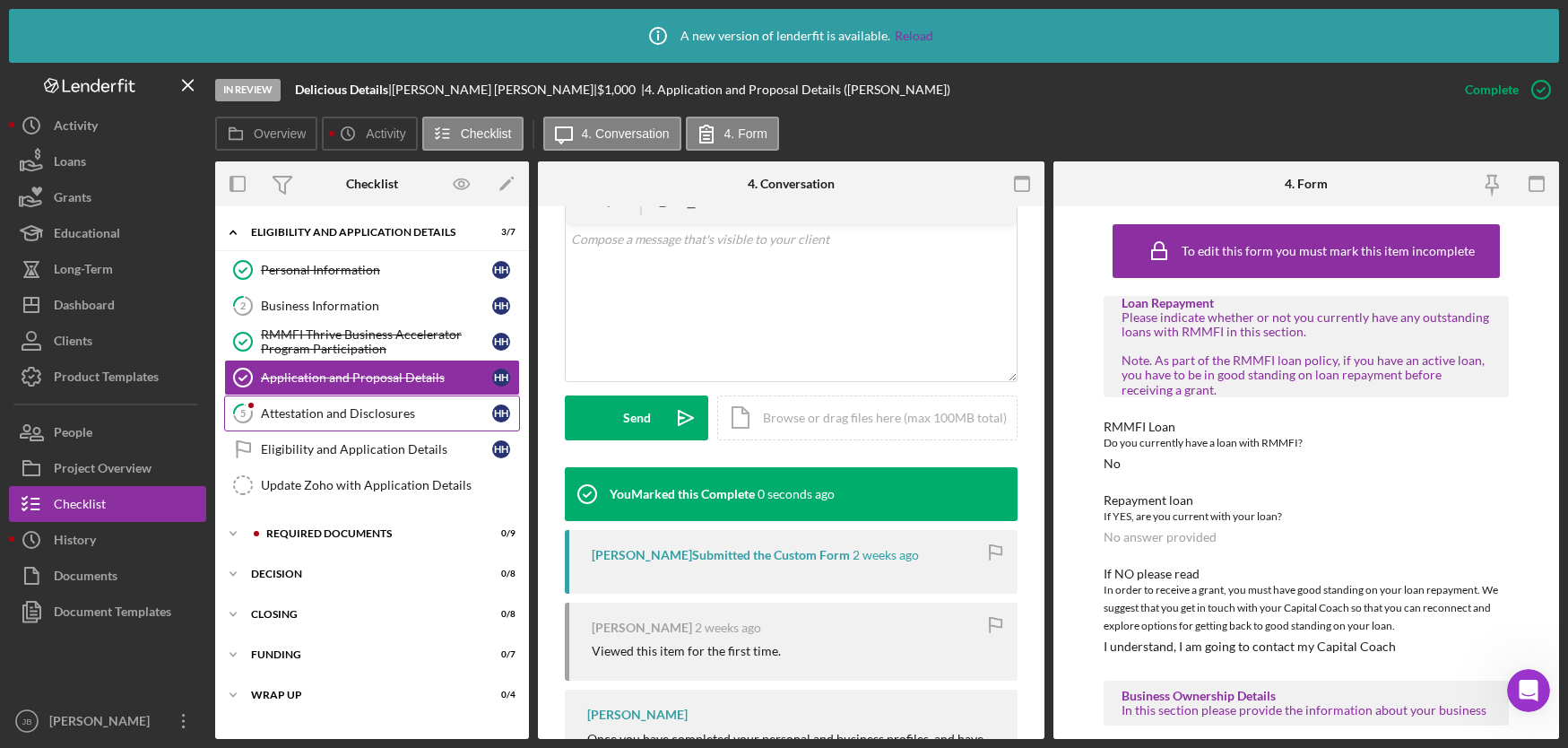
click at [392, 421] on link "5 Attestation and Disclosures H H" at bounding box center [372, 413] width 296 height 35
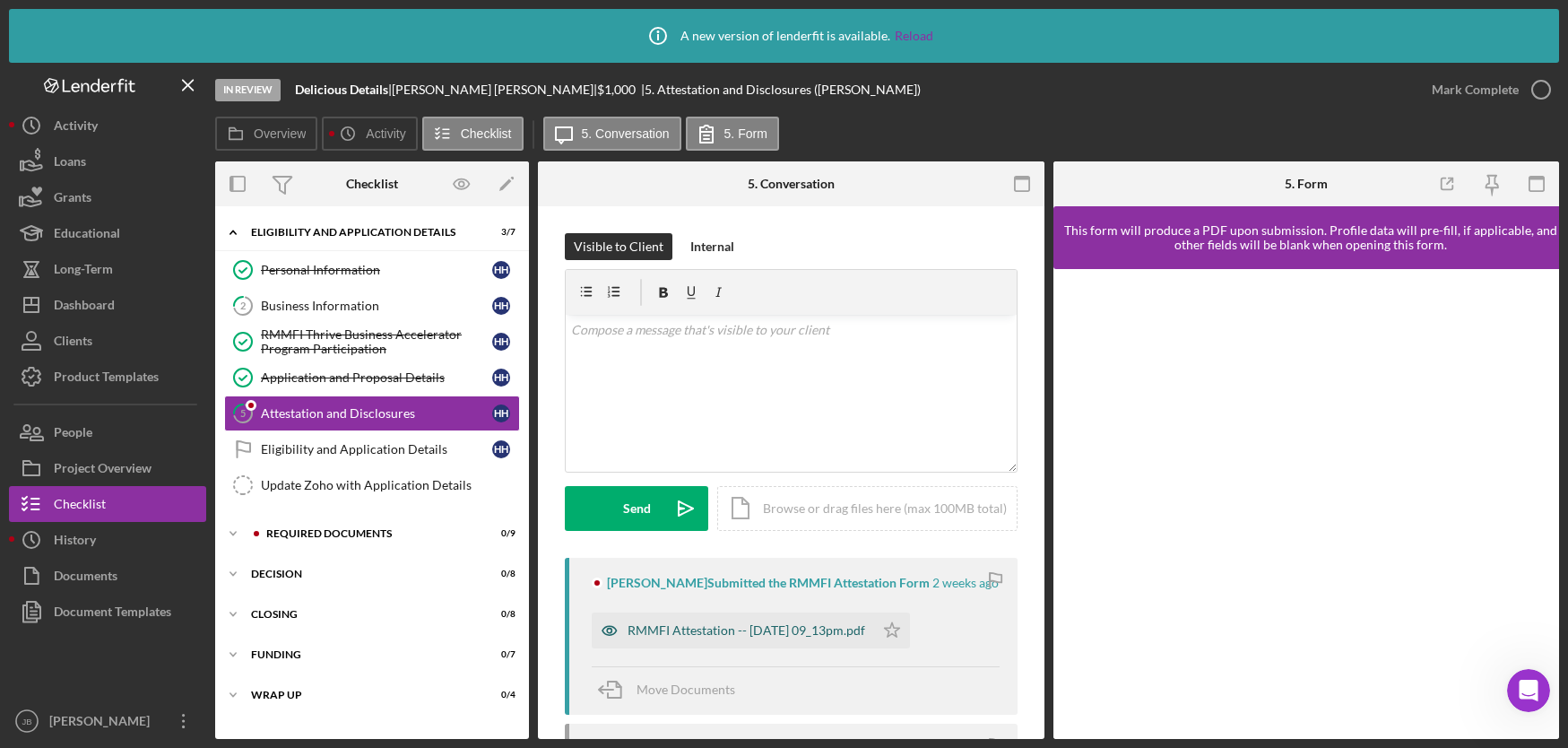
click at [776, 623] on div "RMMFI Attestation -- 2025-09-04 09_13pm.pdf" at bounding box center [746, 630] width 238 height 15
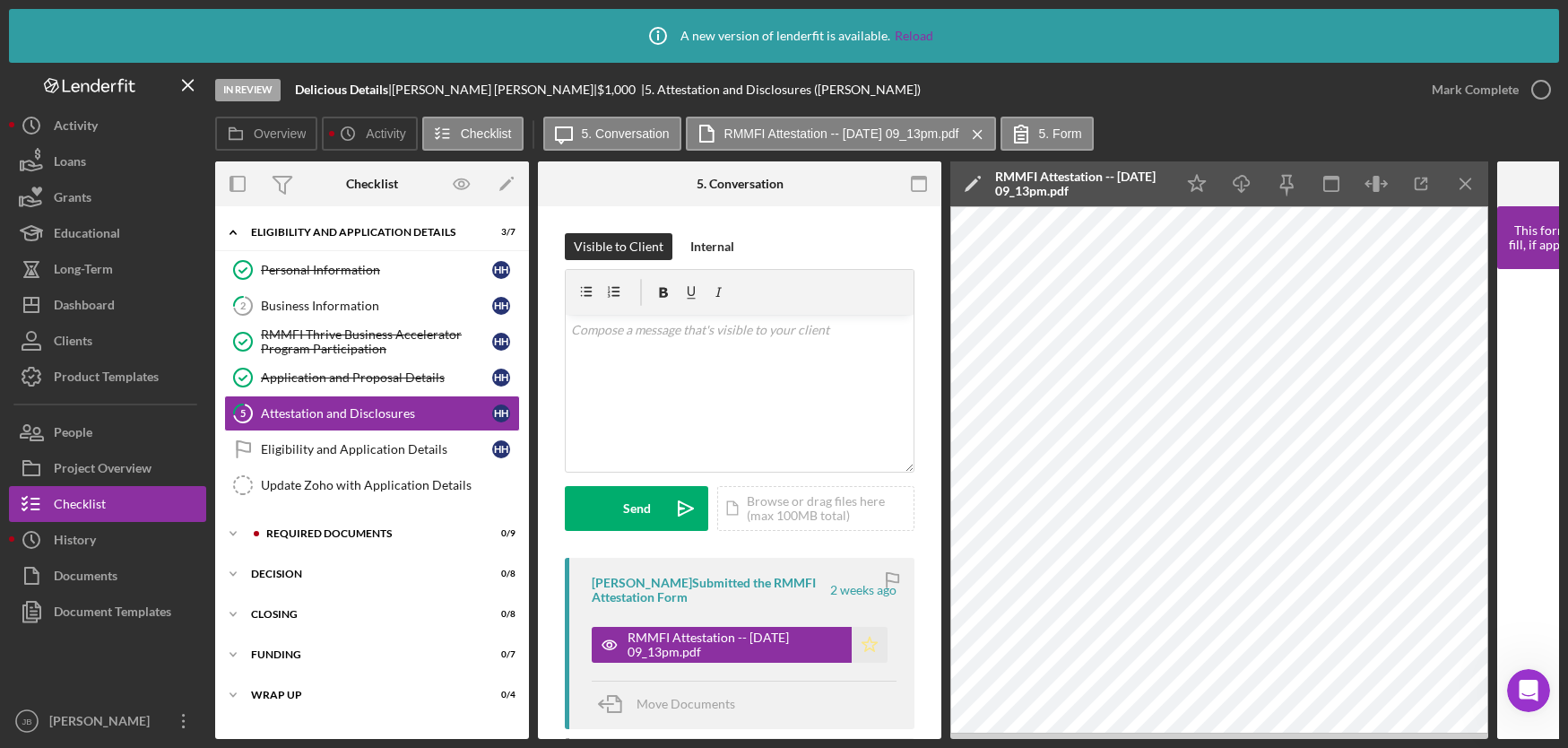
click at [869, 640] on icon "Icon/Star" at bounding box center [869, 645] width 35 height 35
click at [1541, 90] on icon "button" at bounding box center [1540, 89] width 44 height 44
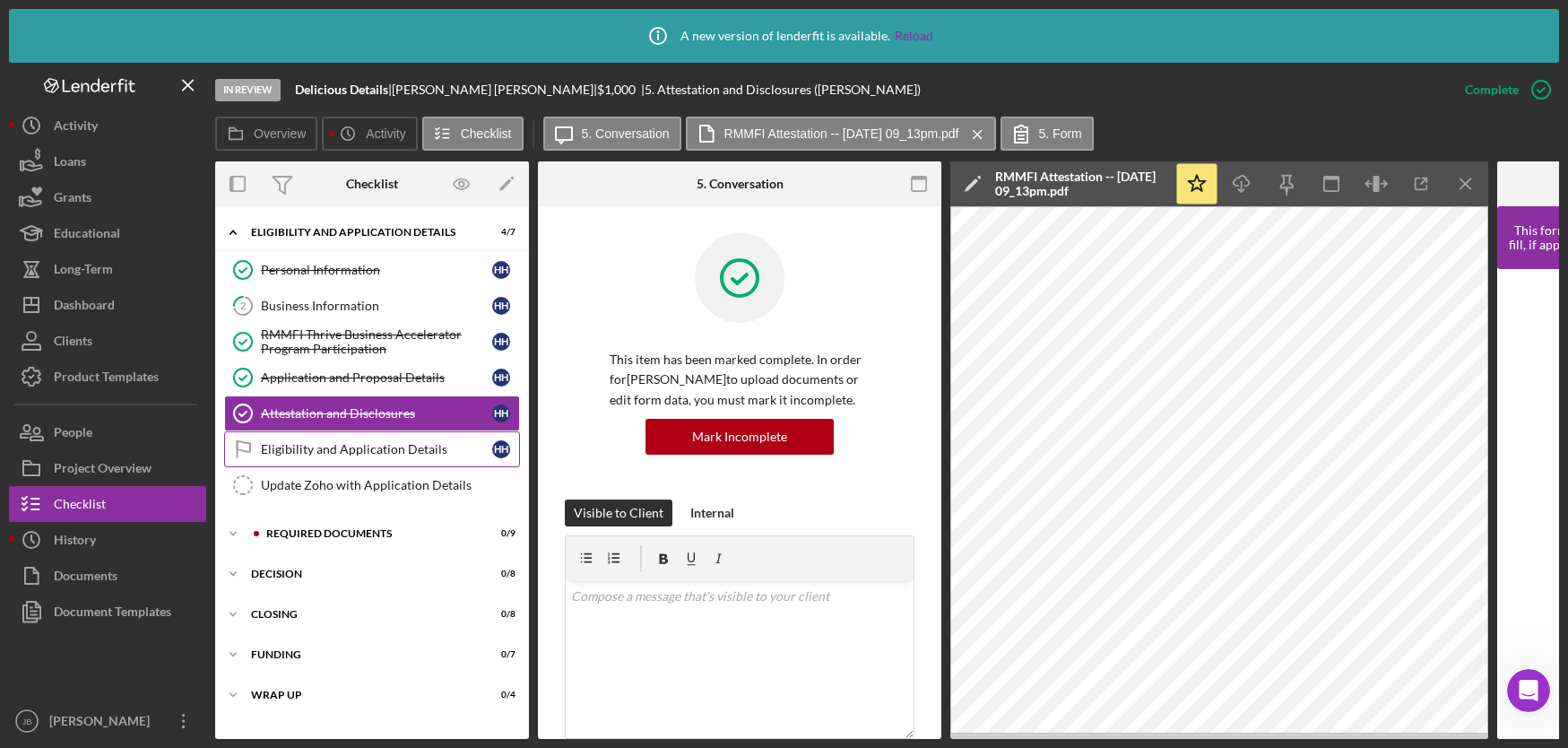
click at [399, 452] on div "Eligibility and Application Details" at bounding box center [376, 448] width 232 height 15
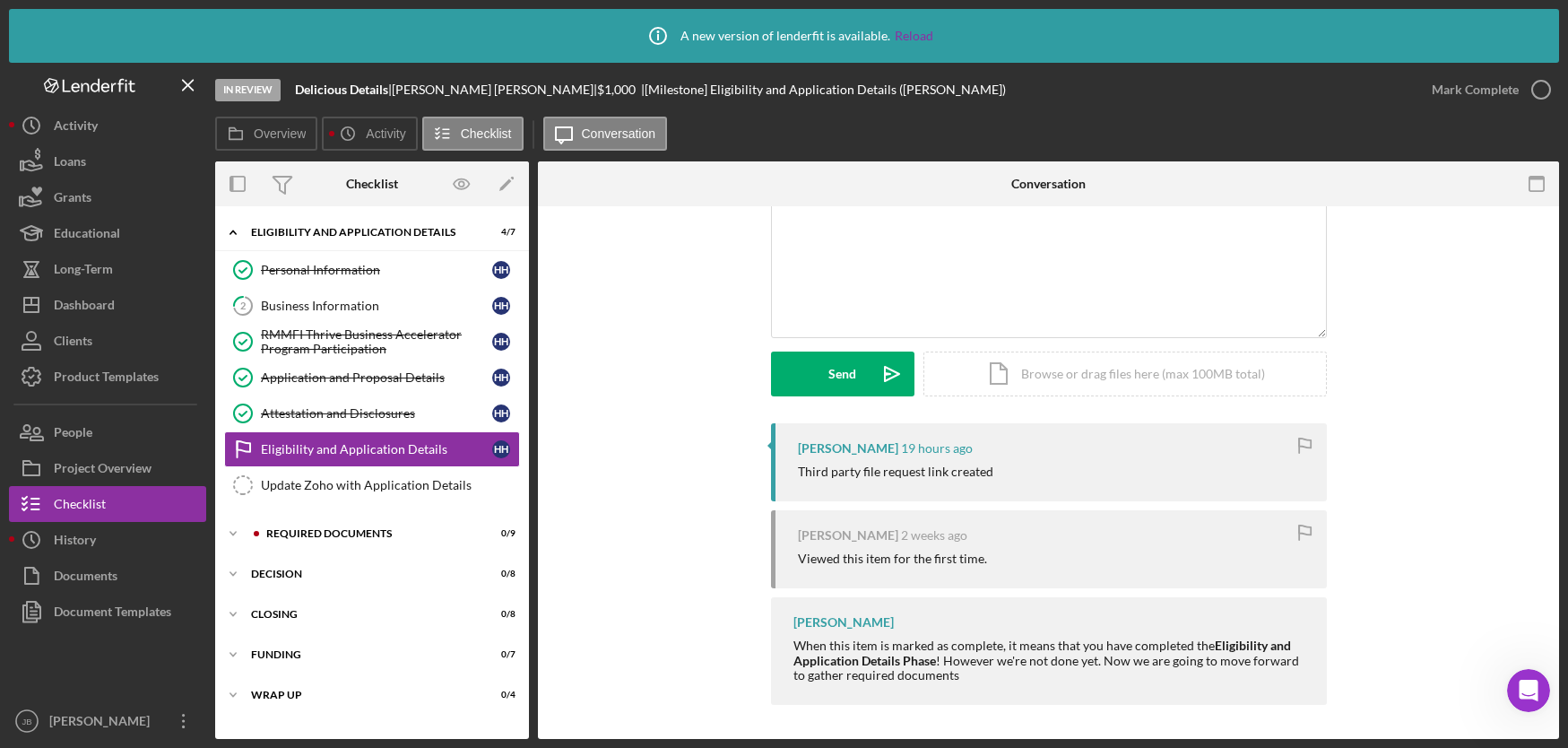
scroll to position [136, 0]
drag, startPoint x: 1536, startPoint y: 92, endPoint x: 1481, endPoint y: 144, distance: 75.7
click at [0, 0] on icon "button" at bounding box center [0, 0] width 0 height 0
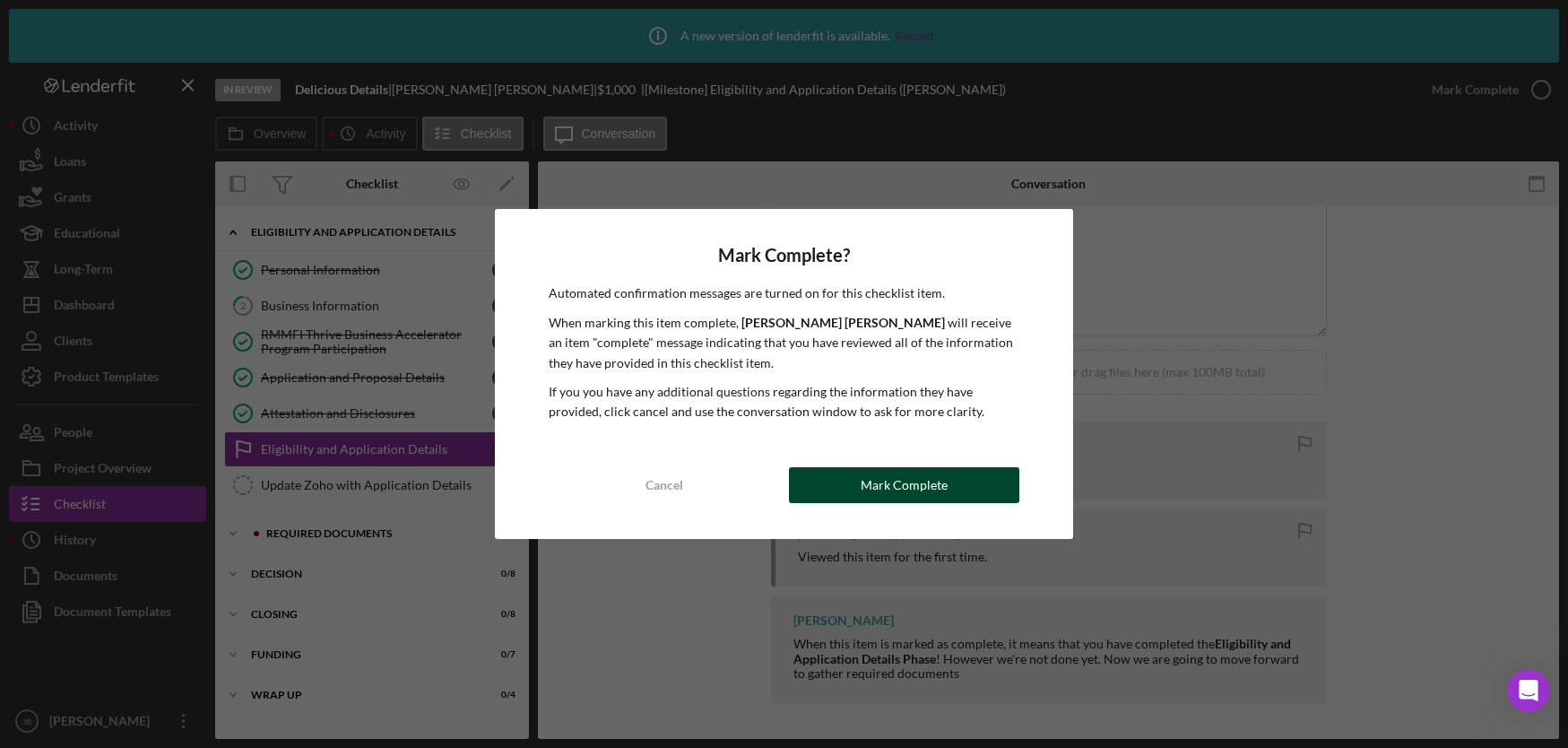
click at [905, 490] on div "Mark Complete" at bounding box center [904, 485] width 87 height 35
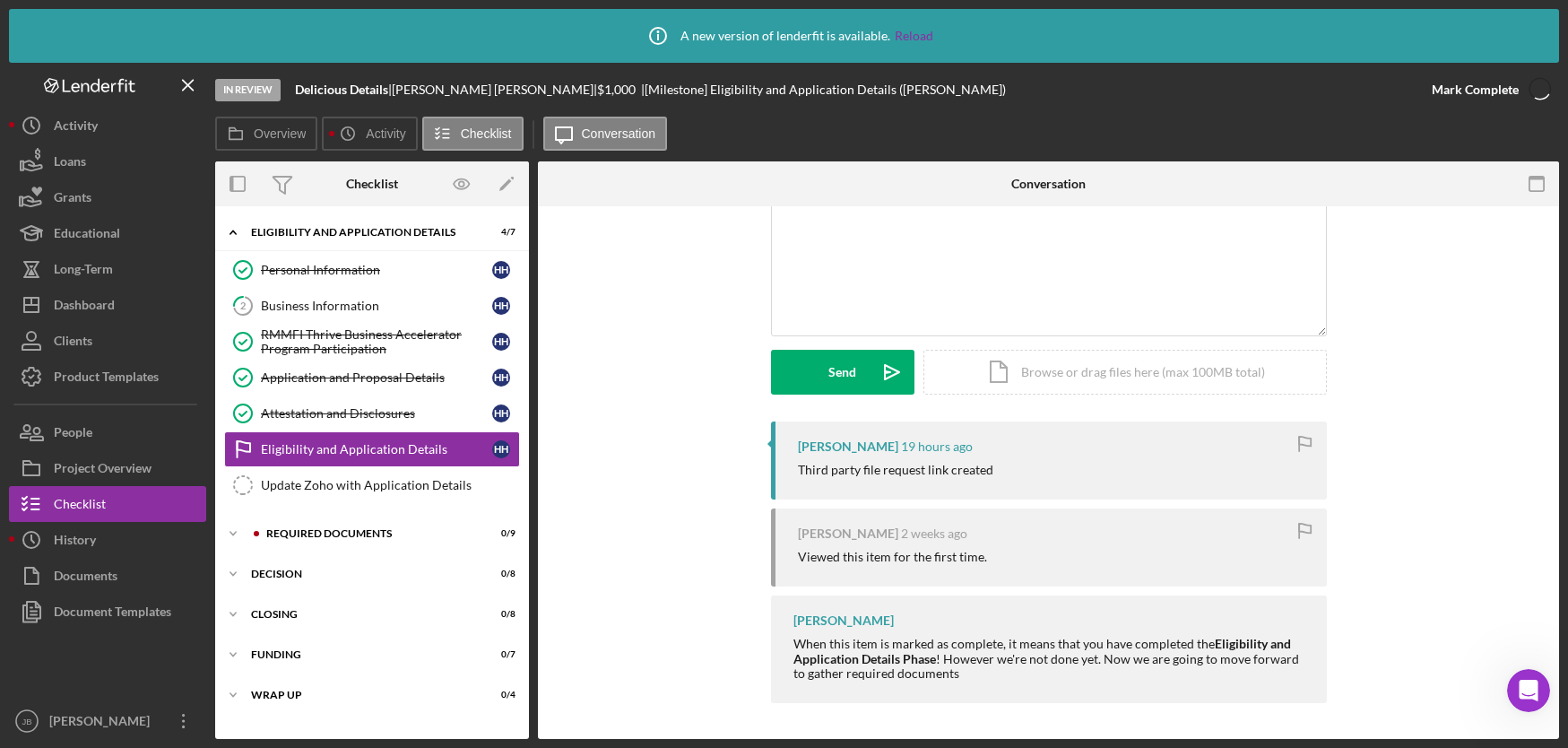
scroll to position [382, 0]
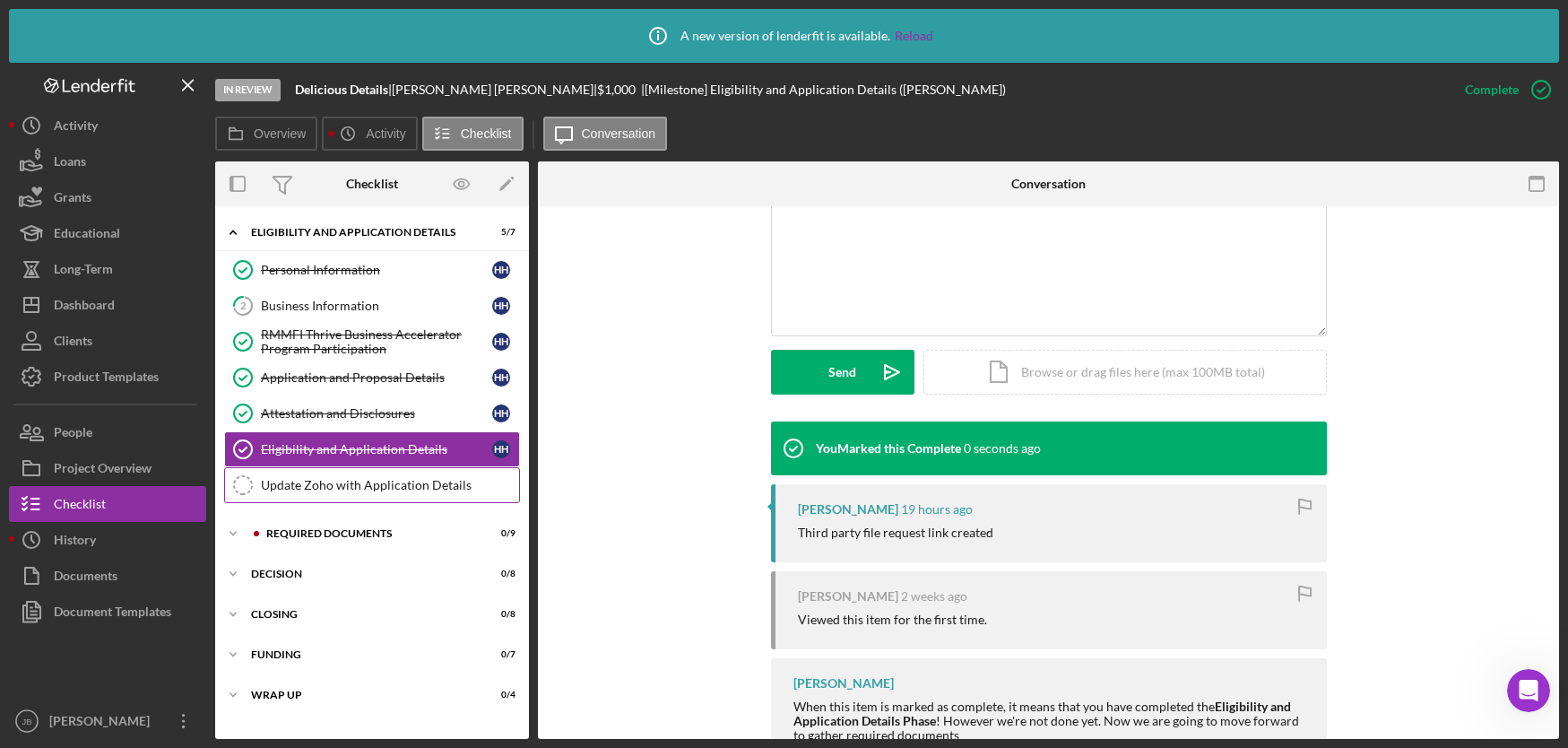
click at [373, 491] on div "Update Zoho with Application Details" at bounding box center [390, 485] width 258 height 15
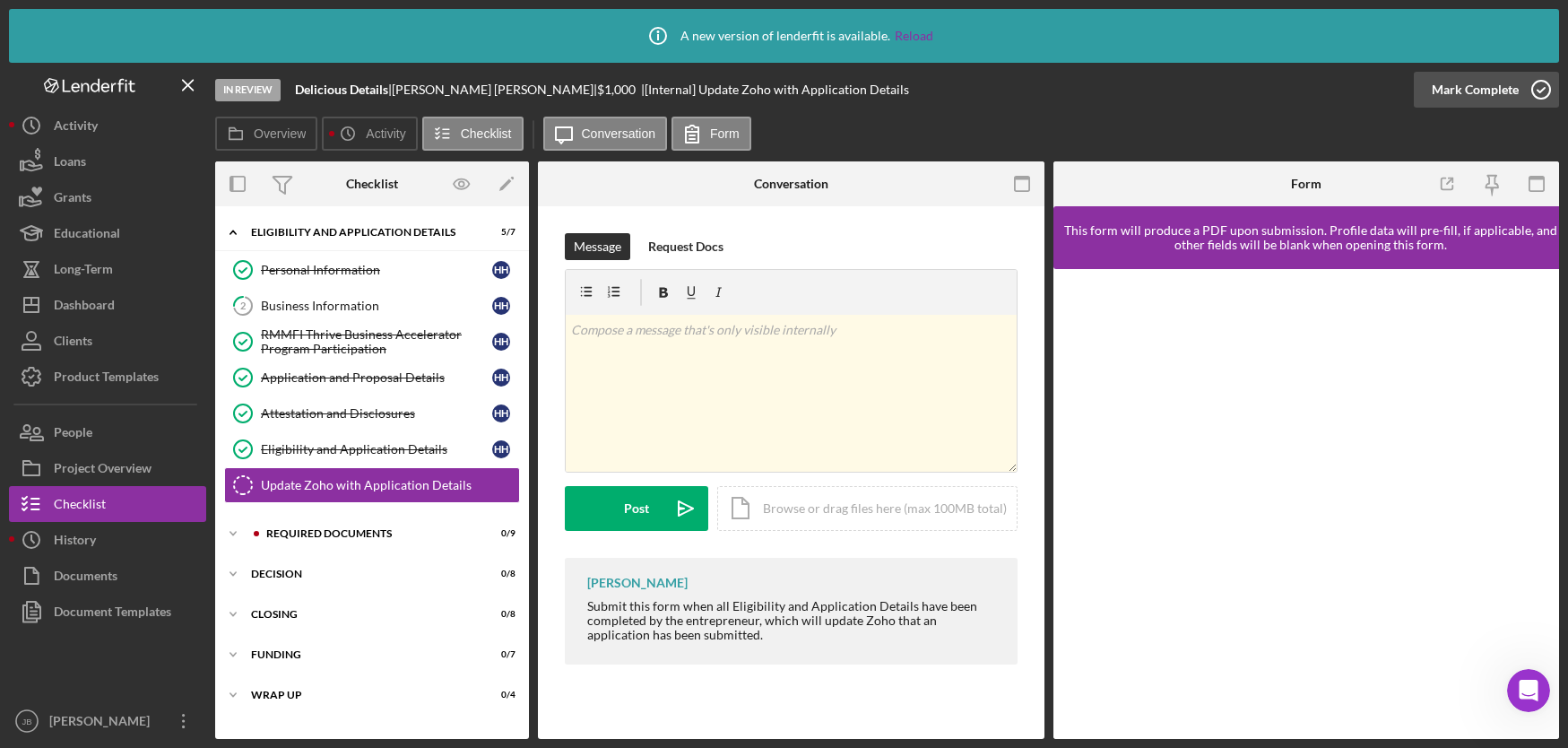
click at [1541, 89] on icon "button" at bounding box center [1540, 89] width 44 height 44
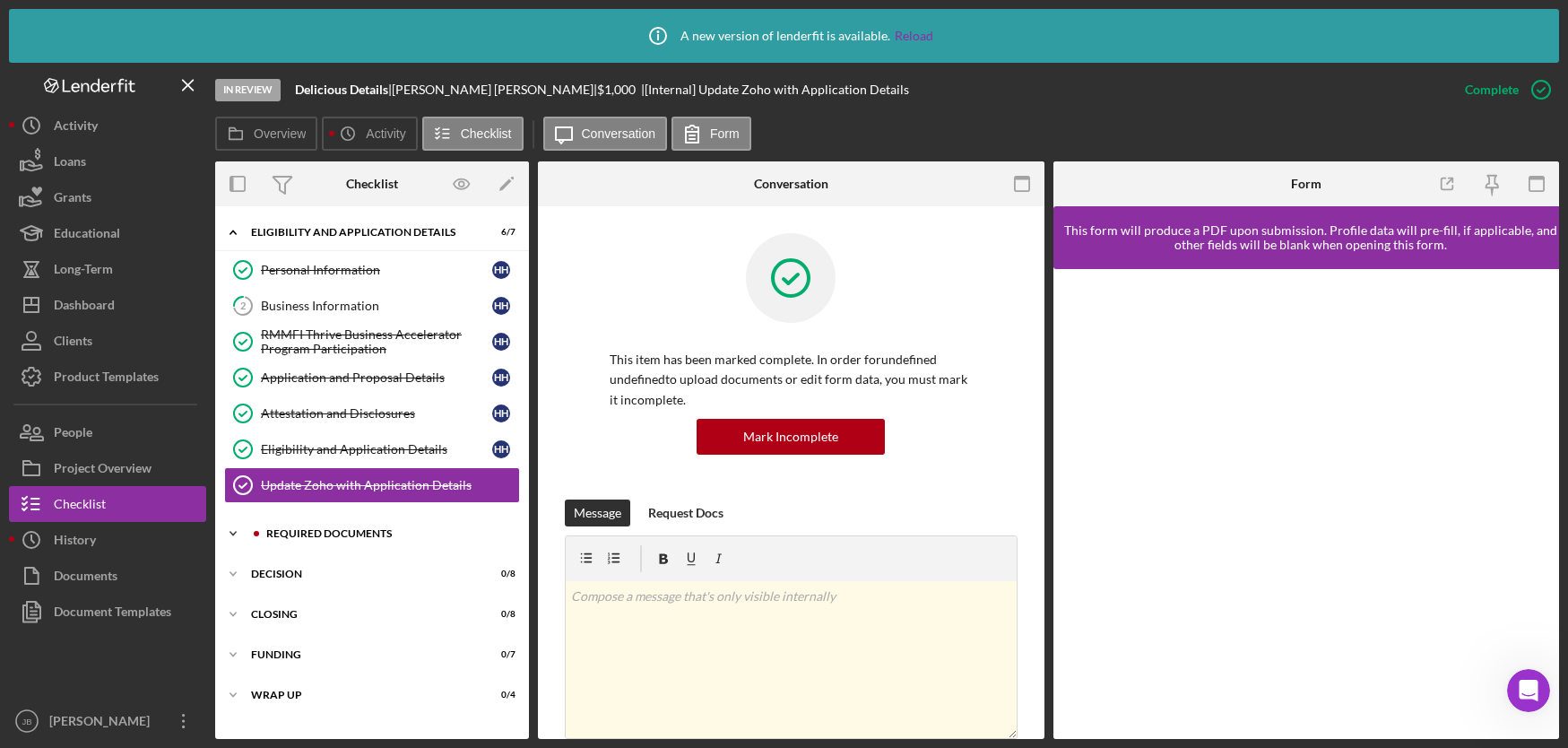
click at [356, 528] on div "REQUIRED DOCUMENTS" at bounding box center [383, 533] width 264 height 11
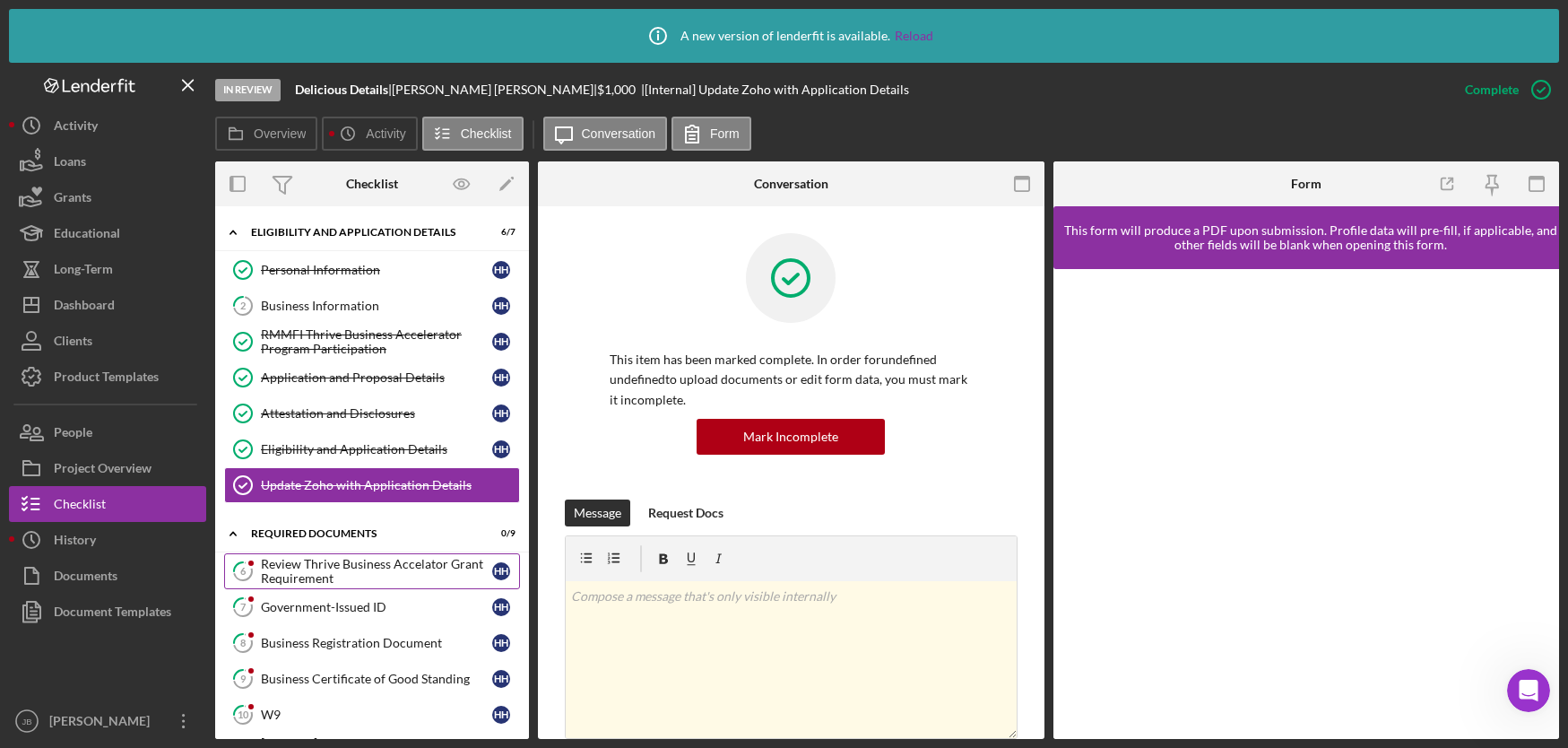
click at [417, 575] on div "Review Thrive Business Accelator Grant Requirement" at bounding box center [376, 571] width 232 height 29
